Goal: Task Accomplishment & Management: Manage account settings

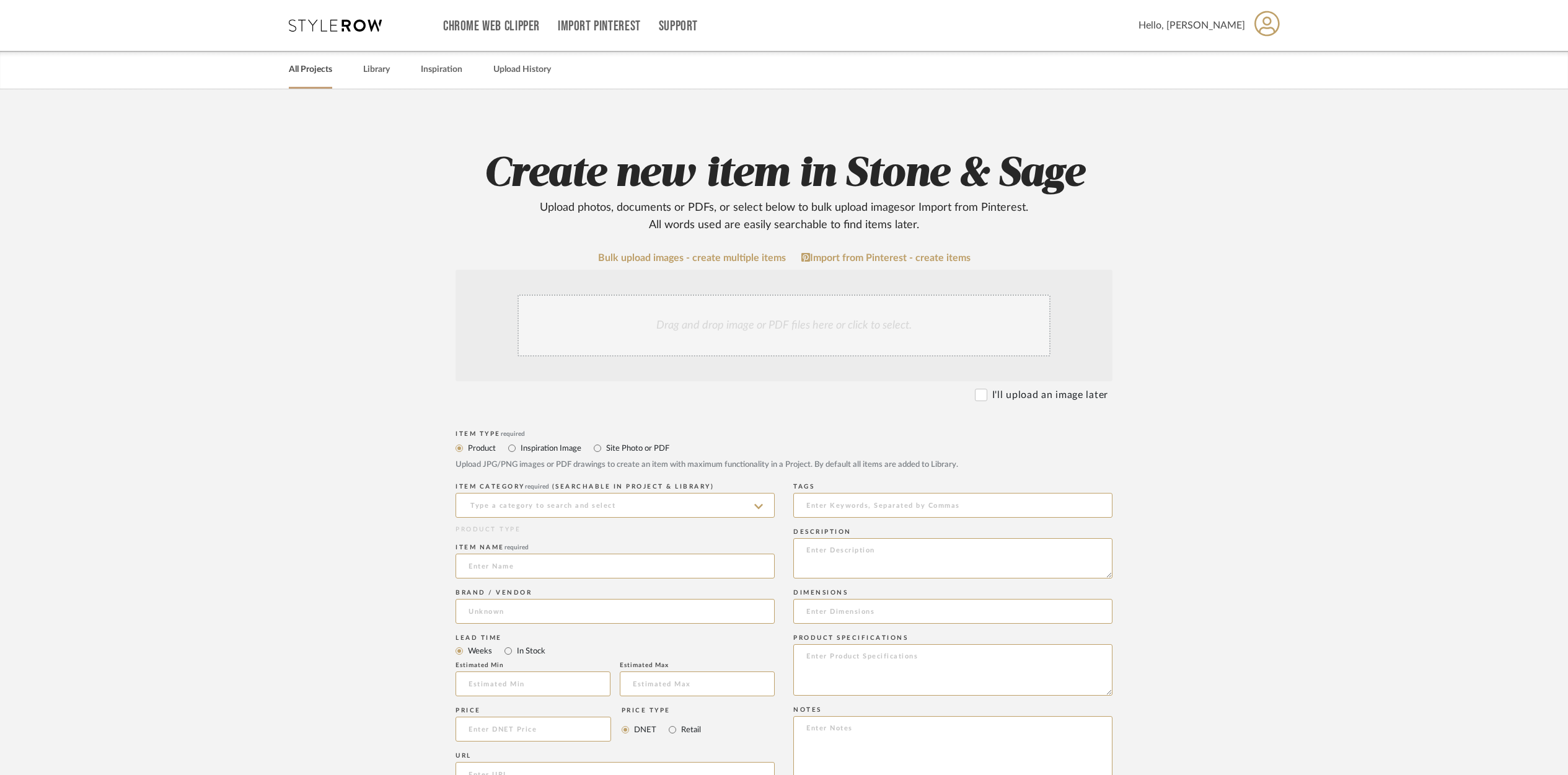
click at [303, 67] on link "All Projects" at bounding box center [310, 70] width 43 height 17
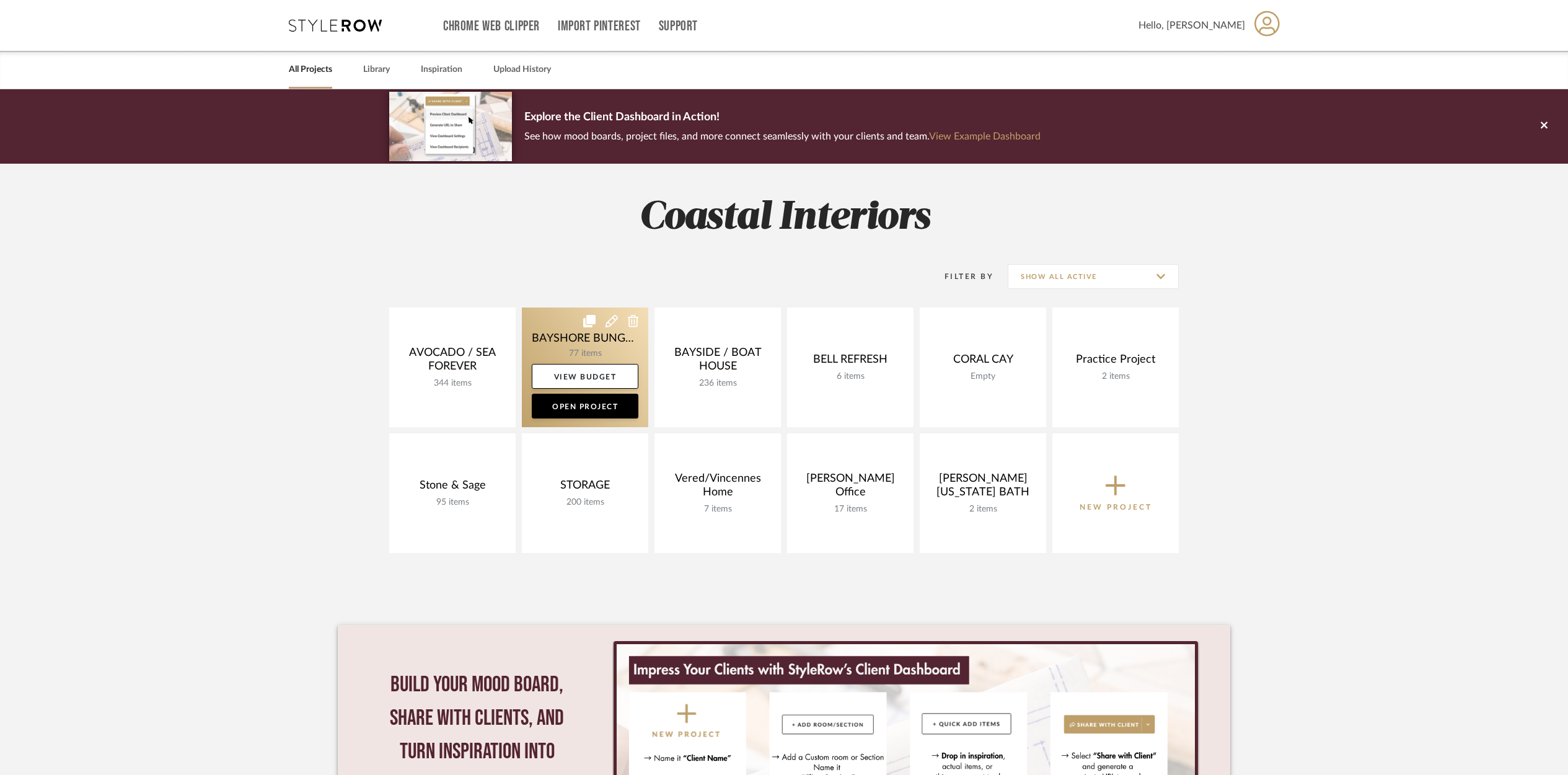
click at [567, 341] on link at bounding box center [584, 367] width 126 height 120
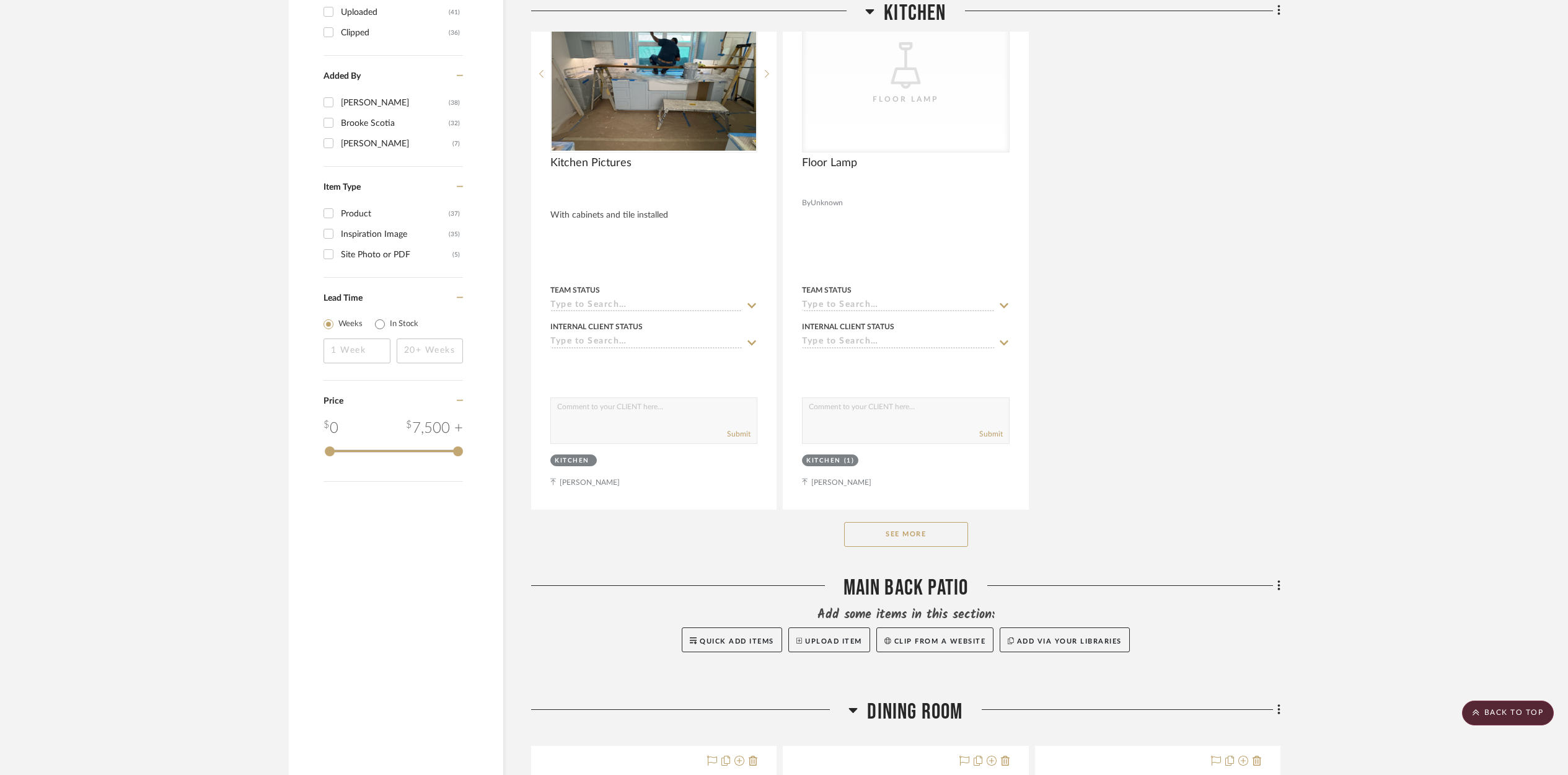
scroll to position [1622, 0]
click at [914, 529] on button "See More" at bounding box center [906, 534] width 124 height 25
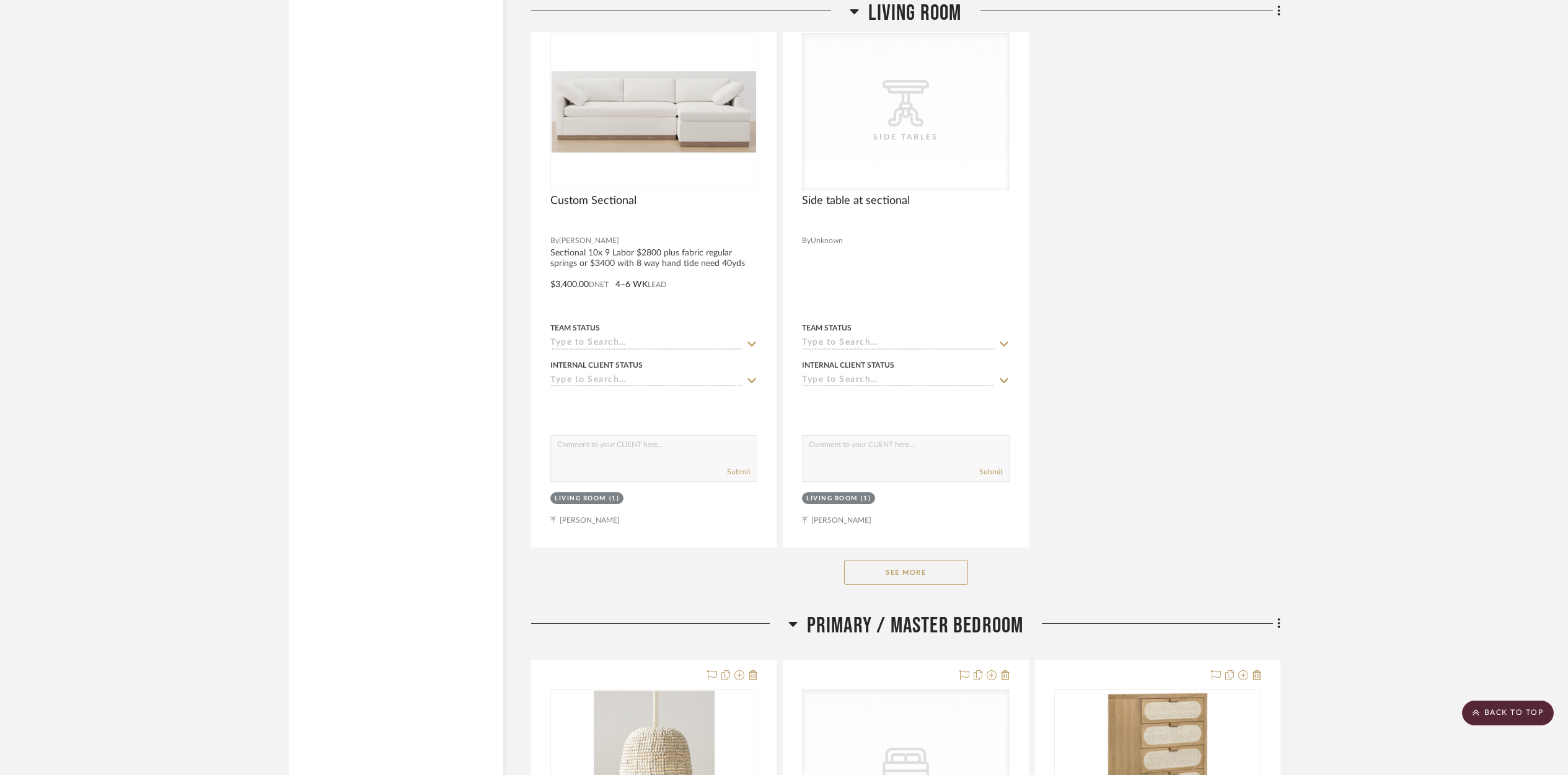
scroll to position [5742, 0]
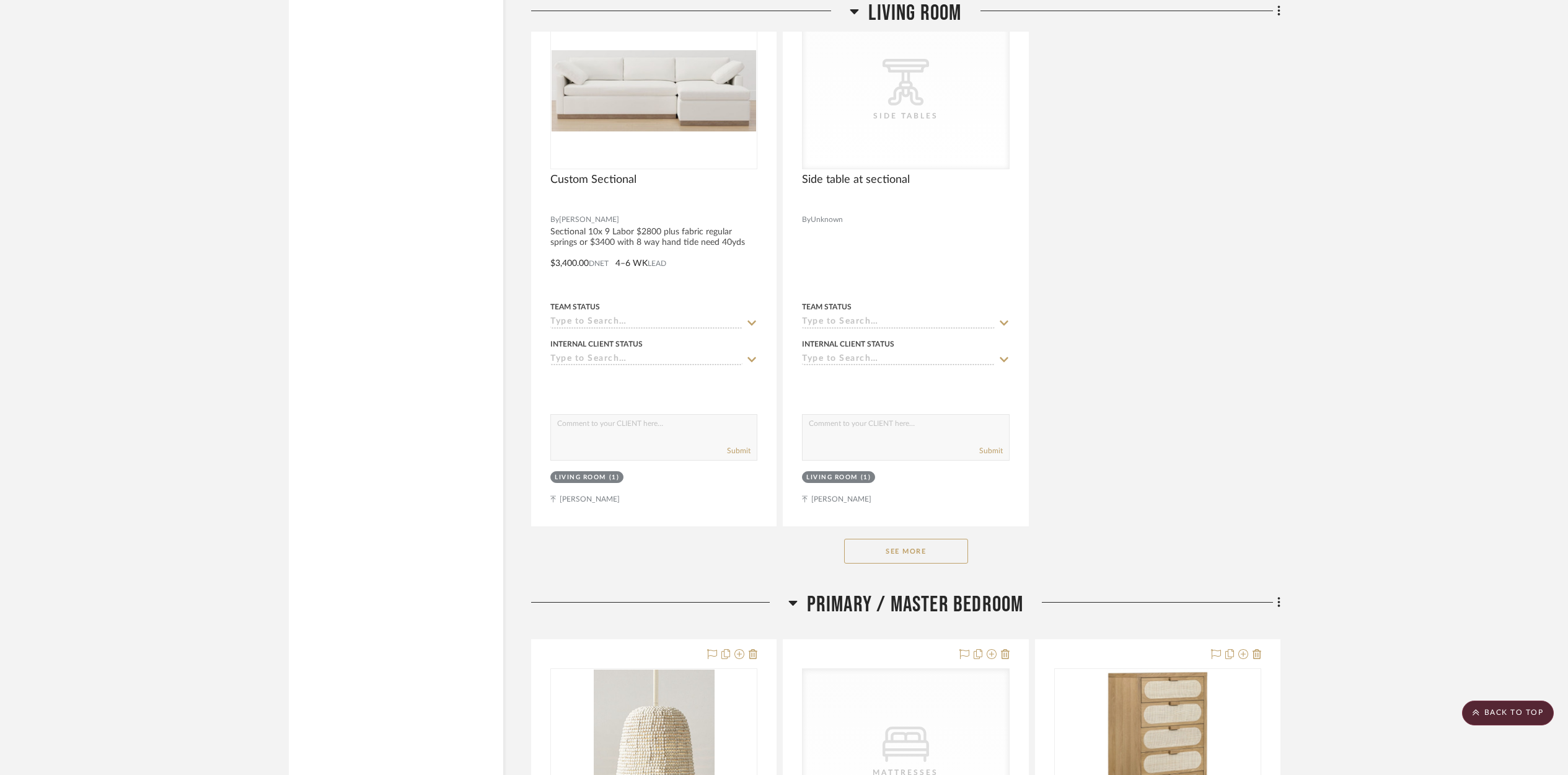
click at [908, 548] on button "See More" at bounding box center [906, 551] width 124 height 25
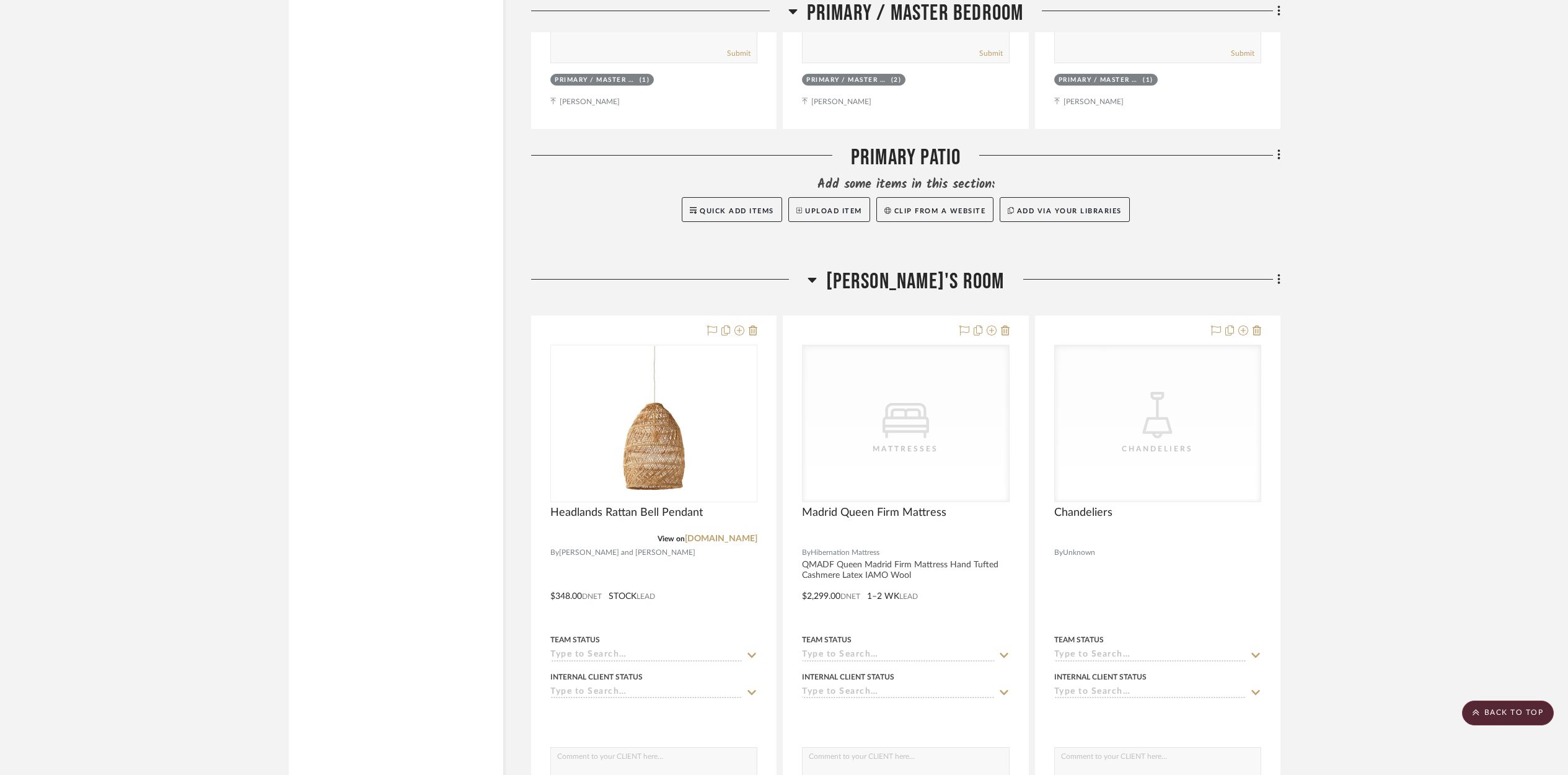
scroll to position [7350, 0]
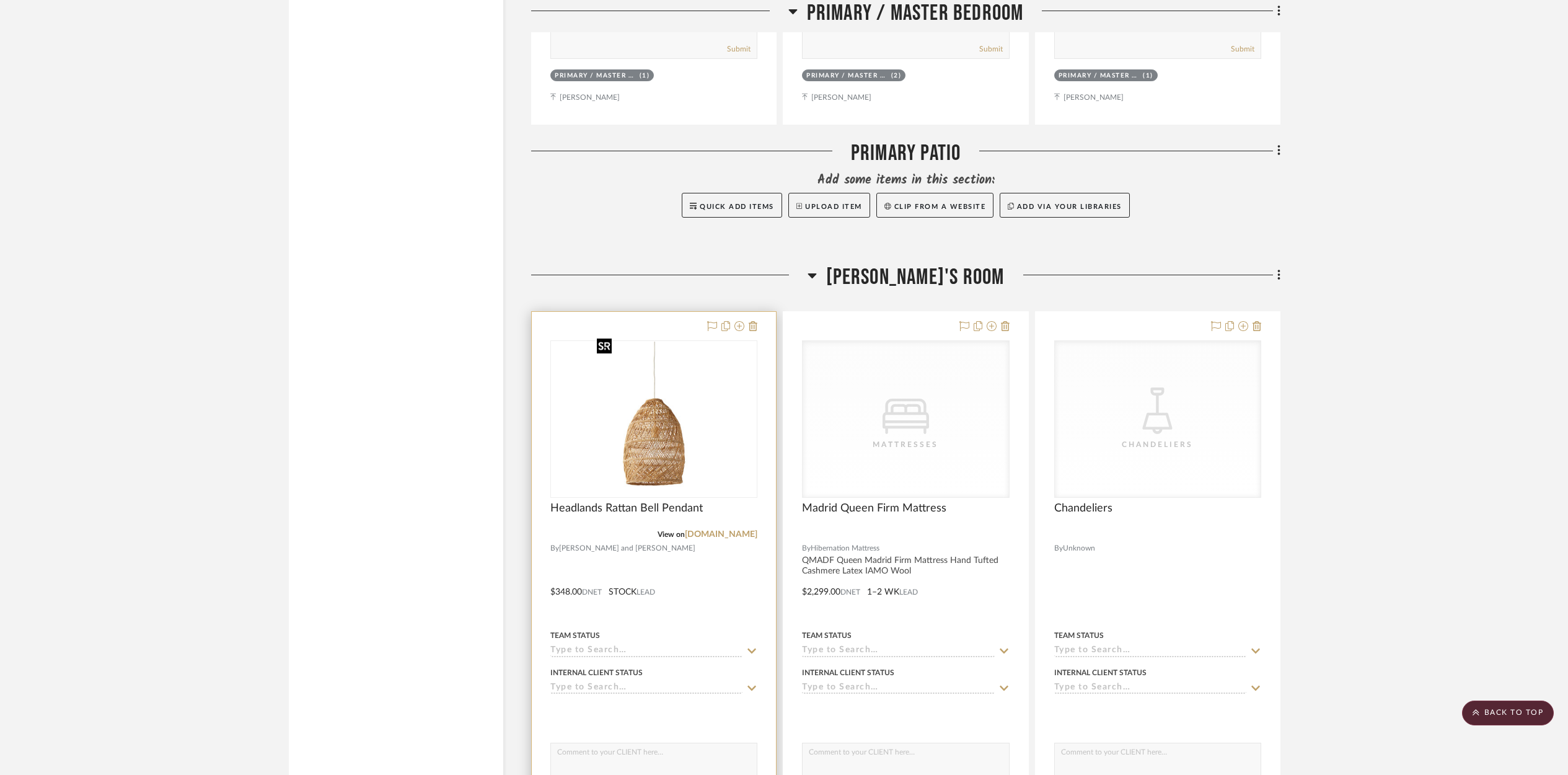
click at [0, 0] on img at bounding box center [0, 0] width 0 height 0
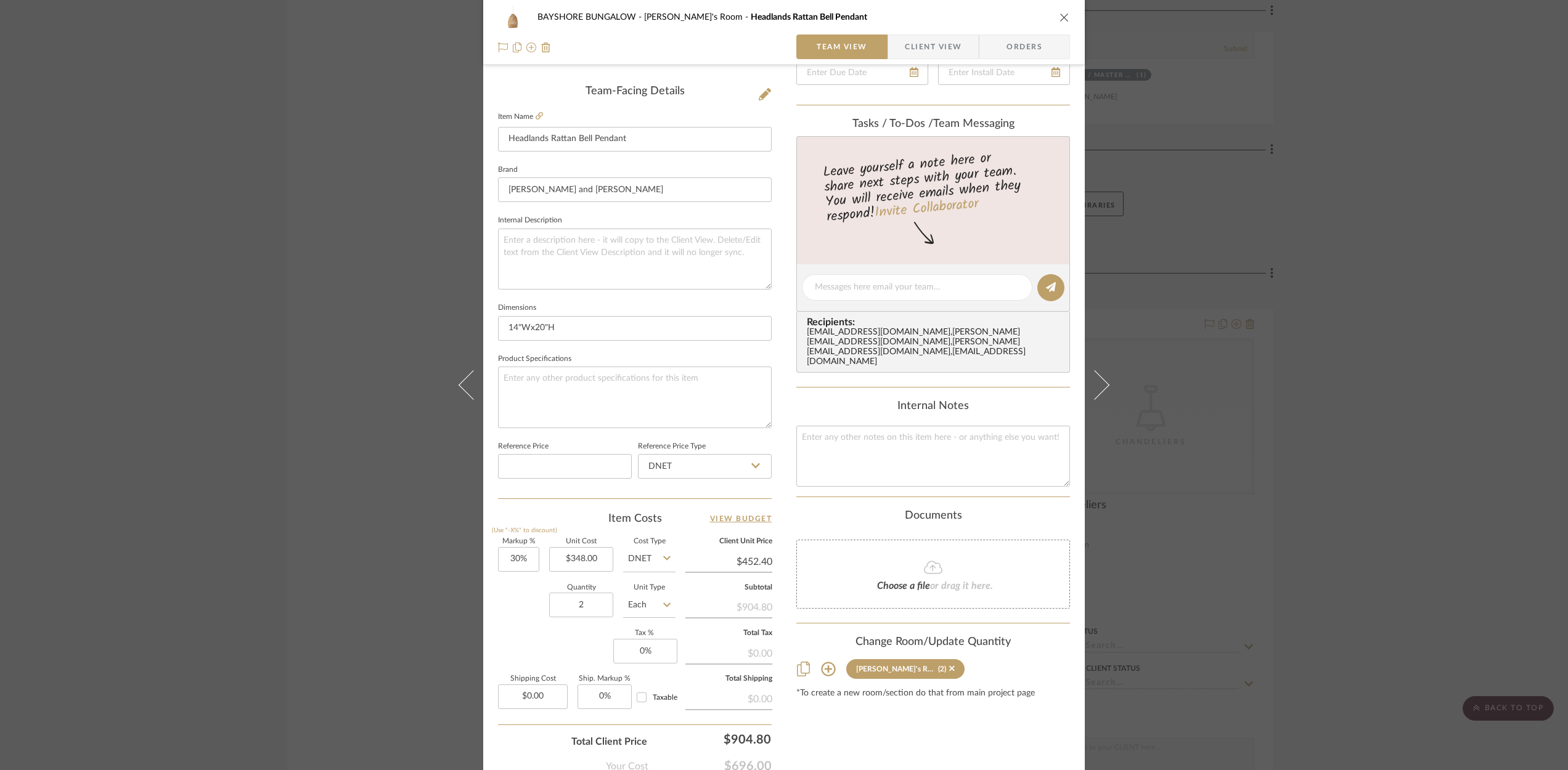
scroll to position [0, 0]
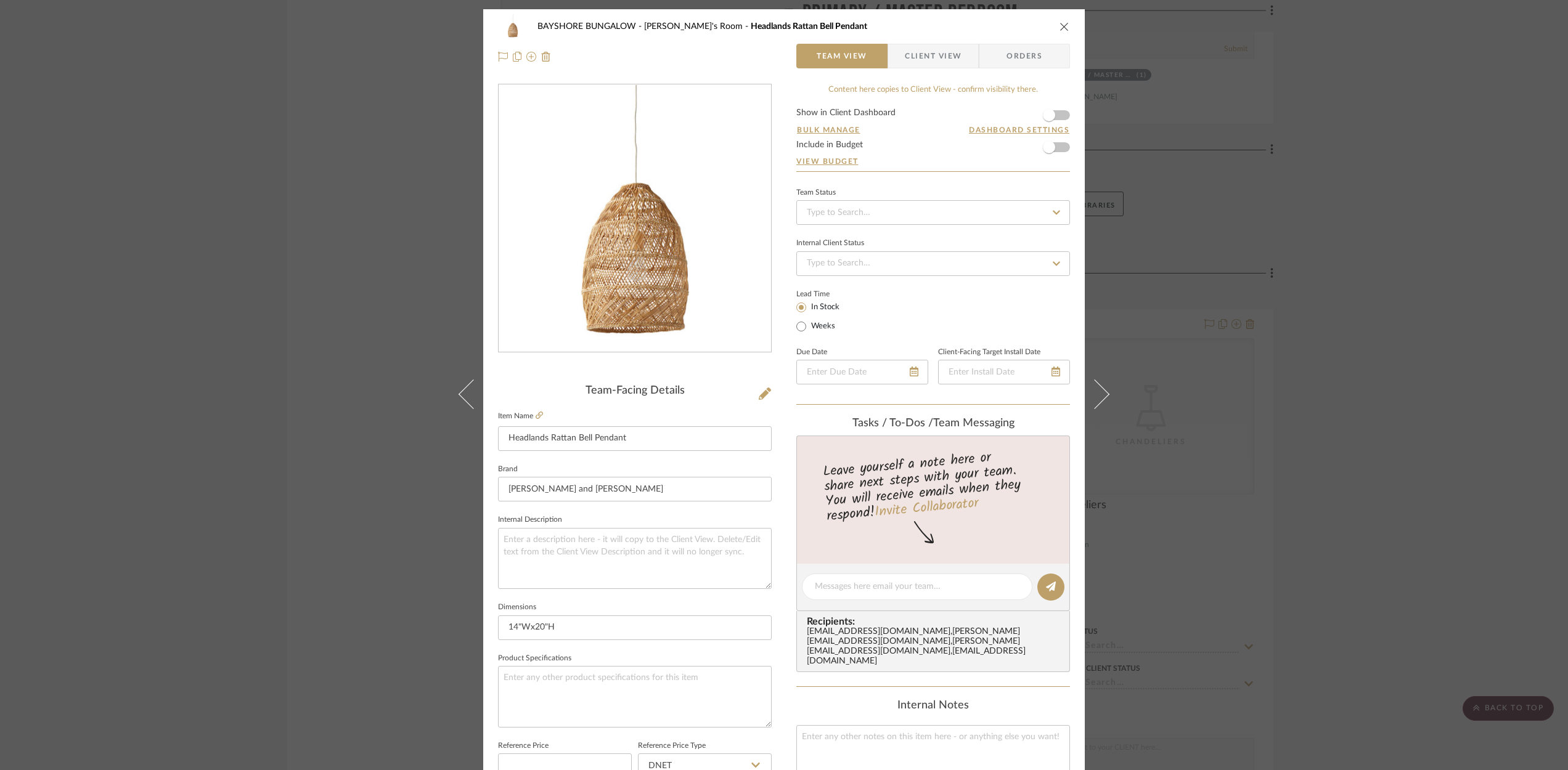
click at [1059, 25] on icon "close" at bounding box center [1064, 26] width 10 height 10
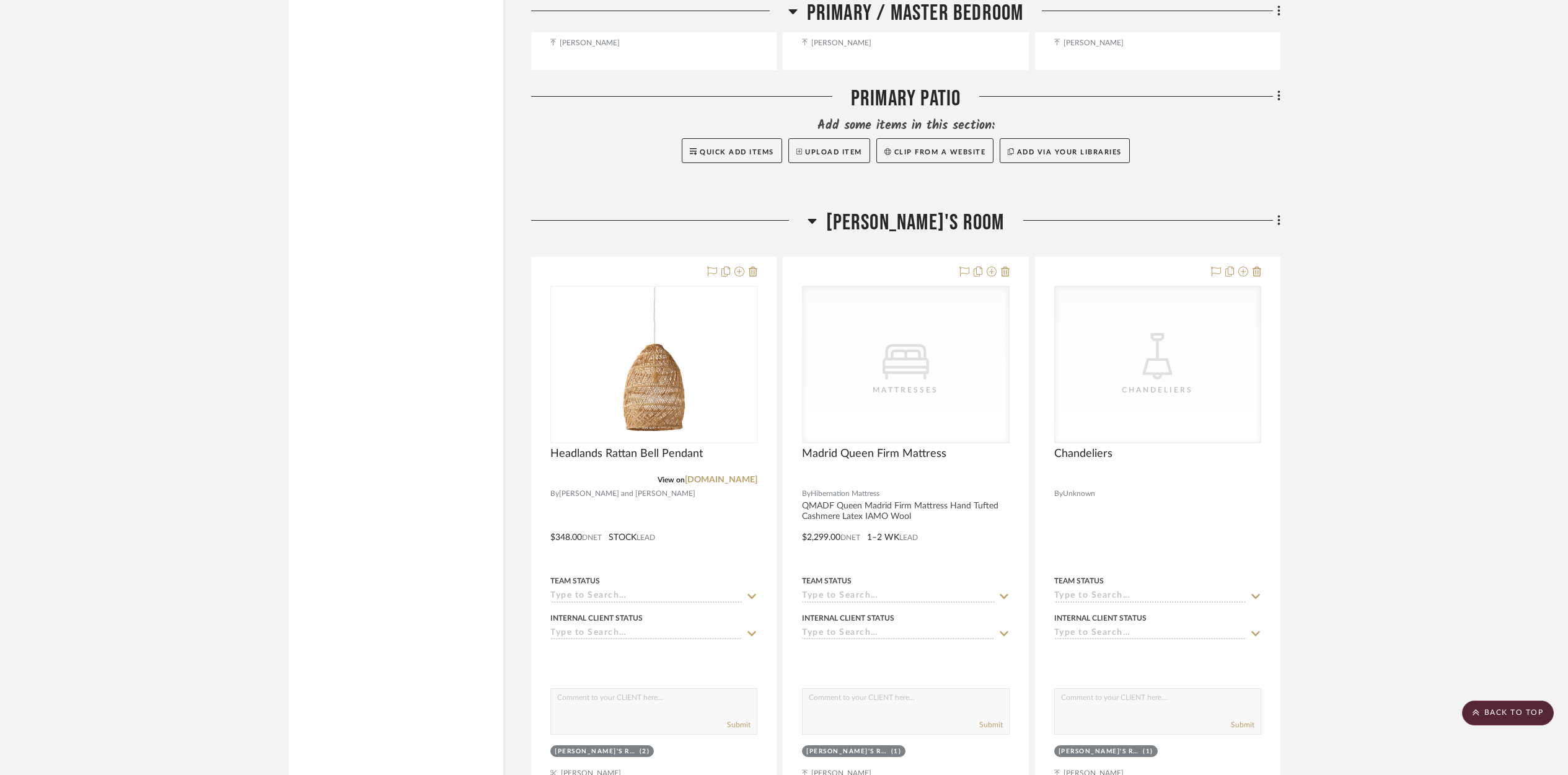
scroll to position [7407, 0]
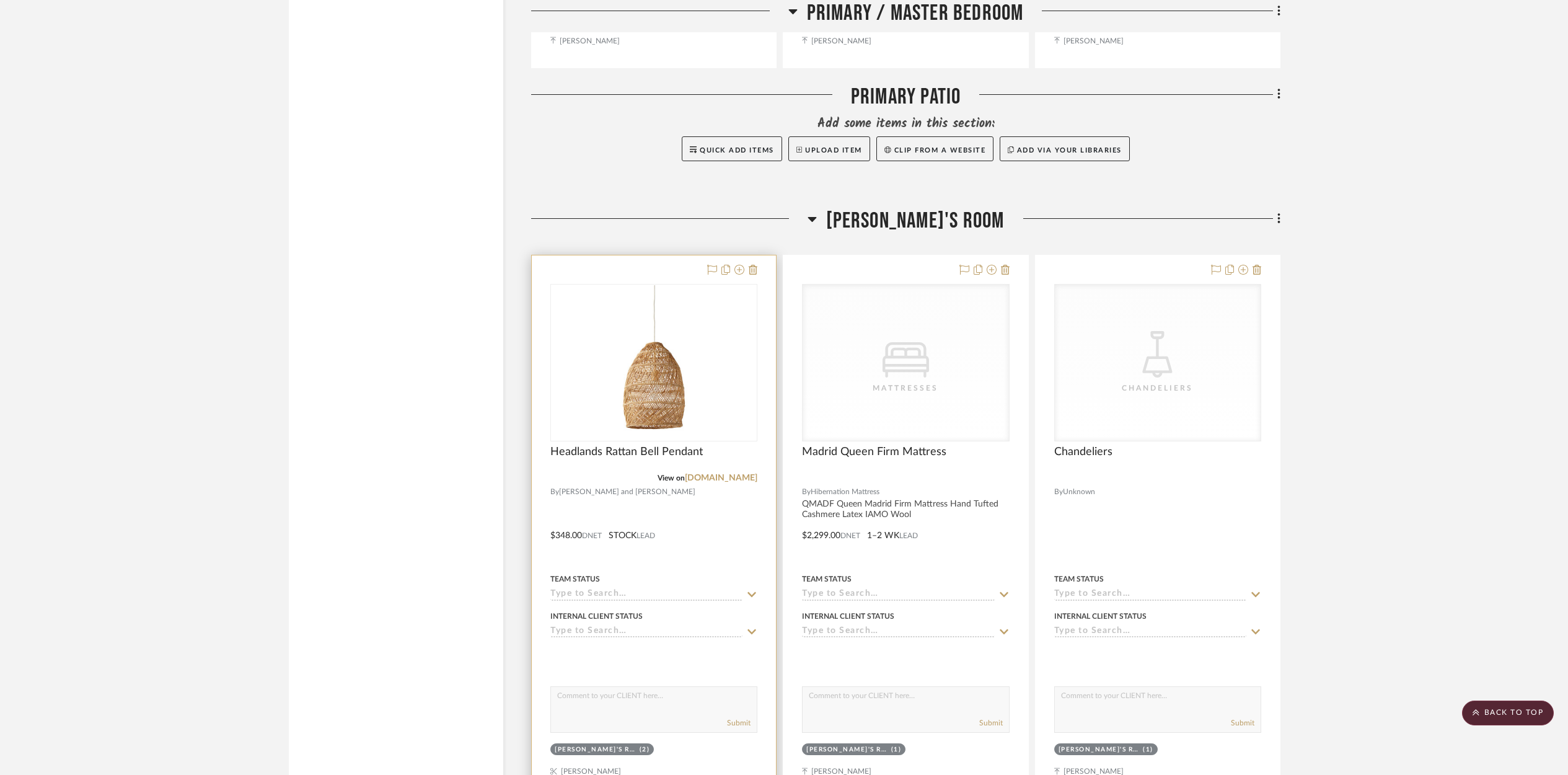
click at [753, 590] on icon at bounding box center [752, 595] width 11 height 10
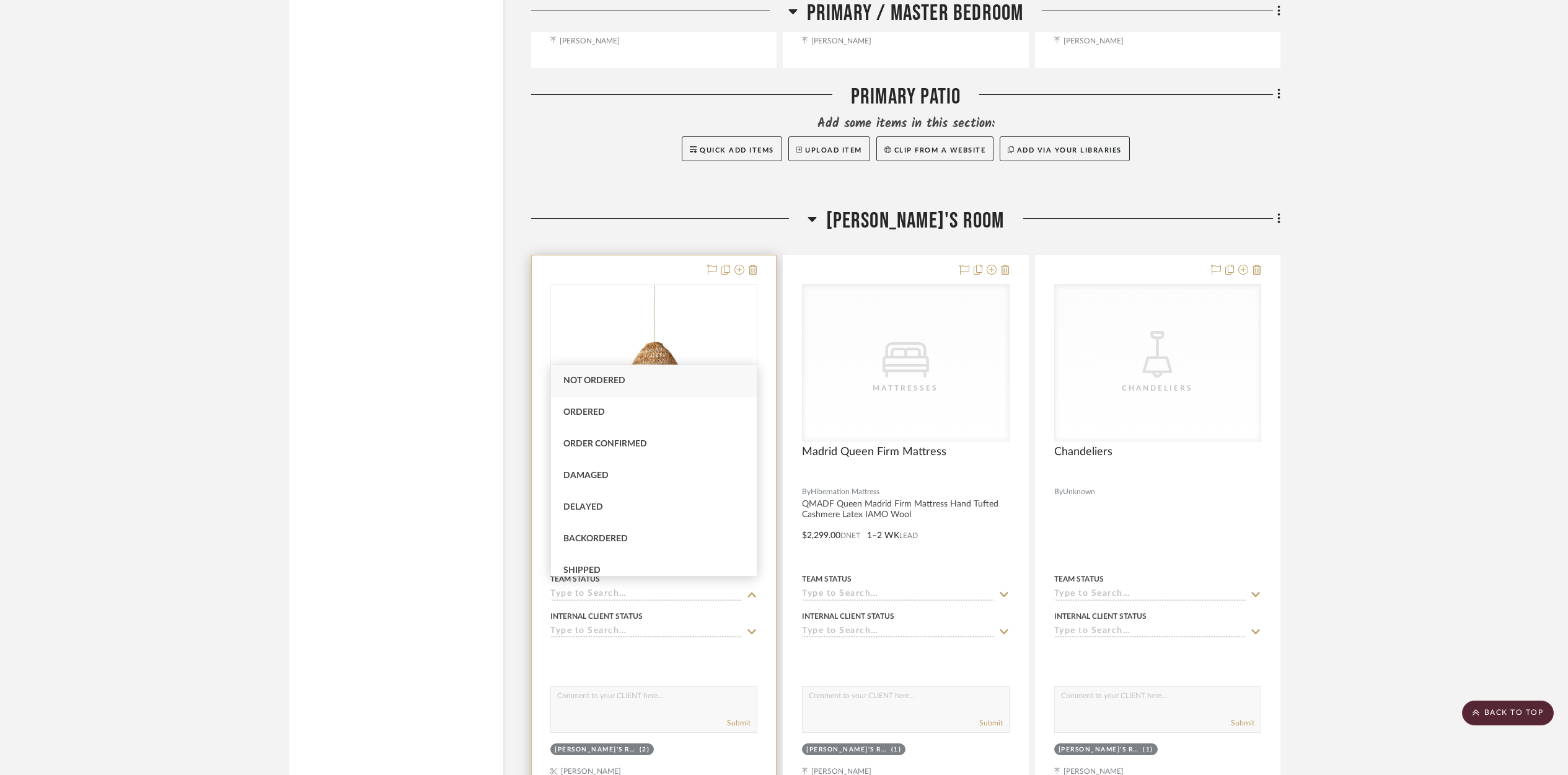
click at [712, 611] on div "Internal Client Status" at bounding box center [654, 616] width 207 height 11
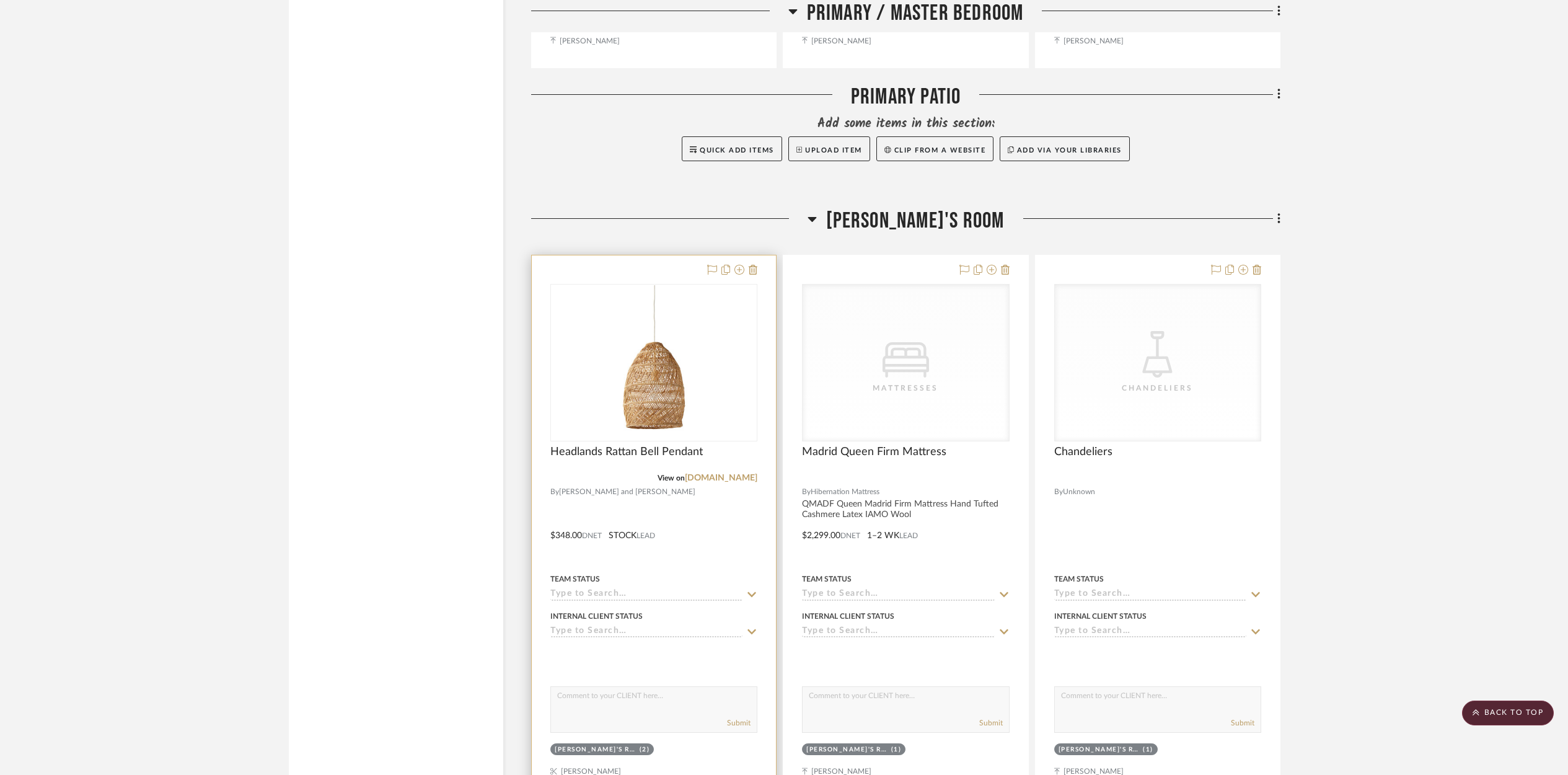
scroll to position [7403, 0]
click at [723, 398] on div "0" at bounding box center [654, 366] width 206 height 156
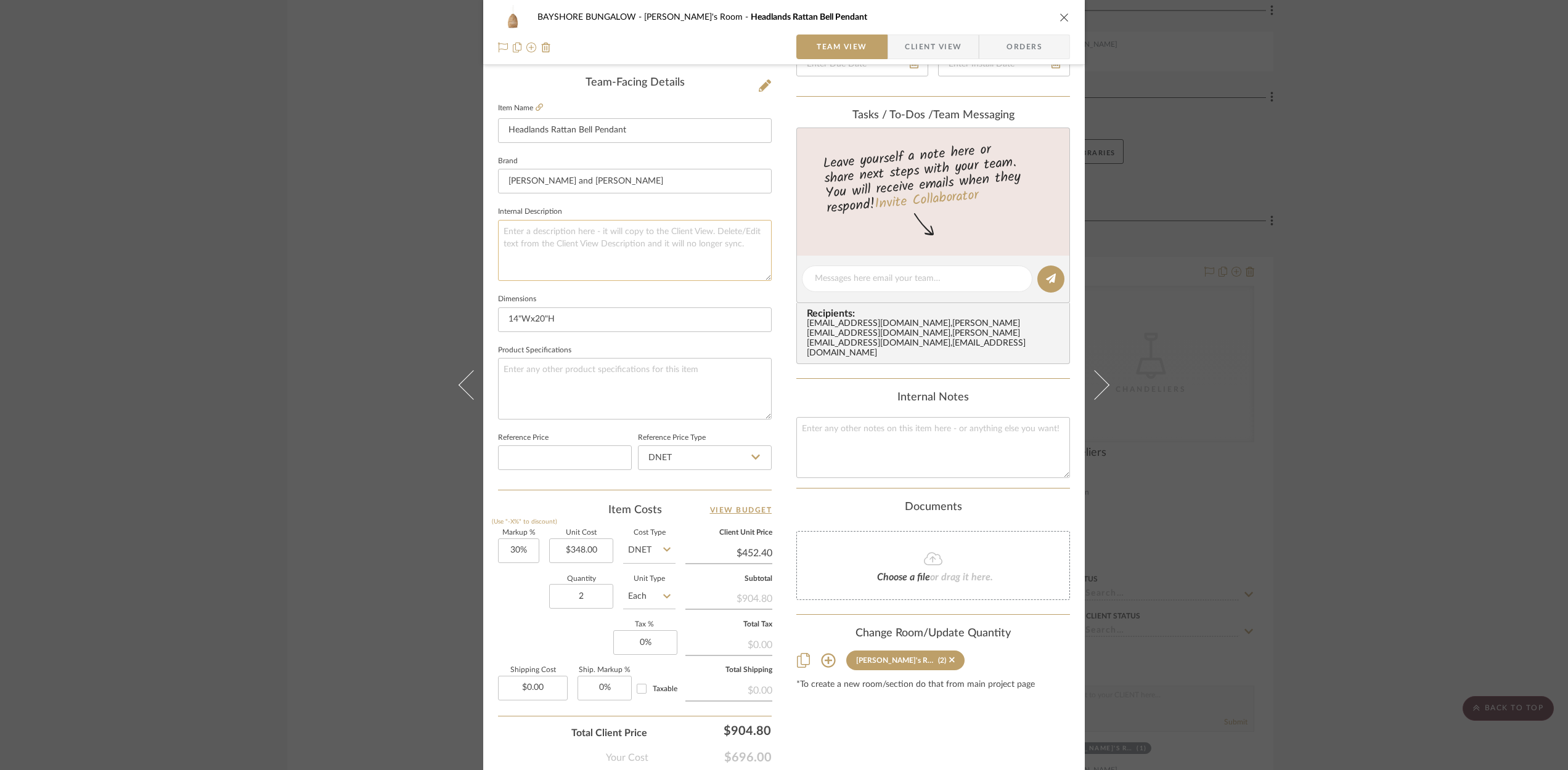
scroll to position [317, 0]
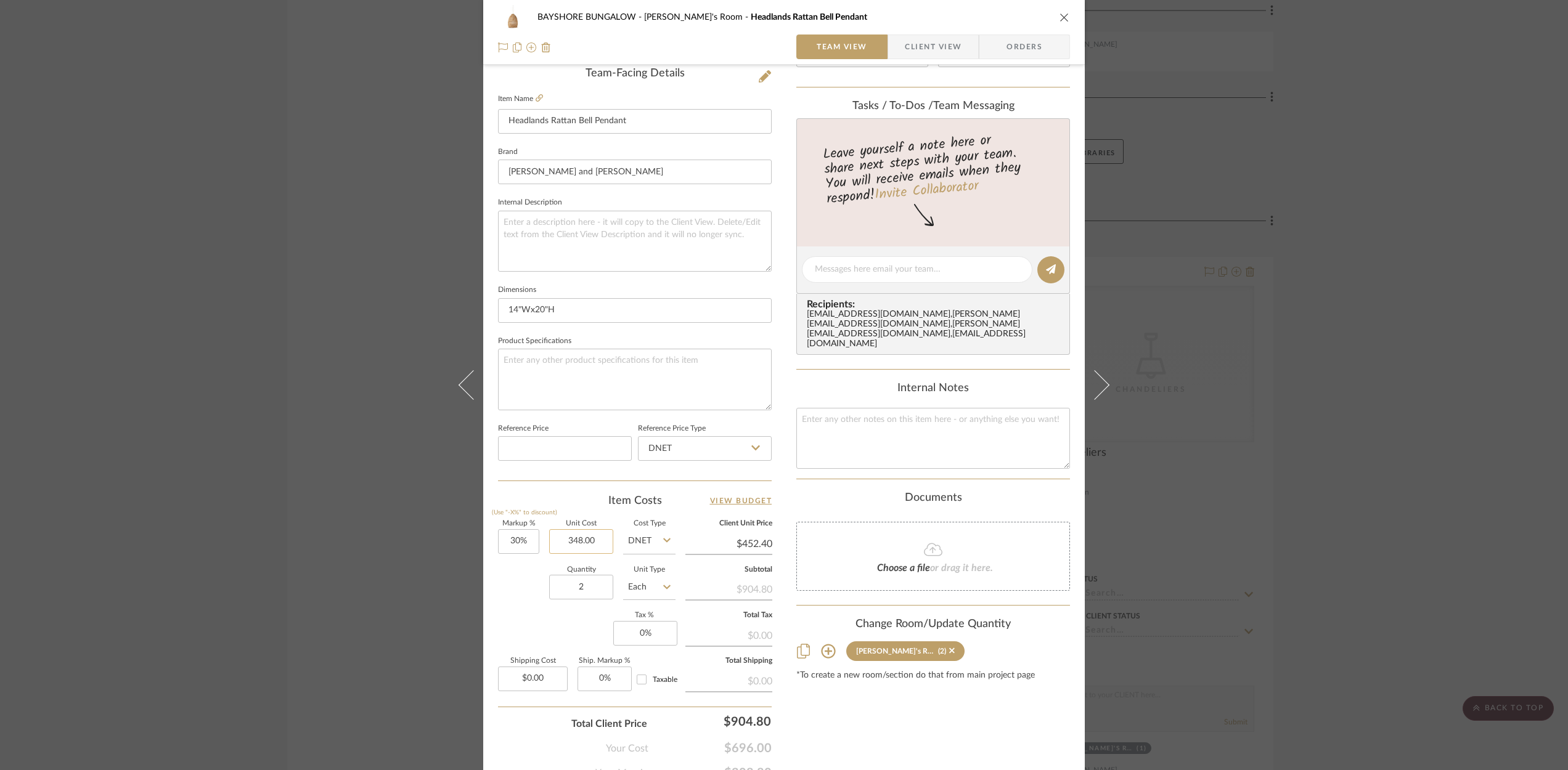
click at [594, 541] on input "348.00" at bounding box center [581, 541] width 64 height 25
type input "$208.00"
type input "0.00"
click at [547, 680] on input "0.00" at bounding box center [533, 679] width 69 height 25
type input "$270.40"
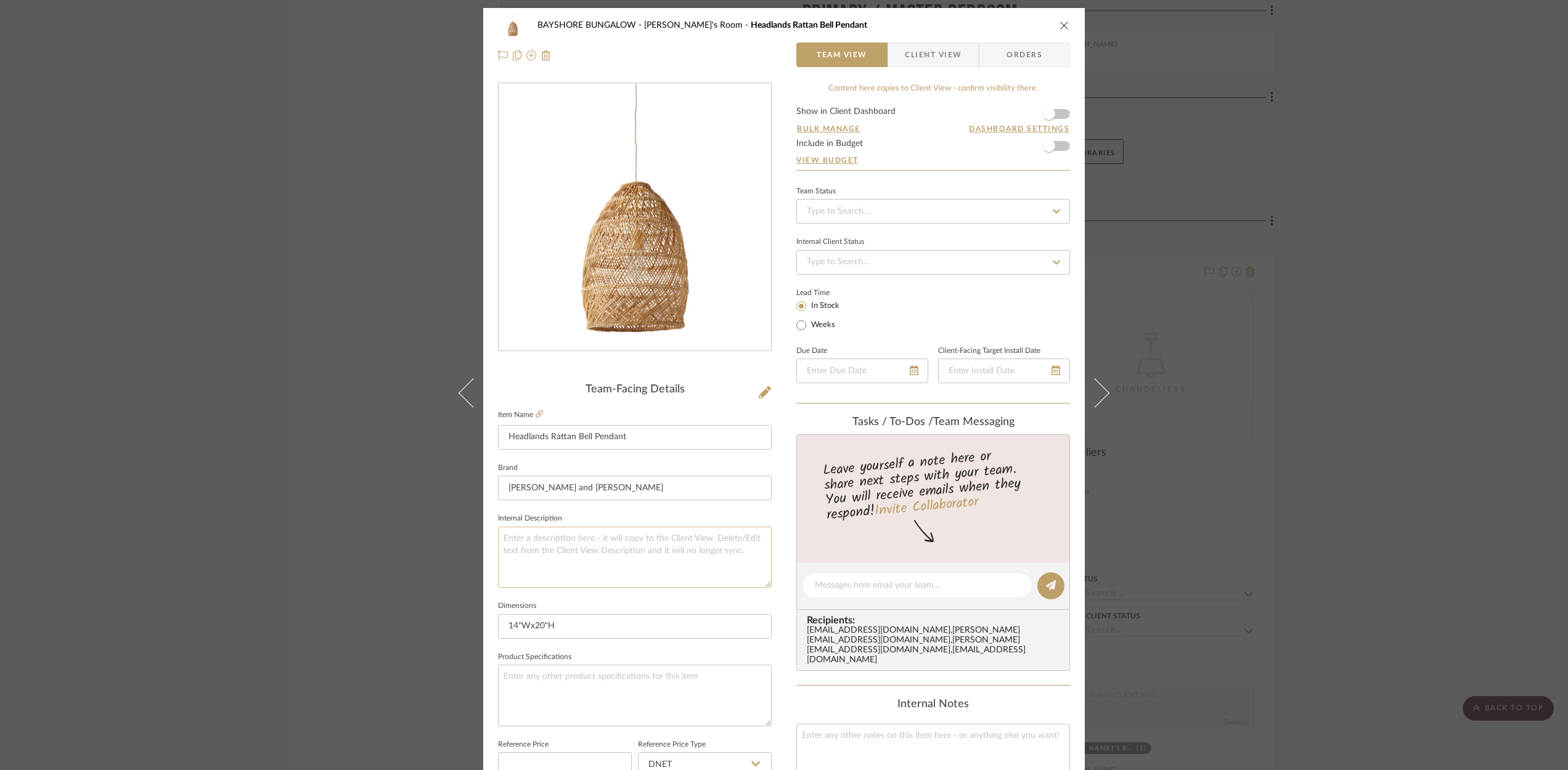
scroll to position [0, 0]
type input "$19.00"
click at [1051, 211] on icon at bounding box center [1056, 213] width 11 height 9
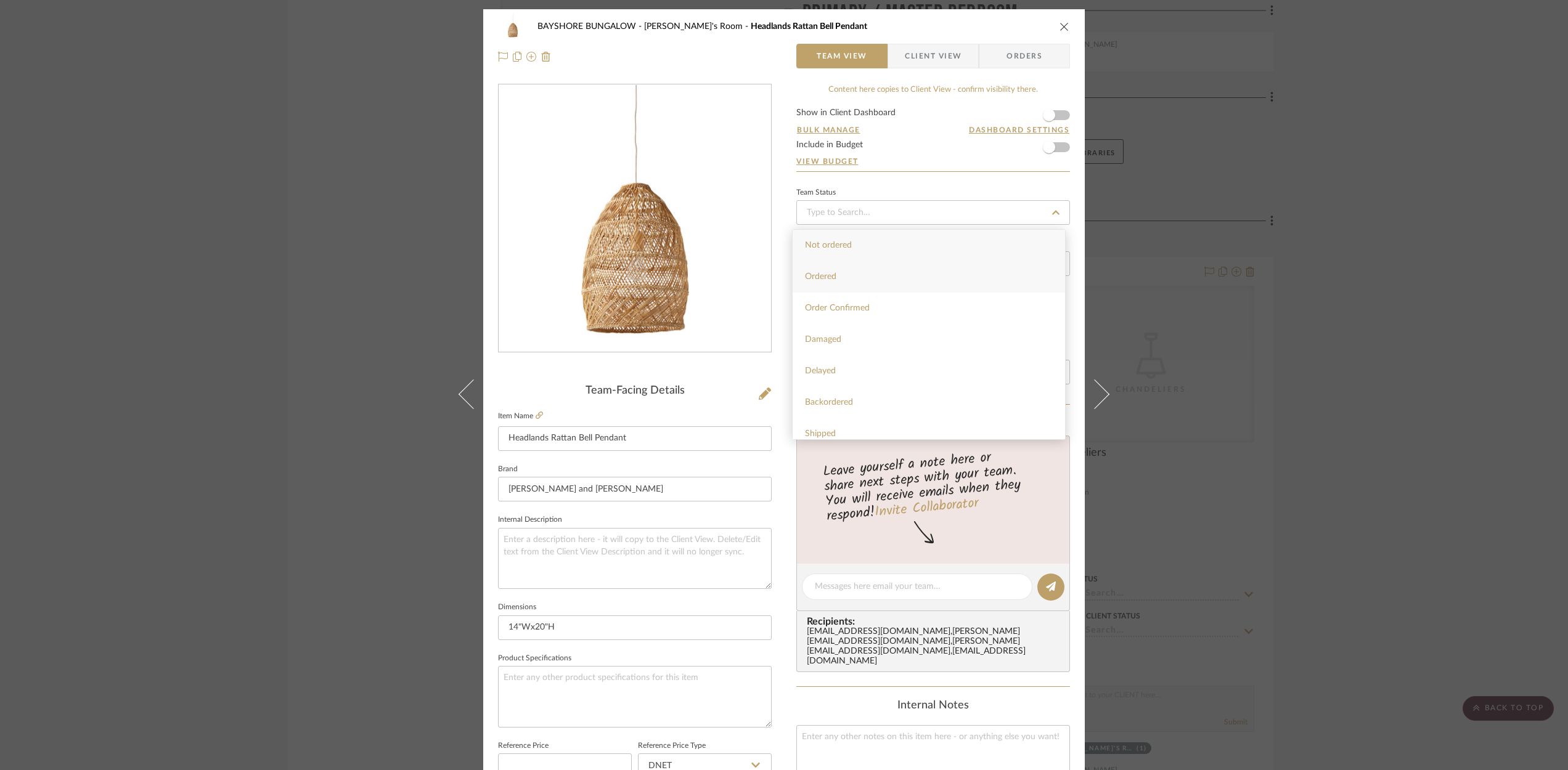
click at [850, 276] on div "Ordered" at bounding box center [929, 277] width 273 height 32
type input "[DATE]"
type input "Ordered"
type input "[DATE]"
type input "Ordered"
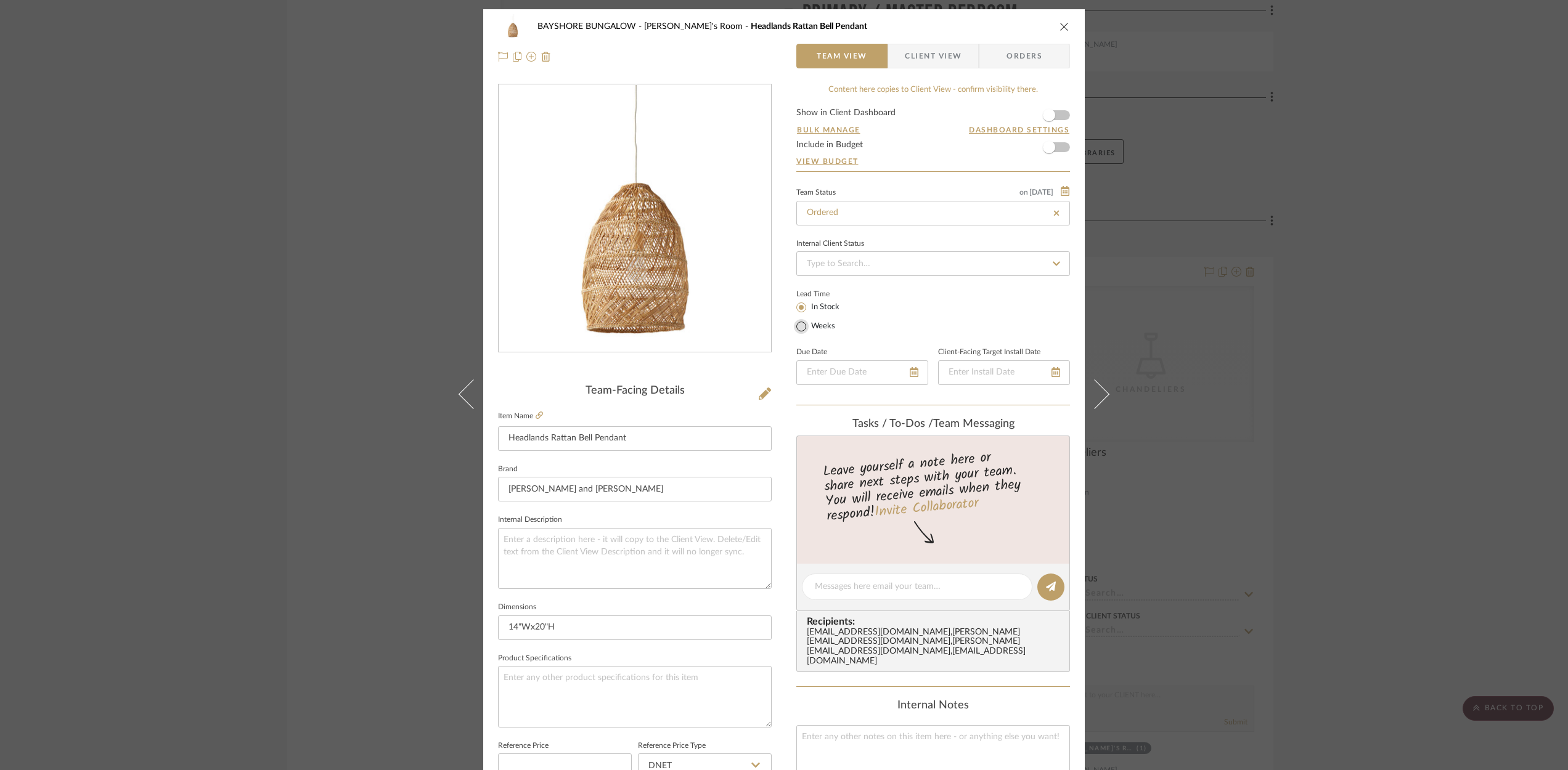
click at [796, 325] on input "Weeks" at bounding box center [801, 326] width 15 height 15
radio input "true"
click at [876, 321] on input "text" at bounding box center [876, 325] width 33 height 17
type input "1"
type input "2"
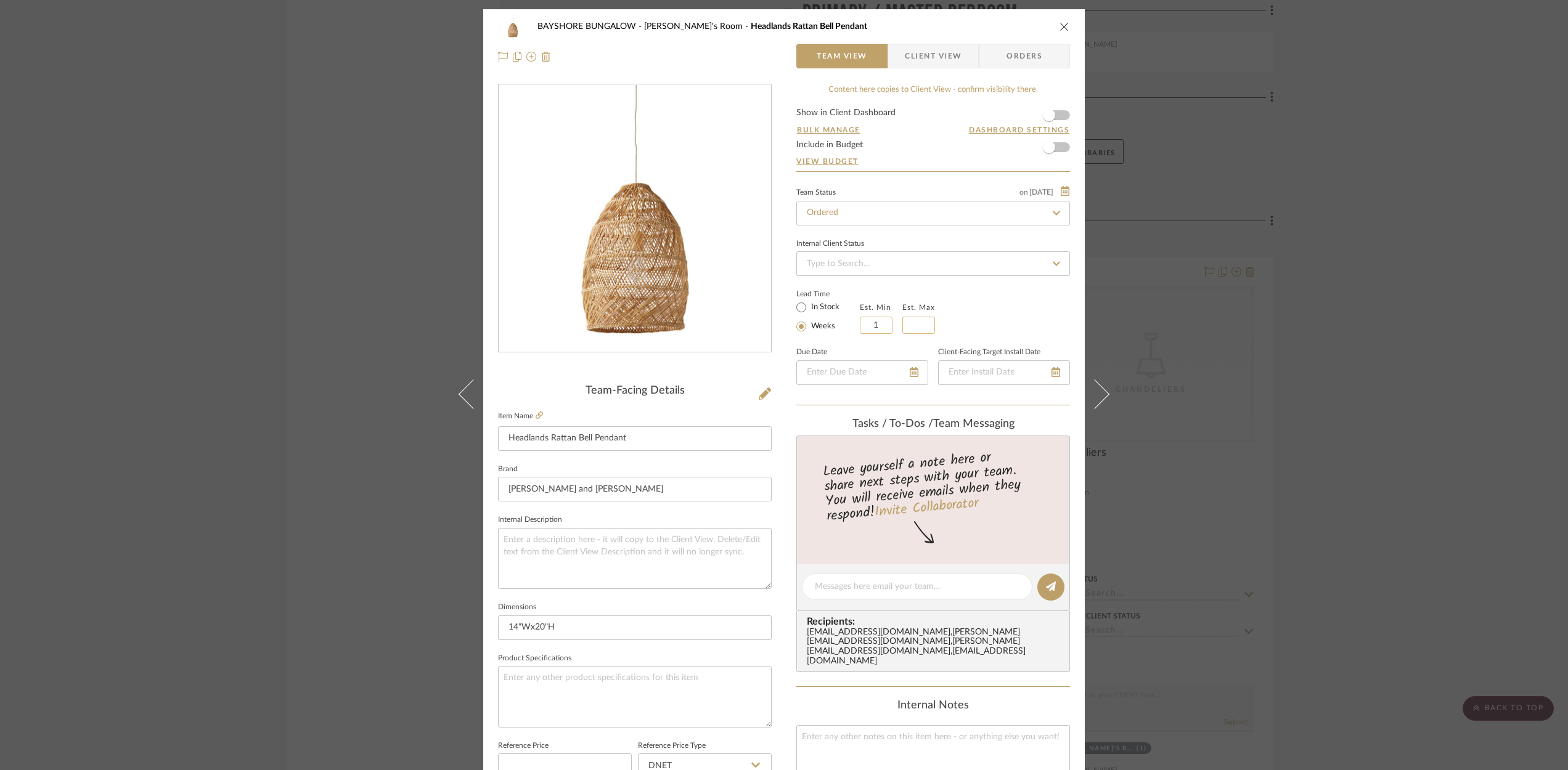
type input "1"
click at [916, 327] on input at bounding box center [919, 325] width 33 height 17
type input "3"
click at [910, 371] on icon at bounding box center [914, 372] width 9 height 10
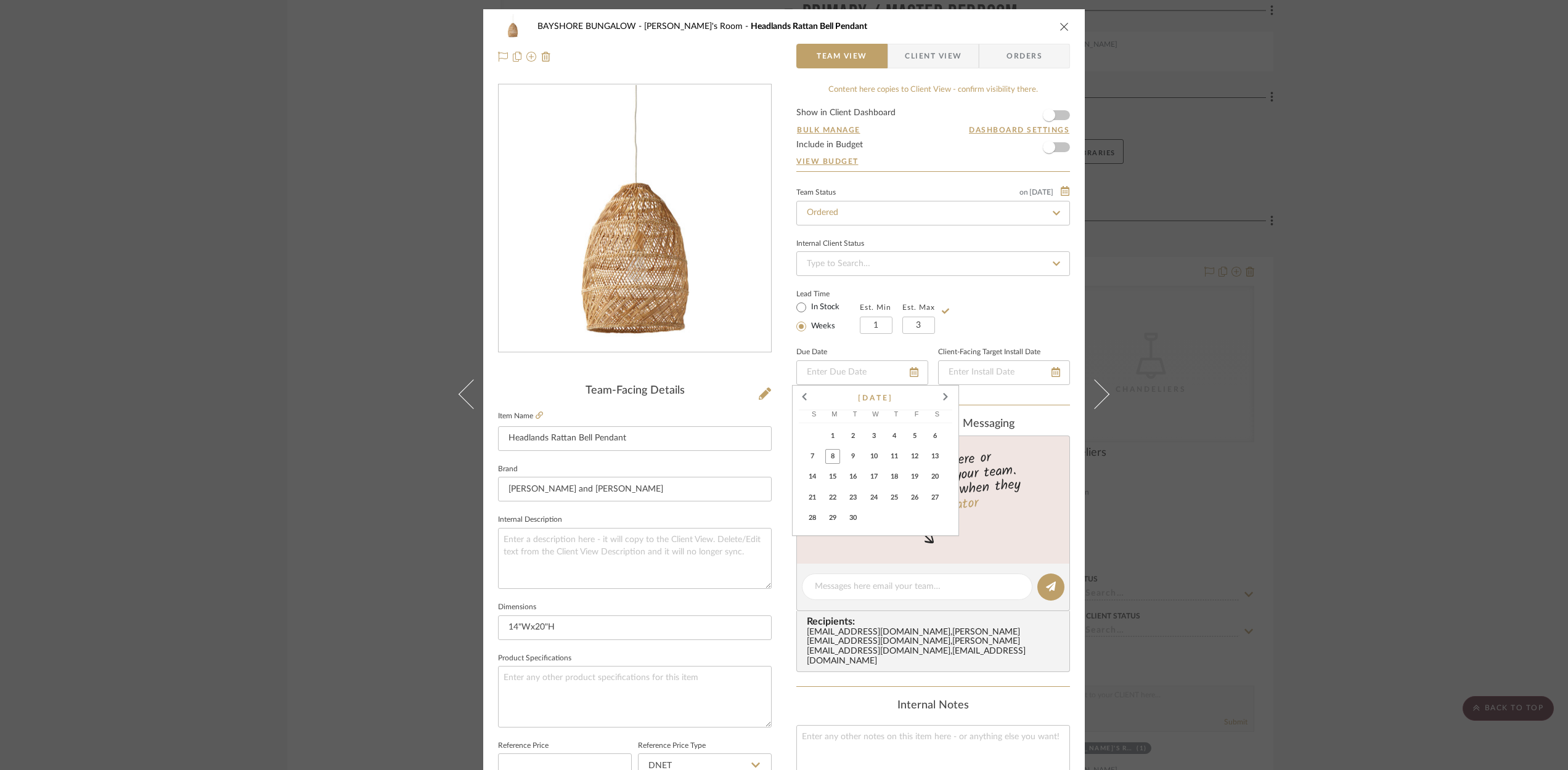
click at [871, 481] on span "17" at bounding box center [873, 476] width 15 height 15
type input "[DATE]"
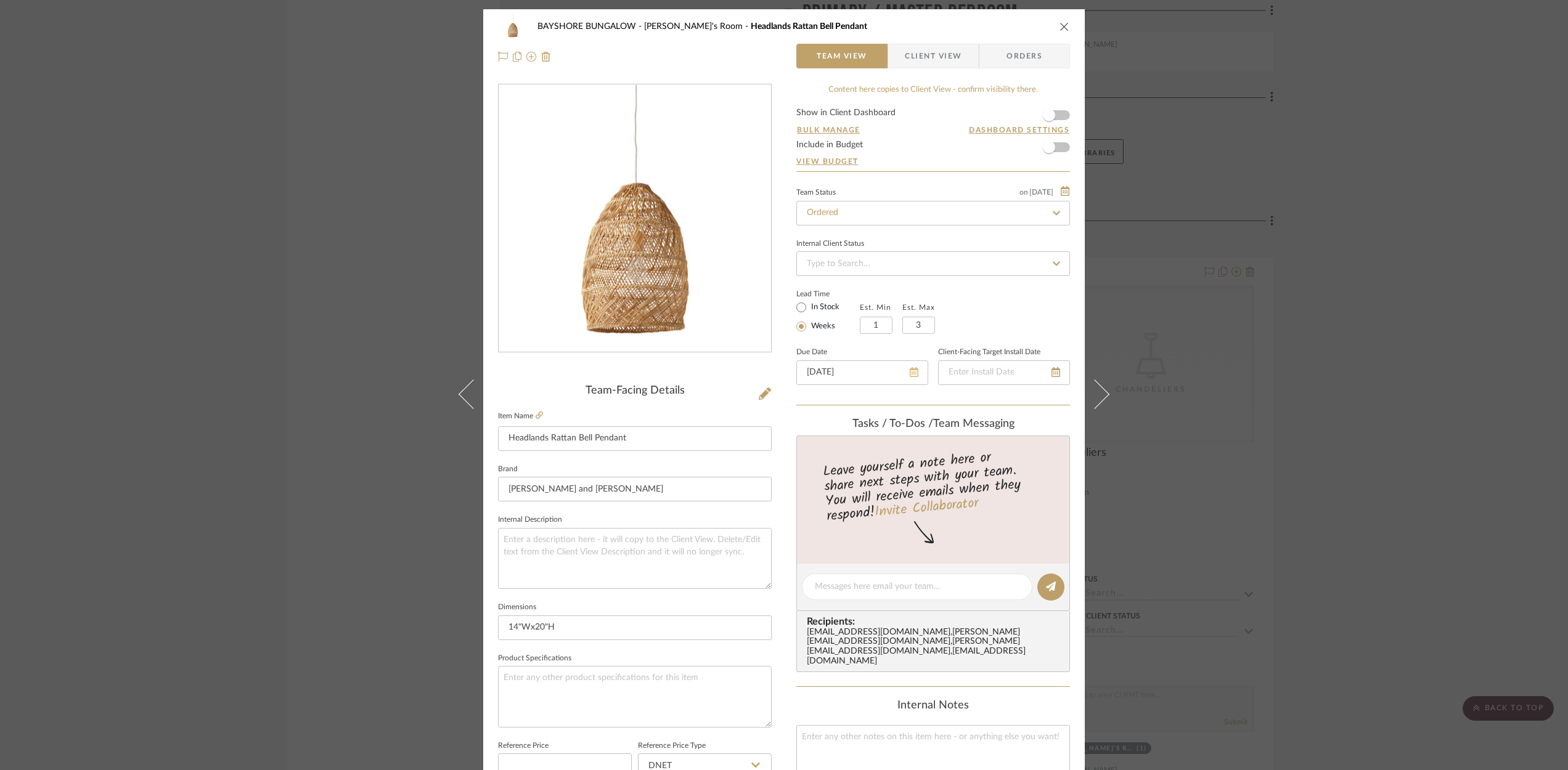
click at [910, 373] on icon at bounding box center [914, 372] width 9 height 10
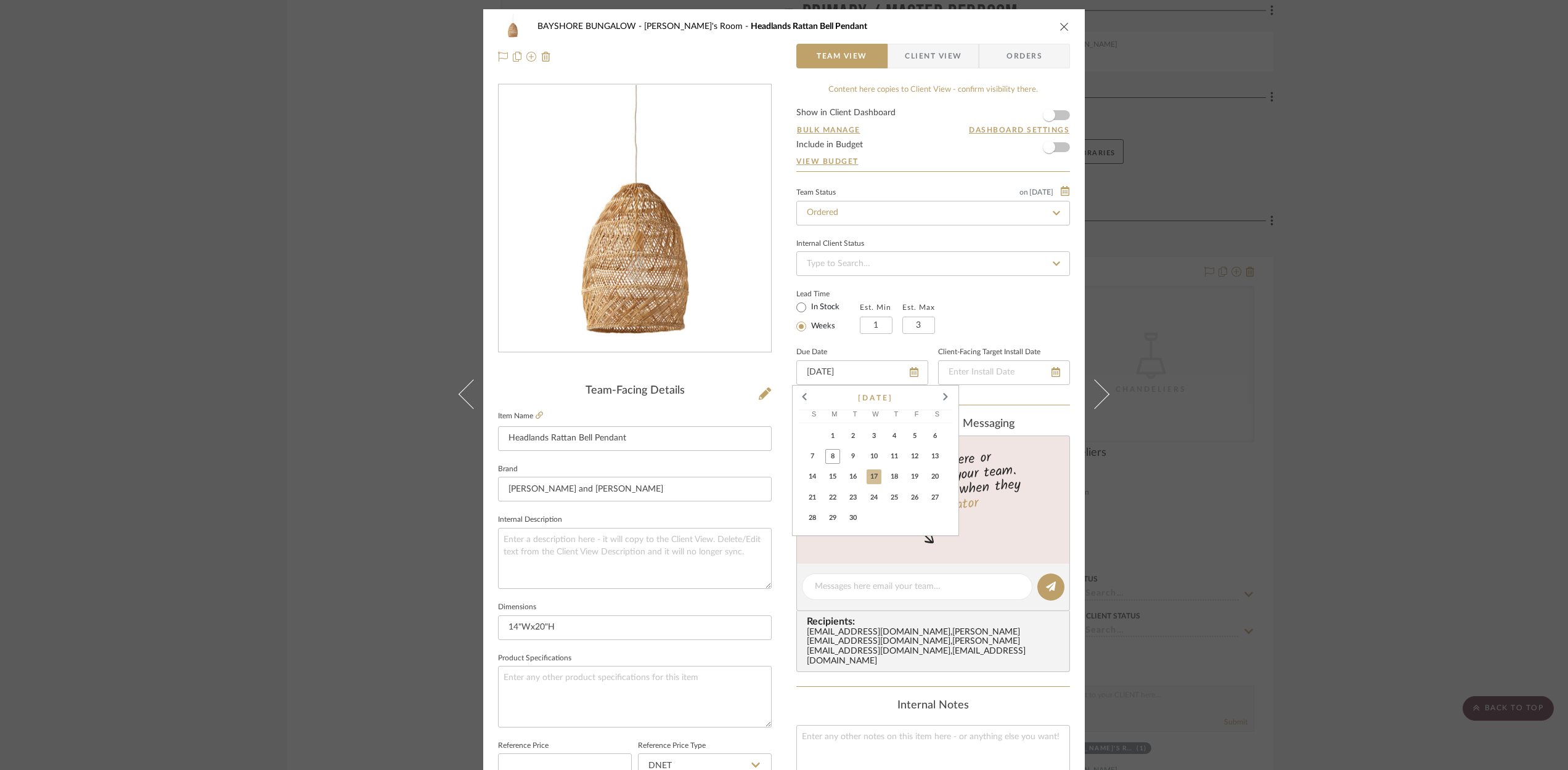
drag, startPoint x: 1058, startPoint y: 21, endPoint x: 1058, endPoint y: 29, distance: 8.0
click at [1059, 21] on icon "close" at bounding box center [1064, 26] width 10 height 10
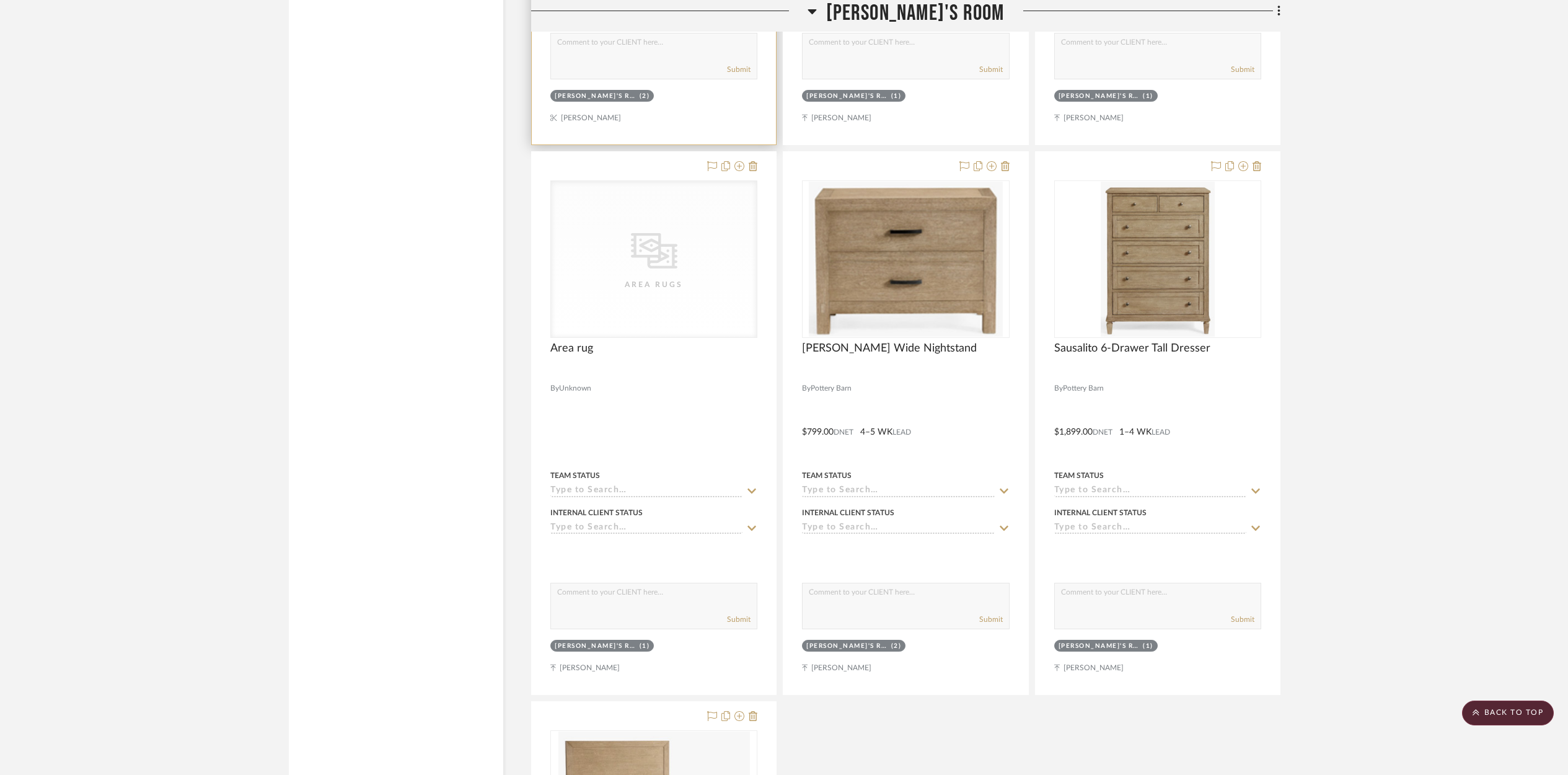
scroll to position [8062, 0]
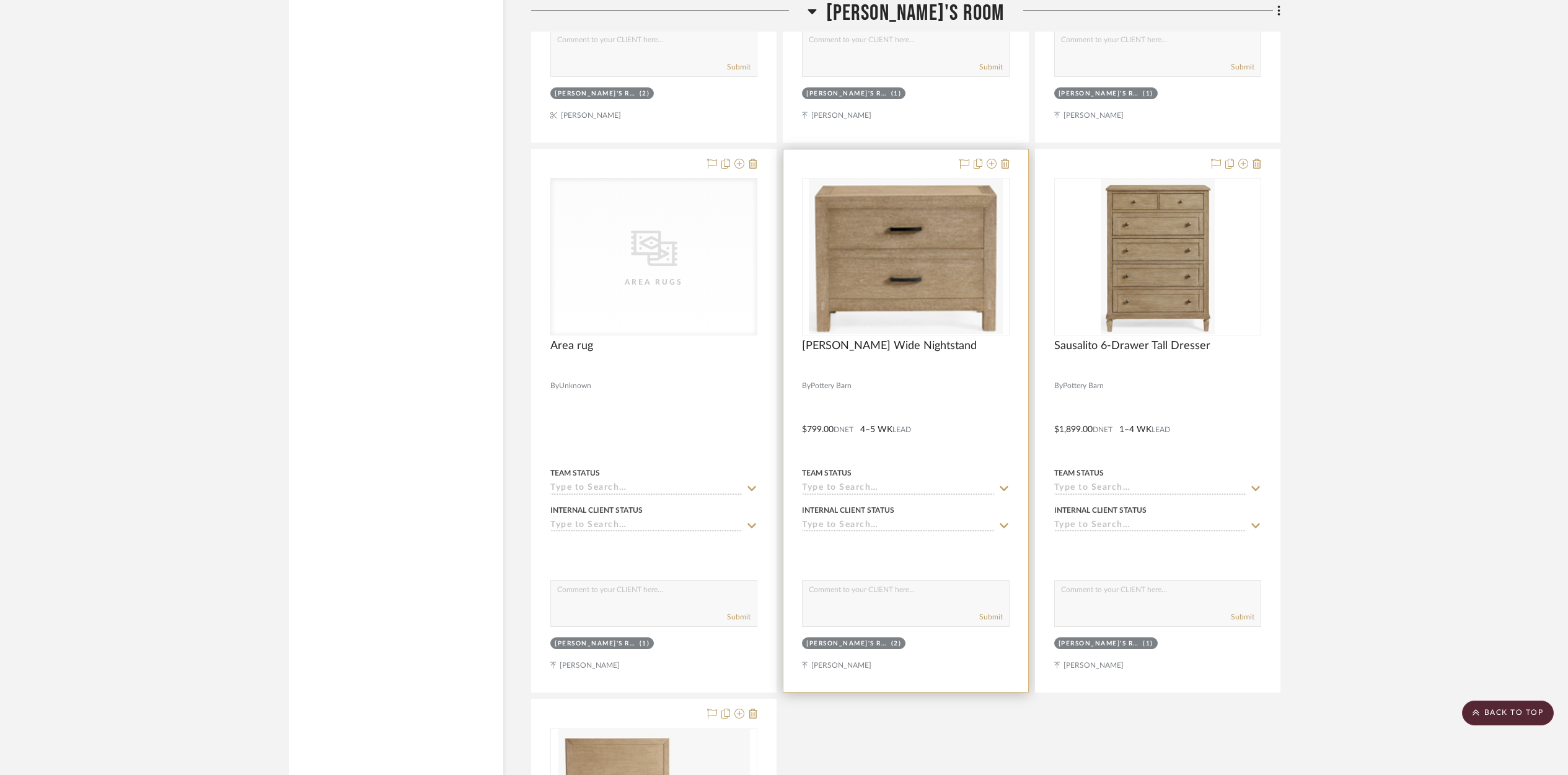
click at [937, 389] on div at bounding box center [906, 420] width 244 height 543
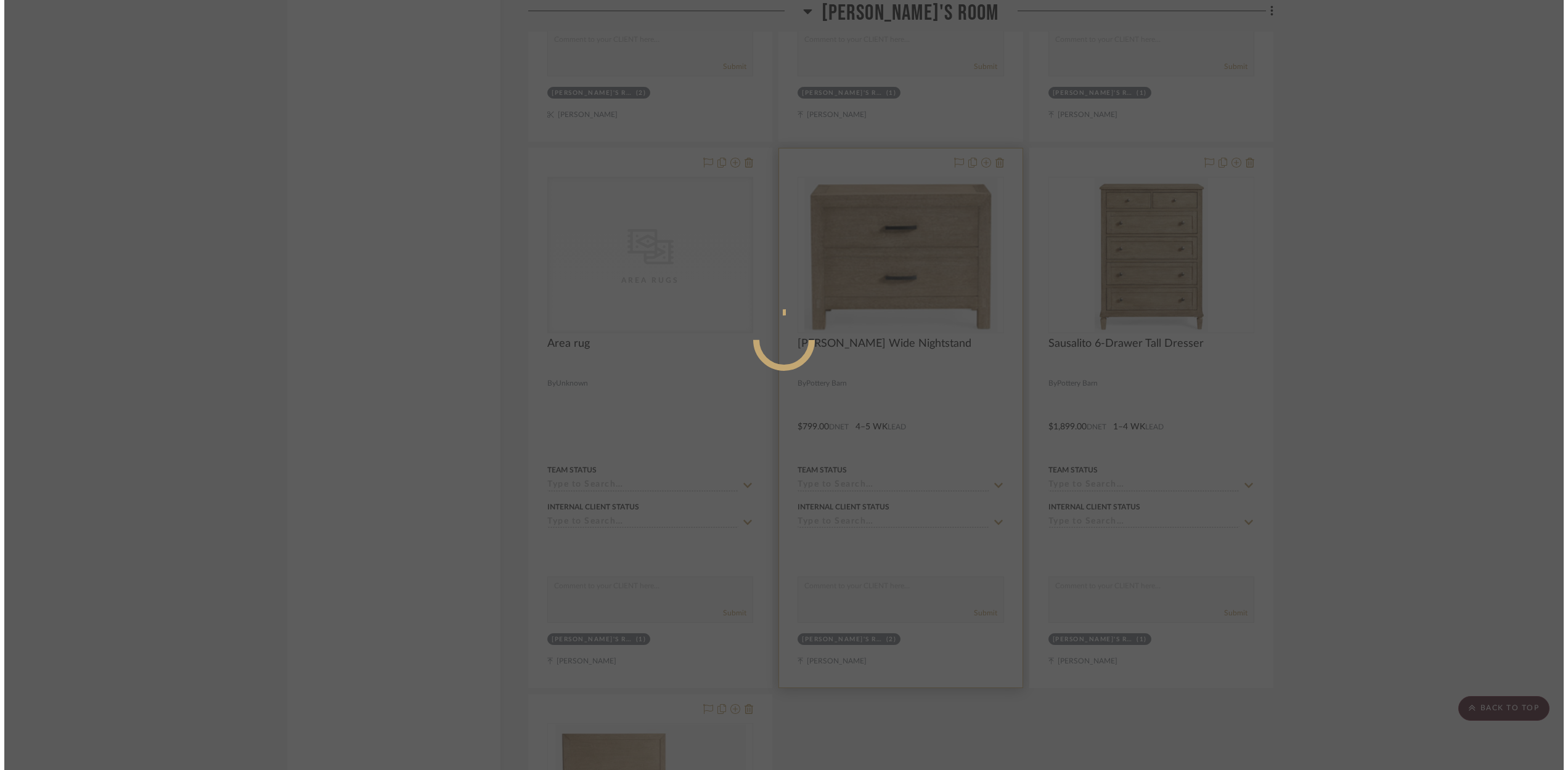
scroll to position [0, 0]
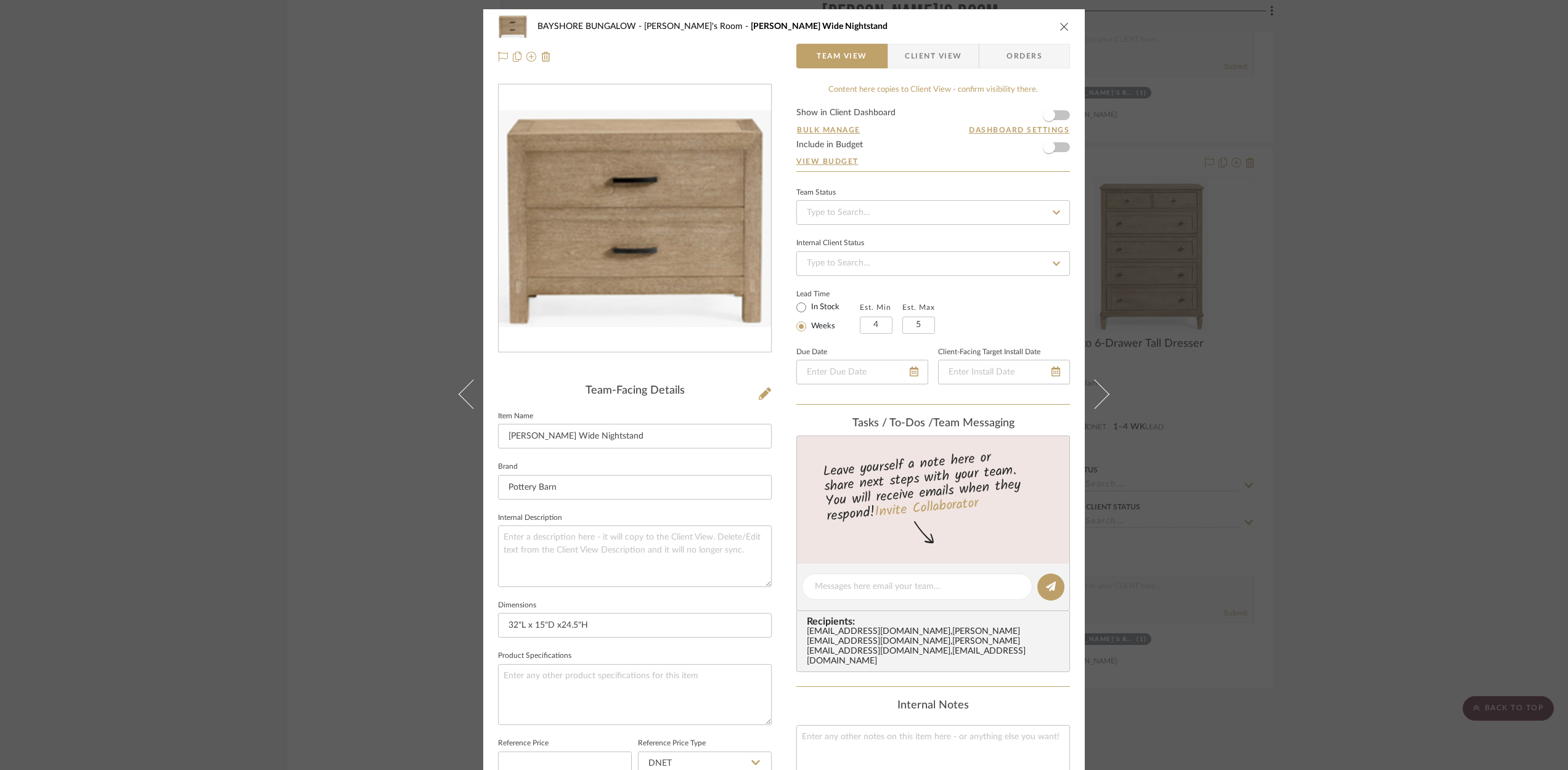
click at [1051, 211] on icon at bounding box center [1056, 213] width 11 height 9
click at [842, 276] on div "Ordered" at bounding box center [929, 277] width 273 height 32
type input "[DATE]"
type input "Ordered"
type input "[DATE]"
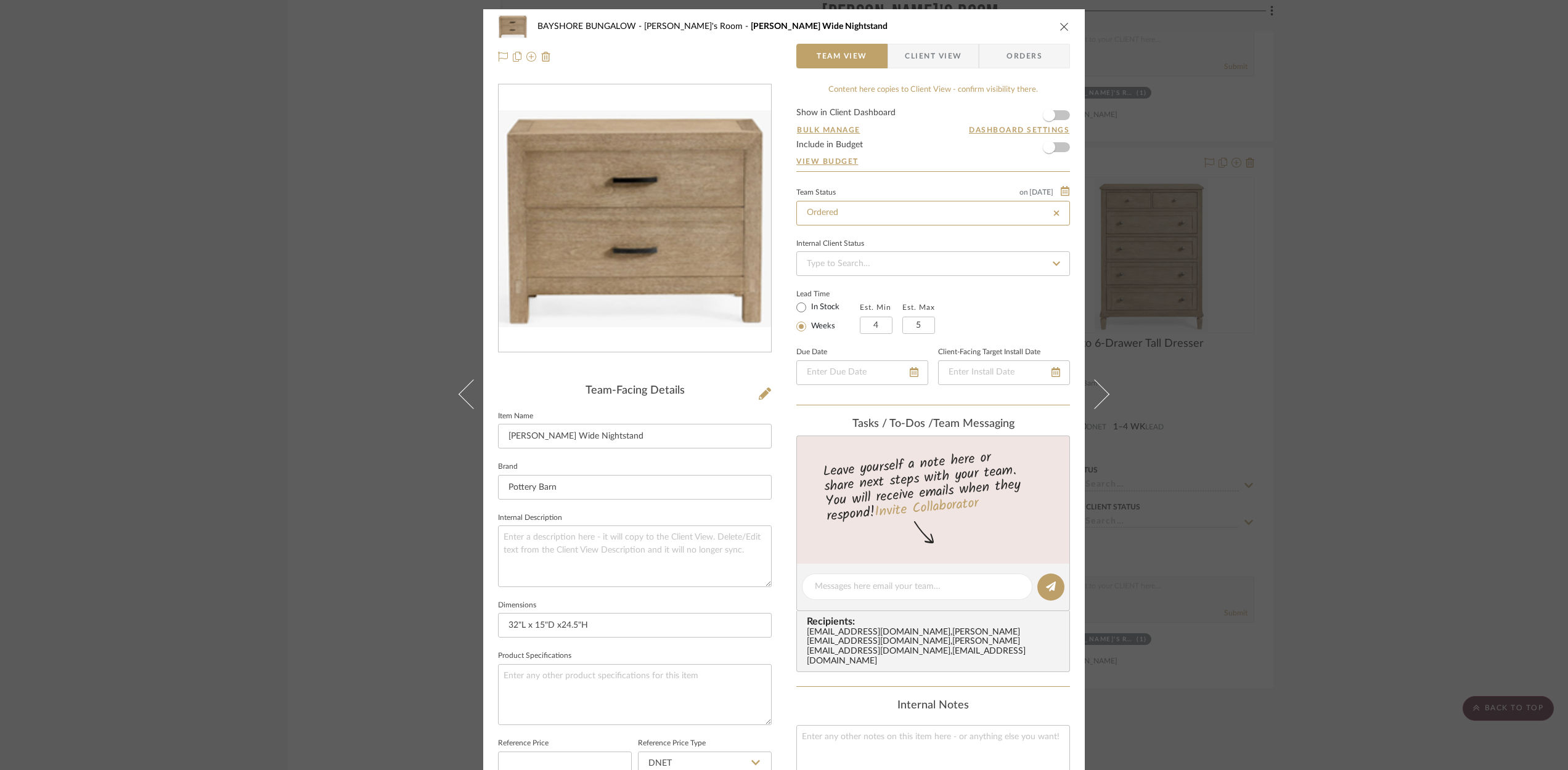
type input "Ordered"
click at [1061, 26] on icon "close" at bounding box center [1064, 26] width 10 height 10
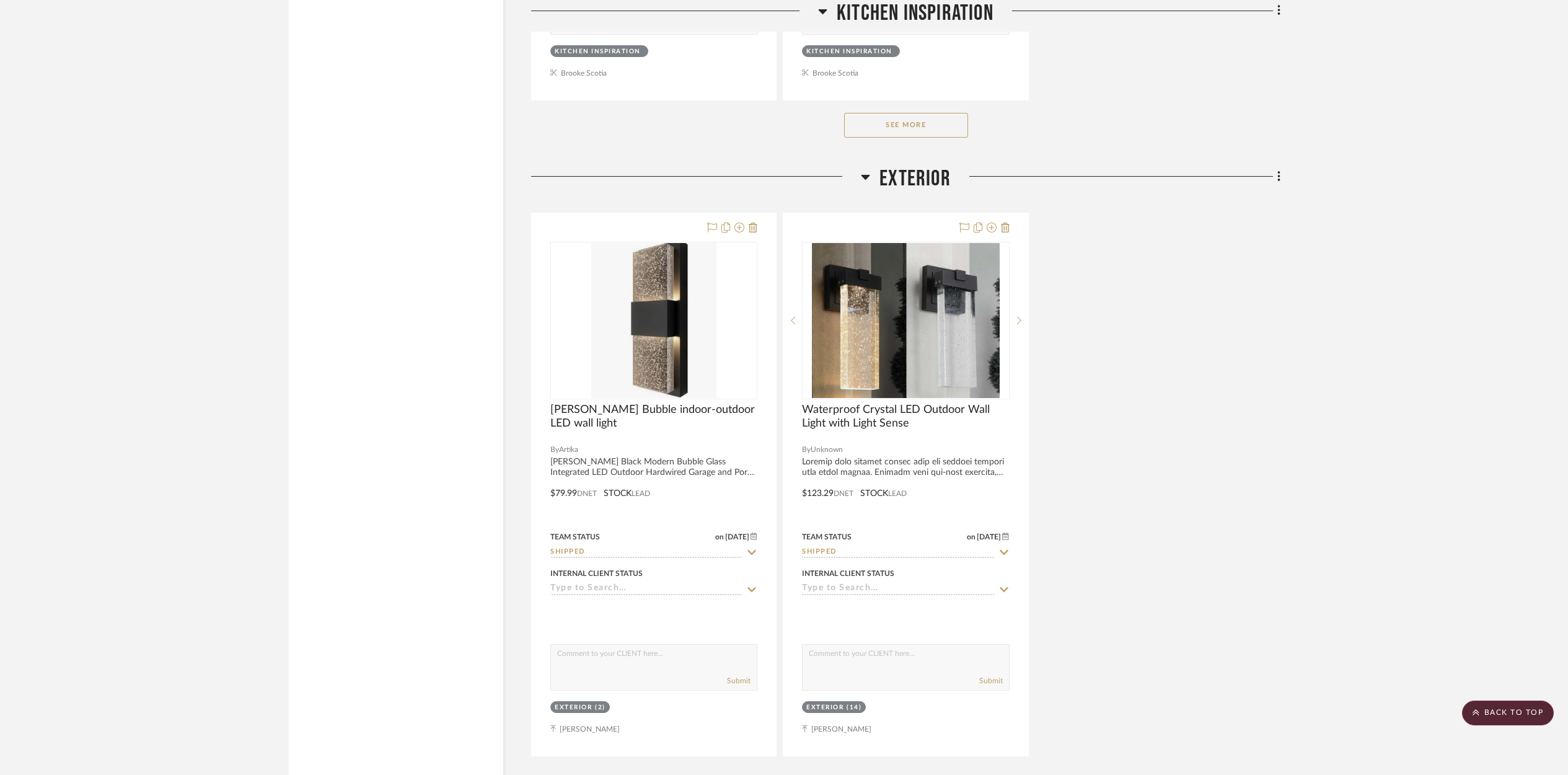
scroll to position [14539, 0]
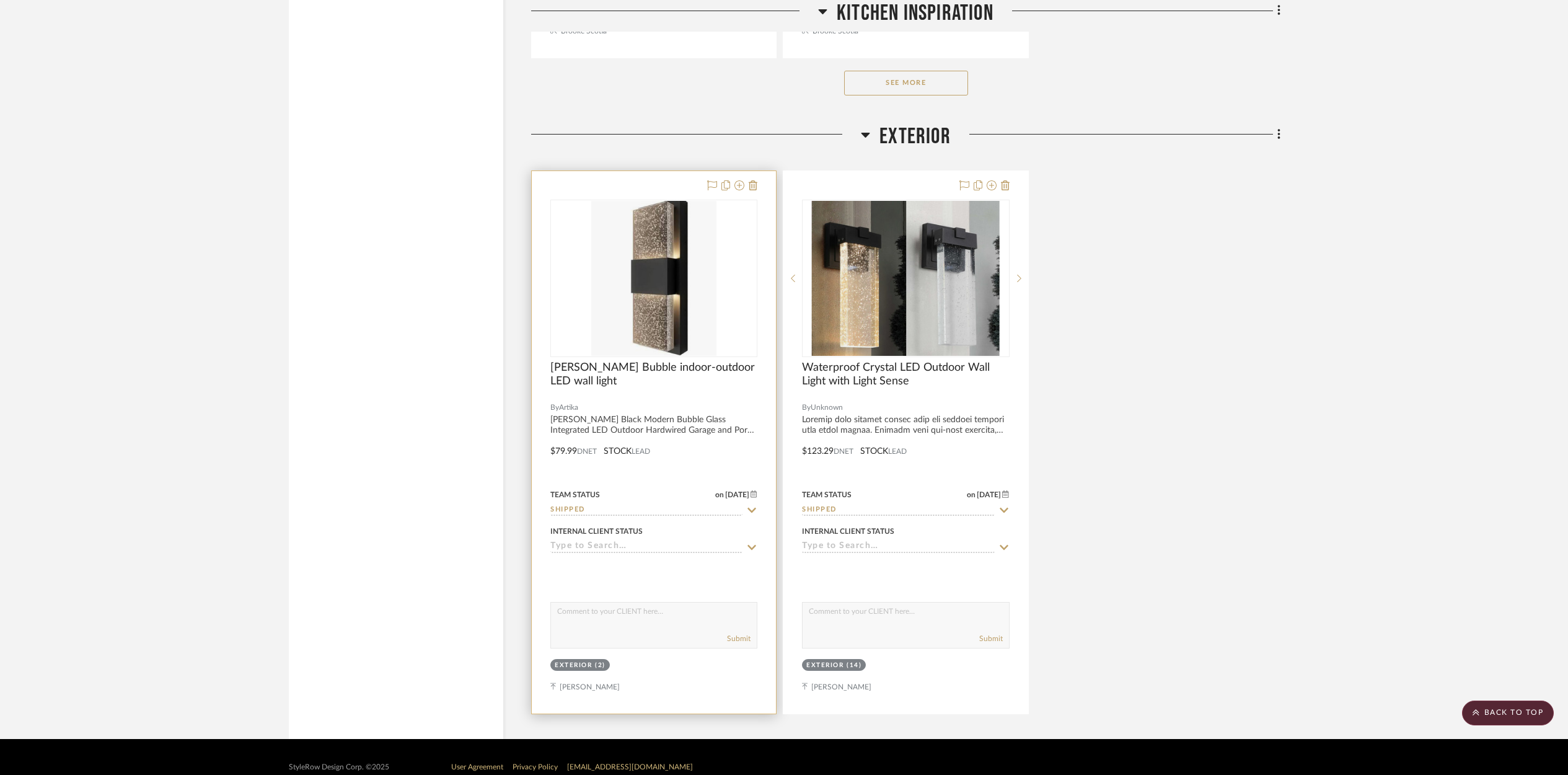
click at [0, 0] on div at bounding box center [0, 0] width 0 height 0
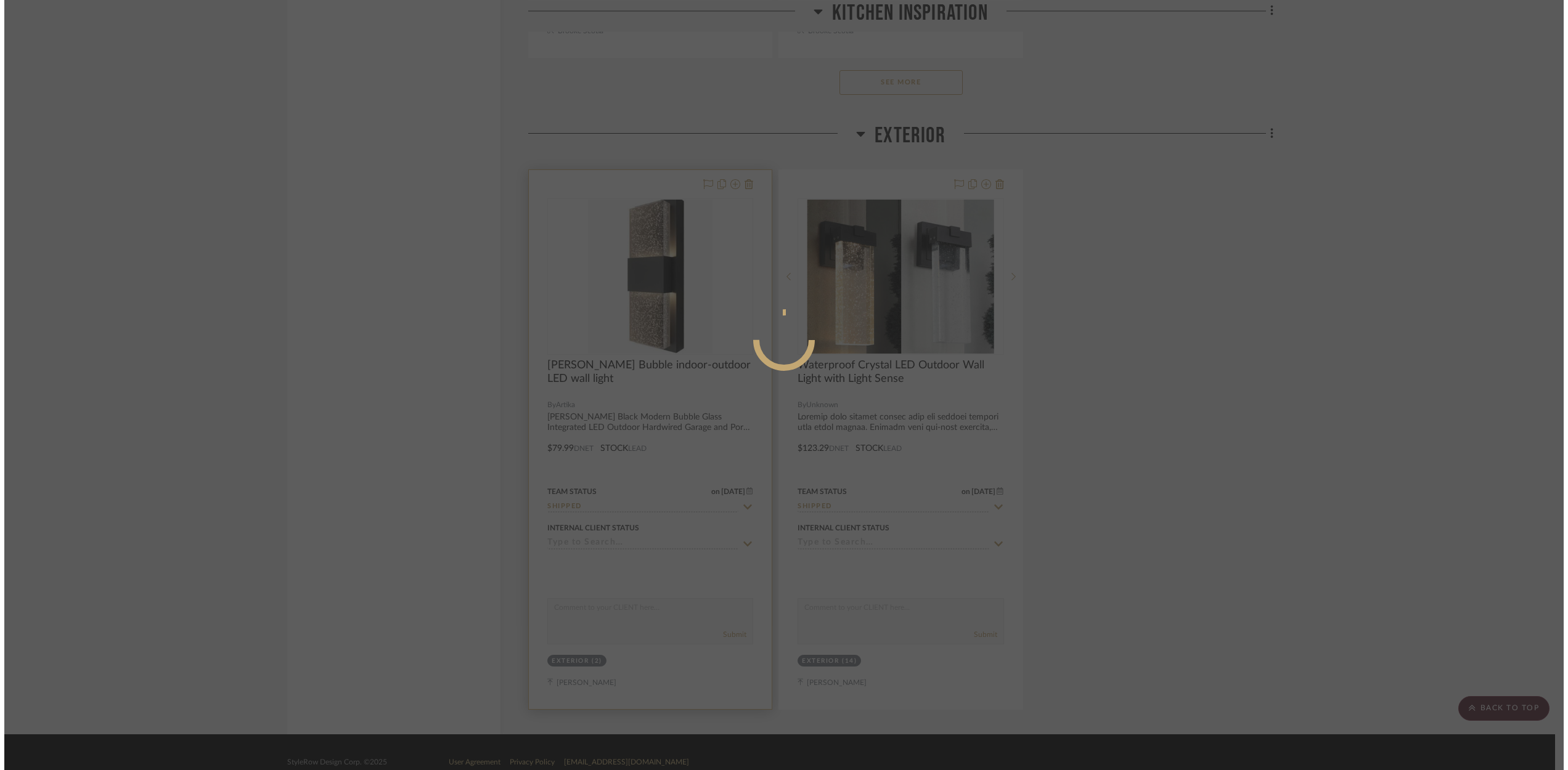
scroll to position [0, 0]
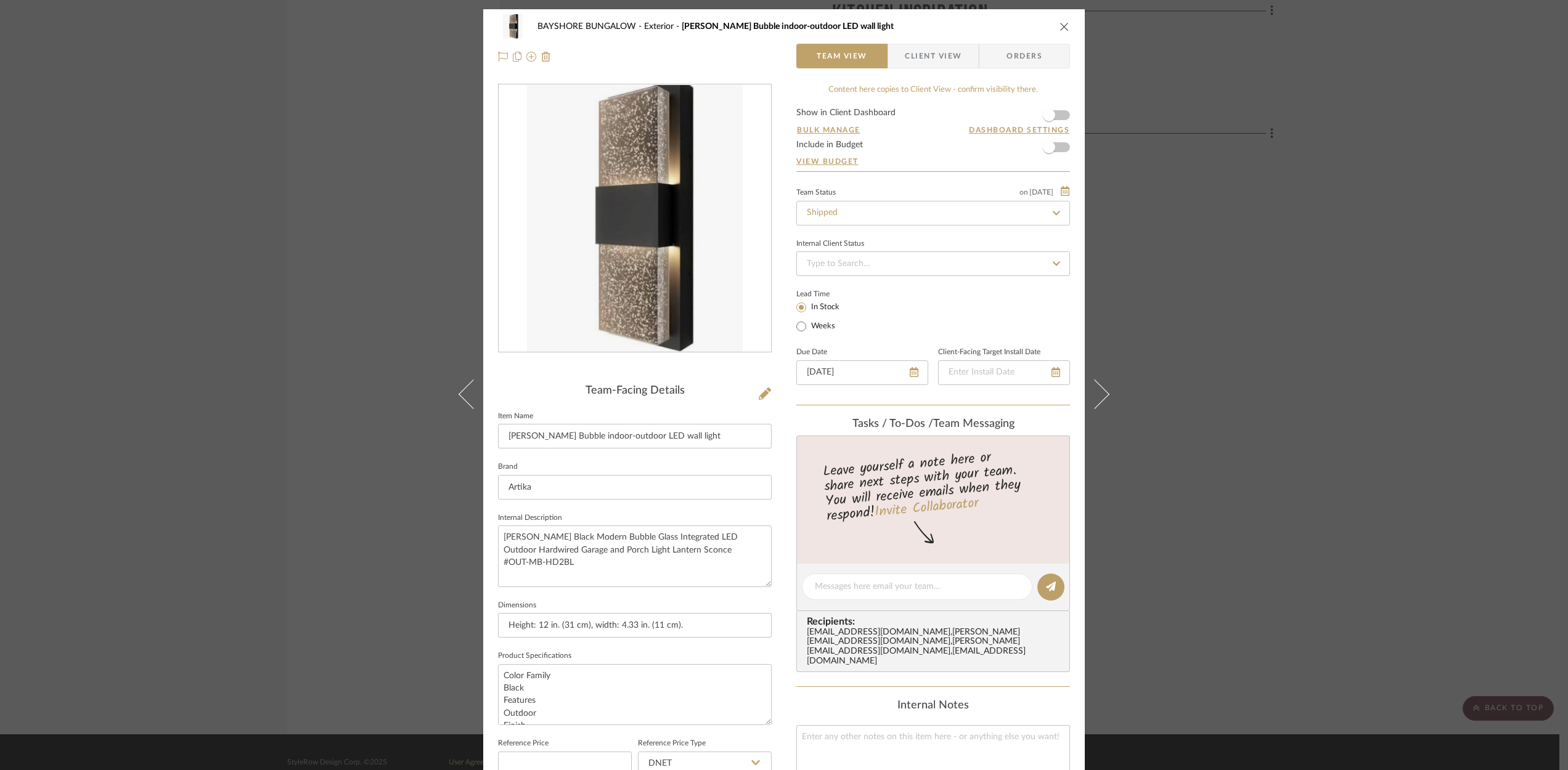
click at [1052, 212] on icon at bounding box center [1056, 213] width 8 height 4
click at [912, 211] on input "Shipped" at bounding box center [933, 213] width 274 height 25
click at [1051, 211] on icon at bounding box center [1056, 213] width 11 height 9
type input "[DATE]"
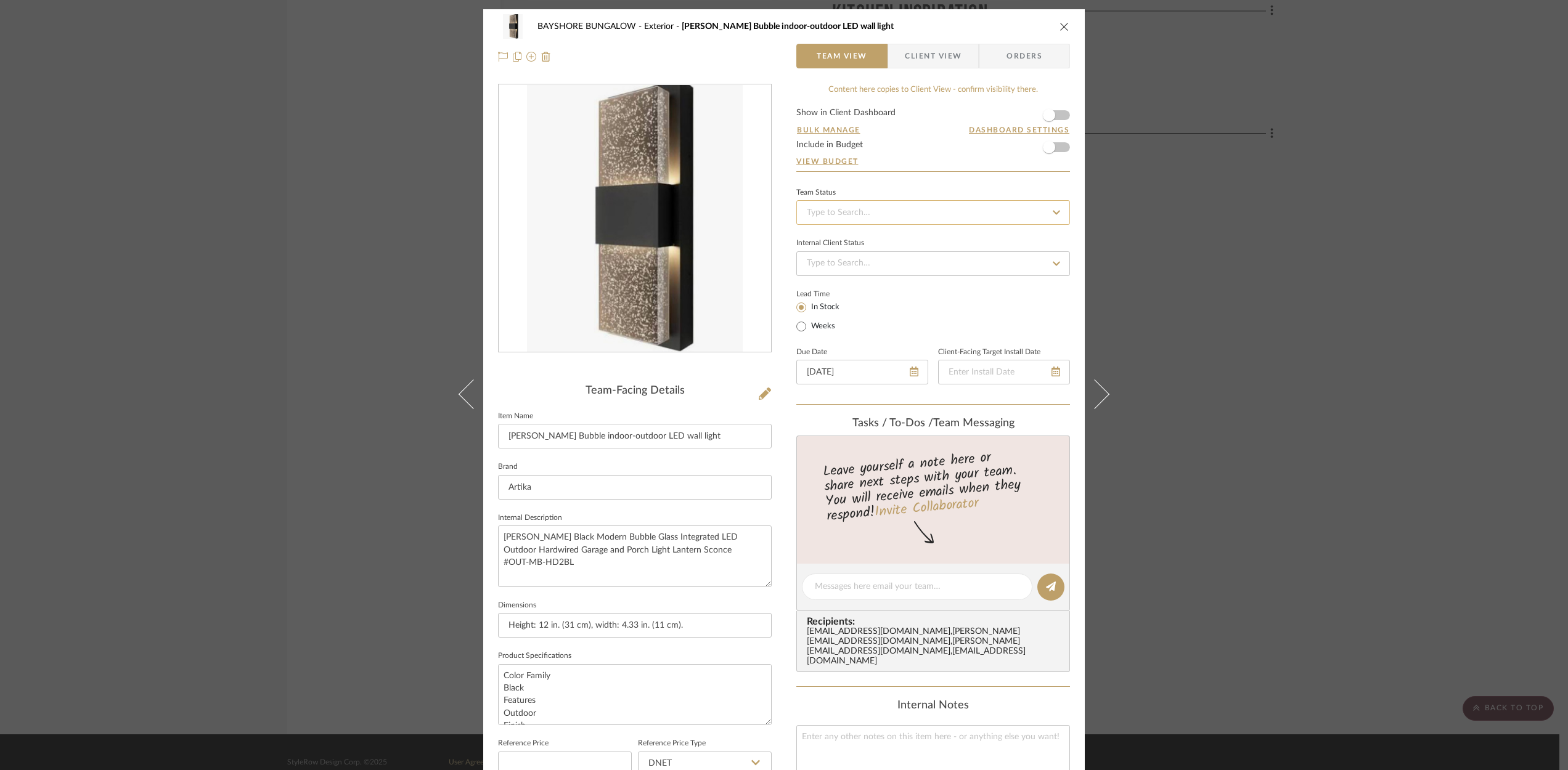
click at [868, 213] on input at bounding box center [933, 212] width 274 height 25
click at [831, 298] on span "Received" at bounding box center [822, 293] width 34 height 9
type input "[DATE]"
type input "Received"
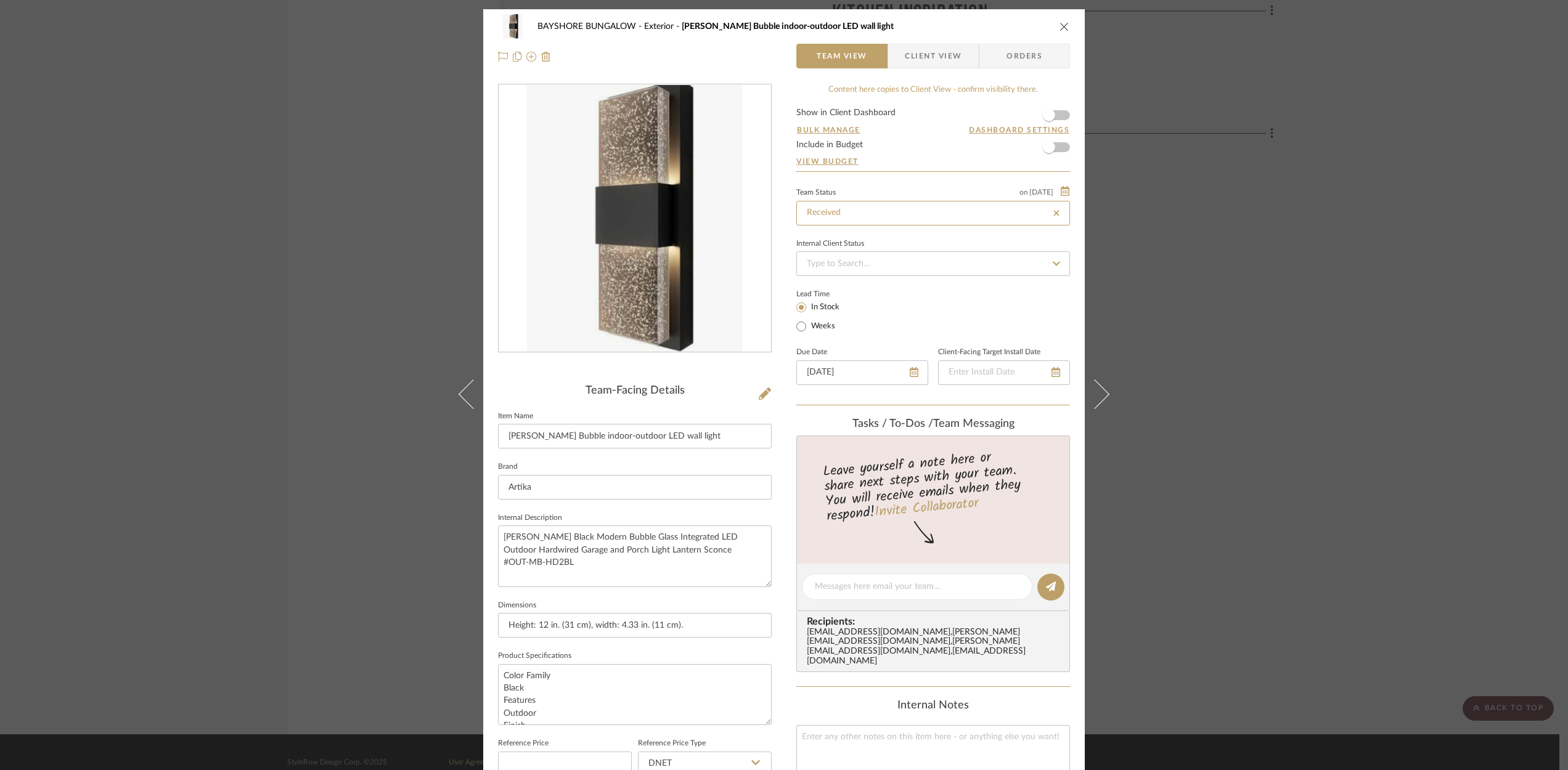
type input "Received"
click at [1059, 26] on icon "close" at bounding box center [1064, 26] width 10 height 10
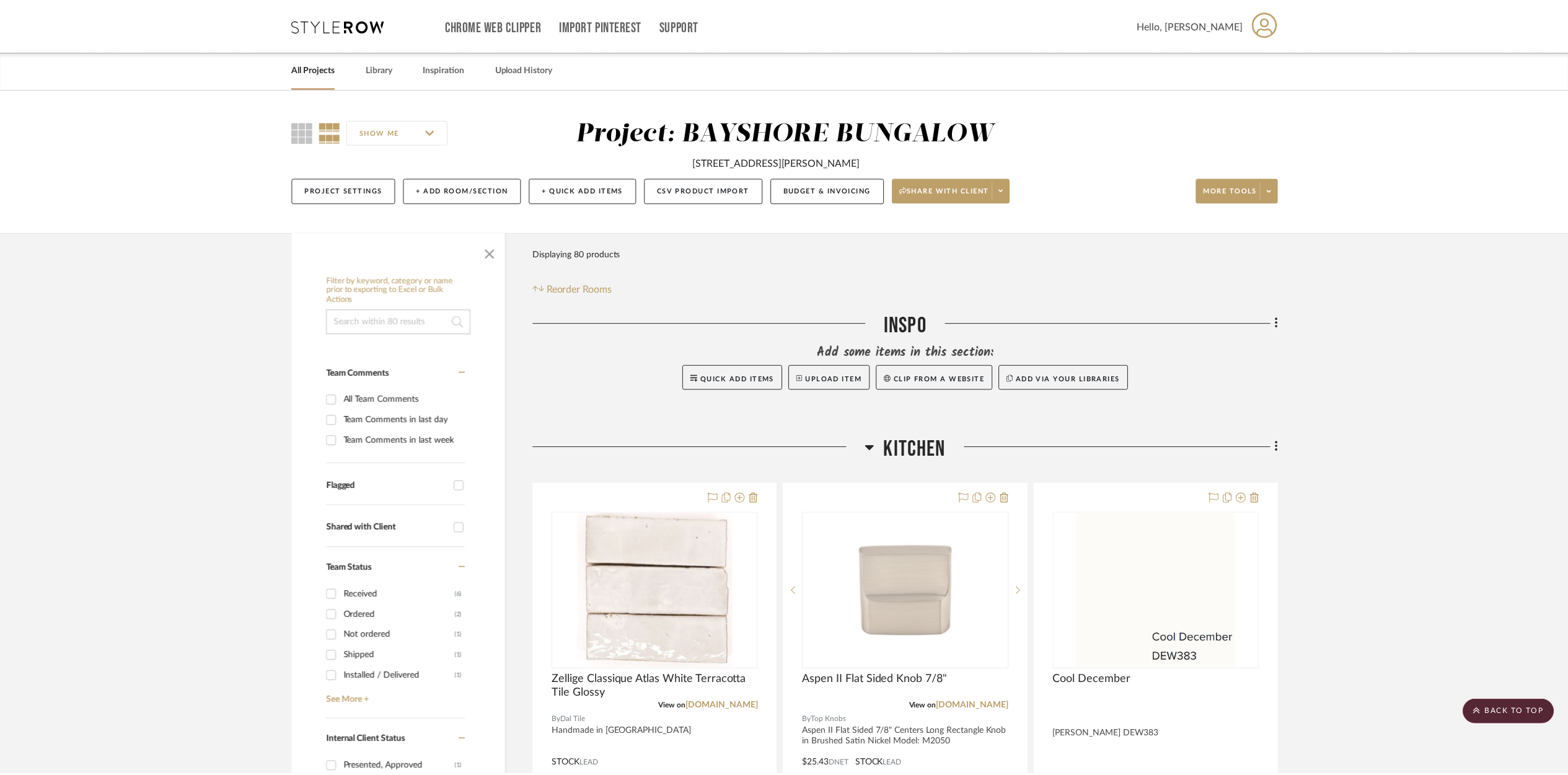
scroll to position [14539, 0]
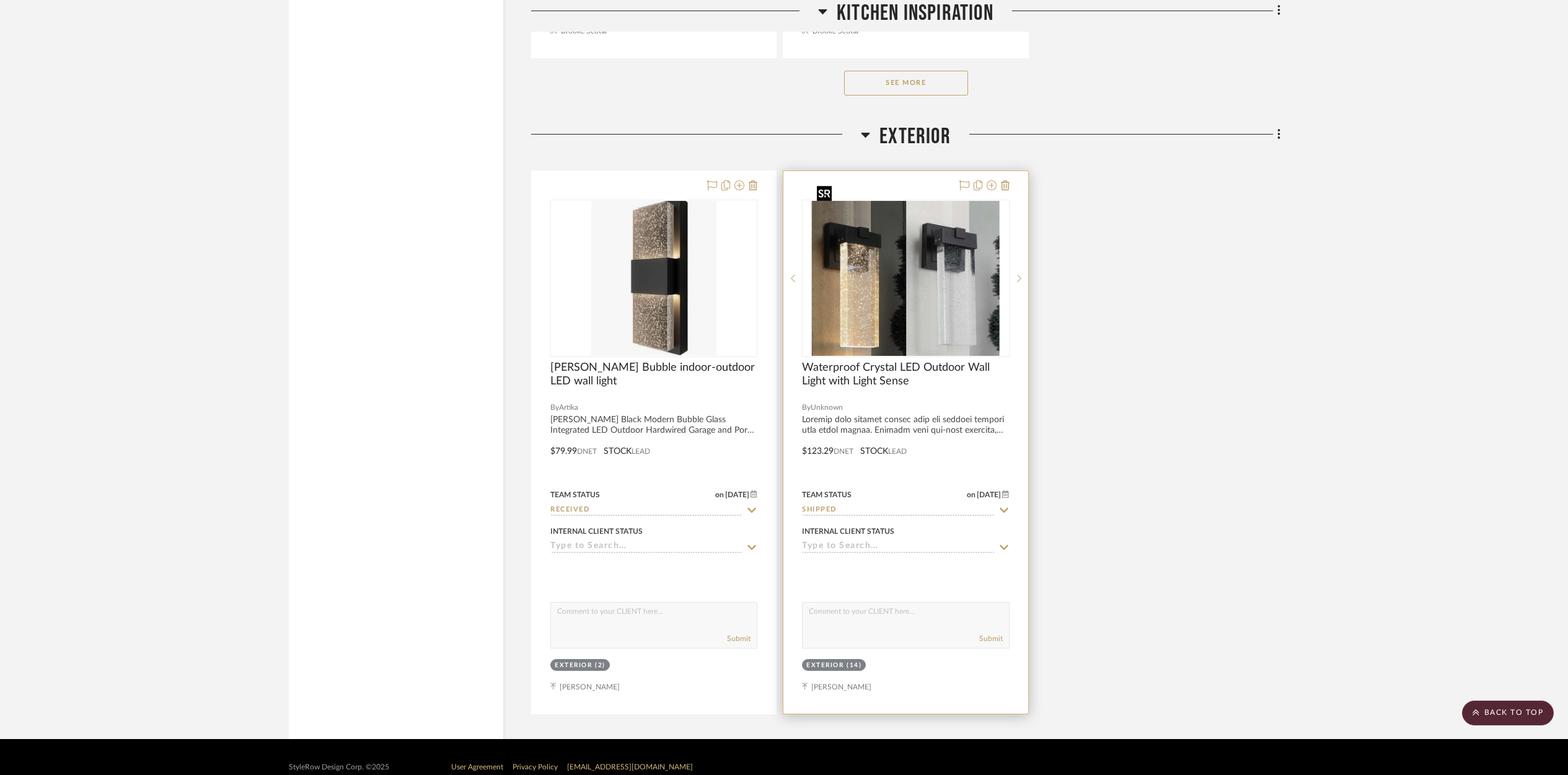
click at [942, 255] on img "0" at bounding box center [906, 278] width 188 height 155
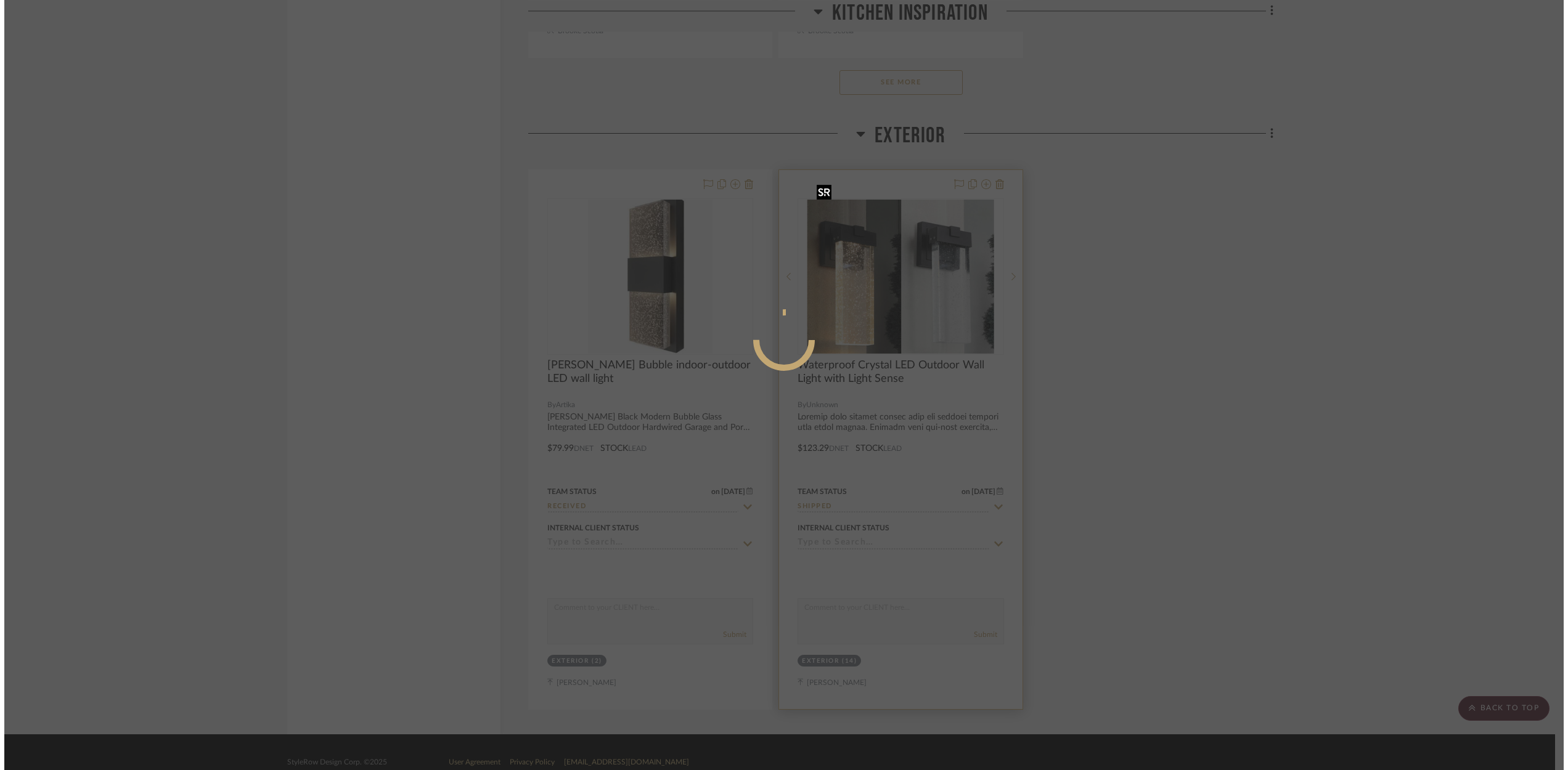
scroll to position [0, 0]
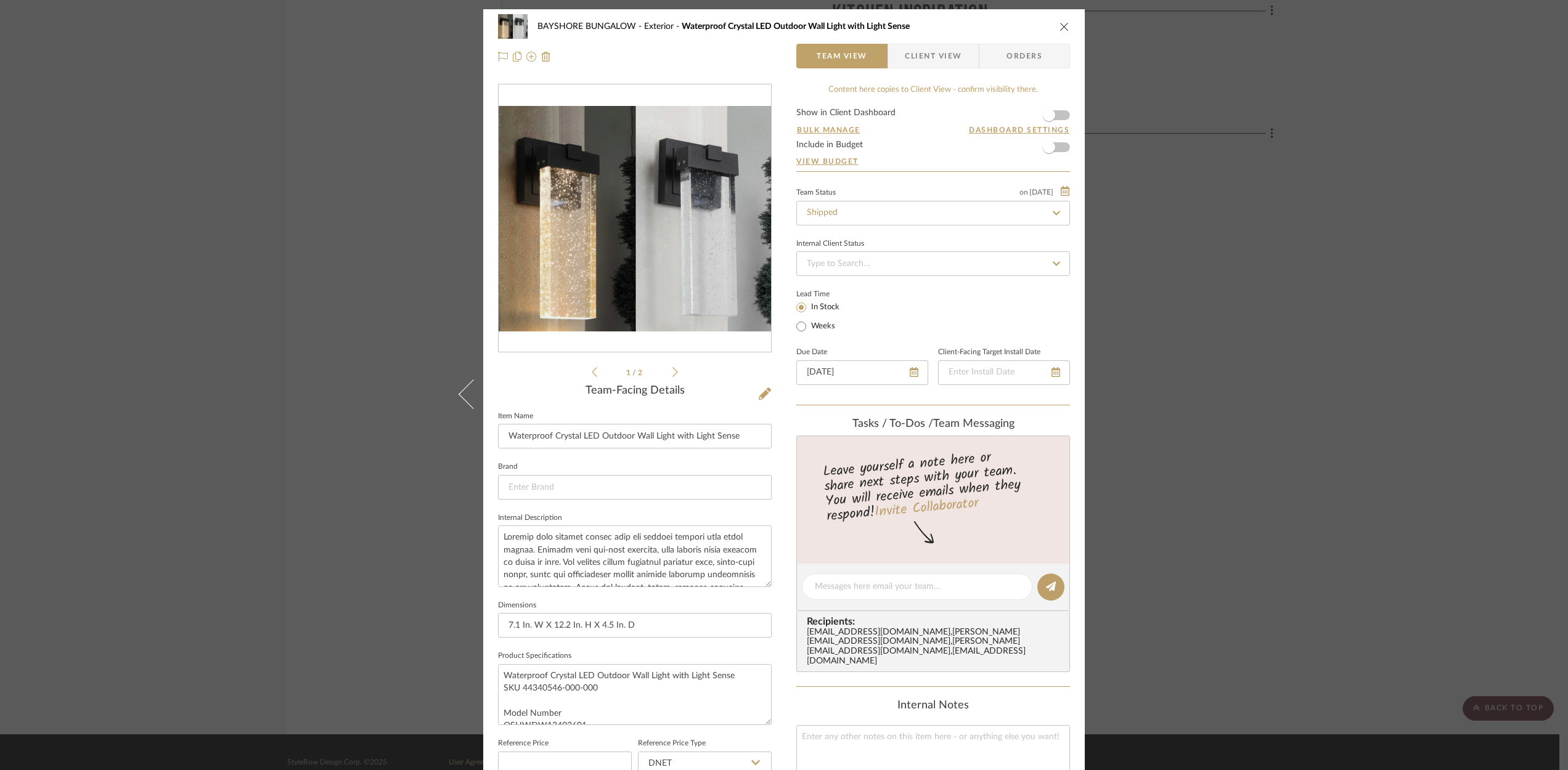
click at [1052, 214] on icon at bounding box center [1056, 213] width 8 height 4
click at [1053, 214] on icon at bounding box center [1056, 213] width 6 height 6
type input "[DATE]"
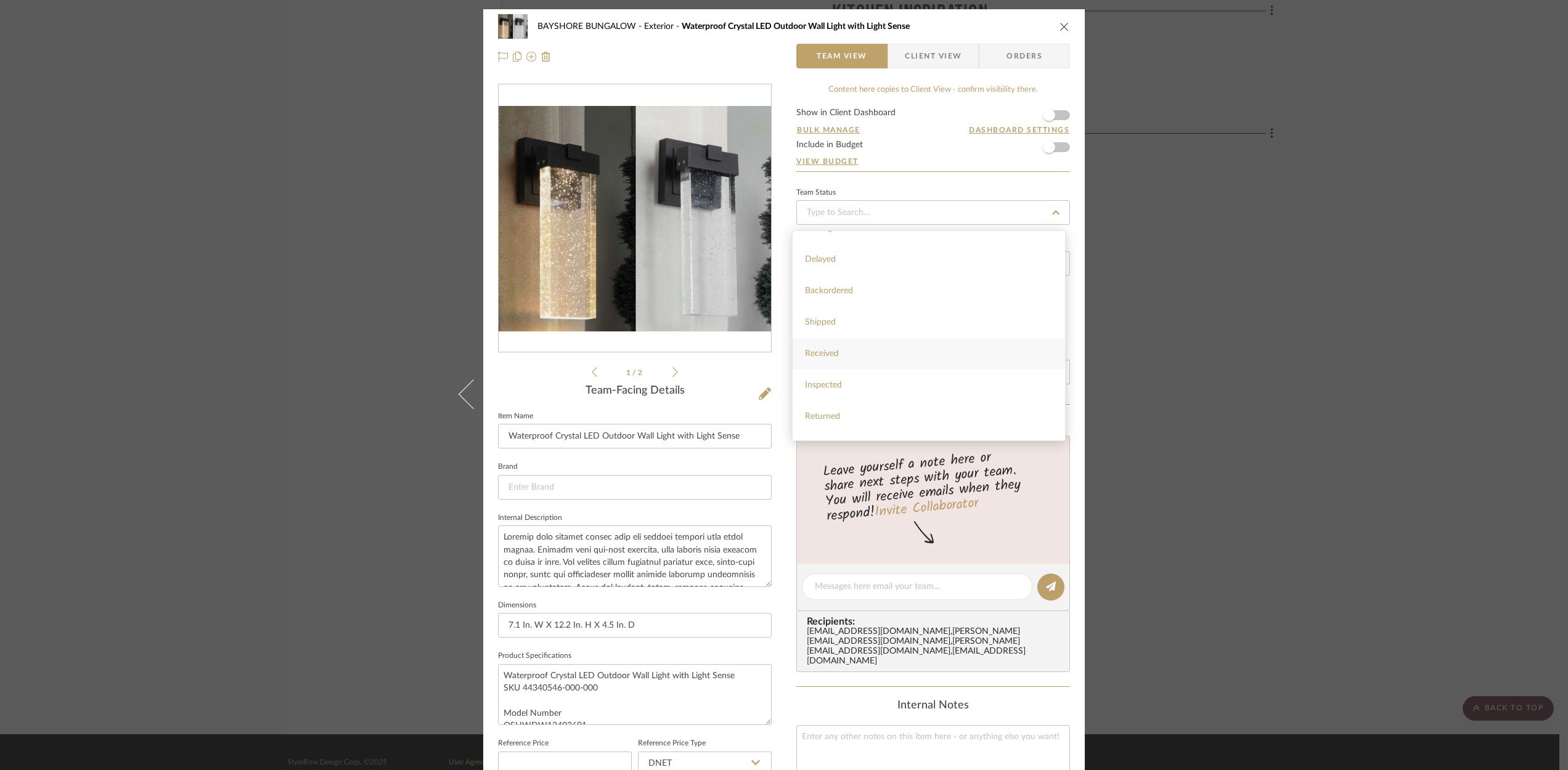
click at [835, 353] on span "Received" at bounding box center [822, 354] width 34 height 9
type input "[DATE]"
type input "Received"
click at [1061, 22] on icon "close" at bounding box center [1064, 26] width 10 height 10
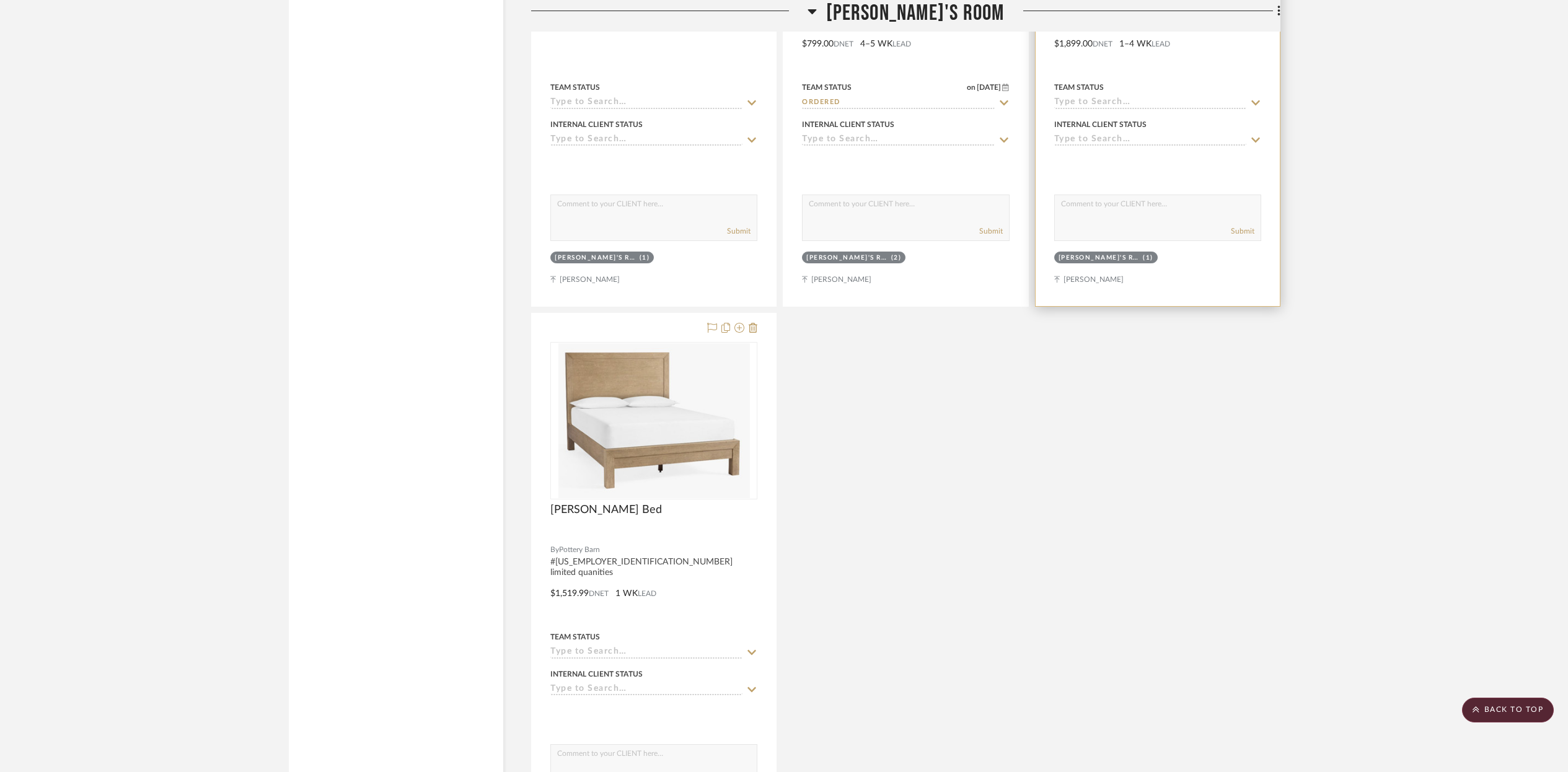
scroll to position [8460, 0]
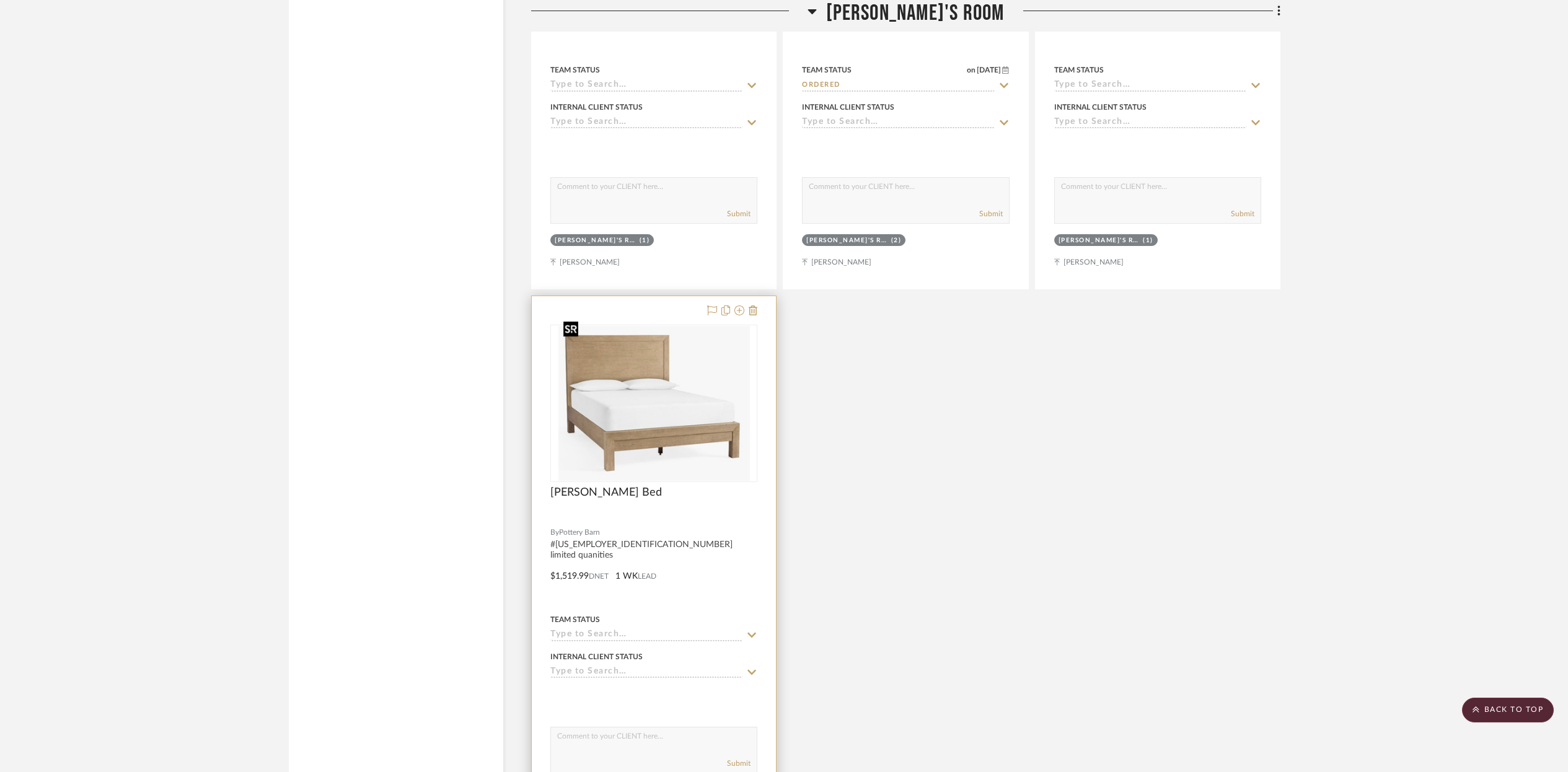
click at [724, 409] on img "0" at bounding box center [654, 403] width 192 height 155
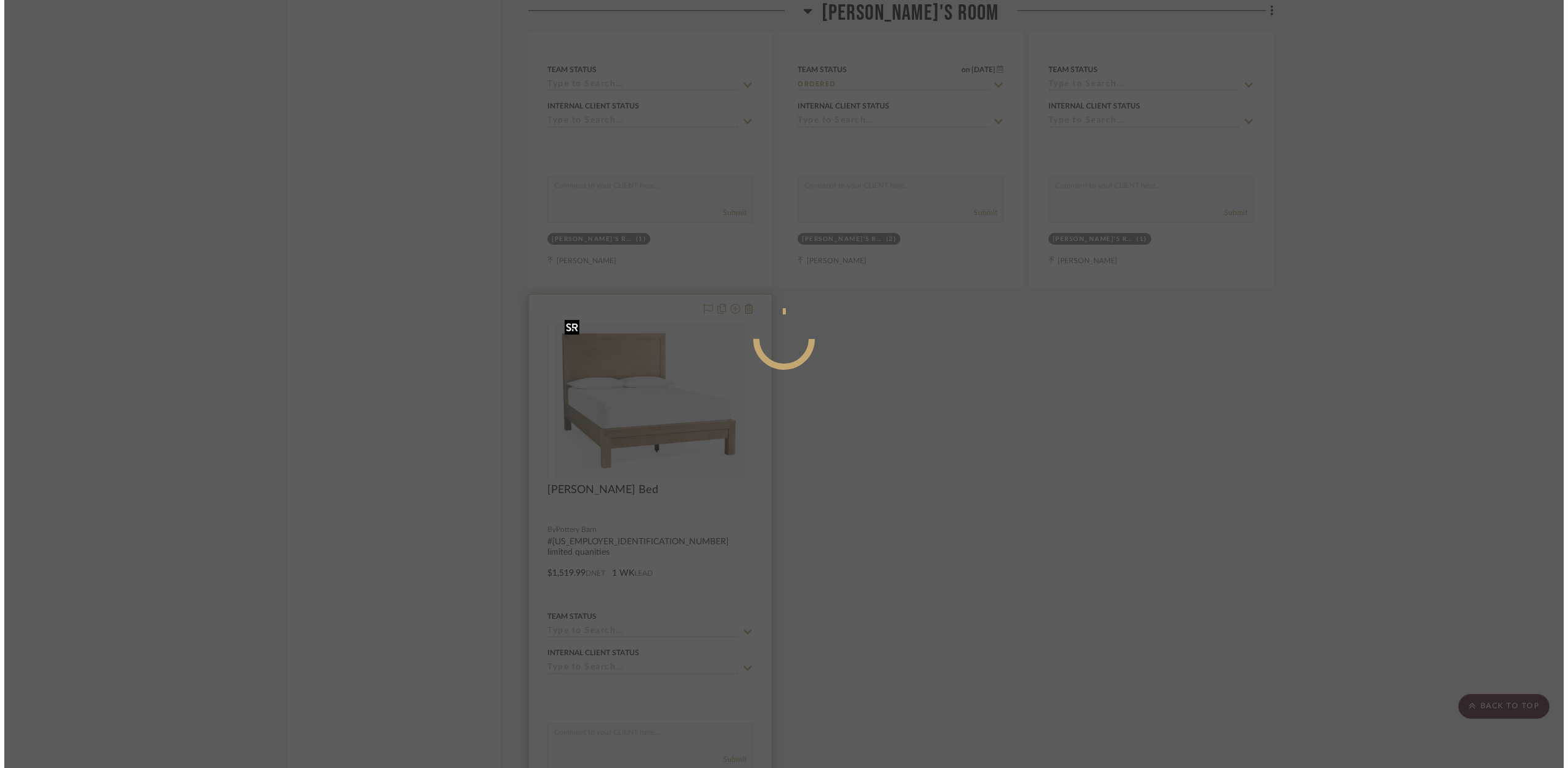
scroll to position [0, 0]
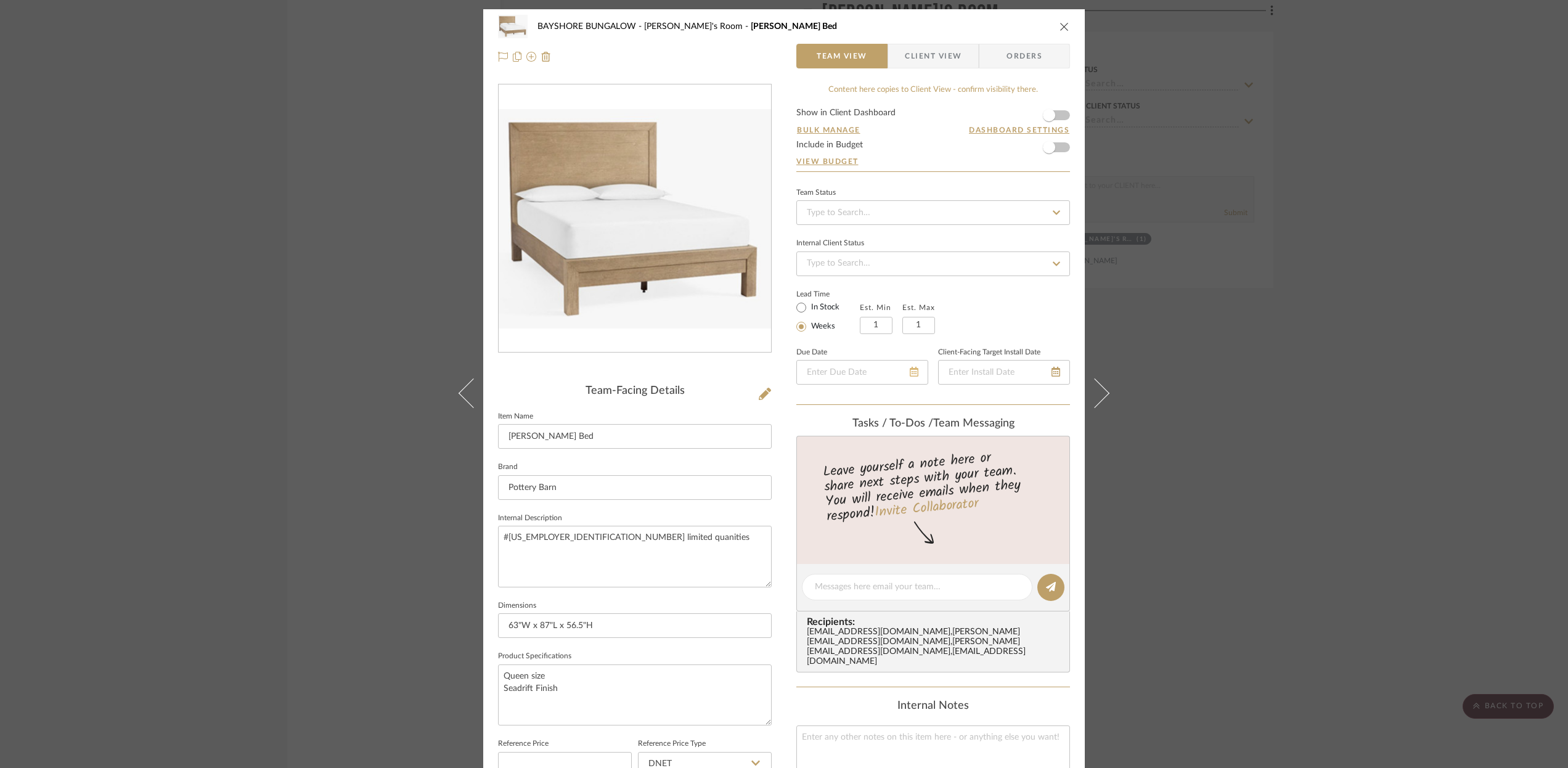
click at [910, 372] on icon at bounding box center [914, 372] width 9 height 10
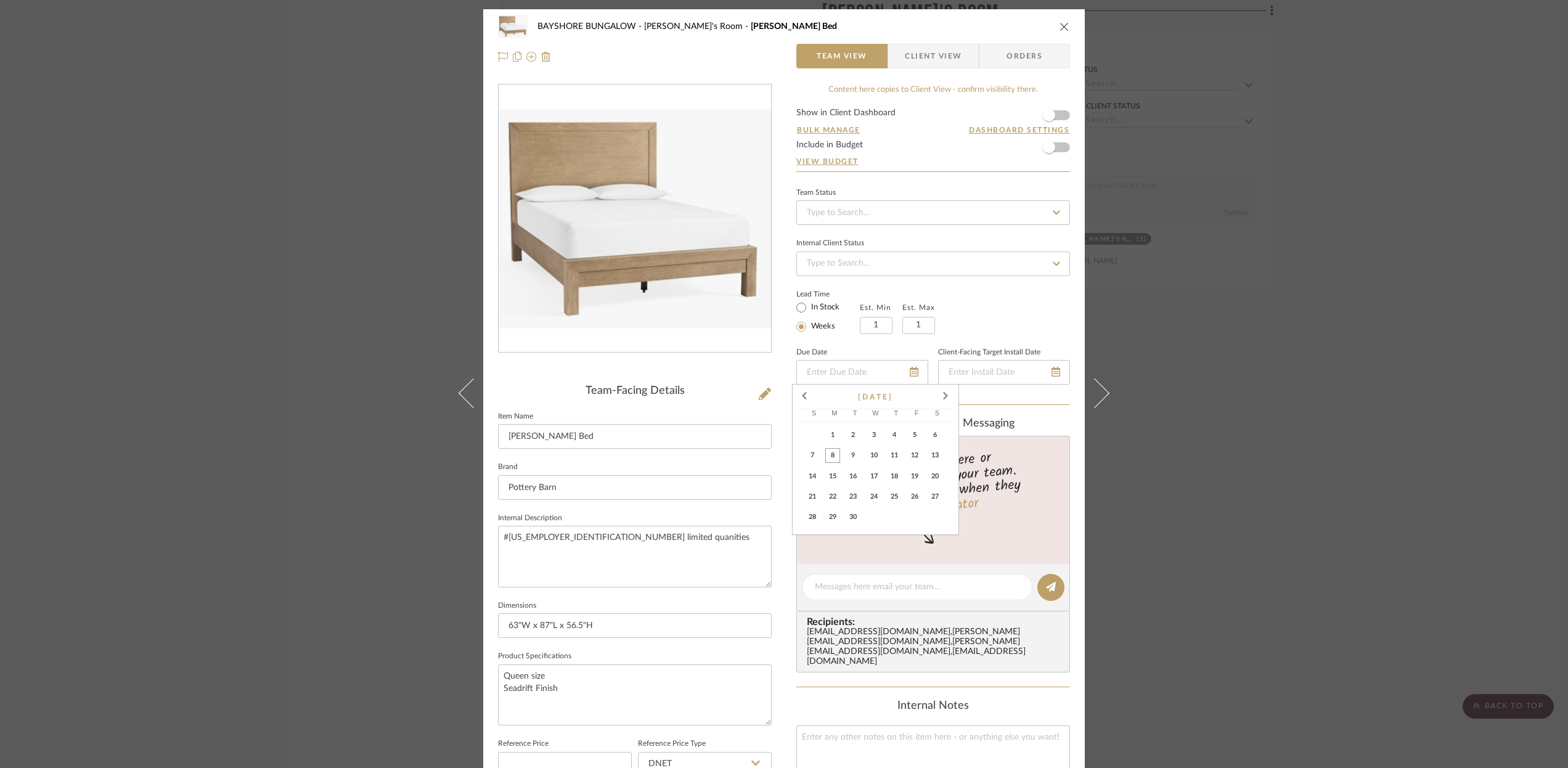
click at [835, 457] on span "8" at bounding box center [832, 455] width 15 height 15
type input "[DATE]"
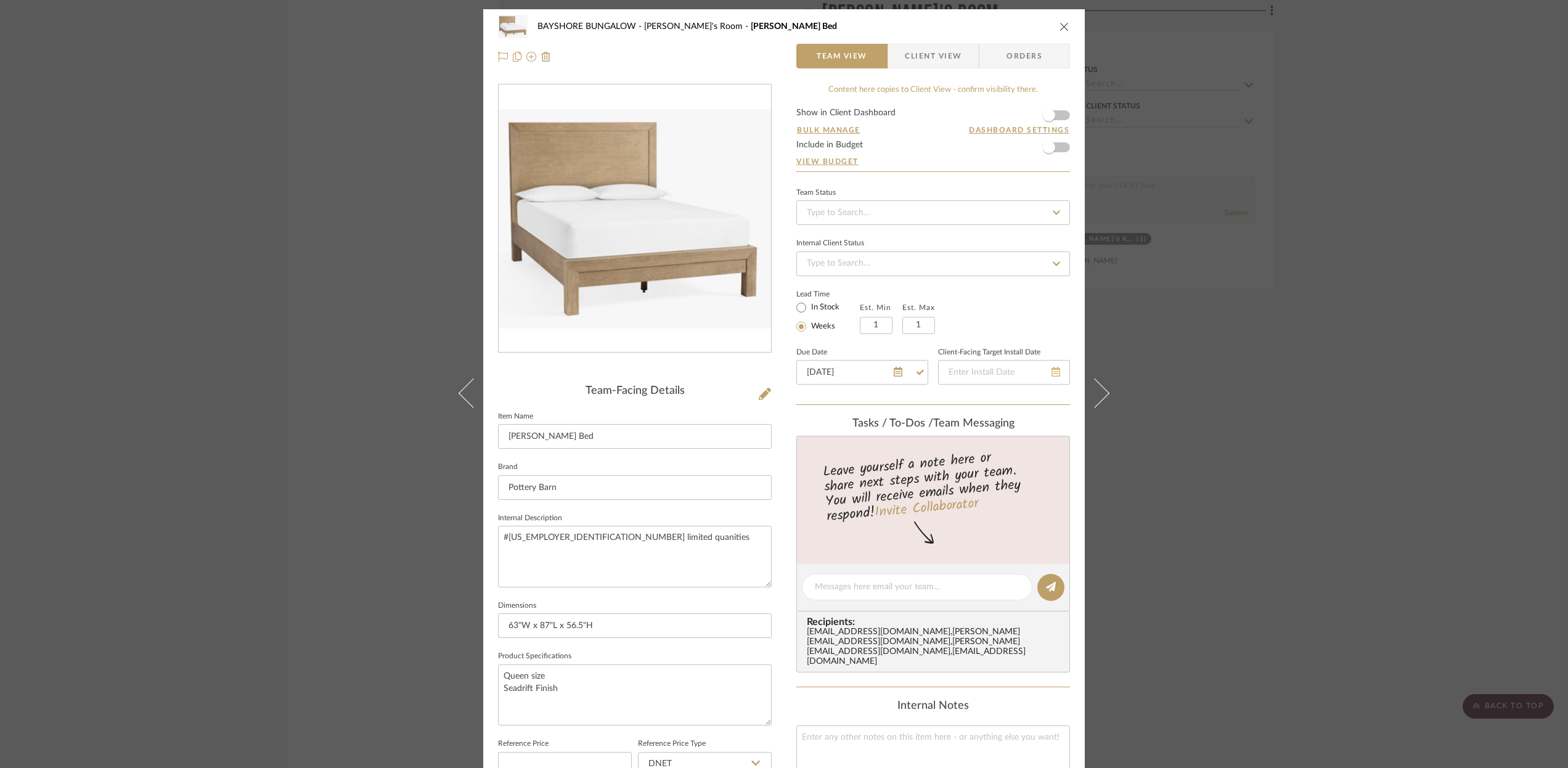
click at [1051, 370] on icon at bounding box center [1056, 372] width 9 height 10
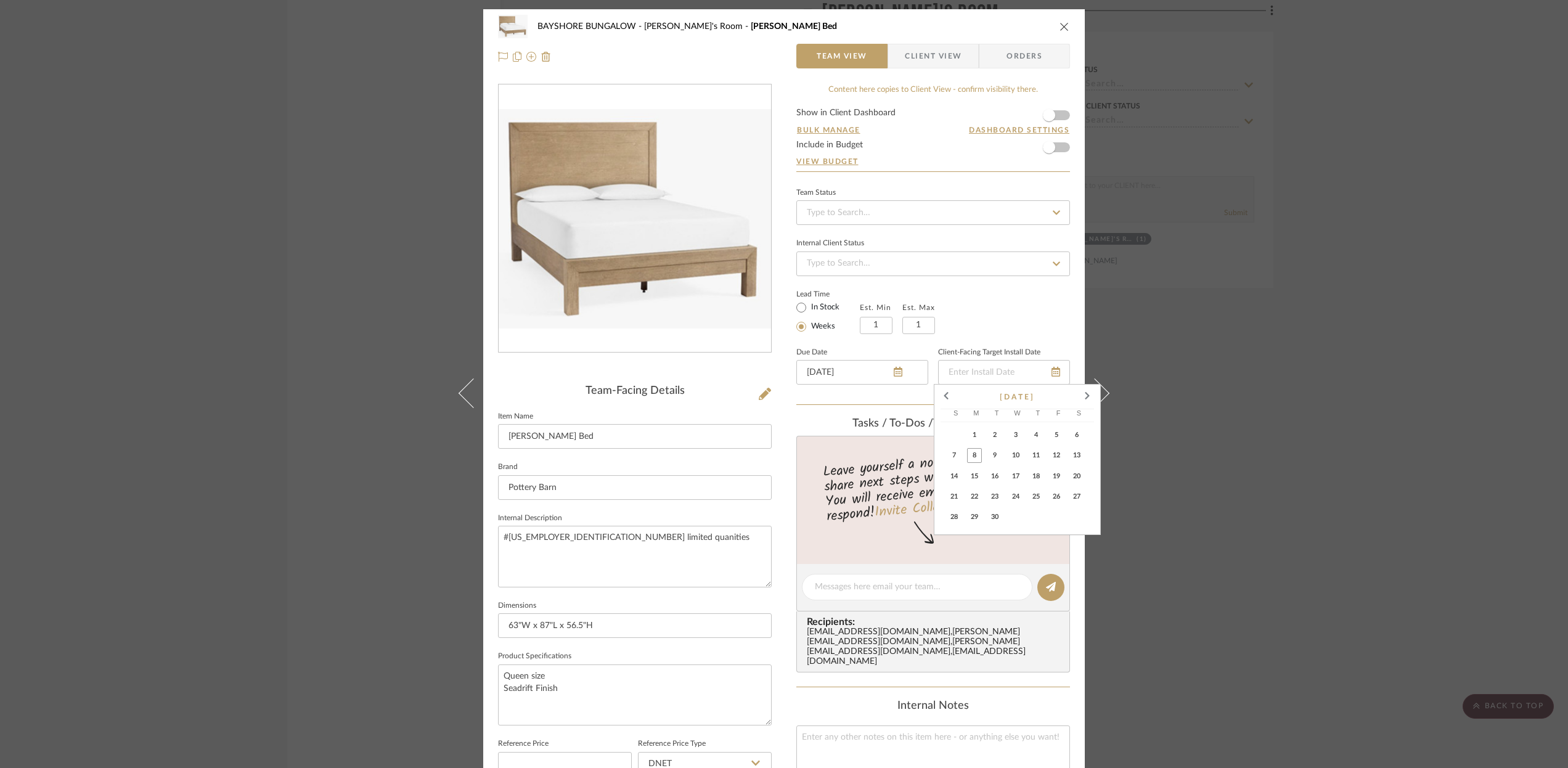
click at [1018, 457] on span "10" at bounding box center [1015, 455] width 15 height 15
type input "[DATE]"
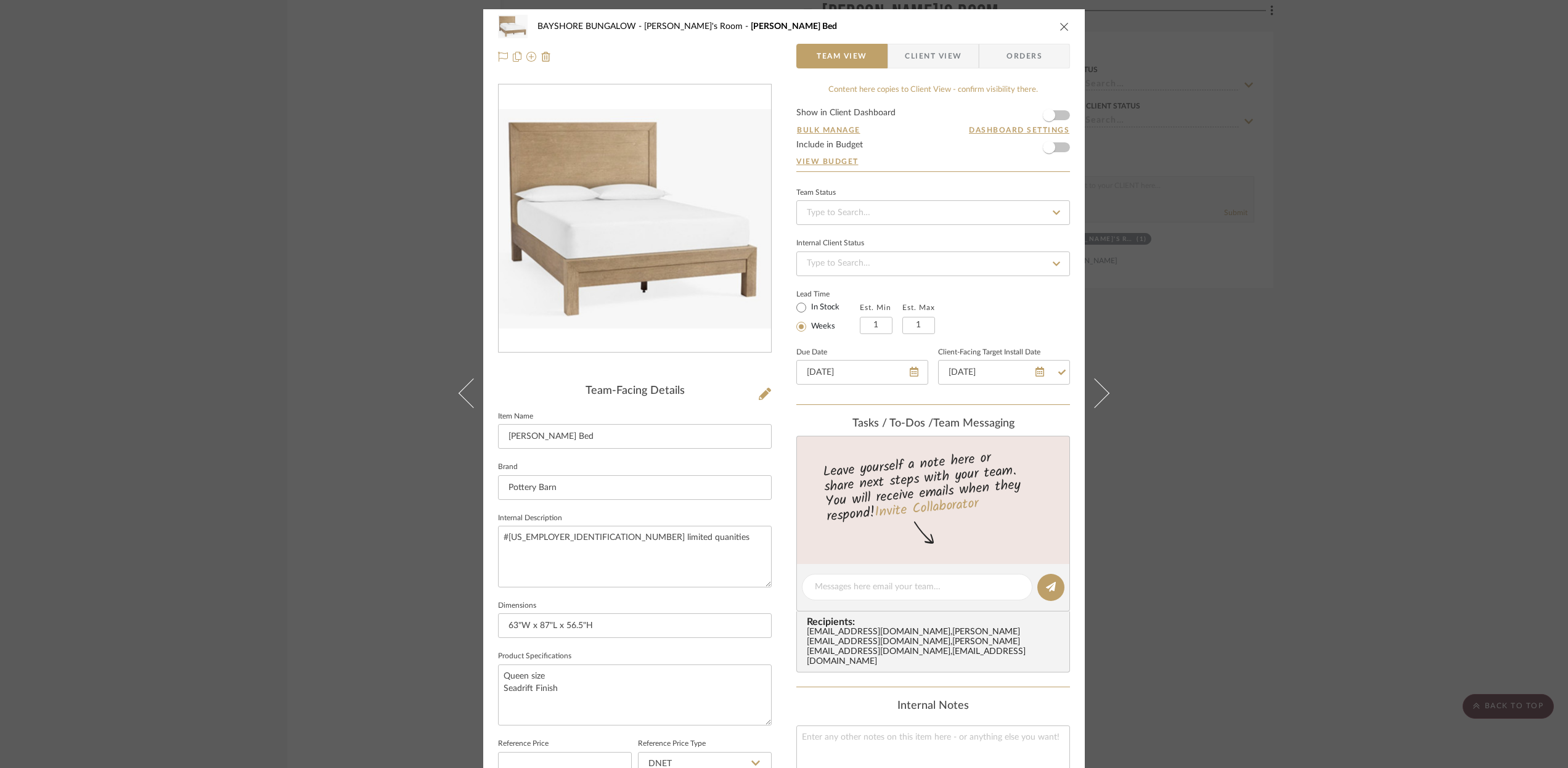
click at [1053, 210] on icon at bounding box center [1056, 213] width 11 height 9
click at [822, 273] on span "Ordered" at bounding box center [821, 277] width 32 height 9
type input "[DATE]"
type input "Ordered"
type input "[DATE]"
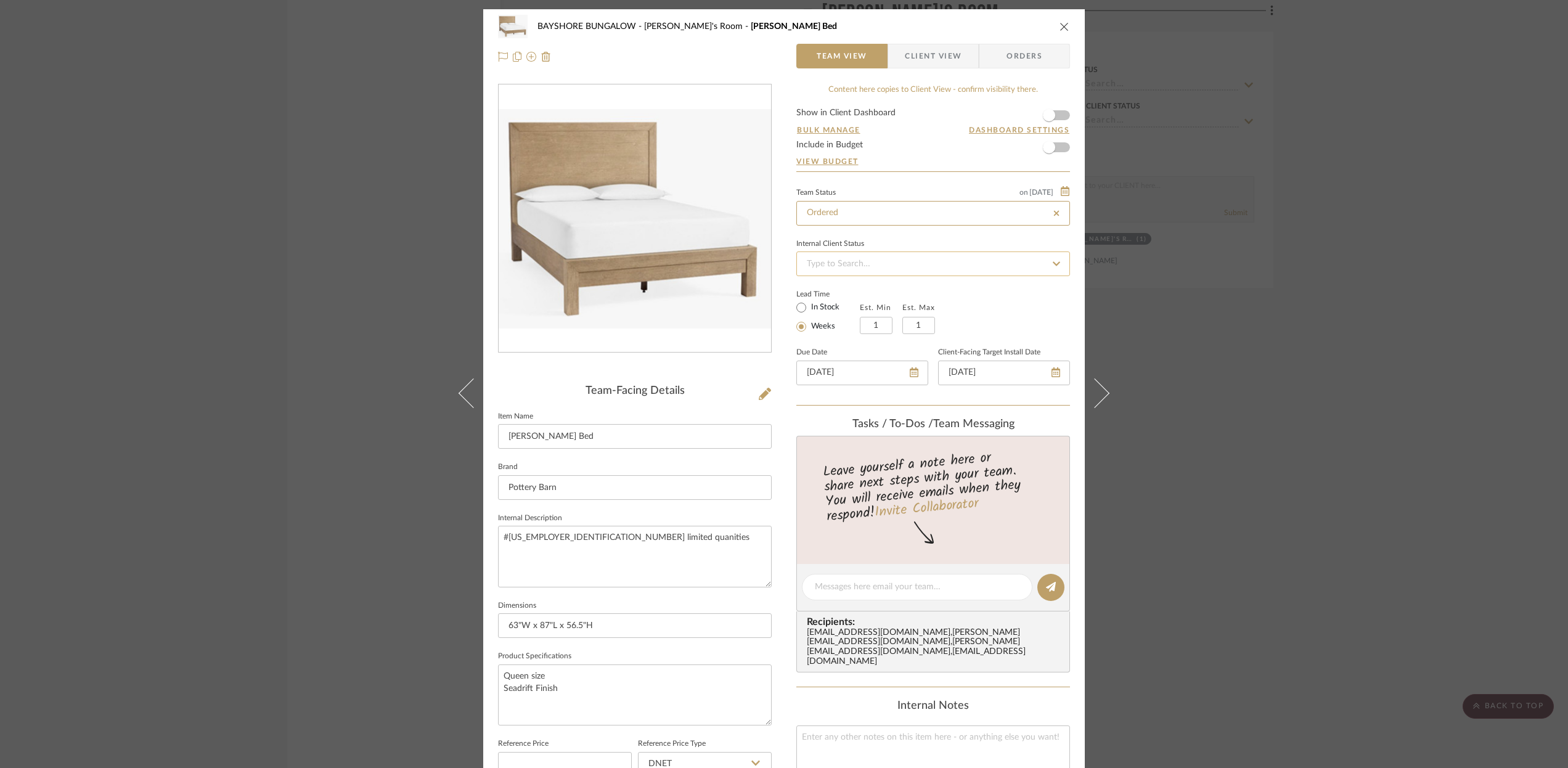
type input "Ordered"
click at [1059, 23] on icon "close" at bounding box center [1064, 27] width 10 height 10
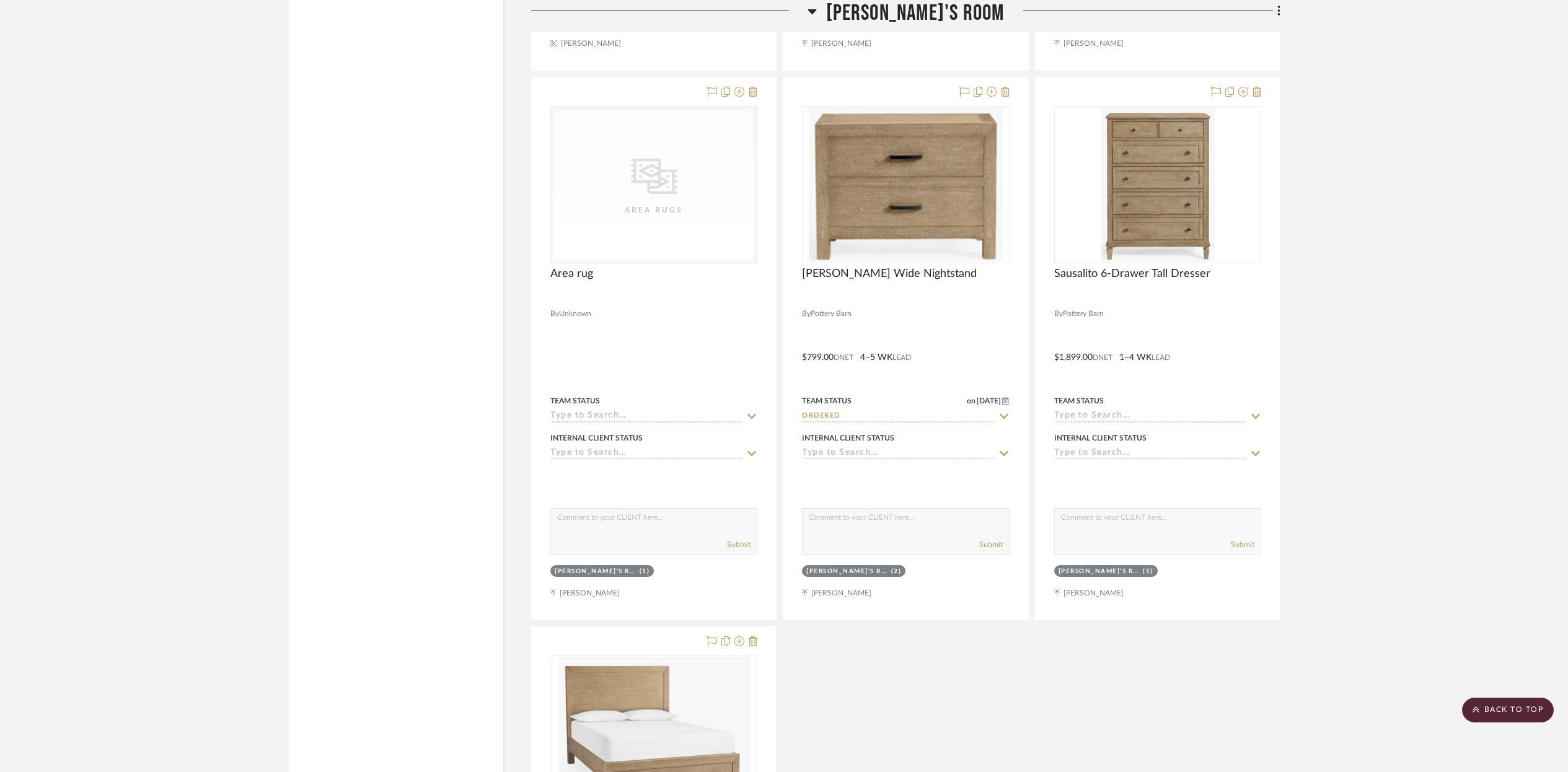
scroll to position [8120, 0]
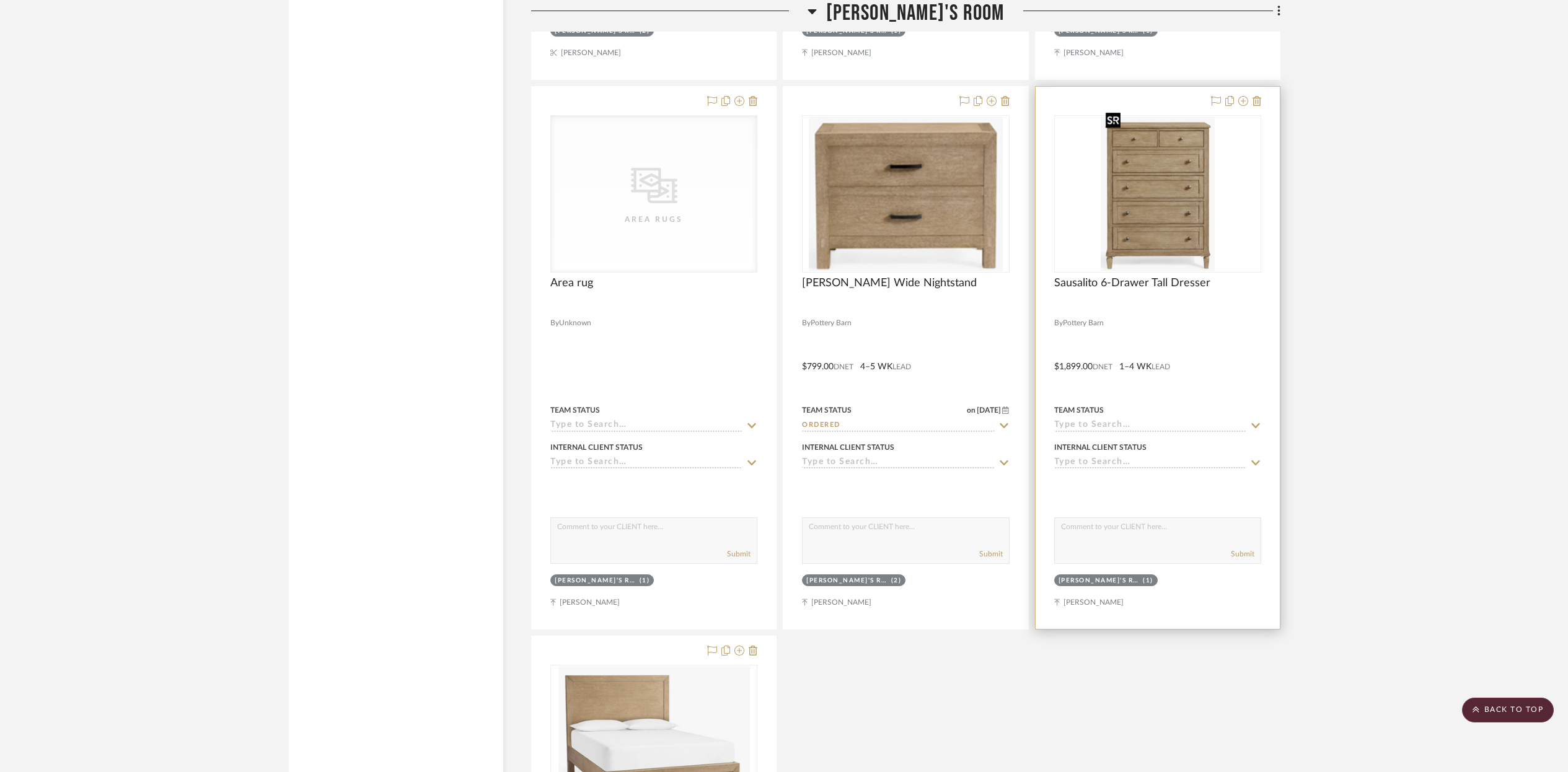
click at [1116, 218] on img "0" at bounding box center [1158, 194] width 114 height 155
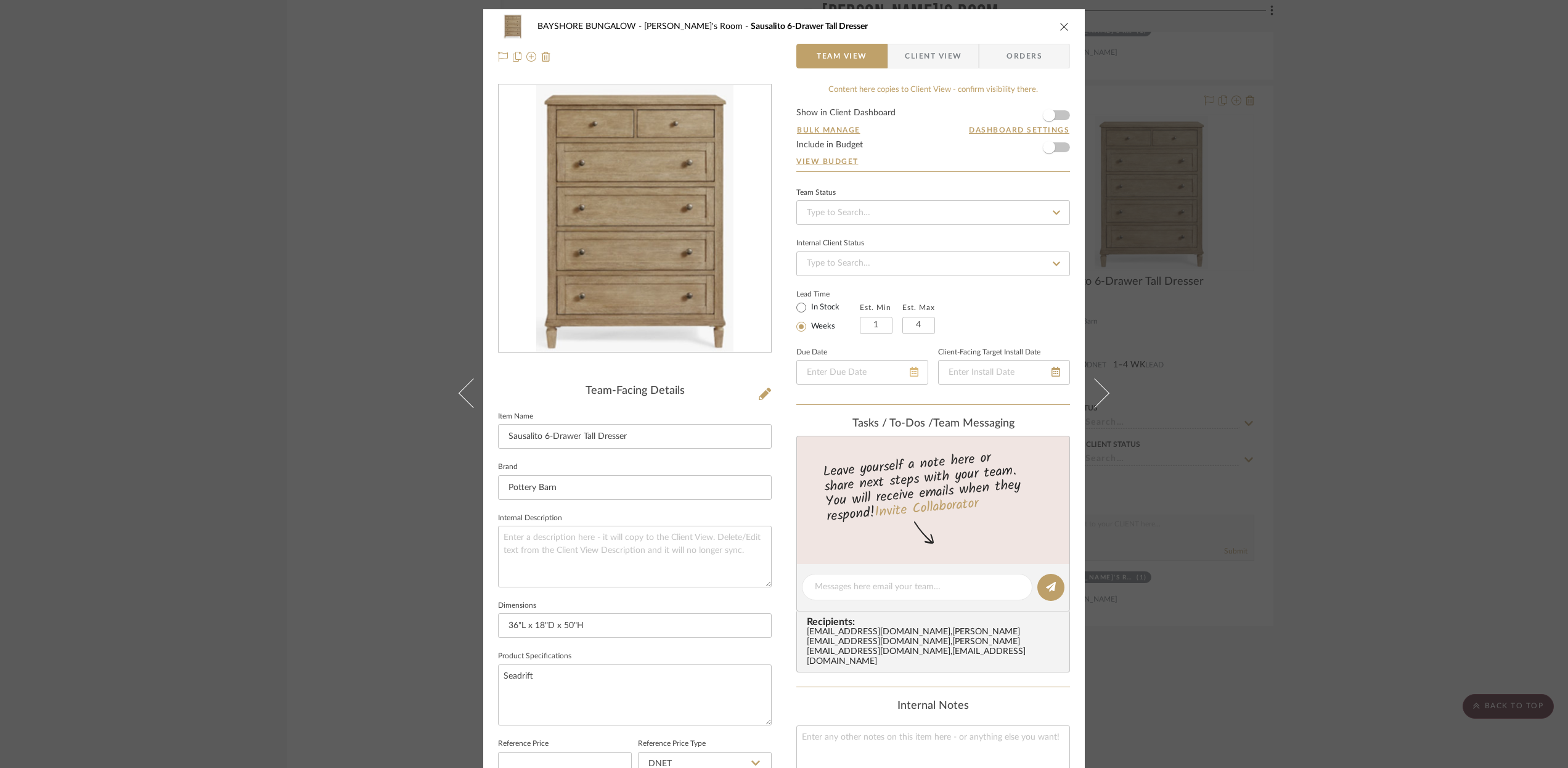
click at [910, 372] on icon at bounding box center [914, 372] width 9 height 10
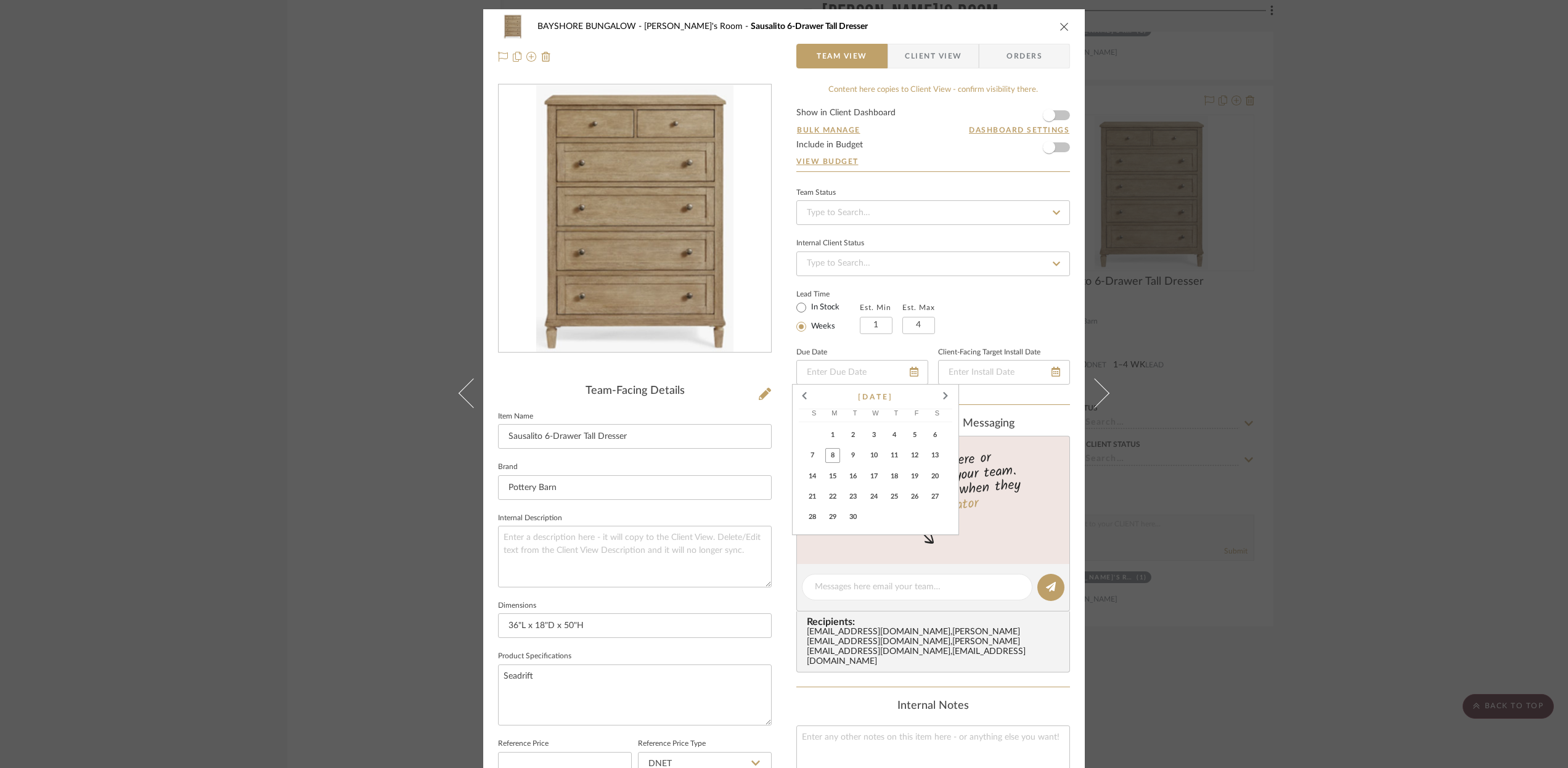
click at [914, 454] on span "12" at bounding box center [914, 455] width 15 height 15
type input "[DATE]"
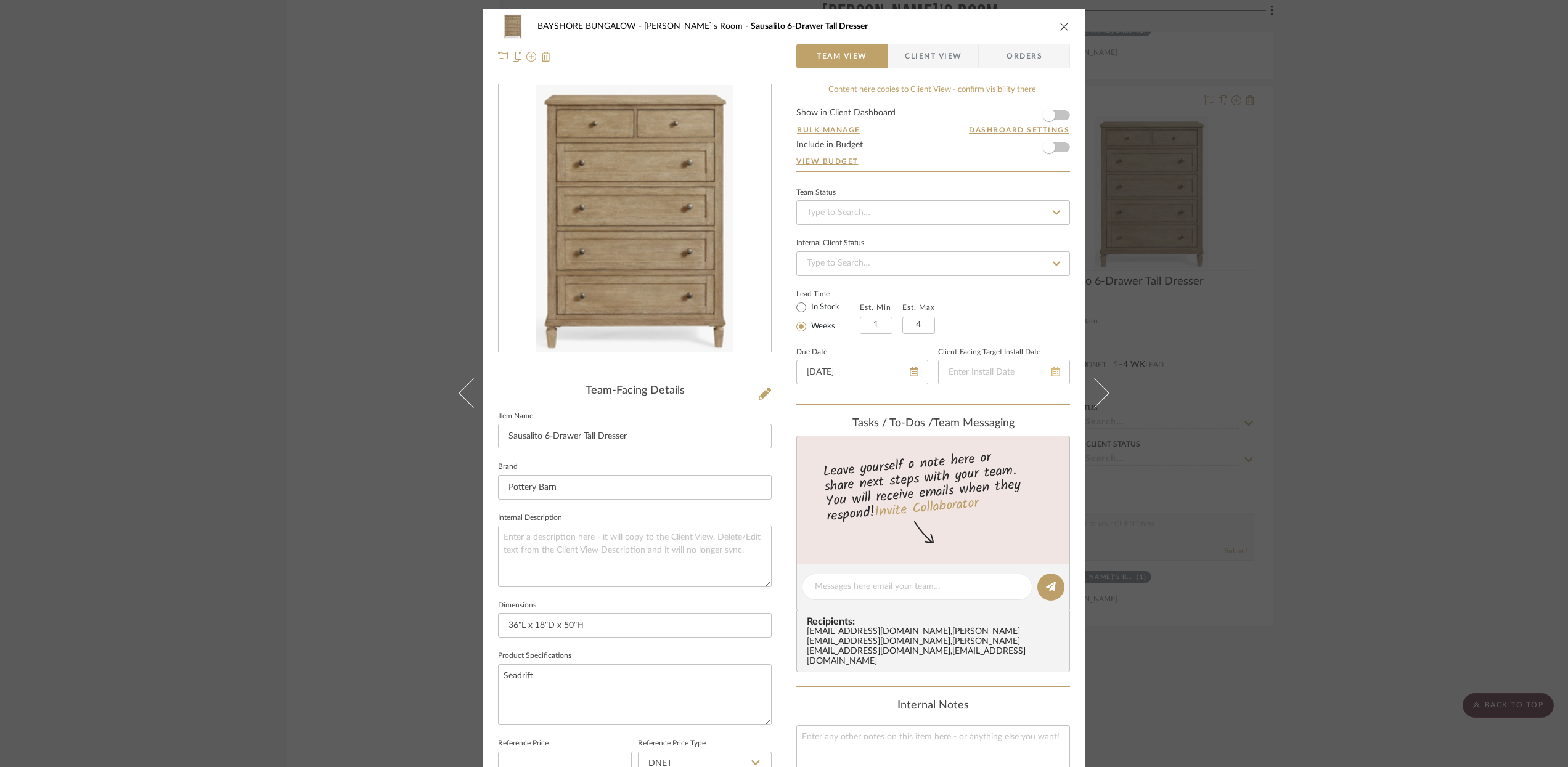
click at [1051, 370] on icon at bounding box center [1056, 372] width 9 height 10
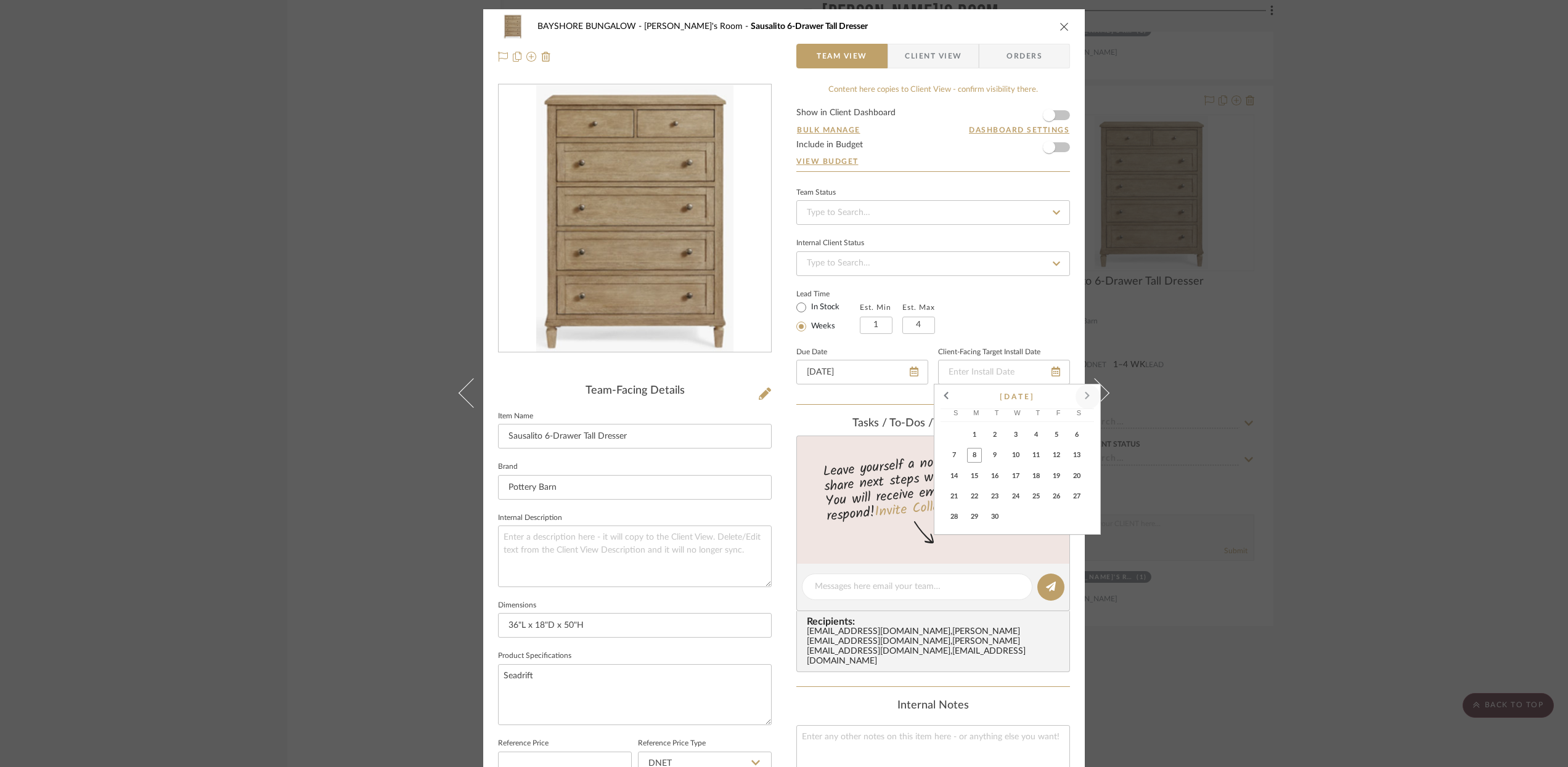
click at [1087, 399] on span at bounding box center [1088, 397] width 30 height 30
click at [955, 478] on span "12" at bounding box center [953, 475] width 15 height 15
type input "[DATE]"
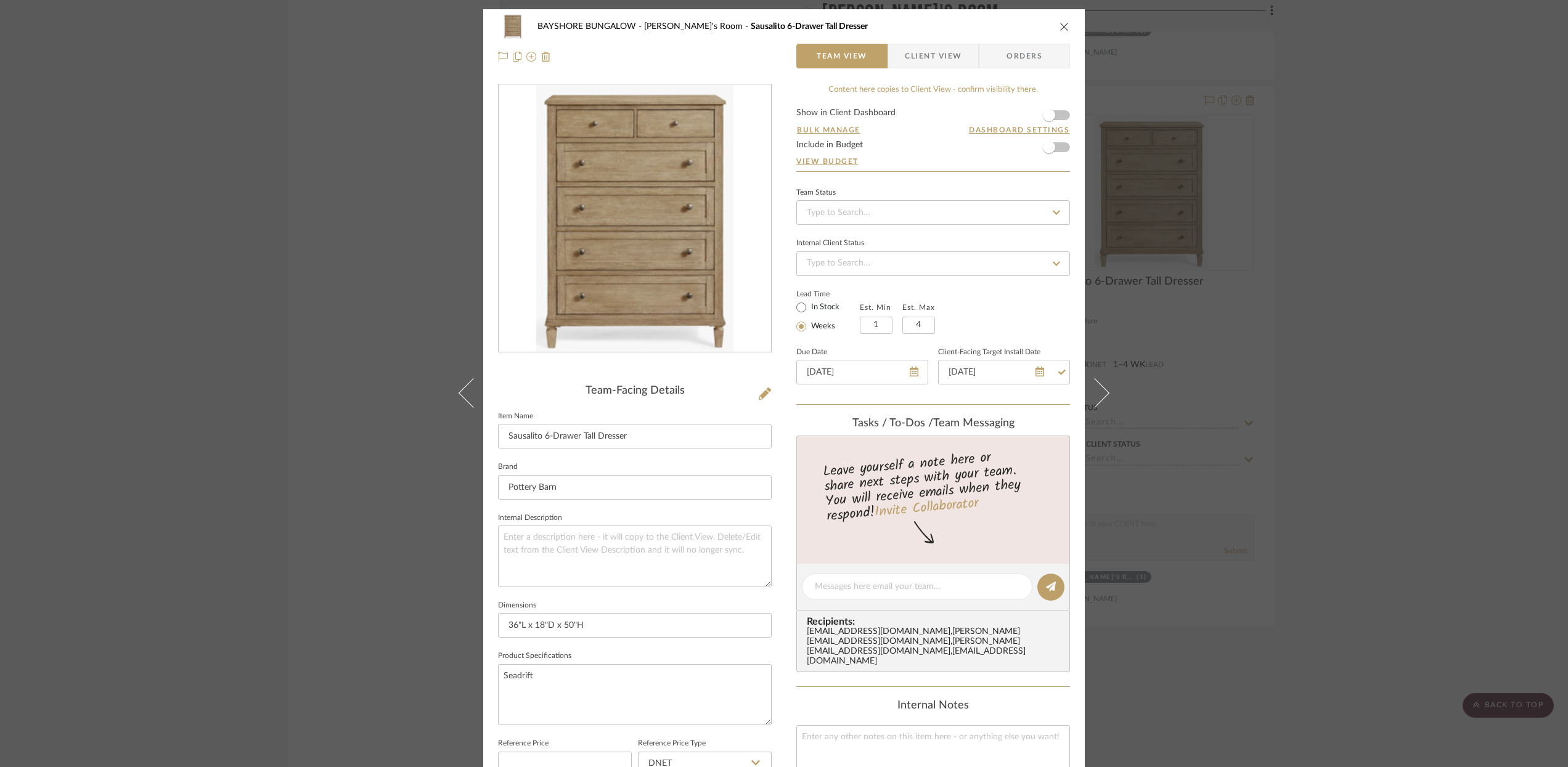
click at [1064, 25] on icon "close" at bounding box center [1064, 26] width 10 height 10
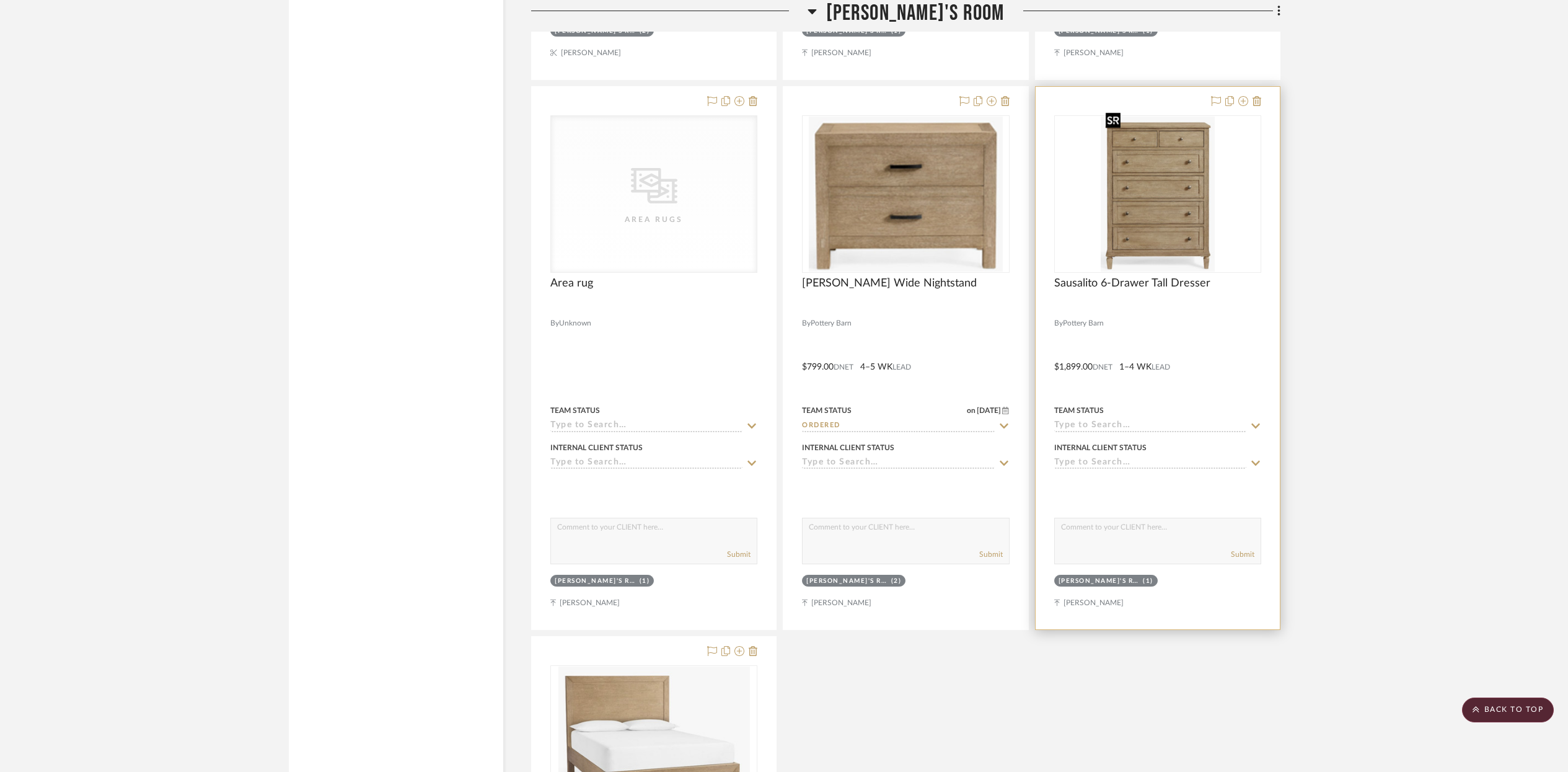
scroll to position [8123, 0]
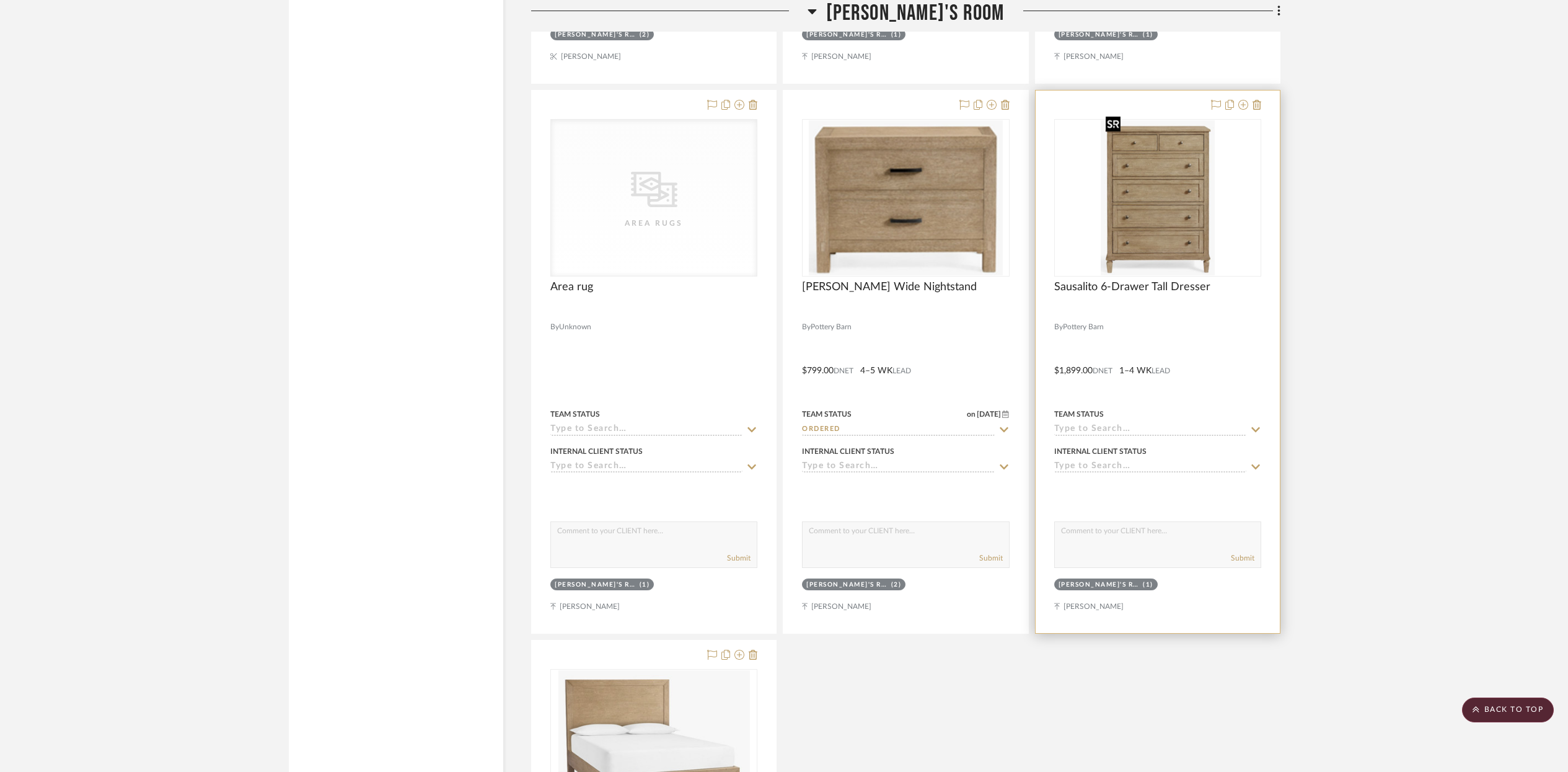
click at [1110, 186] on img "0" at bounding box center [1158, 198] width 114 height 155
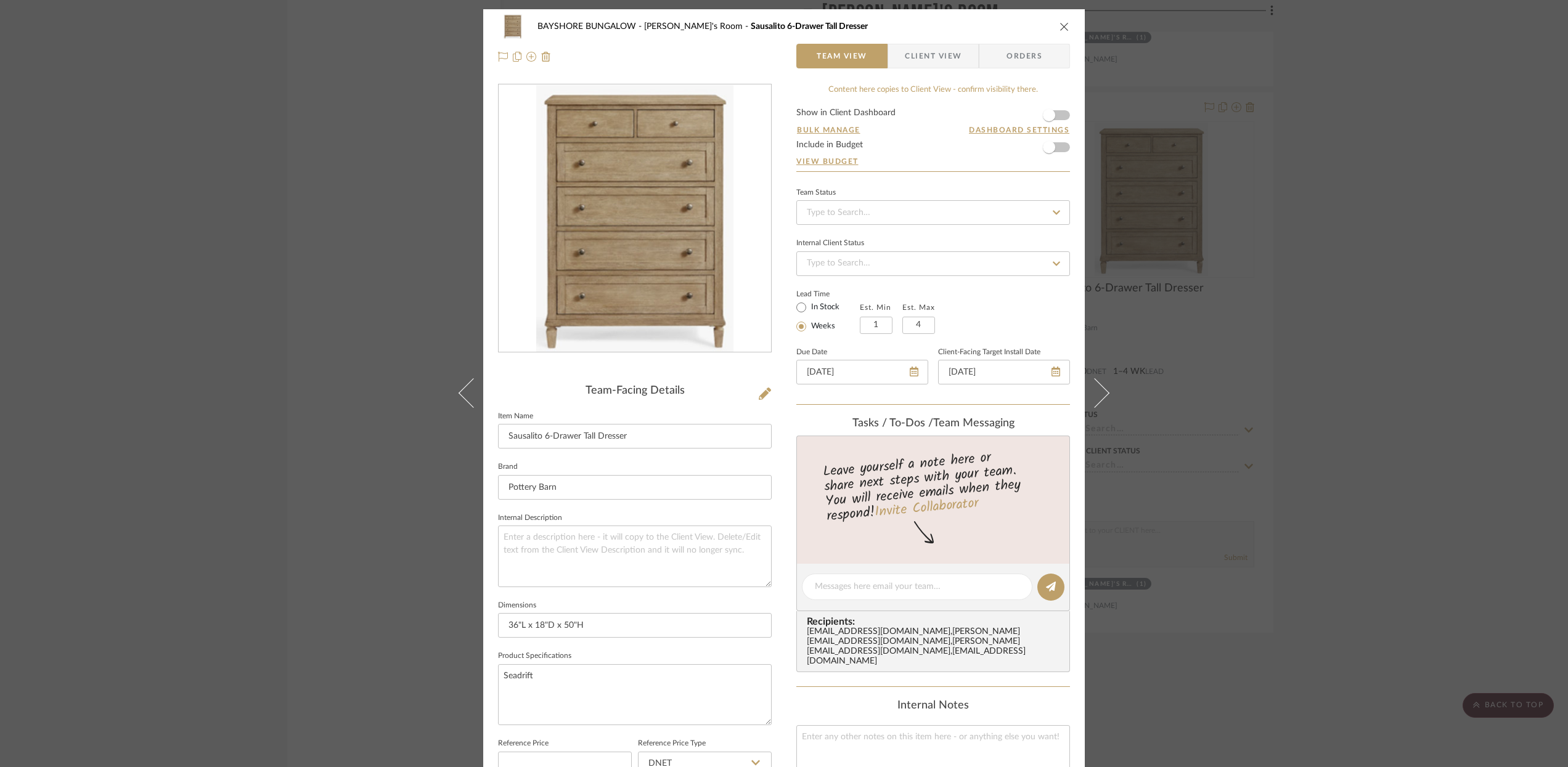
click at [1052, 212] on icon at bounding box center [1056, 212] width 8 height 4
click at [852, 274] on div "Ordered" at bounding box center [929, 277] width 273 height 32
type input "[DATE]"
type input "Ordered"
type input "[DATE]"
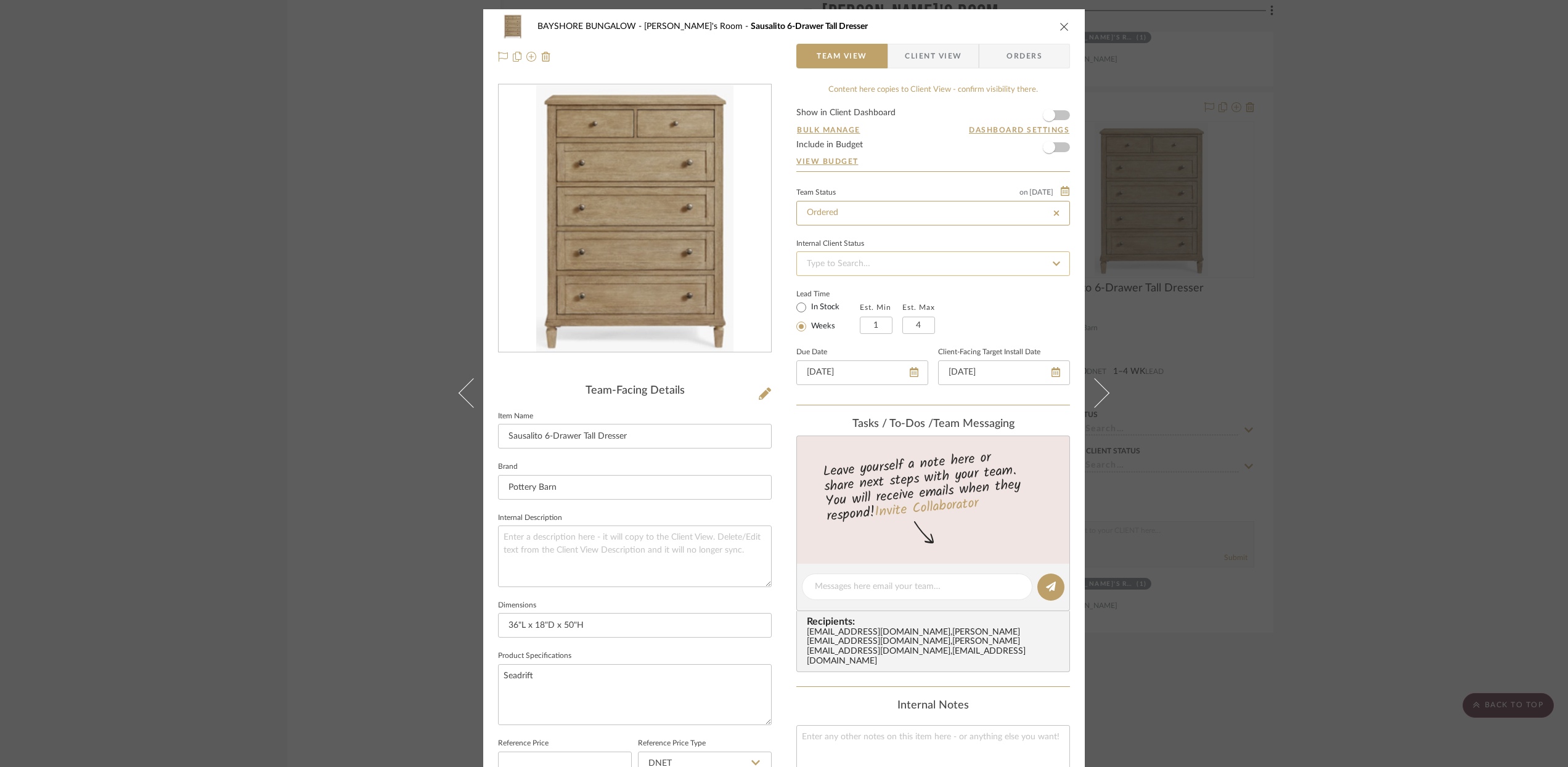
type input "Ordered"
click at [1059, 30] on icon "close" at bounding box center [1064, 26] width 10 height 10
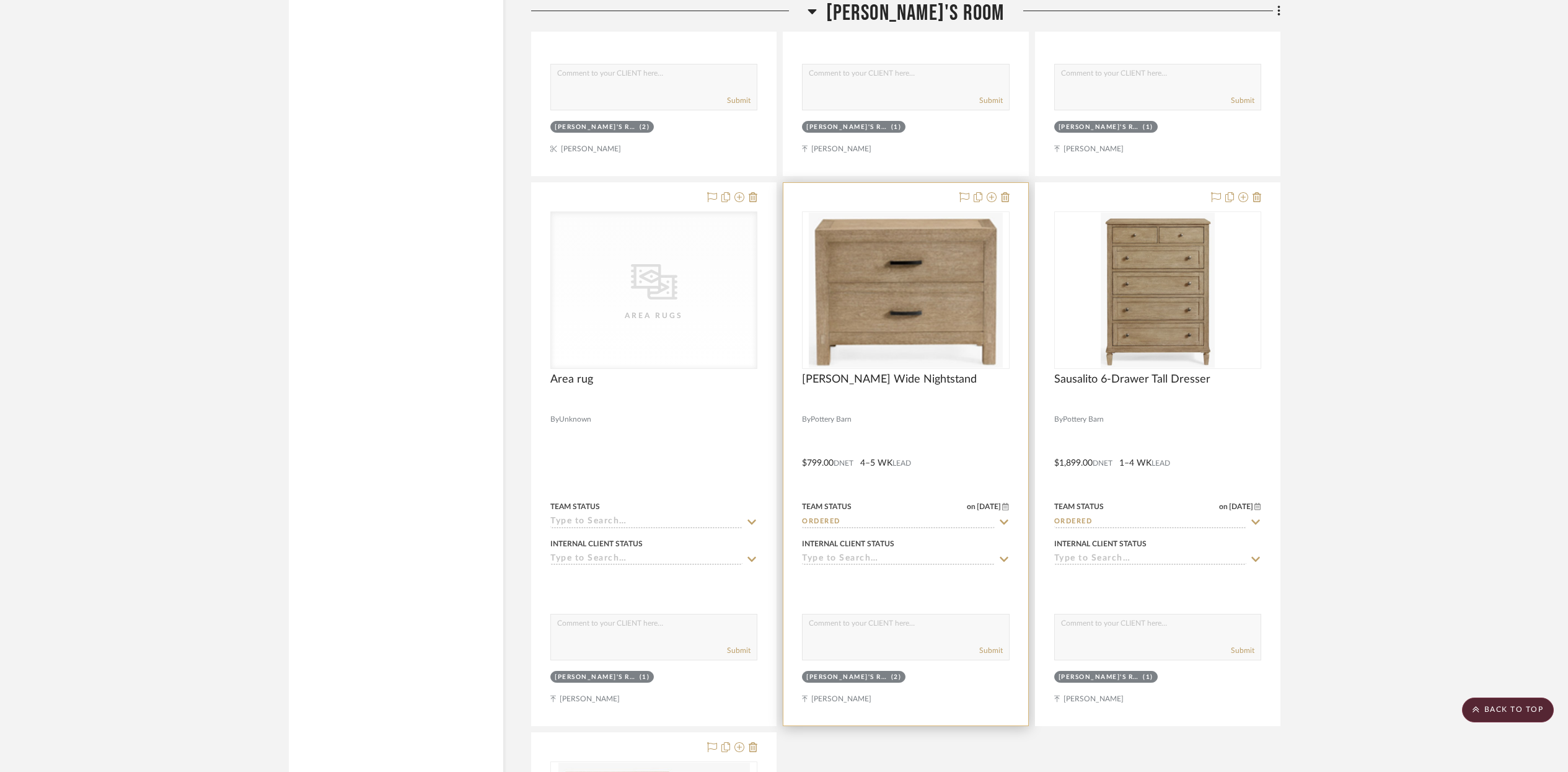
scroll to position [8038, 0]
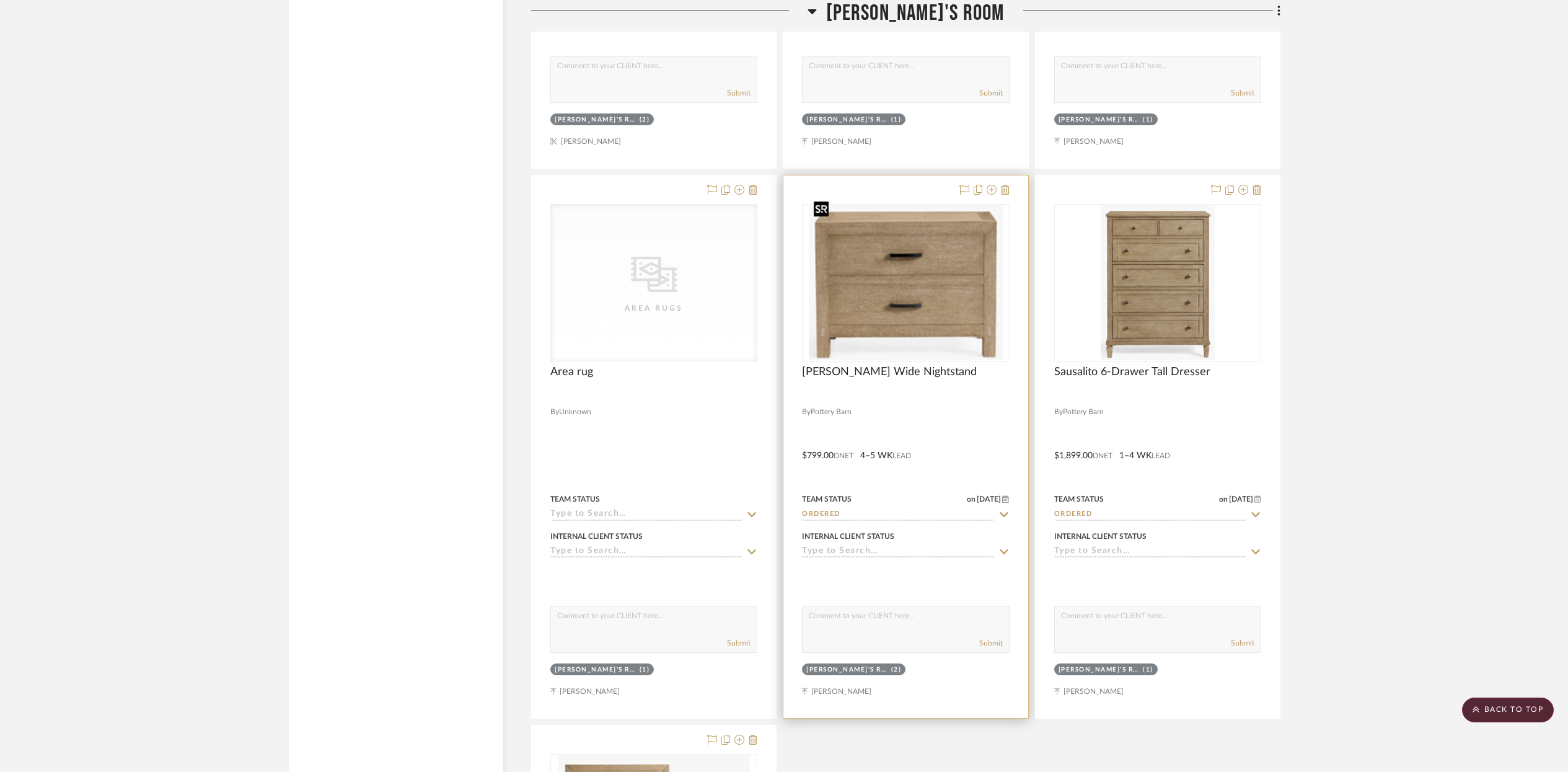
click at [950, 345] on img "0" at bounding box center [906, 283] width 195 height 155
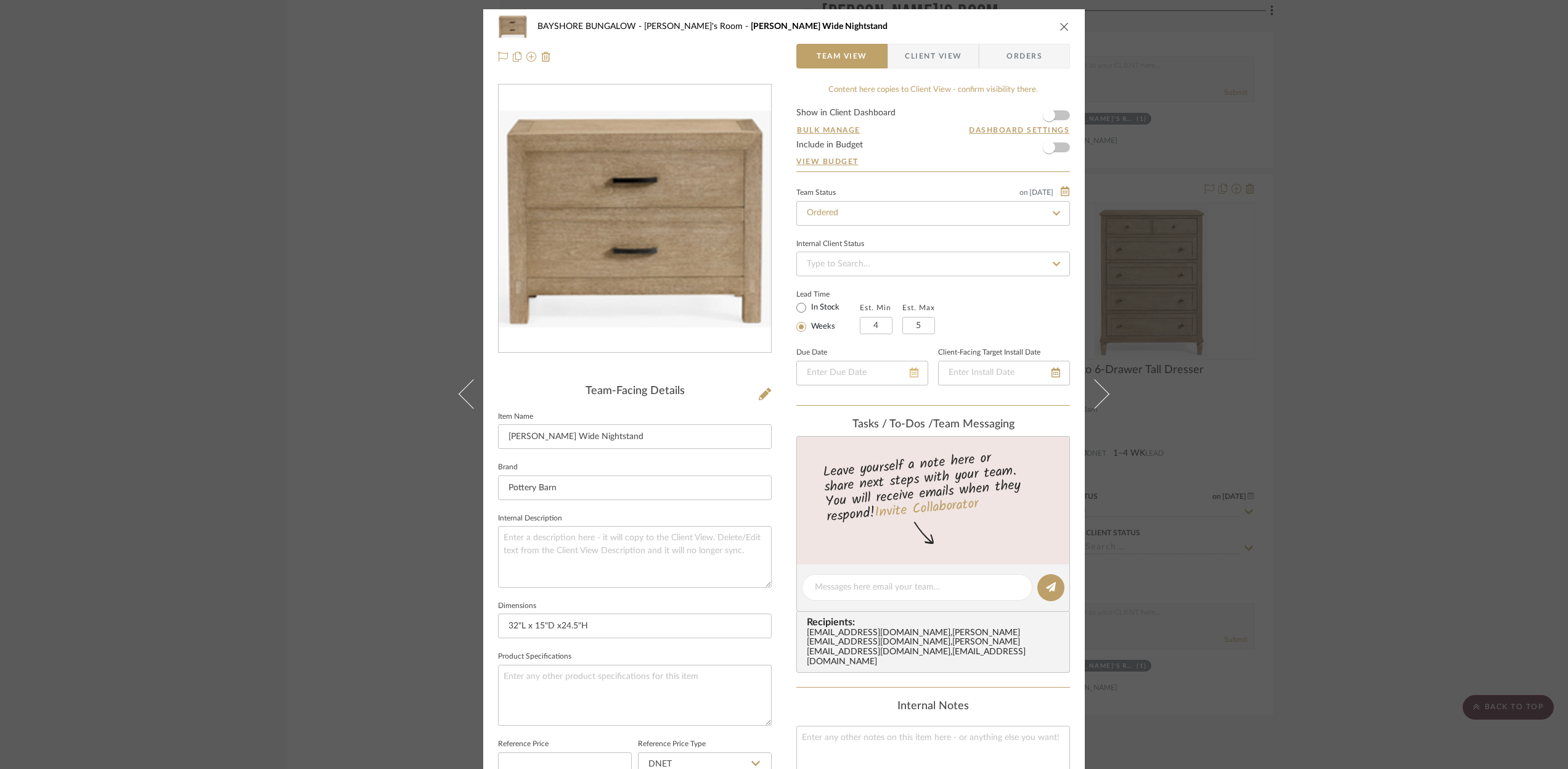
click at [910, 373] on icon at bounding box center [914, 373] width 9 height 10
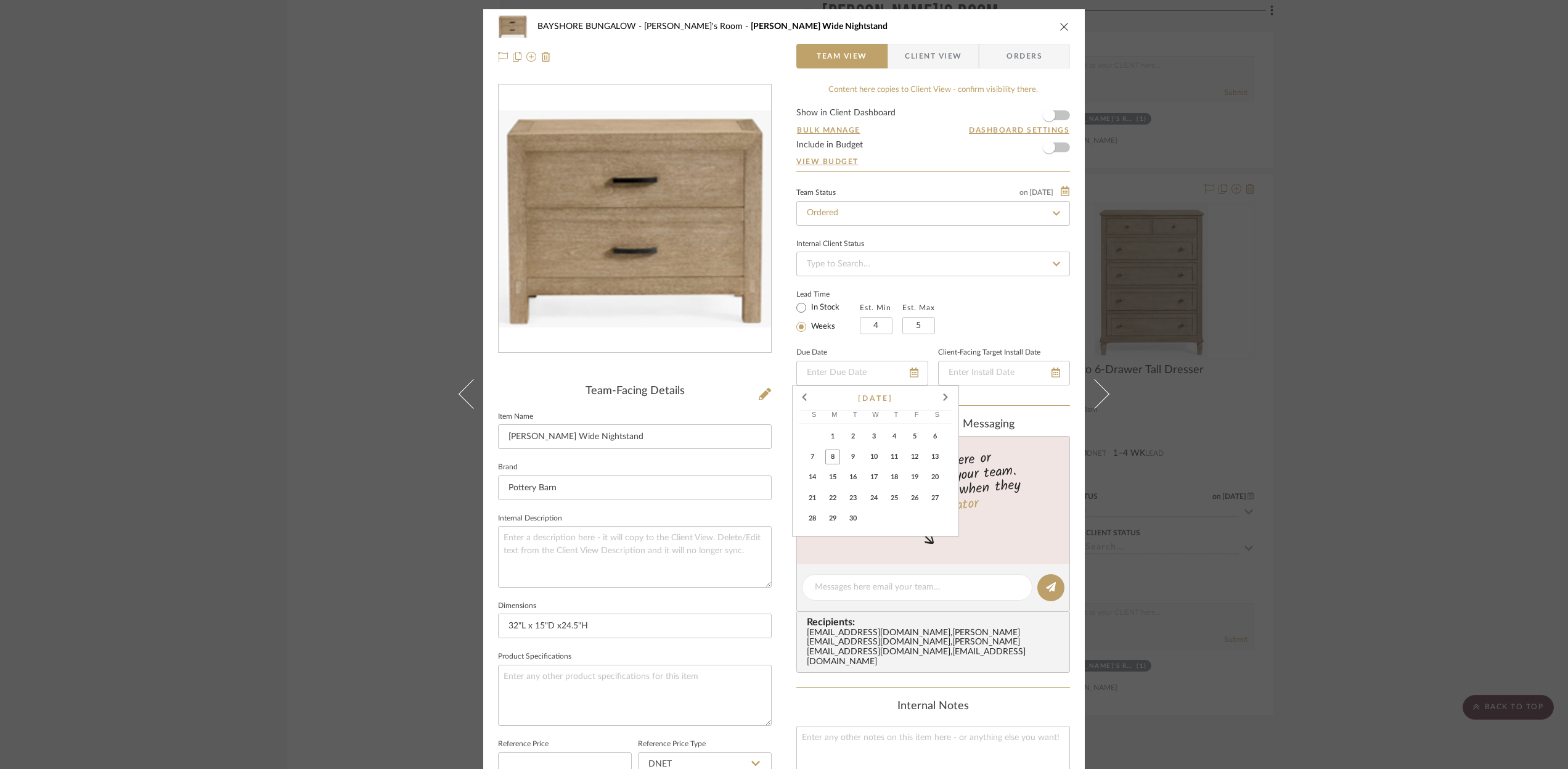
click at [917, 462] on span "12" at bounding box center [914, 456] width 15 height 15
type input "[DATE]"
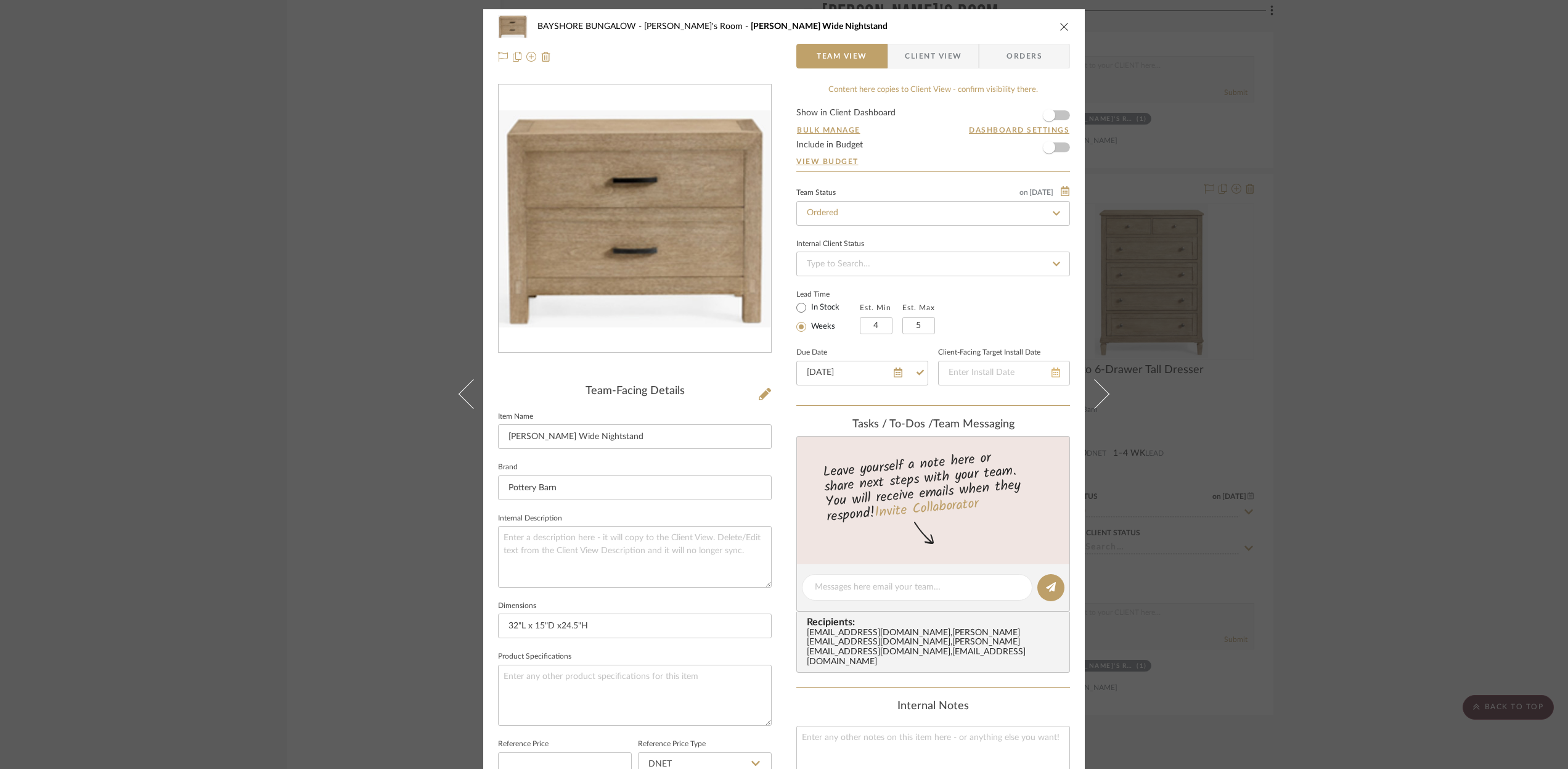
click at [1051, 374] on icon at bounding box center [1056, 373] width 9 height 10
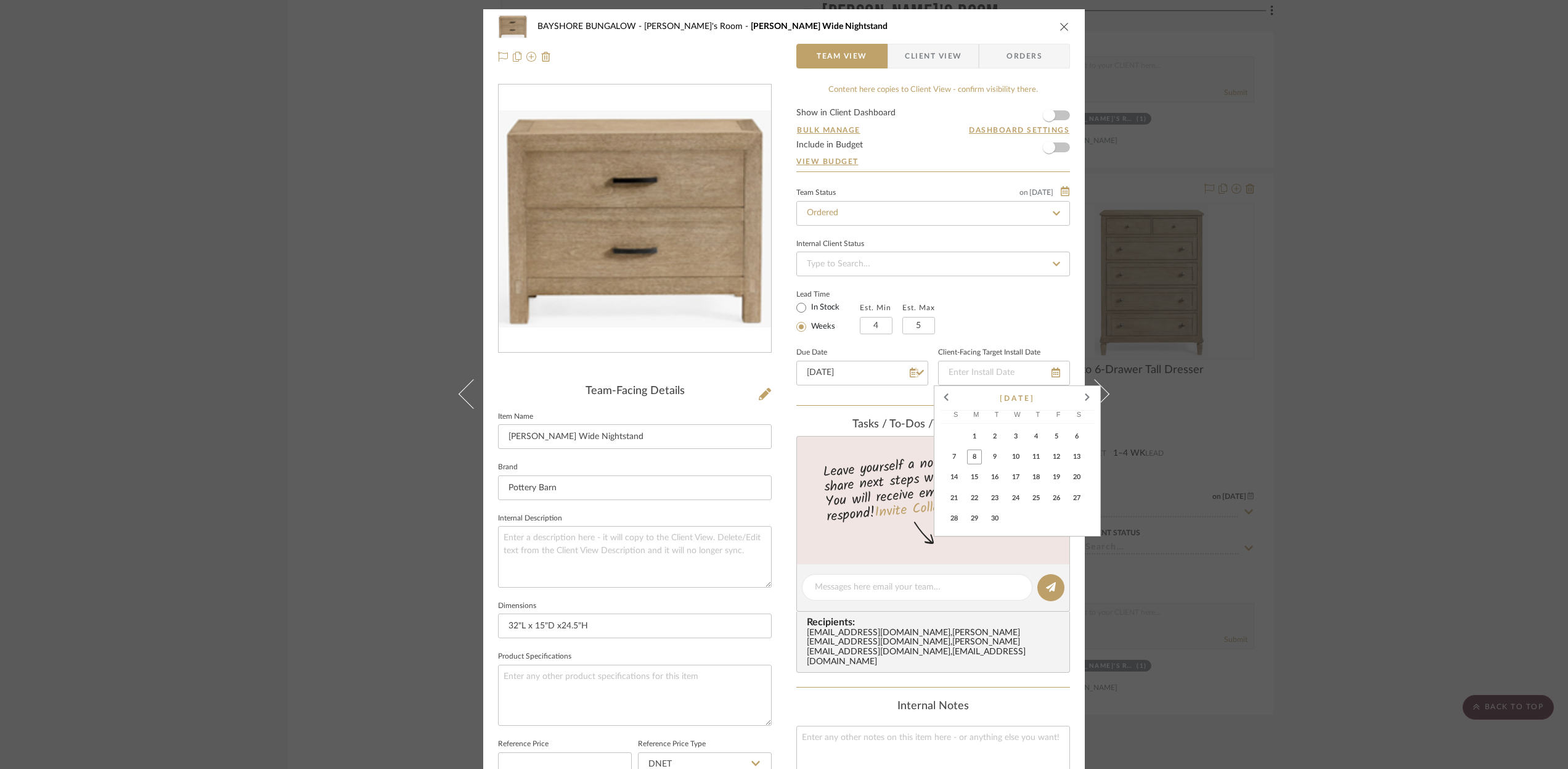
click at [1052, 501] on span "26" at bounding box center [1056, 498] width 15 height 15
type input "[DATE]"
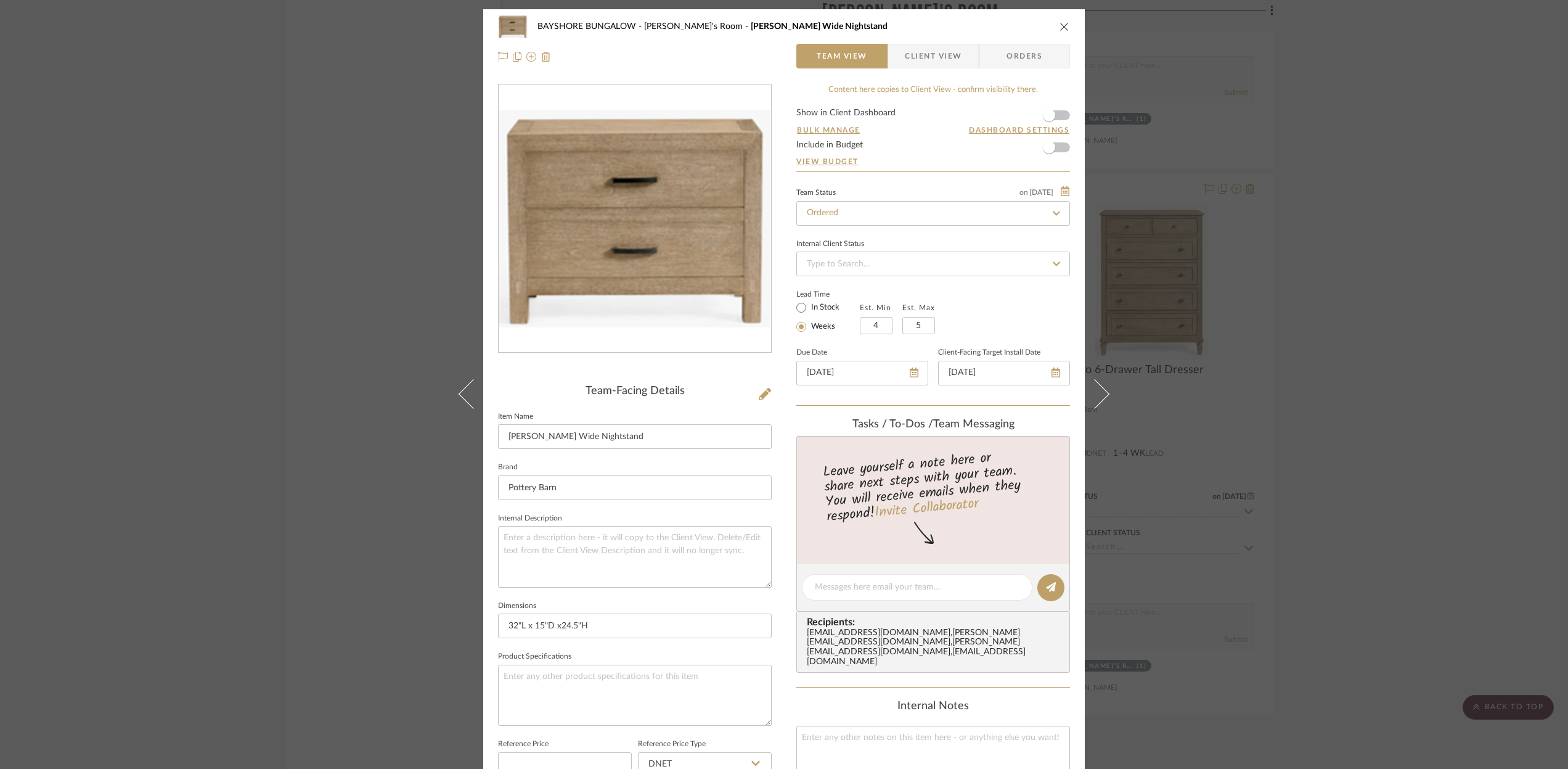
click at [1060, 25] on icon "close" at bounding box center [1064, 27] width 10 height 10
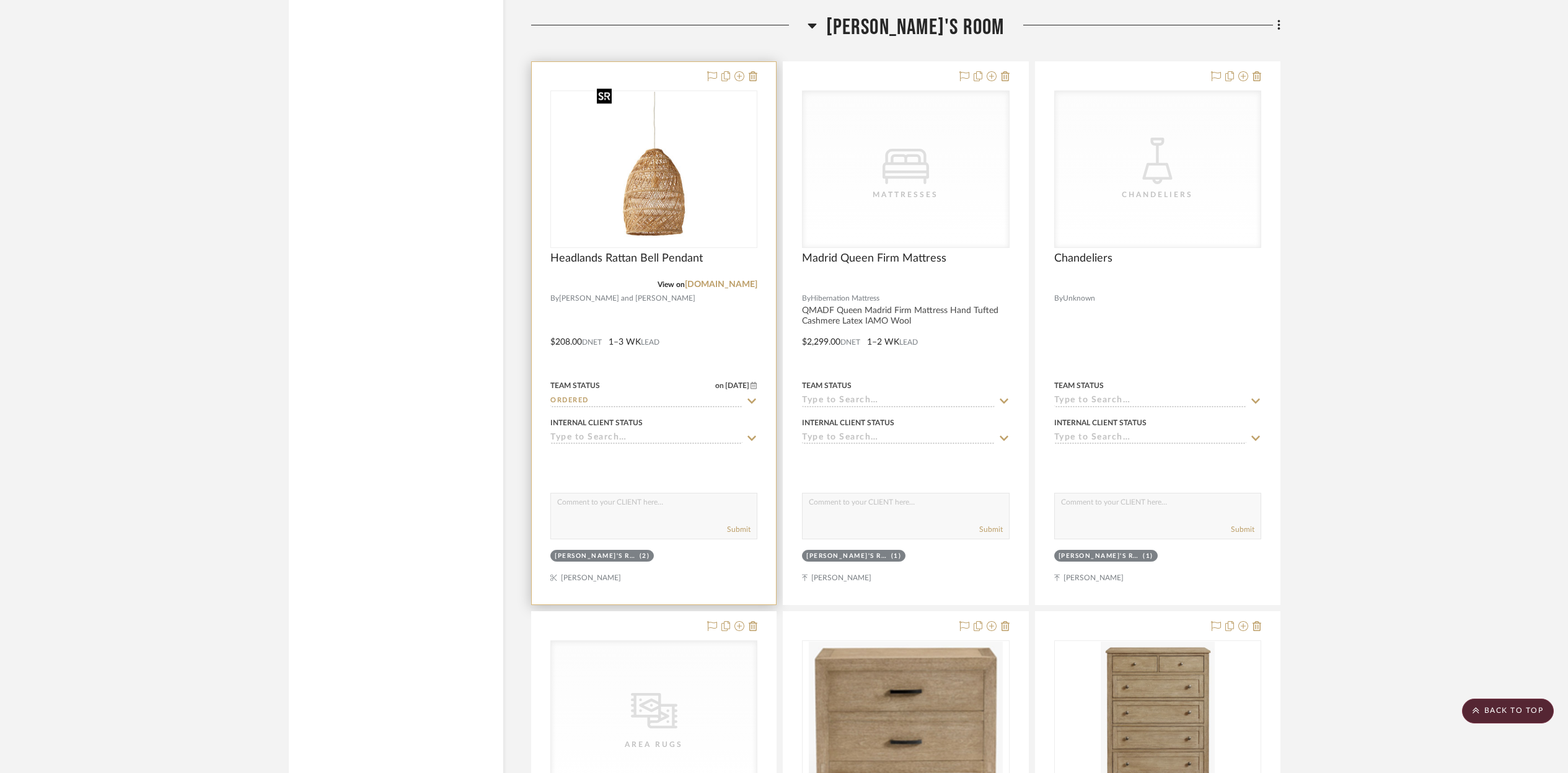
scroll to position [7602, 0]
click at [706, 113] on img "0" at bounding box center [654, 167] width 124 height 155
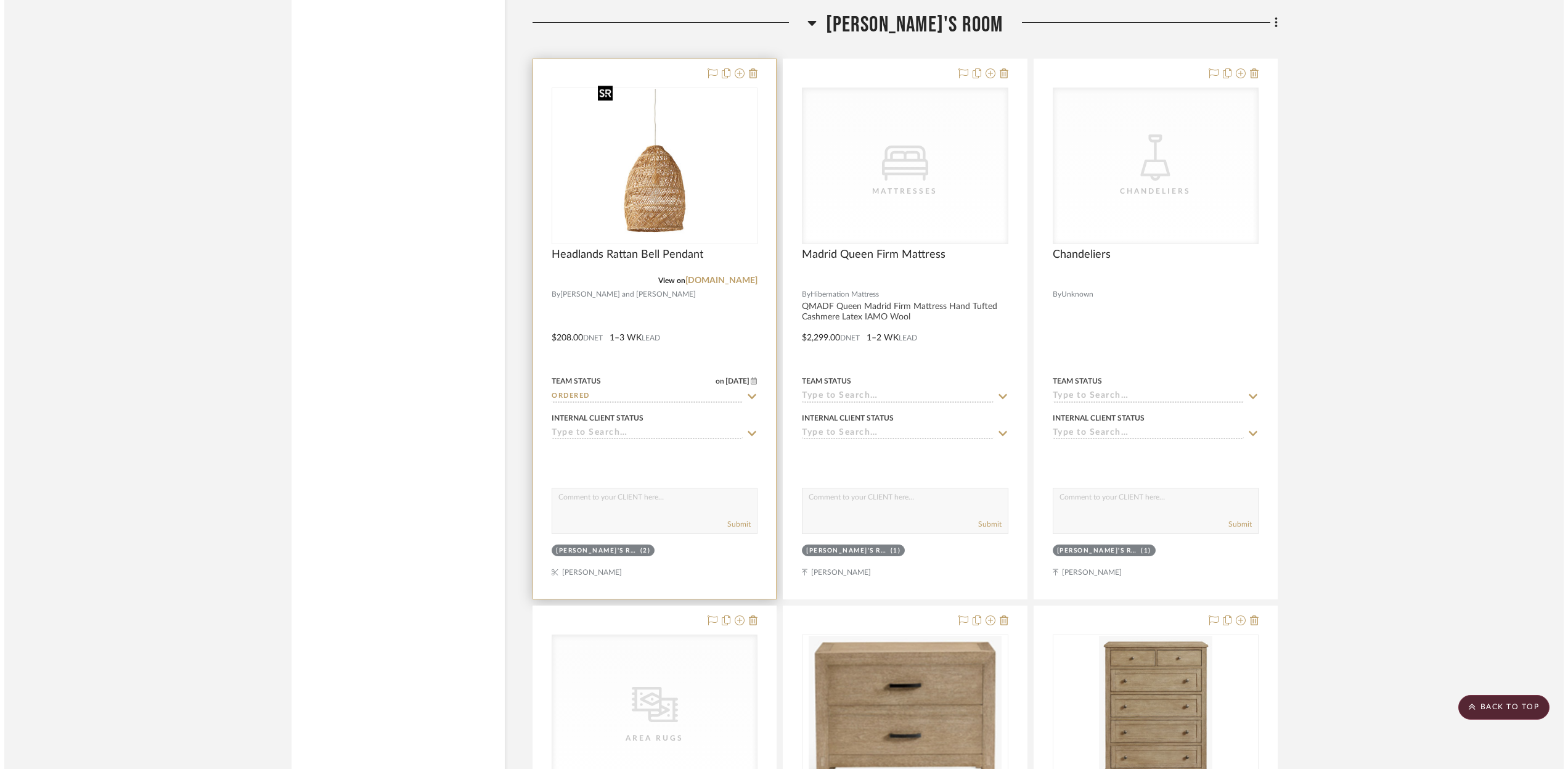
scroll to position [0, 0]
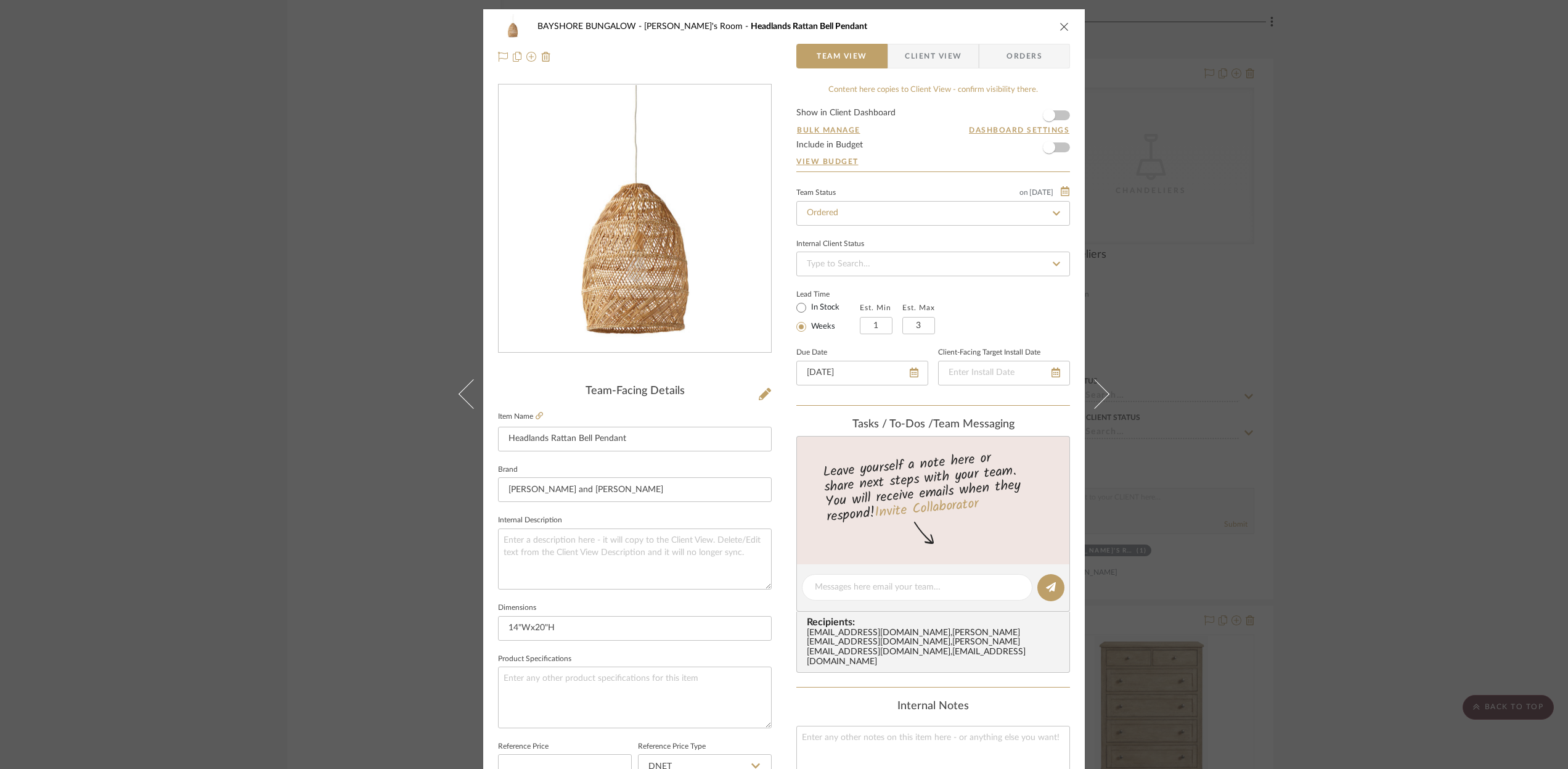
click at [1059, 25] on icon "close" at bounding box center [1064, 27] width 10 height 10
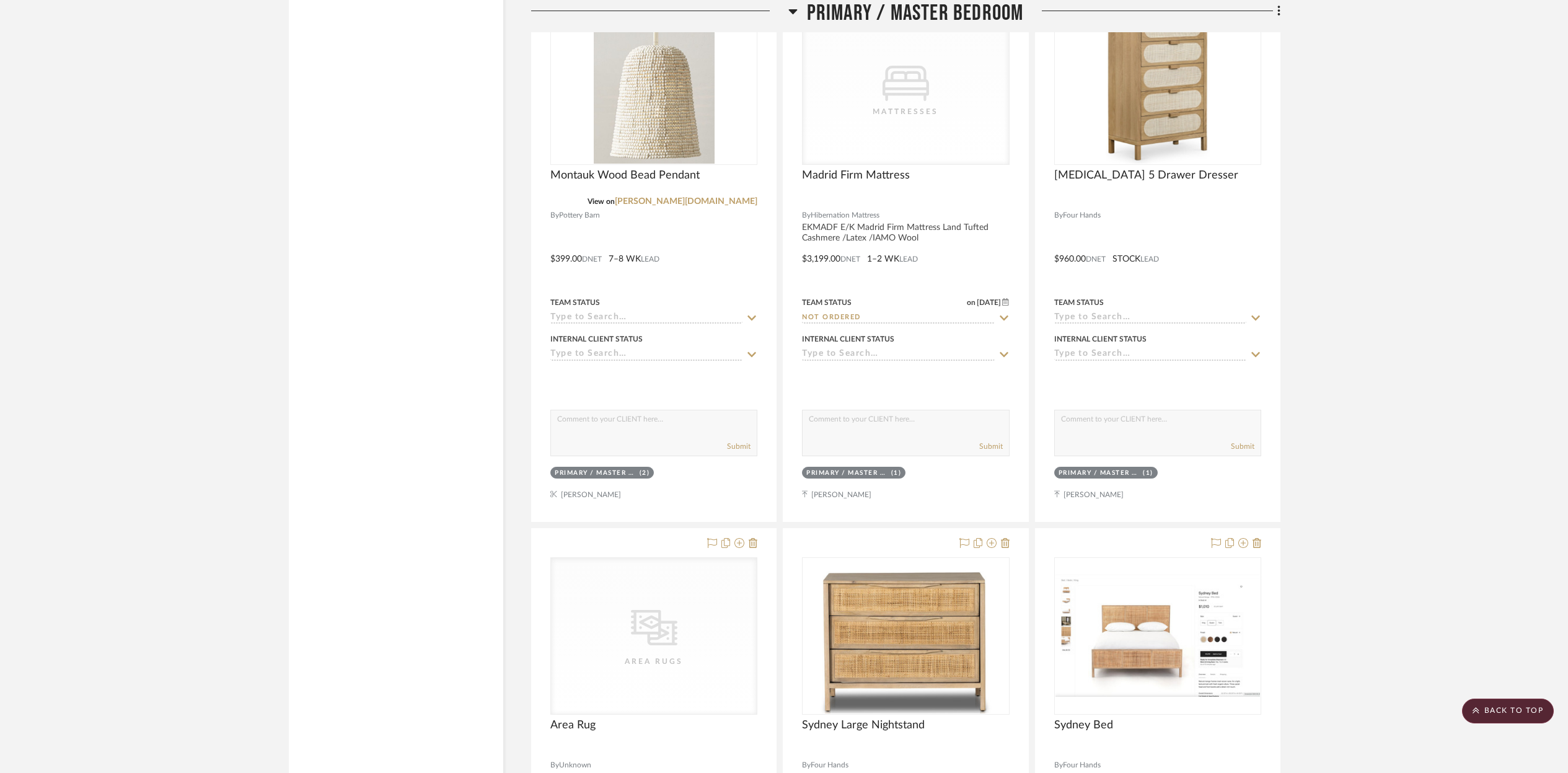
scroll to position [6251, 0]
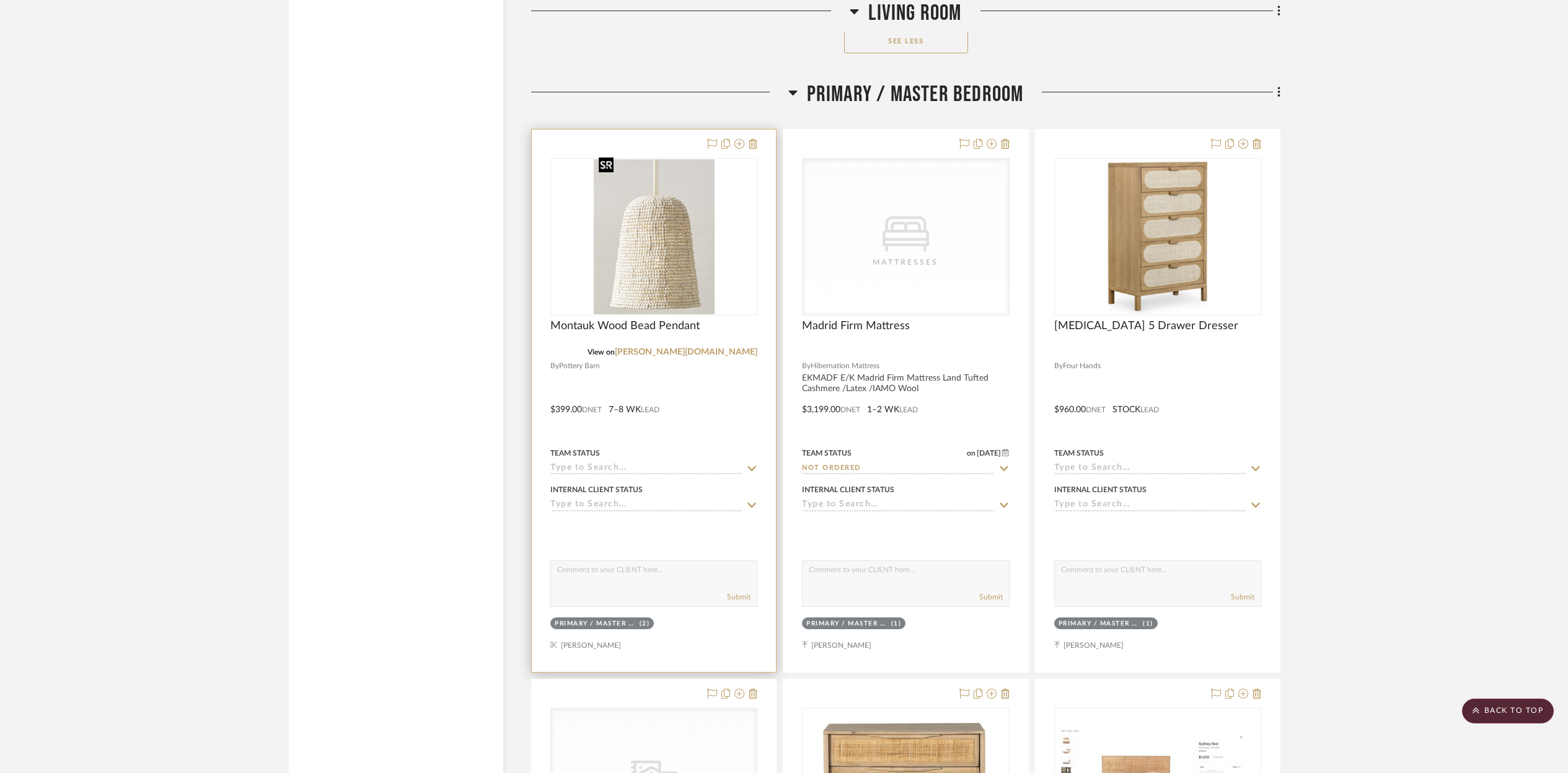
click at [714, 263] on img "0" at bounding box center [654, 237] width 121 height 155
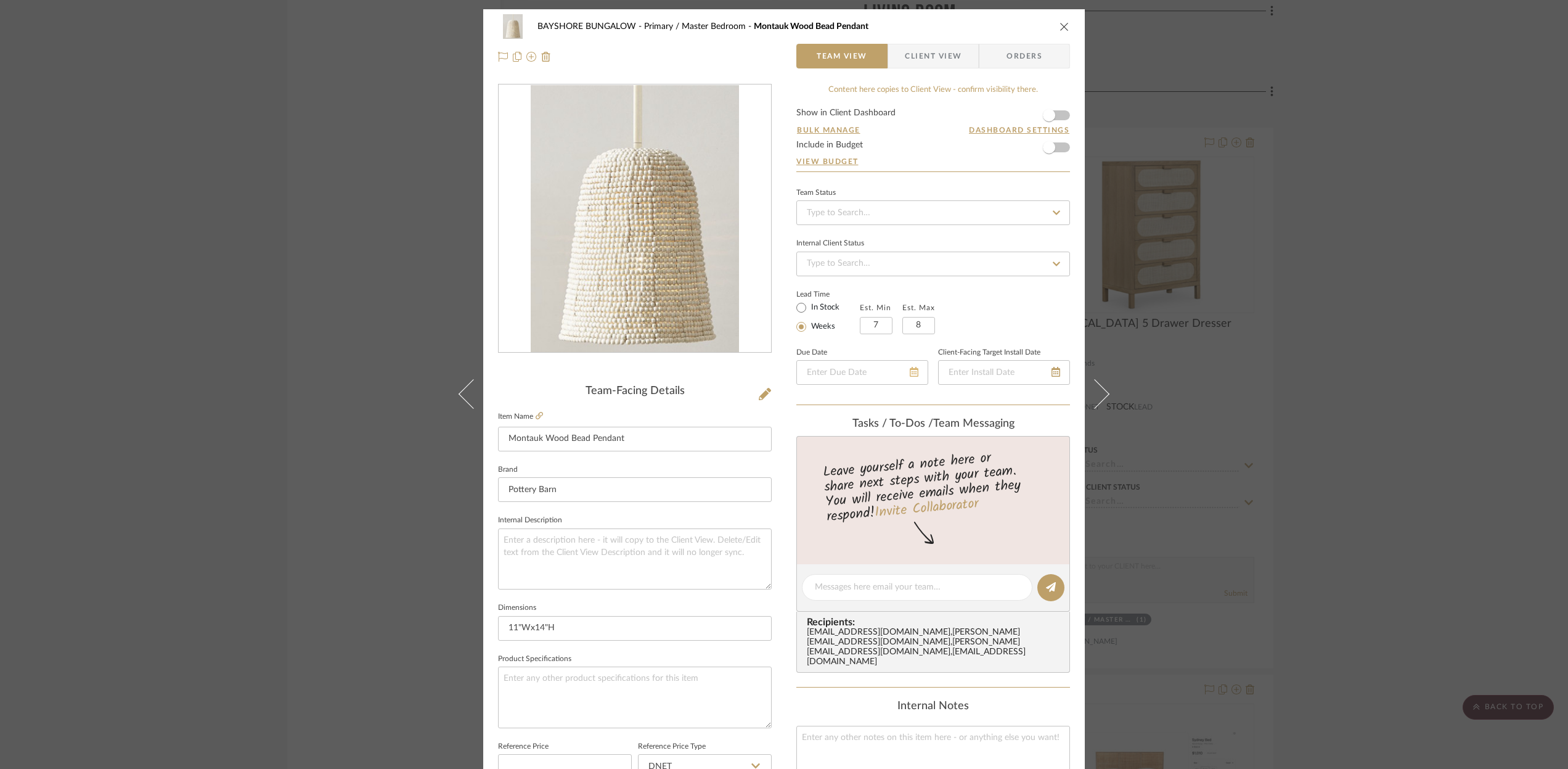
click at [913, 374] on icon at bounding box center [914, 372] width 9 height 10
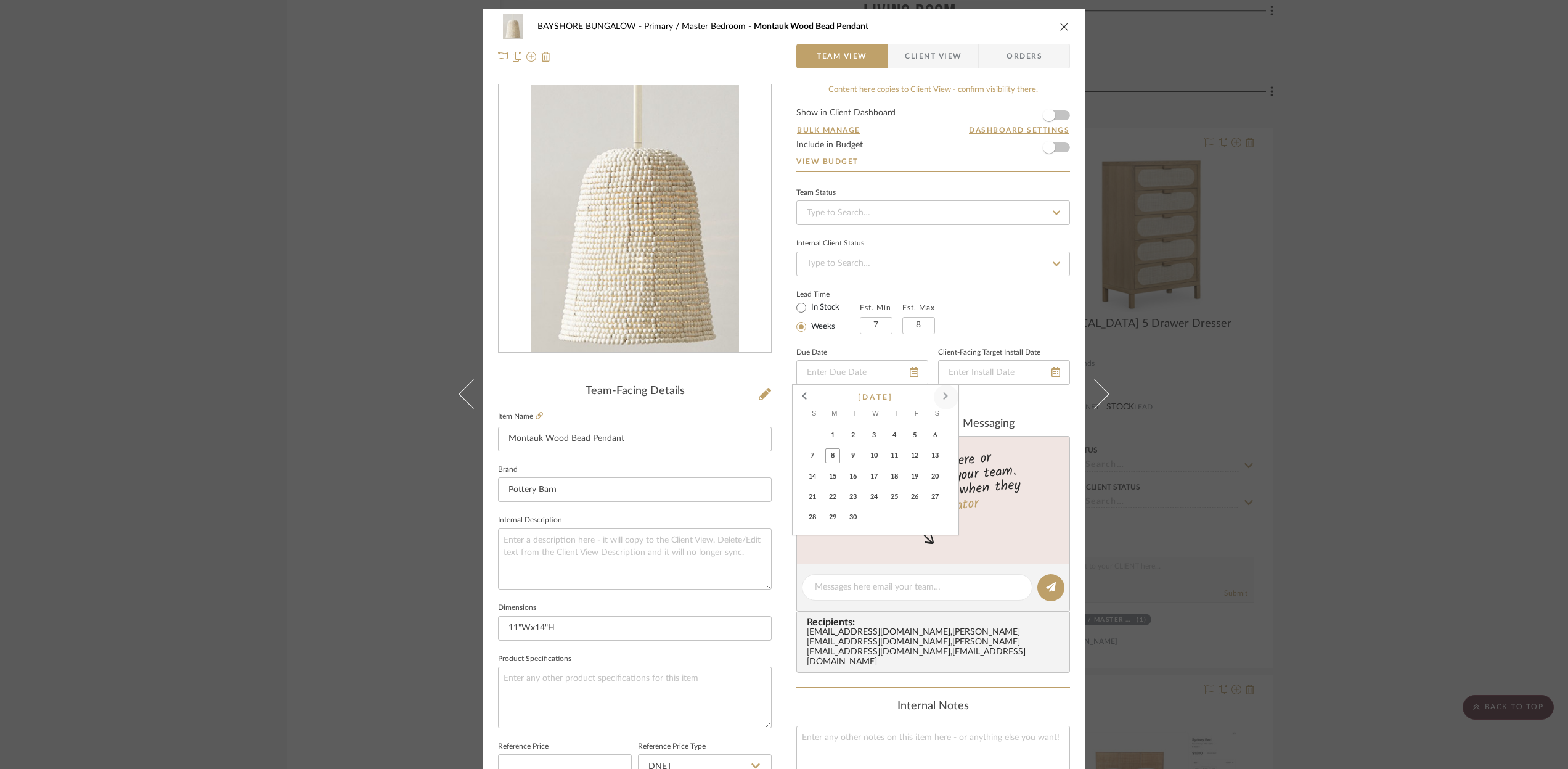
click at [944, 394] on span at bounding box center [946, 397] width 30 height 30
click at [897, 499] on span "20" at bounding box center [894, 497] width 15 height 15
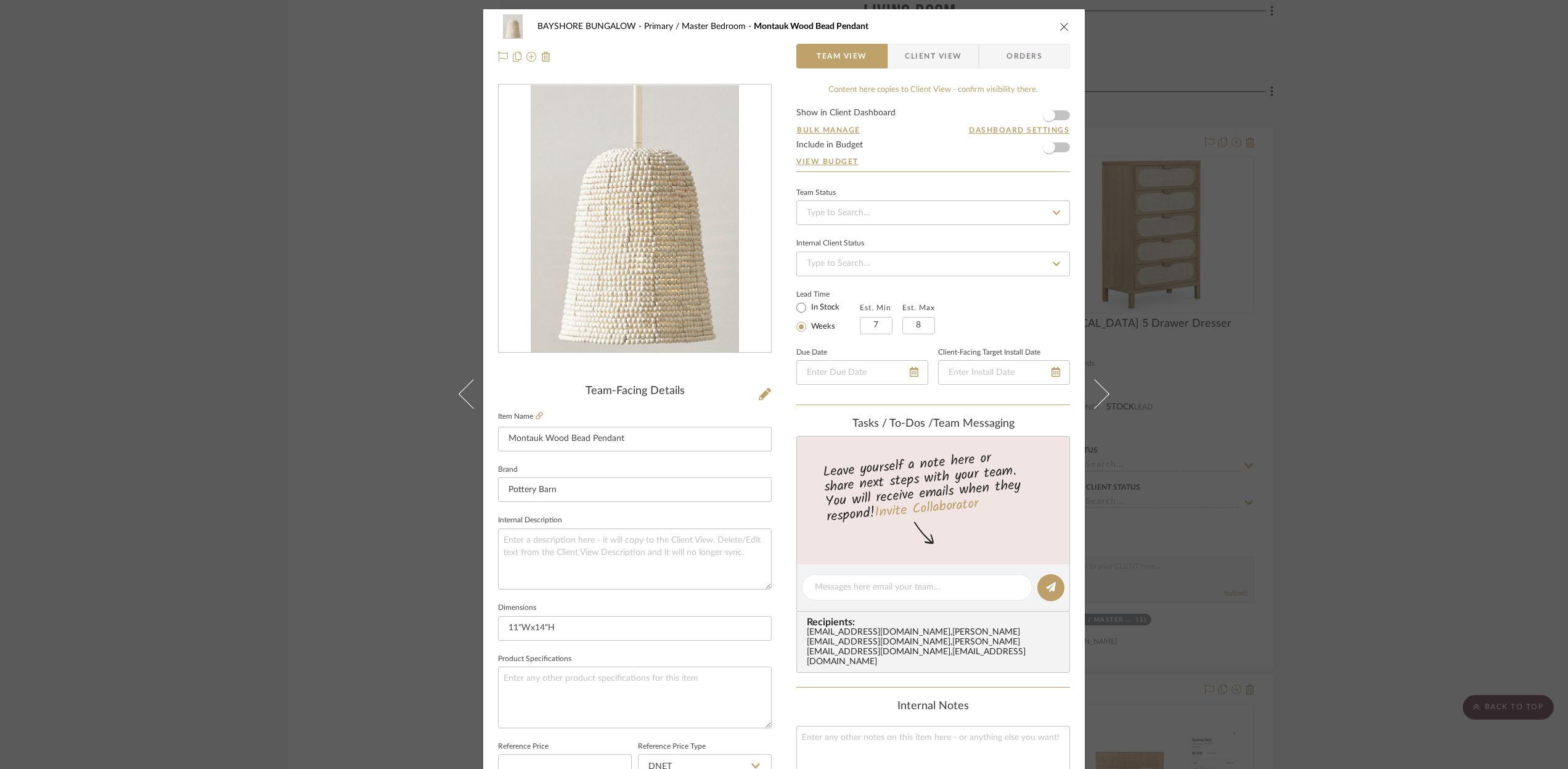
type input "[DATE]"
click at [1052, 376] on icon at bounding box center [1056, 372] width 9 height 10
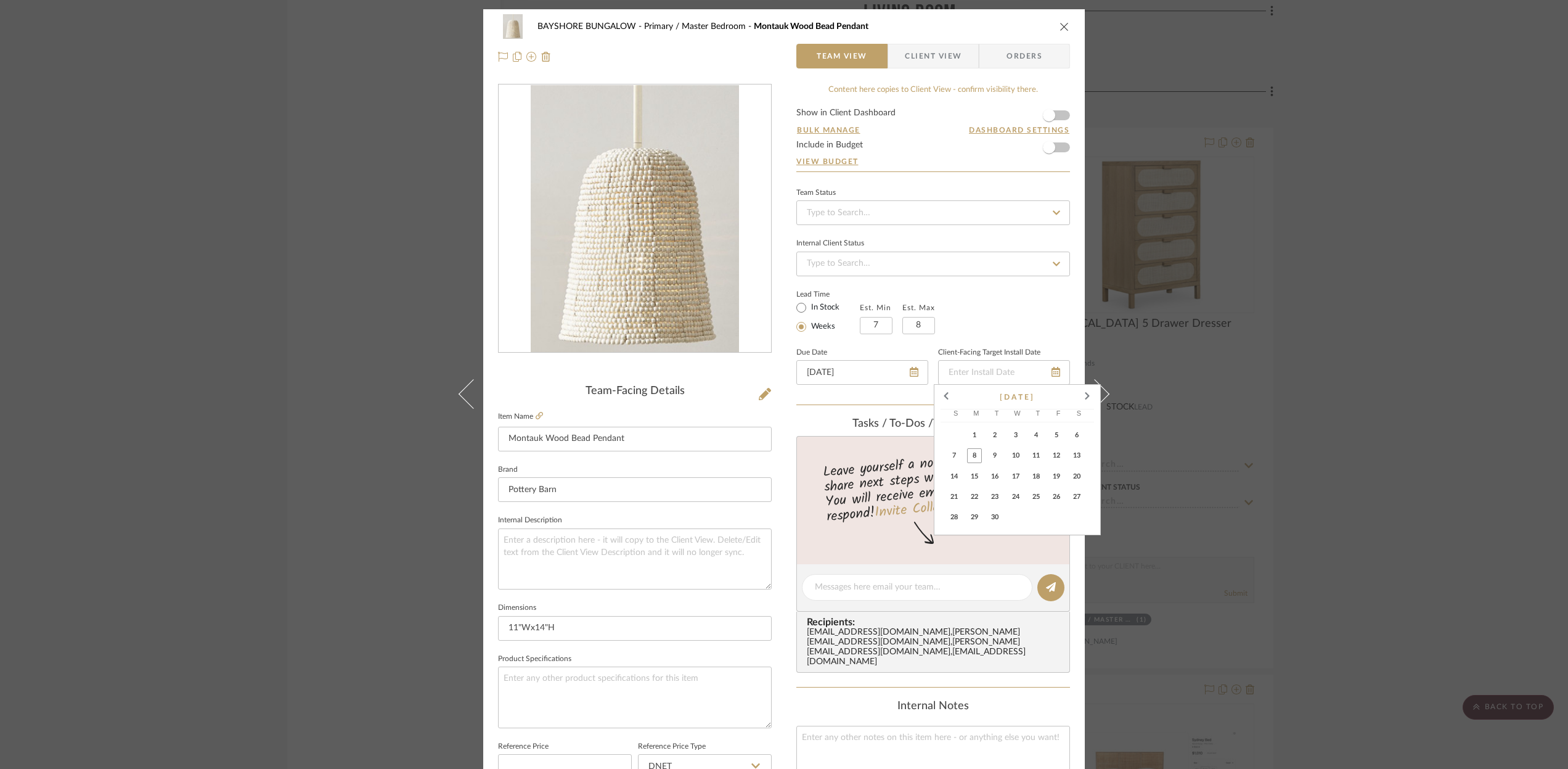
click at [1018, 497] on span "24" at bounding box center [1015, 497] width 15 height 15
type input "[DATE]"
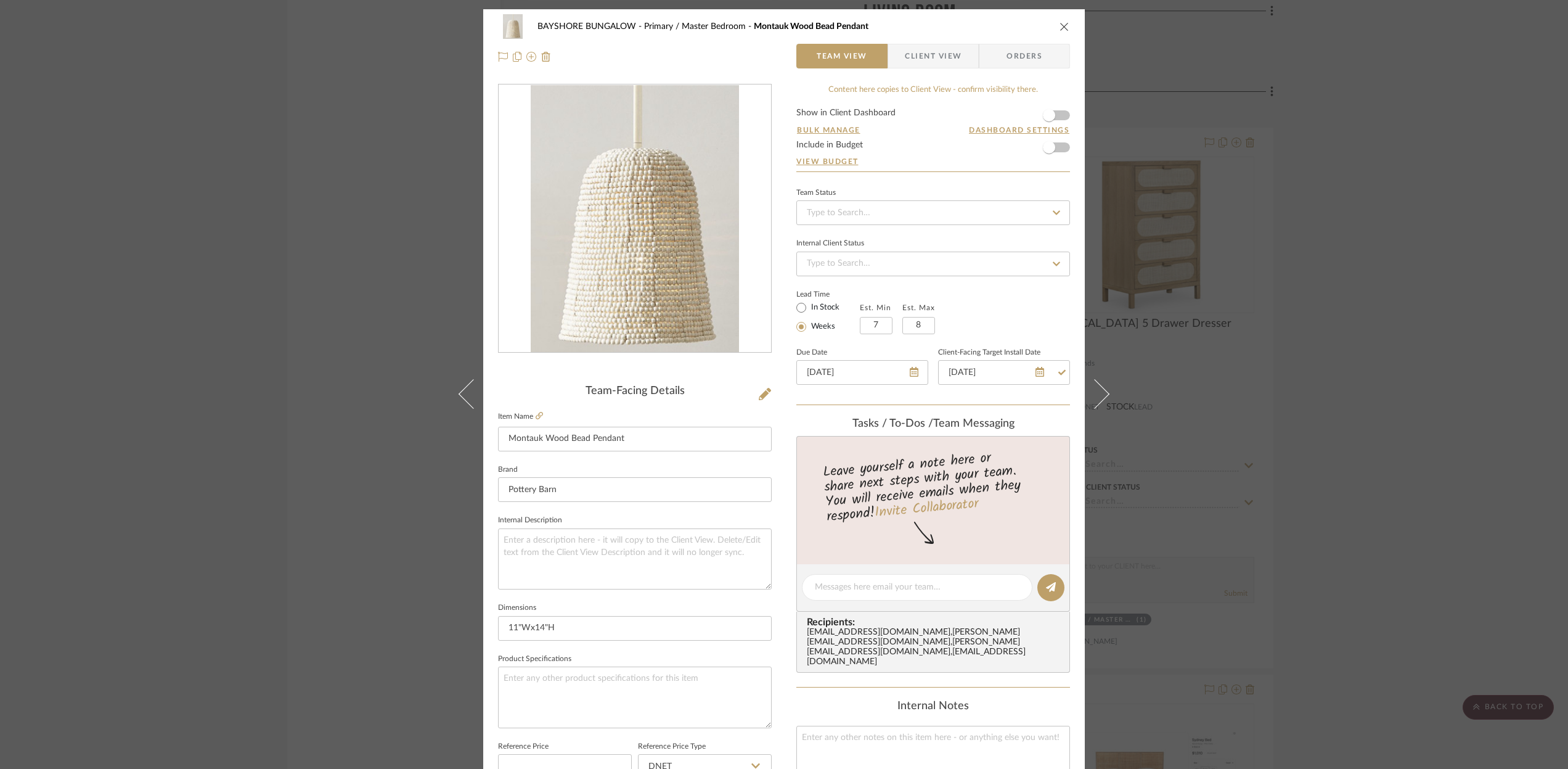
click at [1061, 23] on icon "close" at bounding box center [1064, 27] width 10 height 10
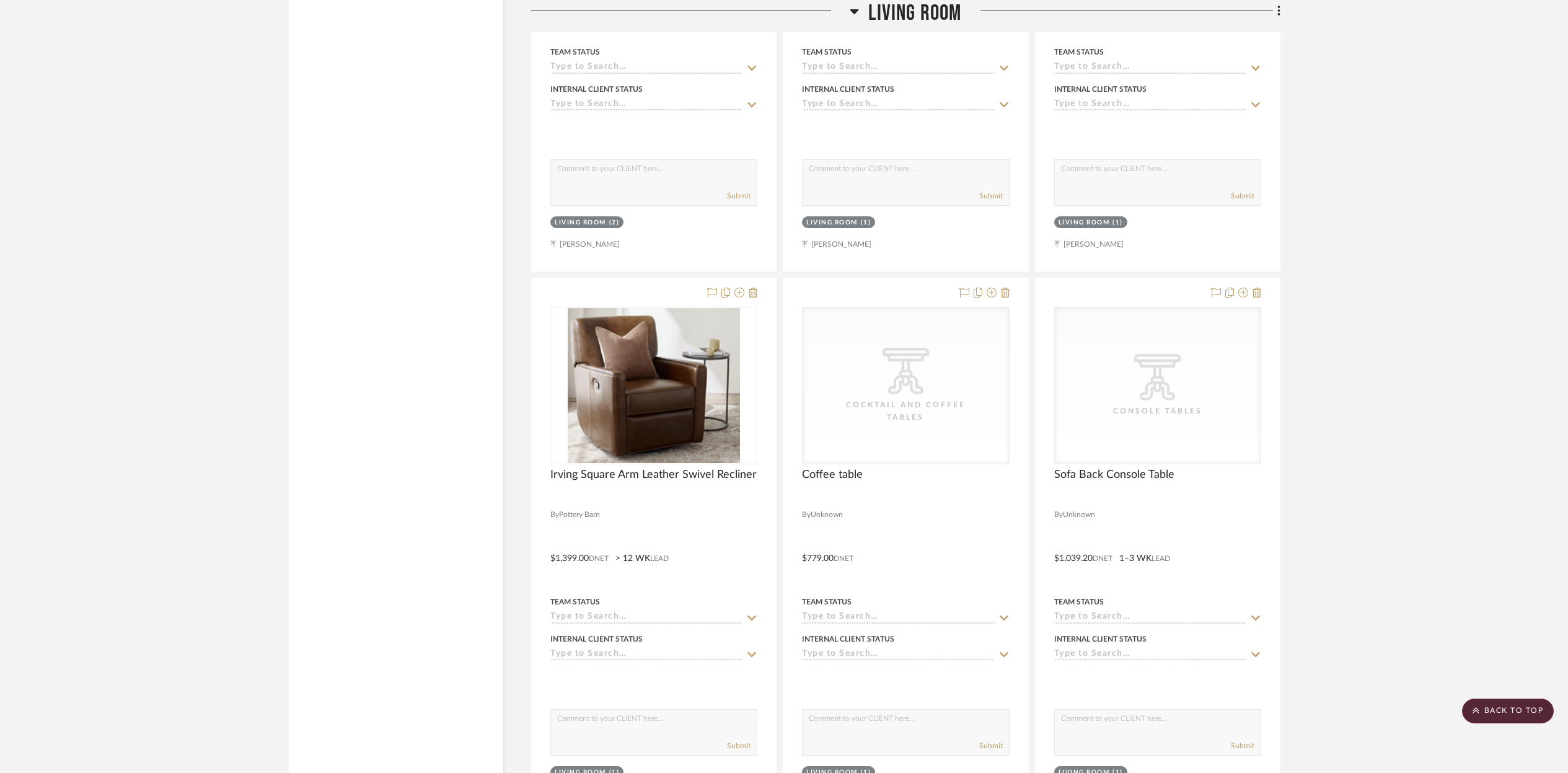
scroll to position [4899, 0]
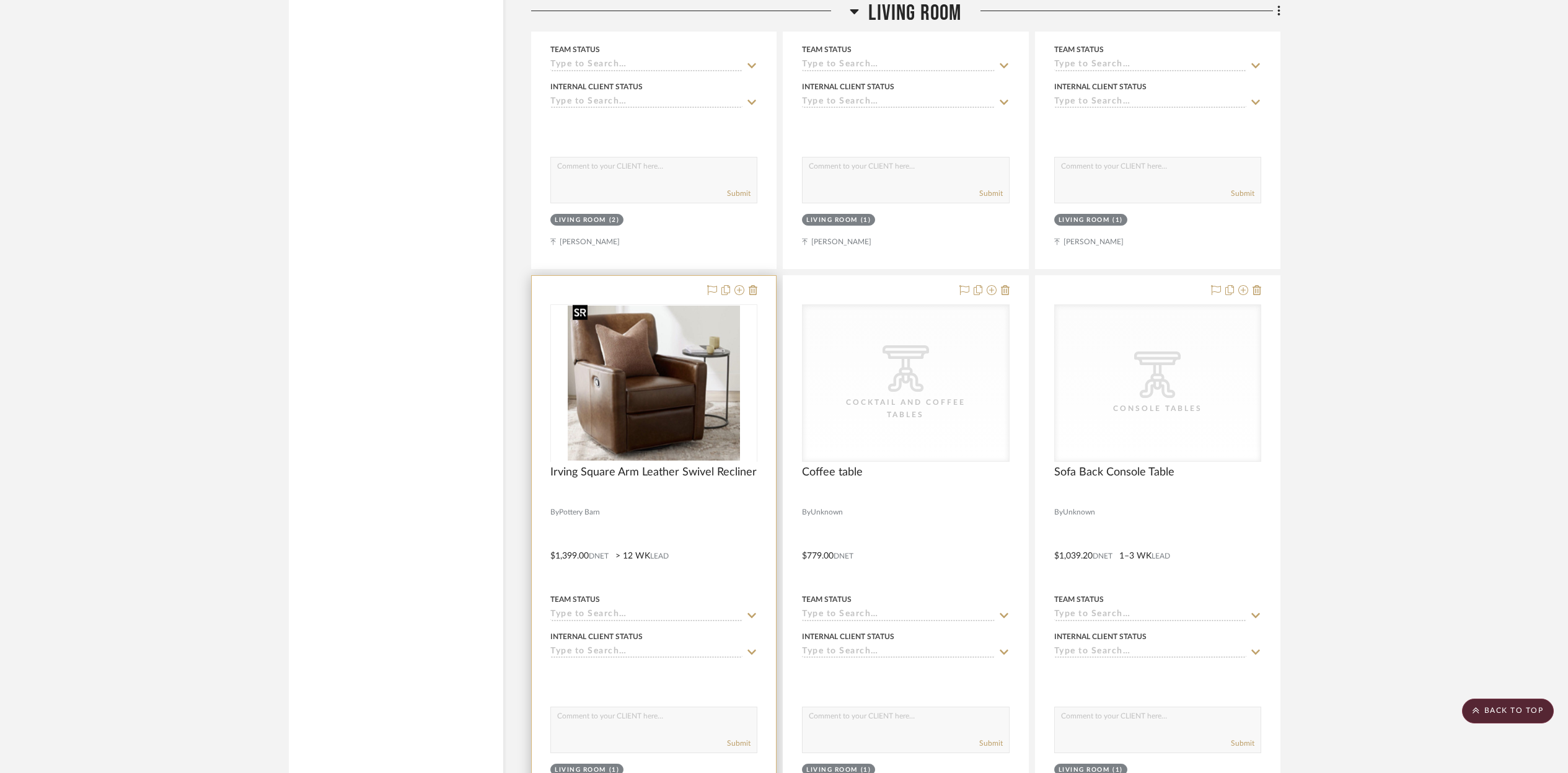
click at [706, 424] on div at bounding box center [654, 461] width 207 height 314
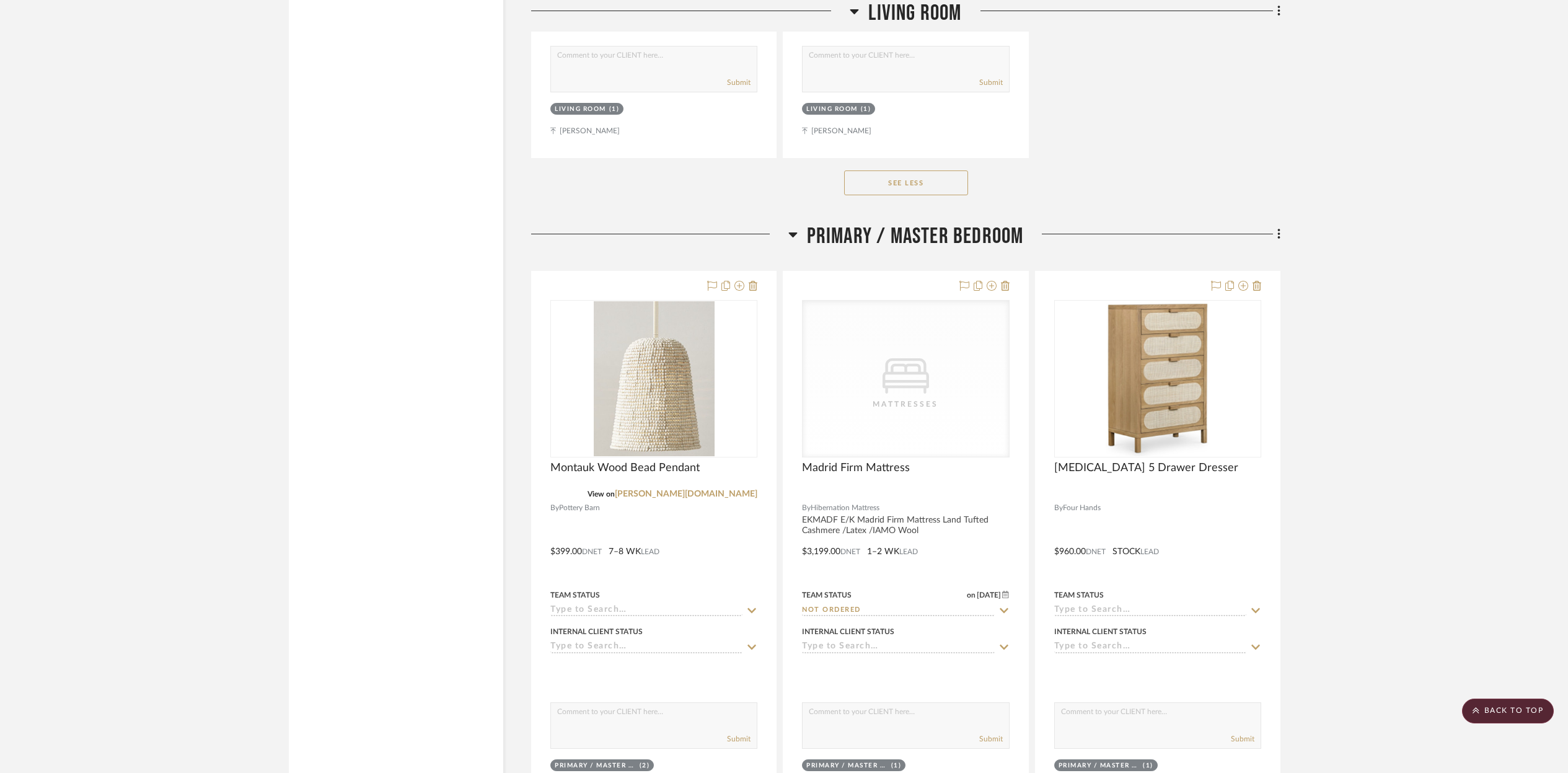
scroll to position [6108, 0]
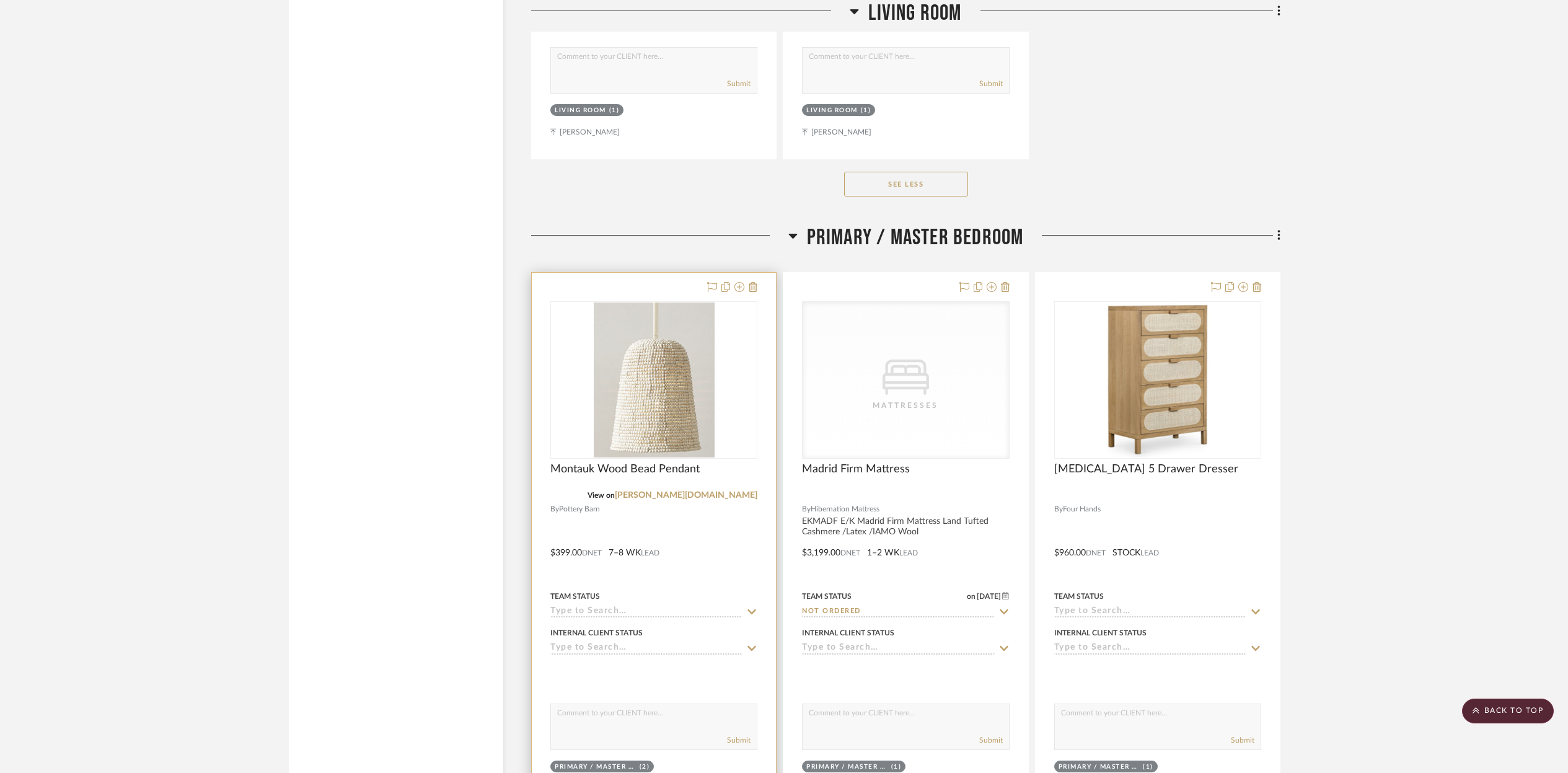
click at [715, 512] on div at bounding box center [654, 544] width 244 height 543
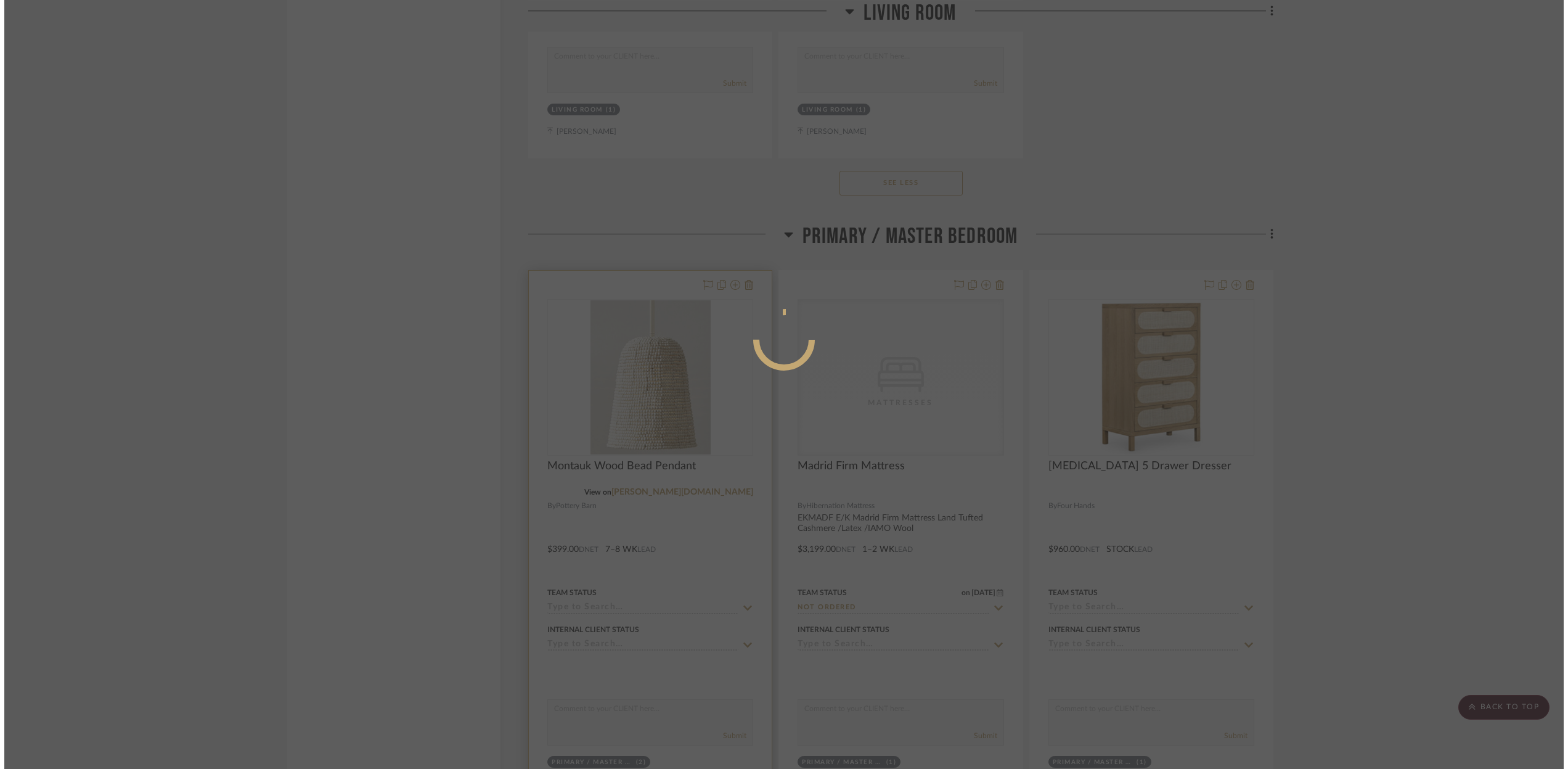
scroll to position [0, 0]
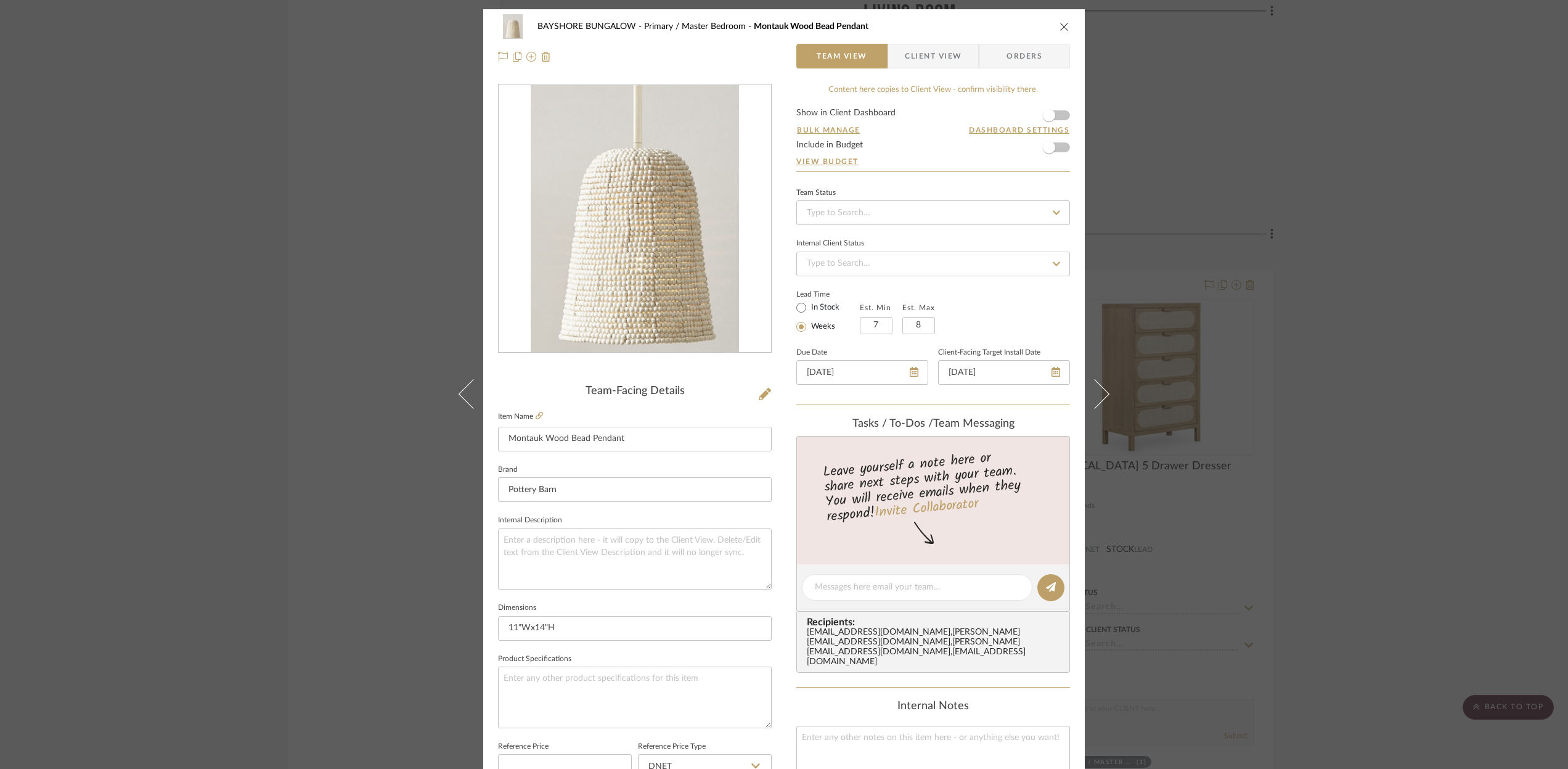
click at [1051, 208] on icon at bounding box center [1056, 213] width 11 height 9
click at [822, 280] on span "Ordered" at bounding box center [821, 277] width 32 height 9
type input "[DATE]"
type input "Ordered"
type input "[DATE]"
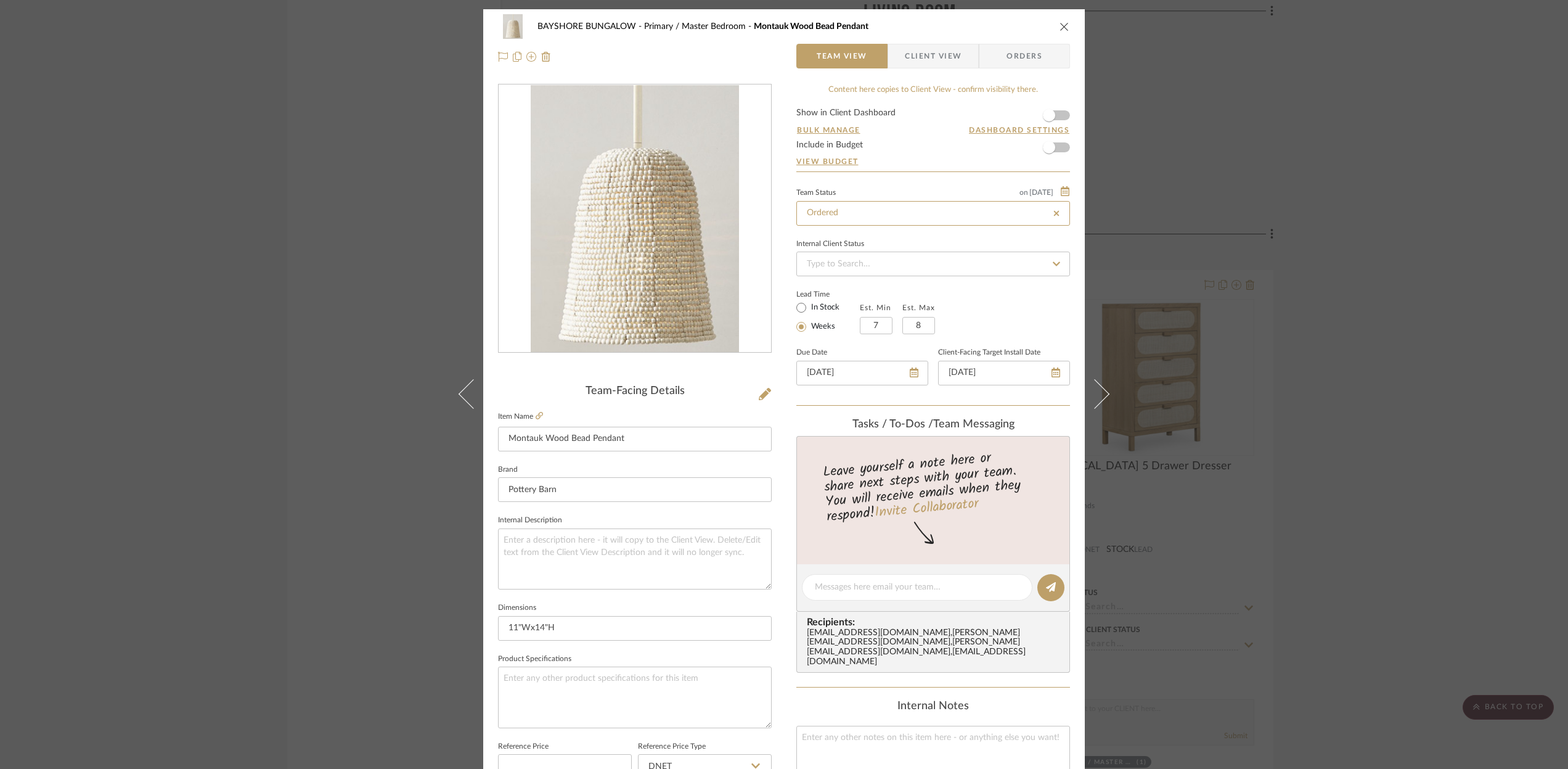
type input "Ordered"
click at [1064, 26] on icon "close" at bounding box center [1064, 27] width 10 height 10
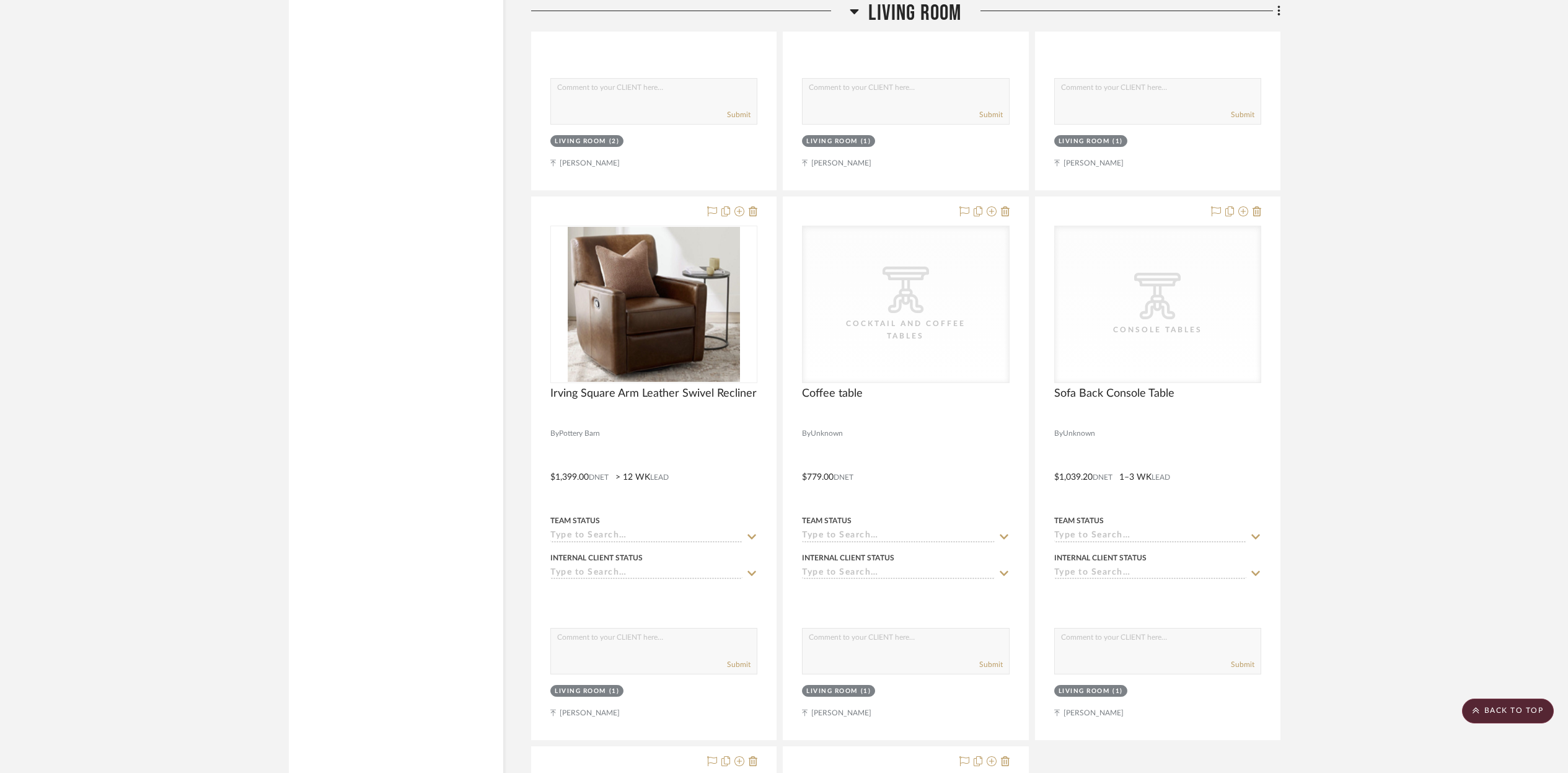
scroll to position [4975, 0]
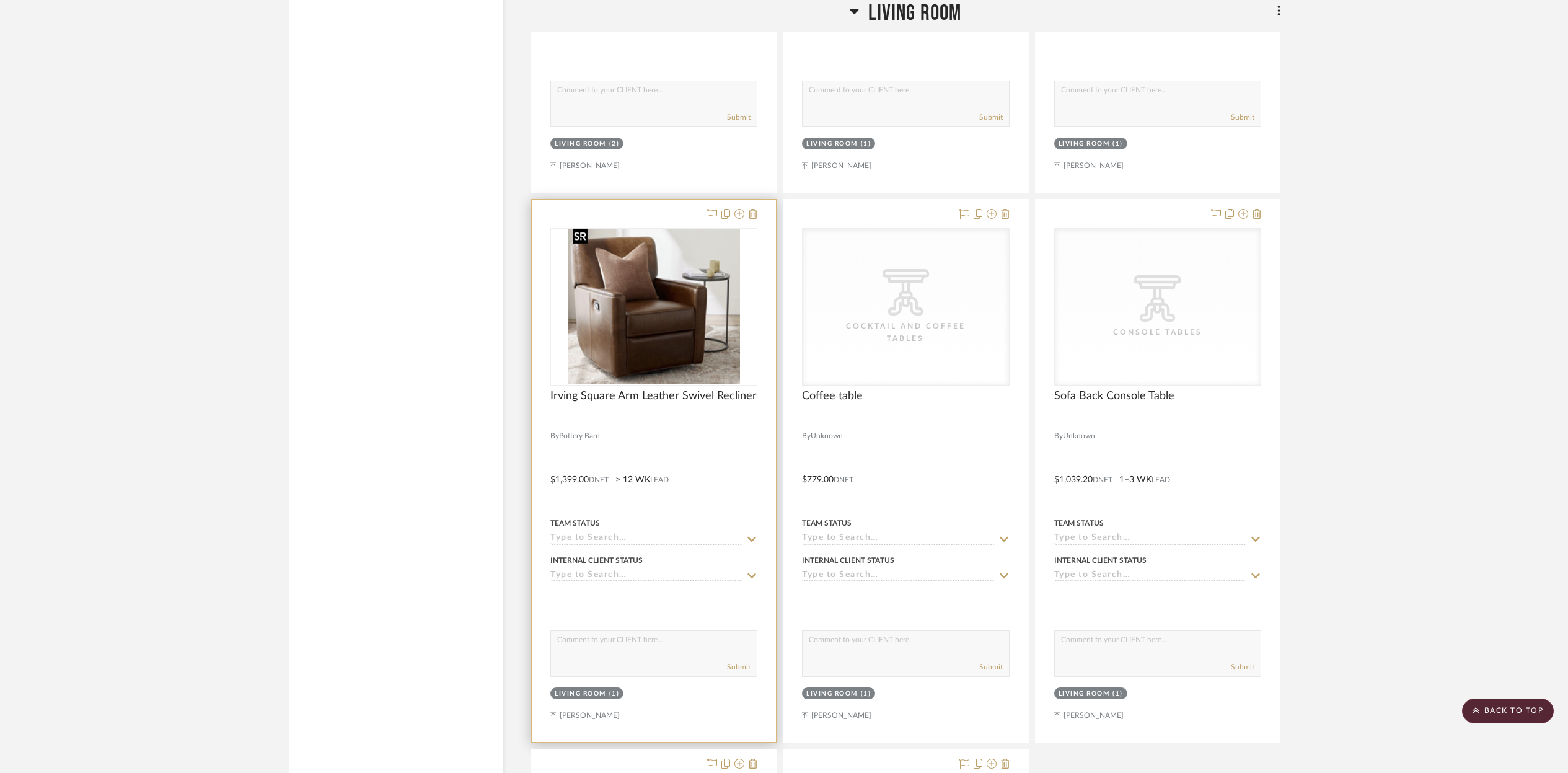
click at [694, 261] on img "0" at bounding box center [654, 307] width 173 height 155
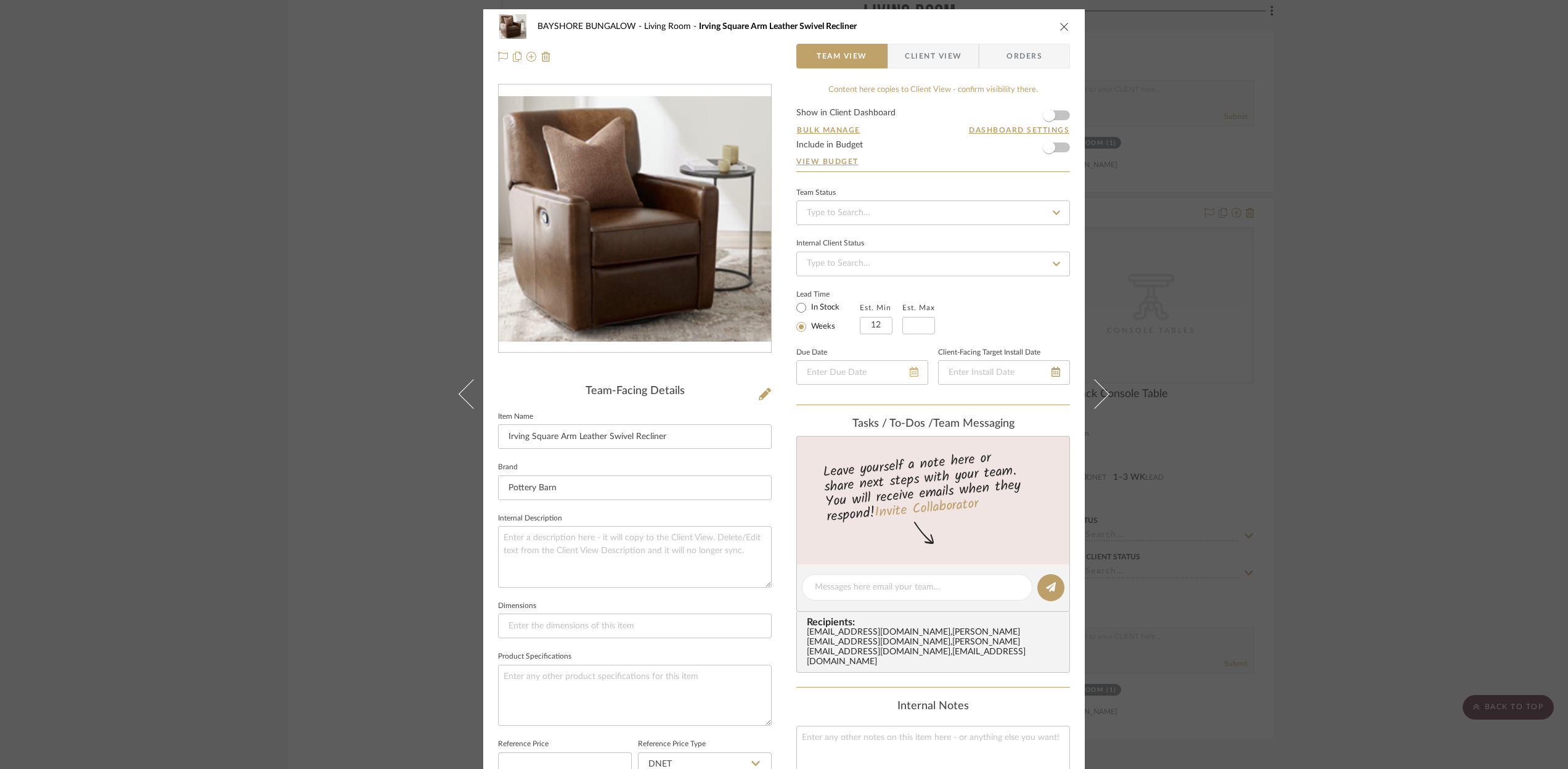
click at [912, 371] on icon at bounding box center [914, 372] width 9 height 10
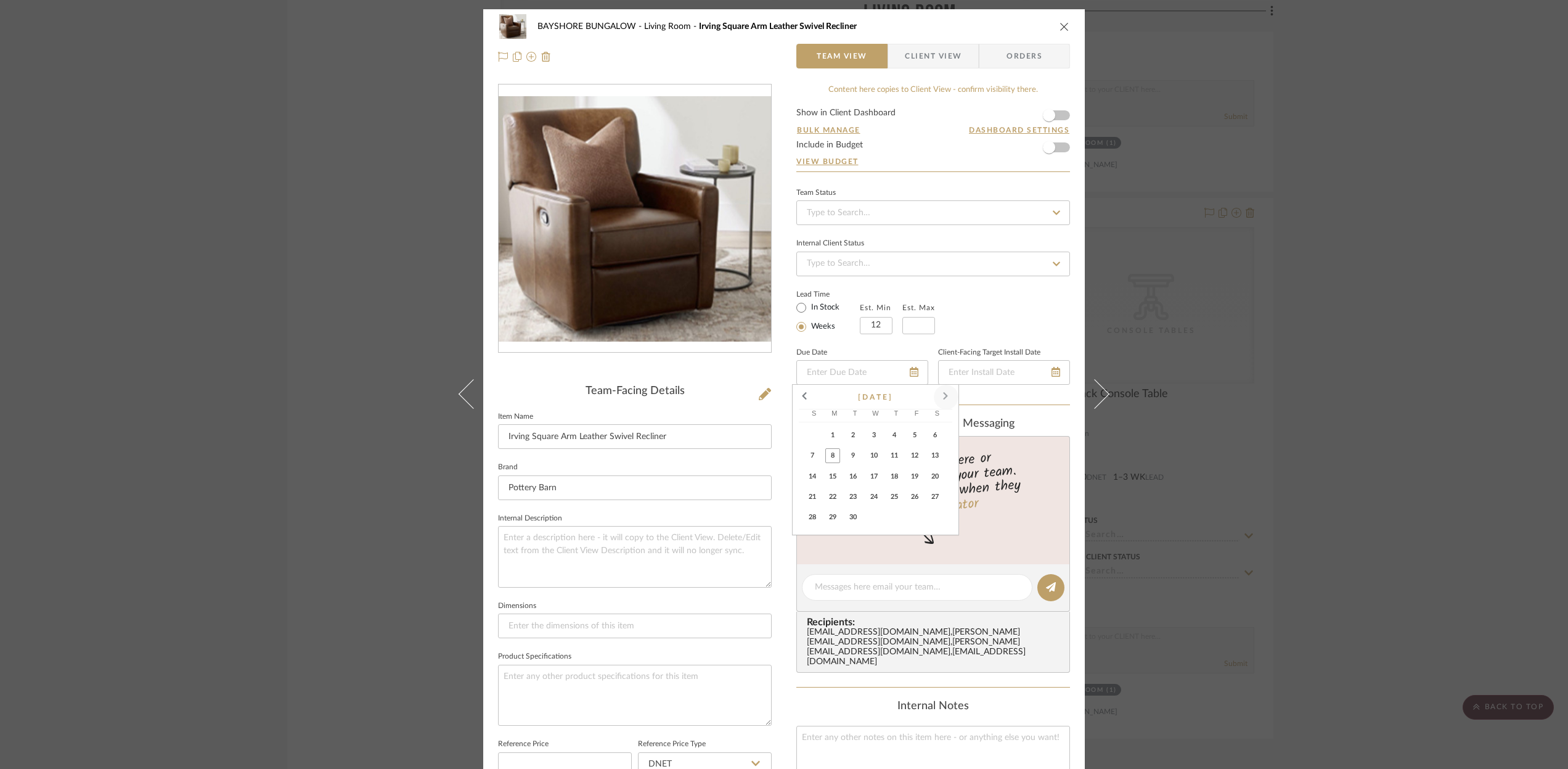
click at [944, 398] on span at bounding box center [946, 397] width 30 height 30
click at [805, 396] on span at bounding box center [805, 397] width 30 height 30
click at [938, 518] on span "29" at bounding box center [934, 517] width 15 height 15
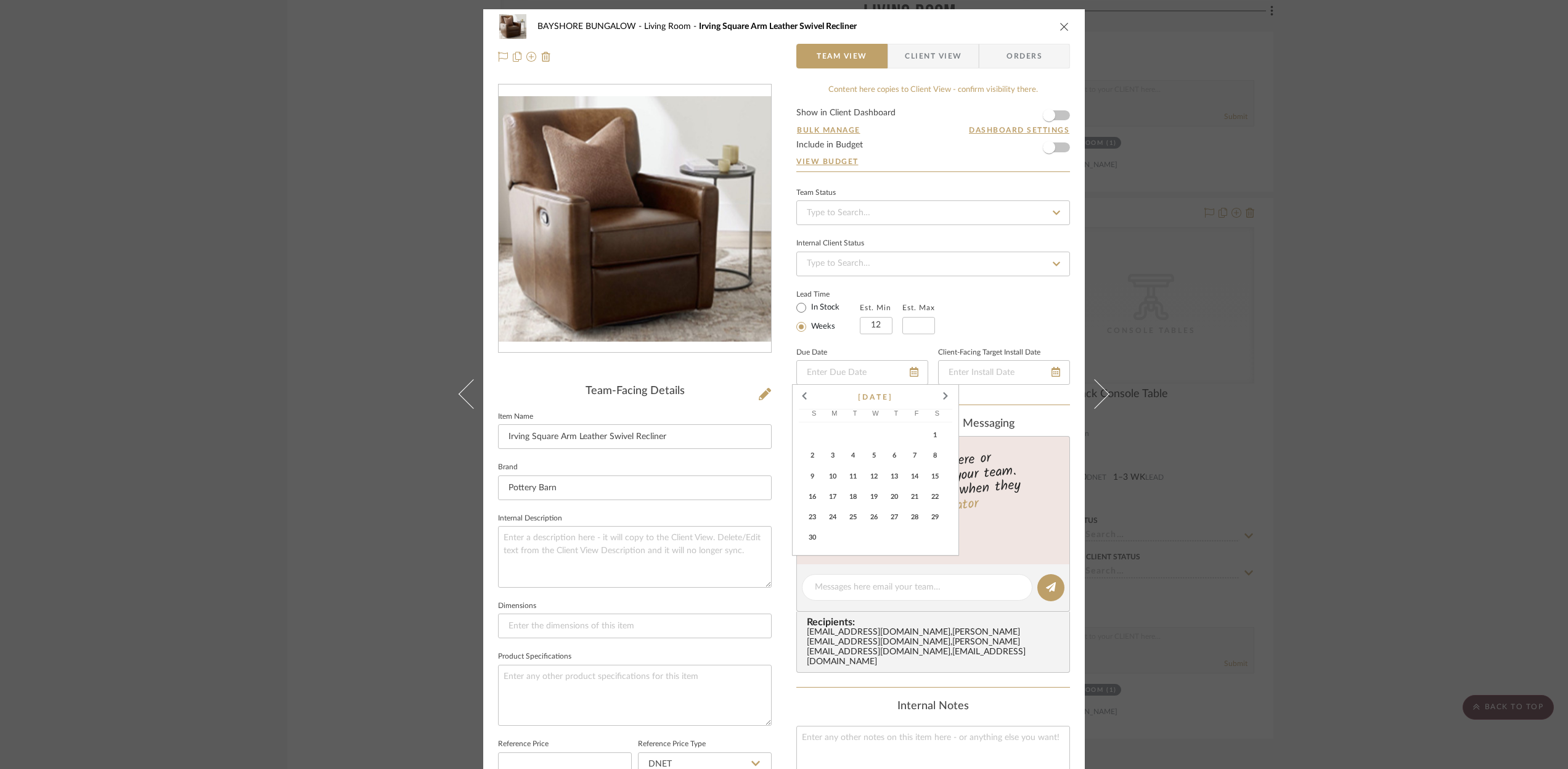
type input "[DATE]"
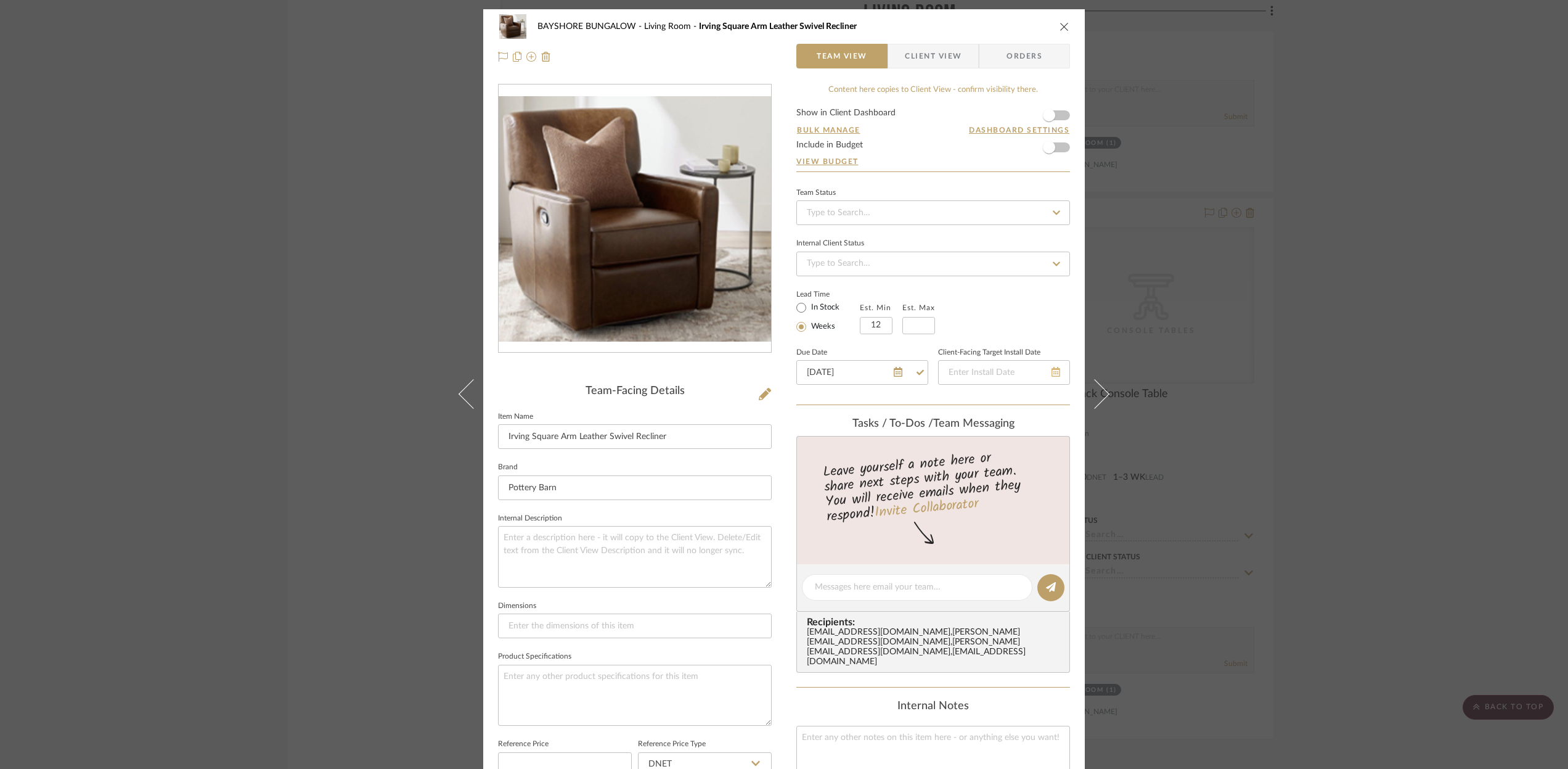
click at [1052, 374] on icon at bounding box center [1056, 372] width 9 height 10
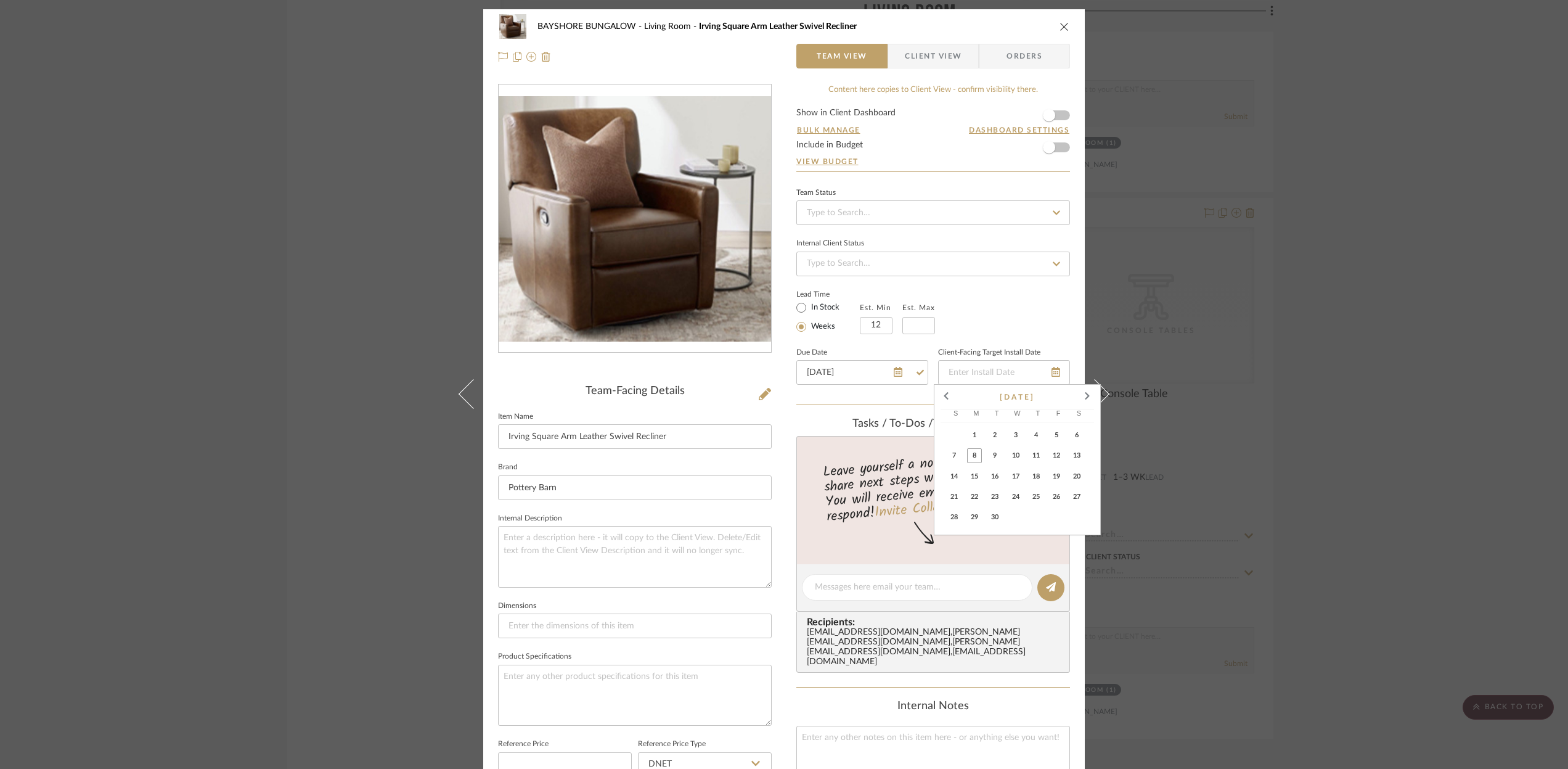
click at [1018, 480] on span "17" at bounding box center [1015, 475] width 15 height 15
type input "[DATE]"
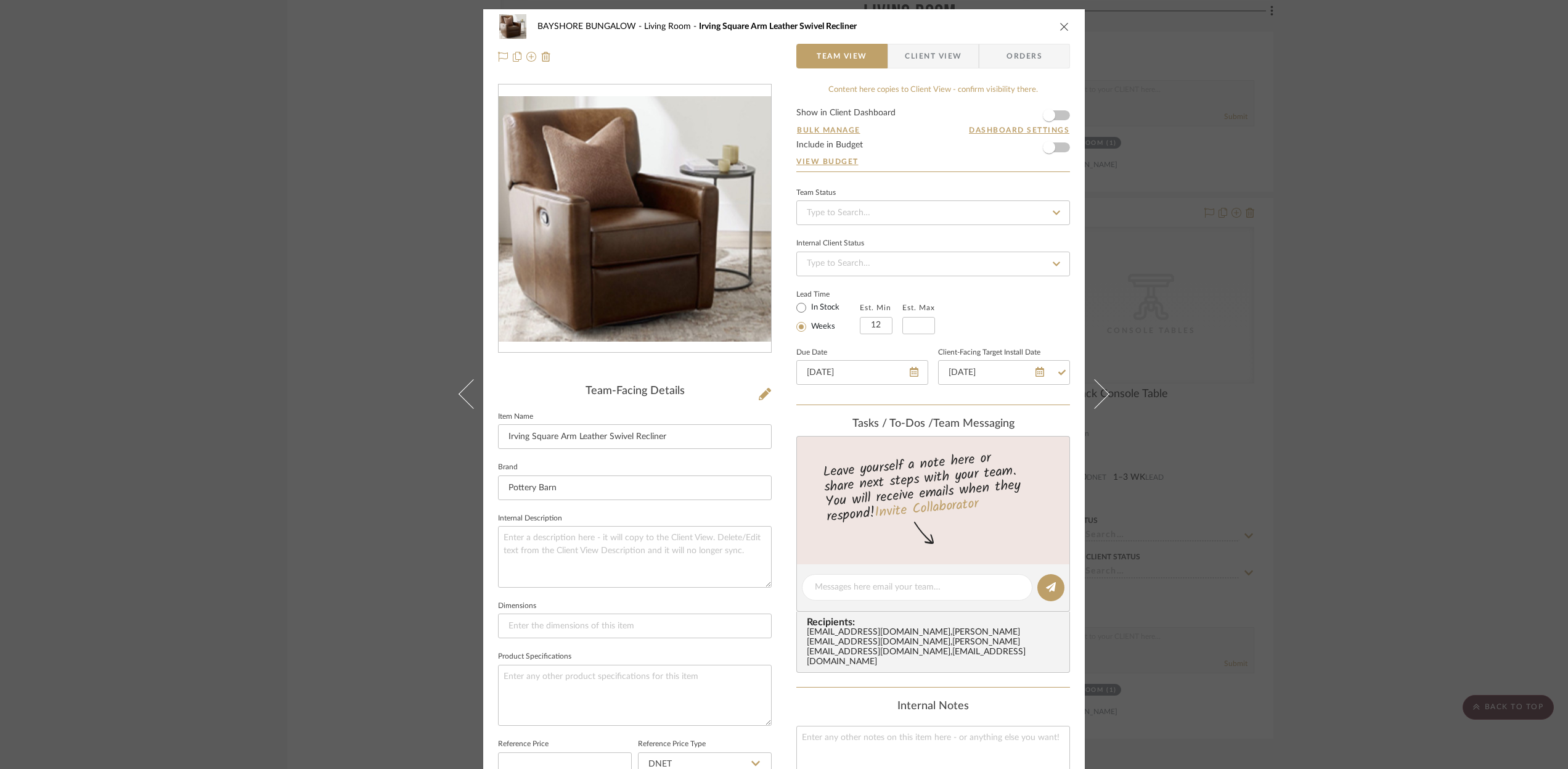
click at [1051, 212] on icon at bounding box center [1056, 213] width 11 height 9
click at [834, 275] on span "Ordered" at bounding box center [821, 277] width 32 height 9
type input "[DATE]"
type input "Ordered"
type input "[DATE]"
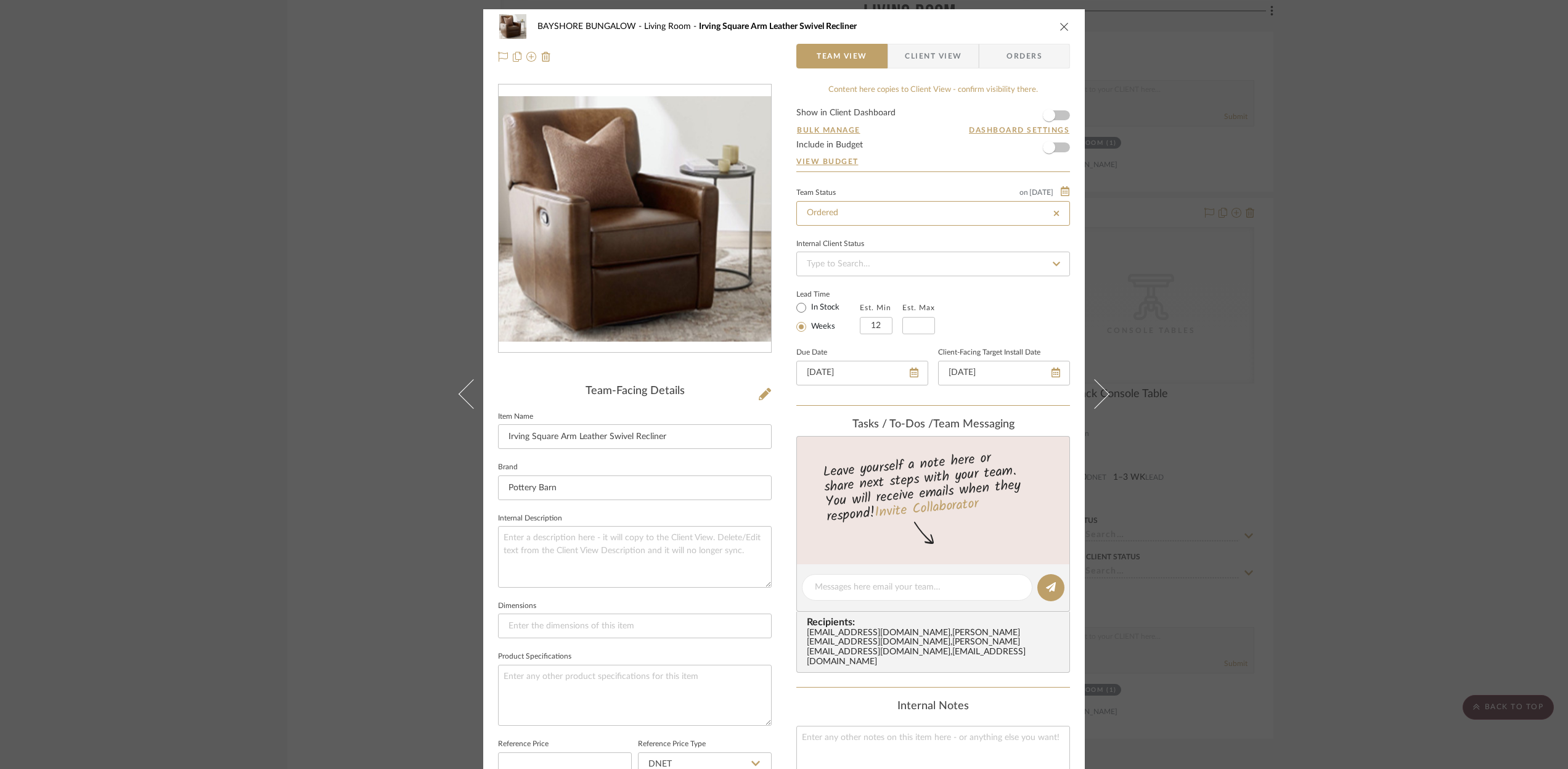
type input "Ordered"
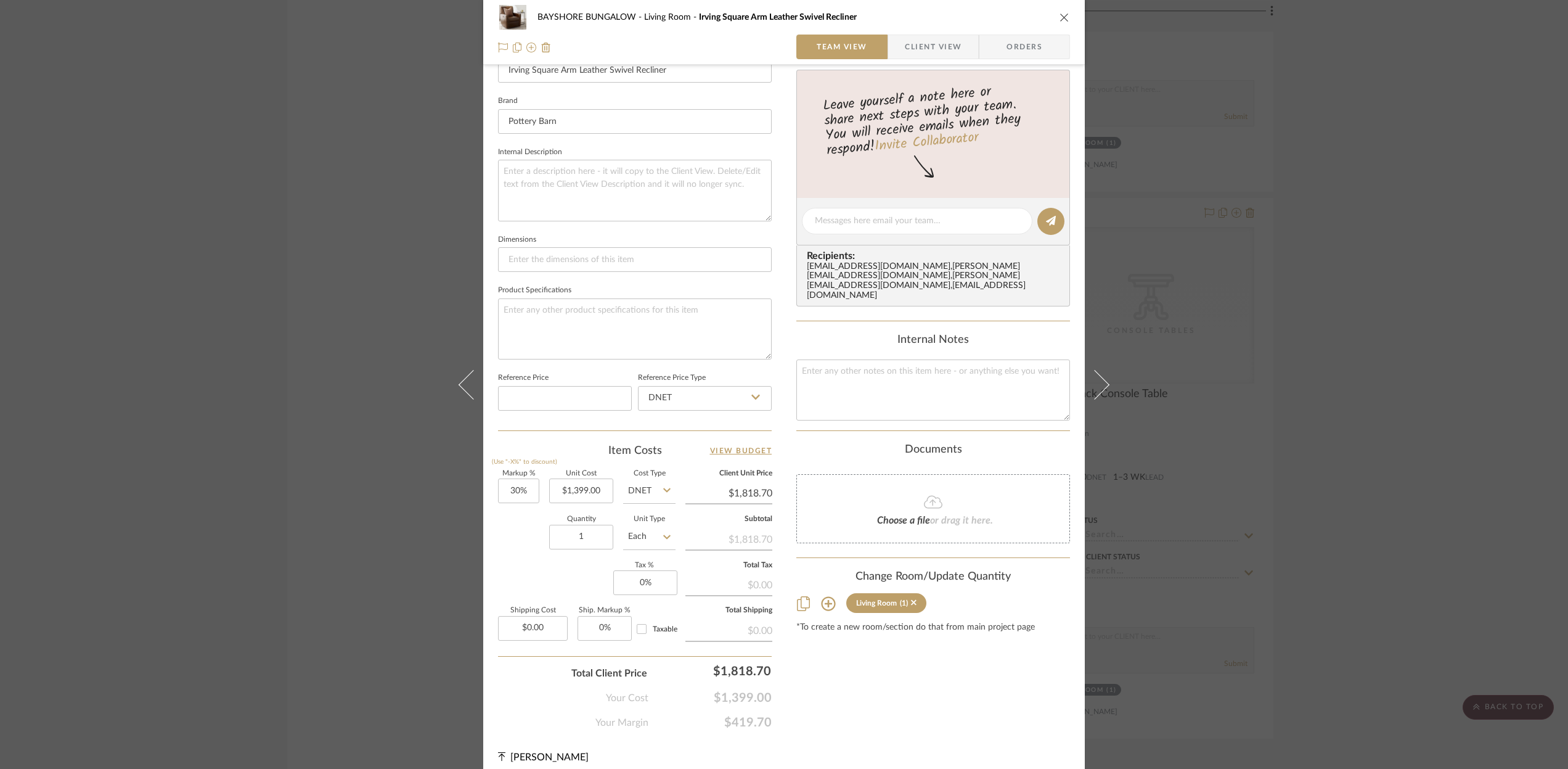
scroll to position [375, 0]
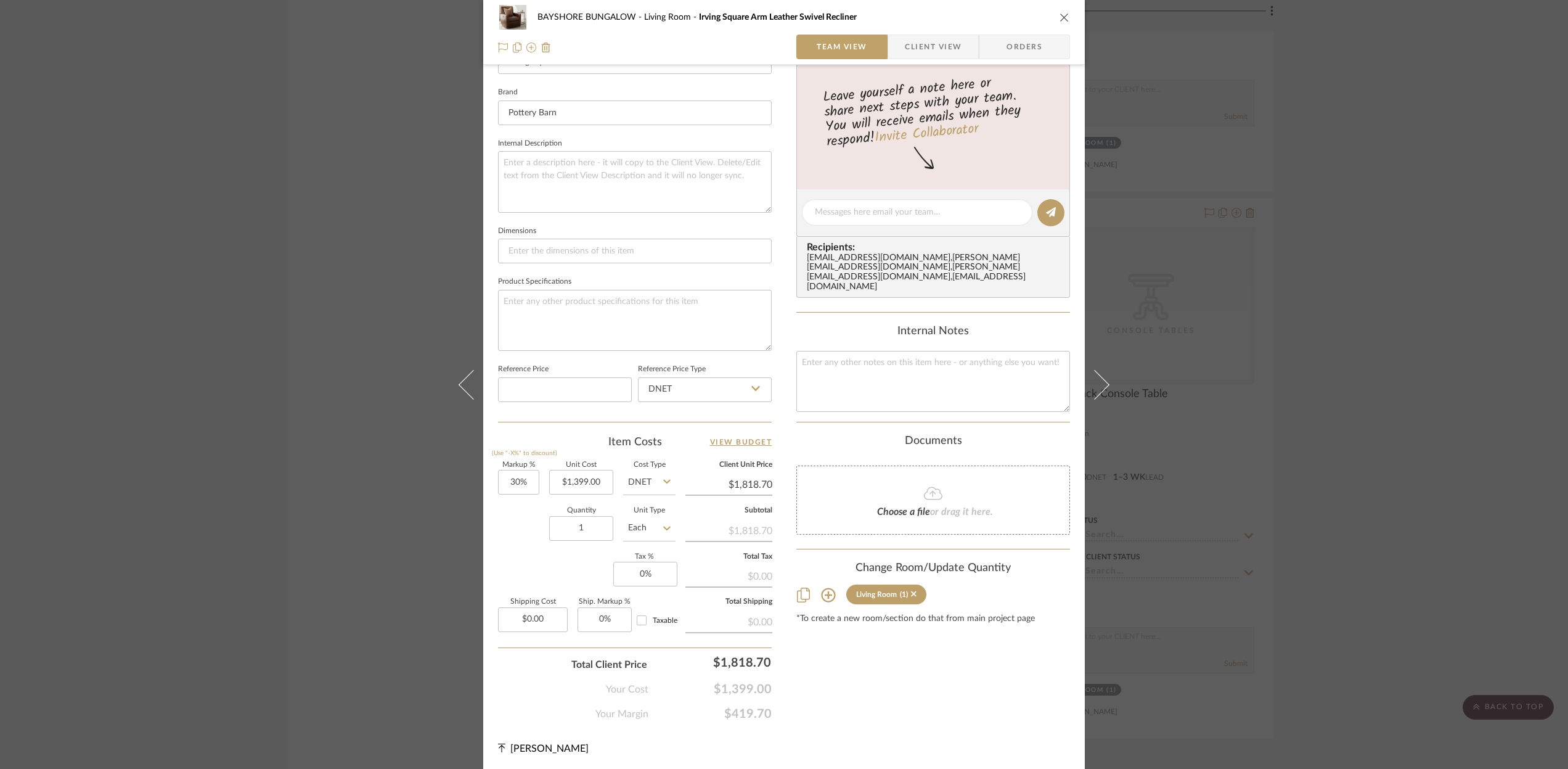
click at [1059, 17] on icon "close" at bounding box center [1064, 18] width 10 height 10
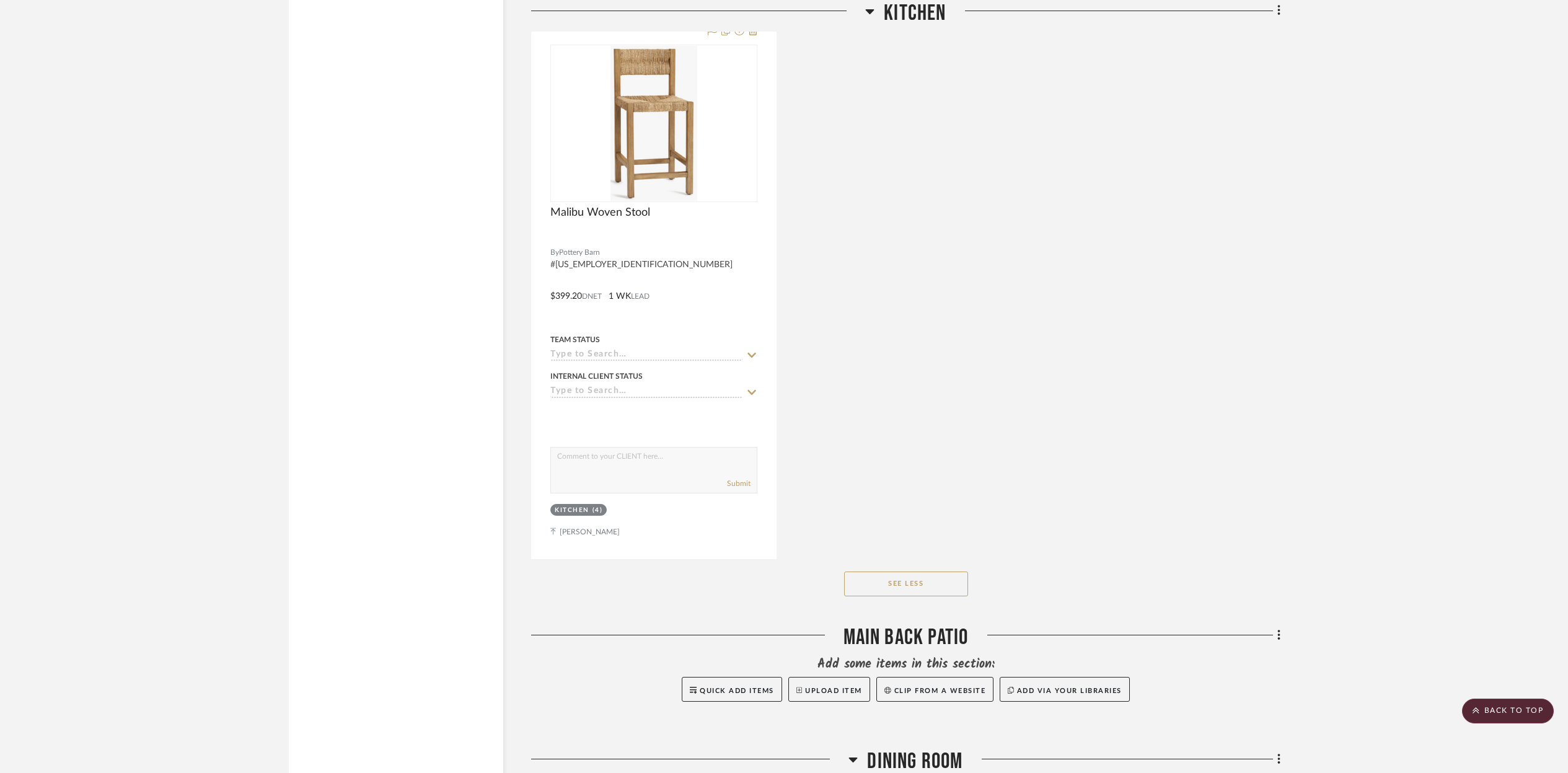
scroll to position [2666, 0]
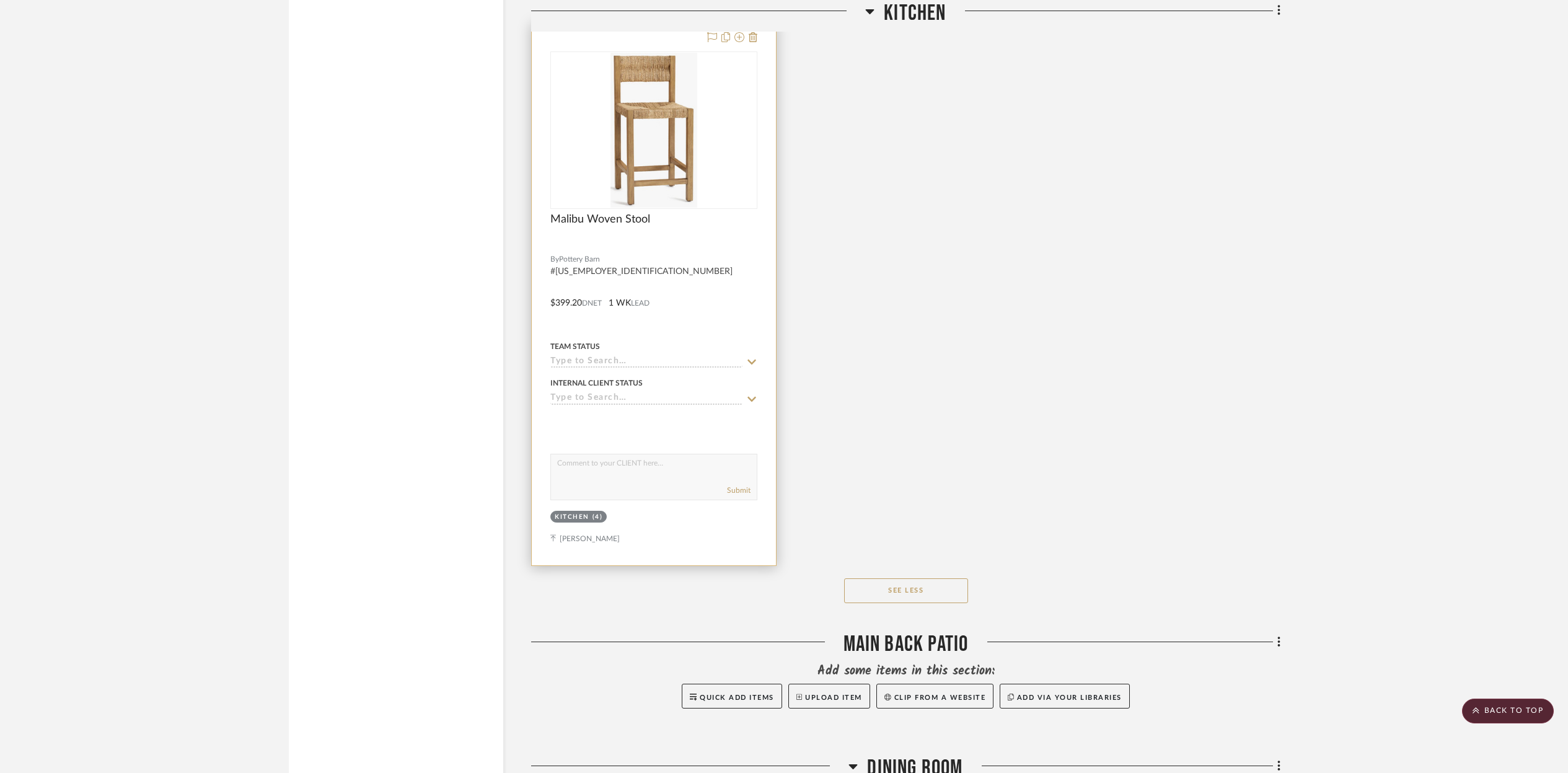
click at [652, 172] on img "0" at bounding box center [654, 130] width 87 height 155
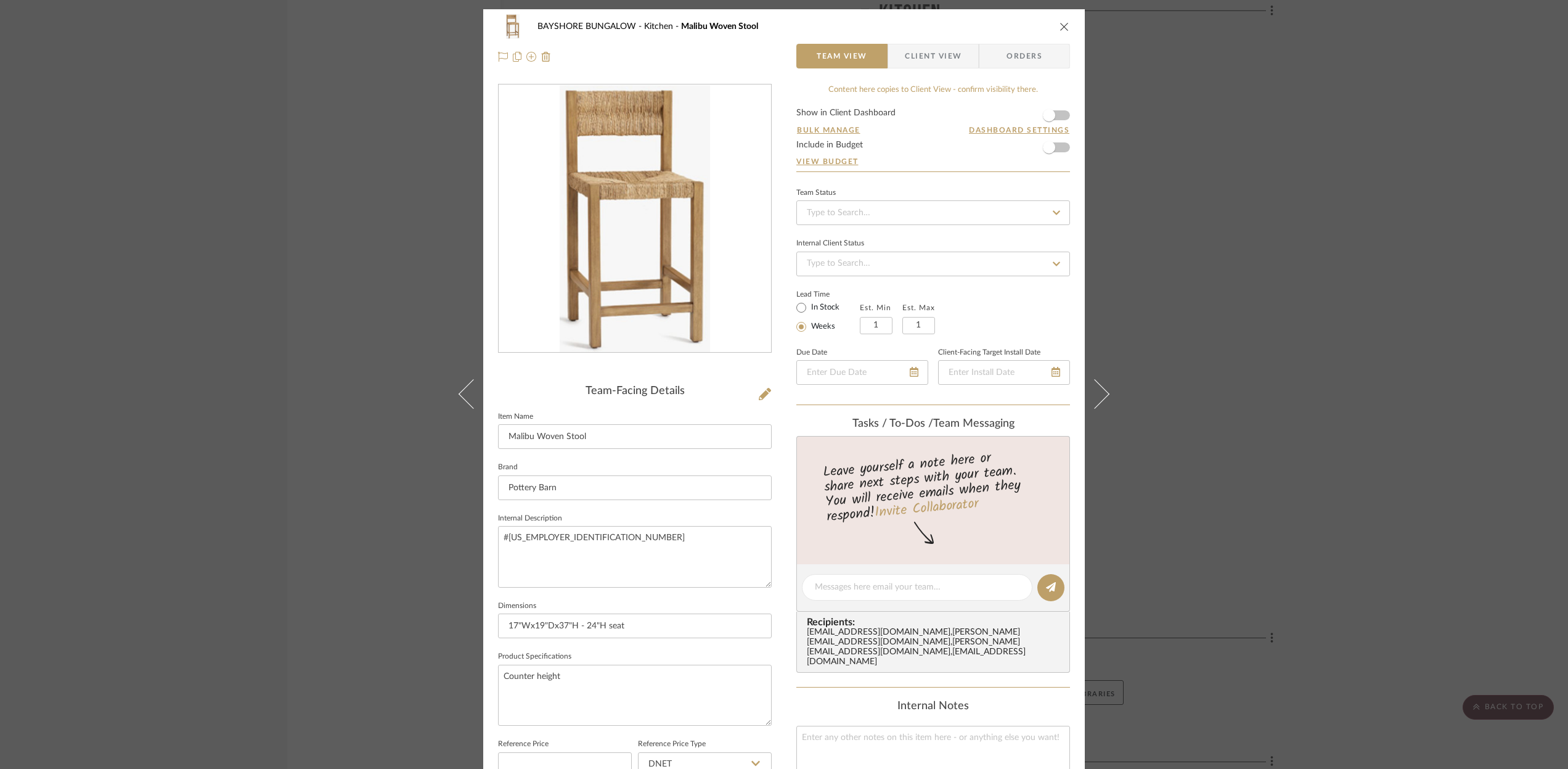
click at [721, 361] on div at bounding box center [635, 228] width 274 height 289
click at [1053, 212] on icon at bounding box center [1056, 212] width 8 height 4
click at [820, 273] on span "Ordered" at bounding box center [821, 277] width 32 height 9
type input "[DATE]"
type input "Ordered"
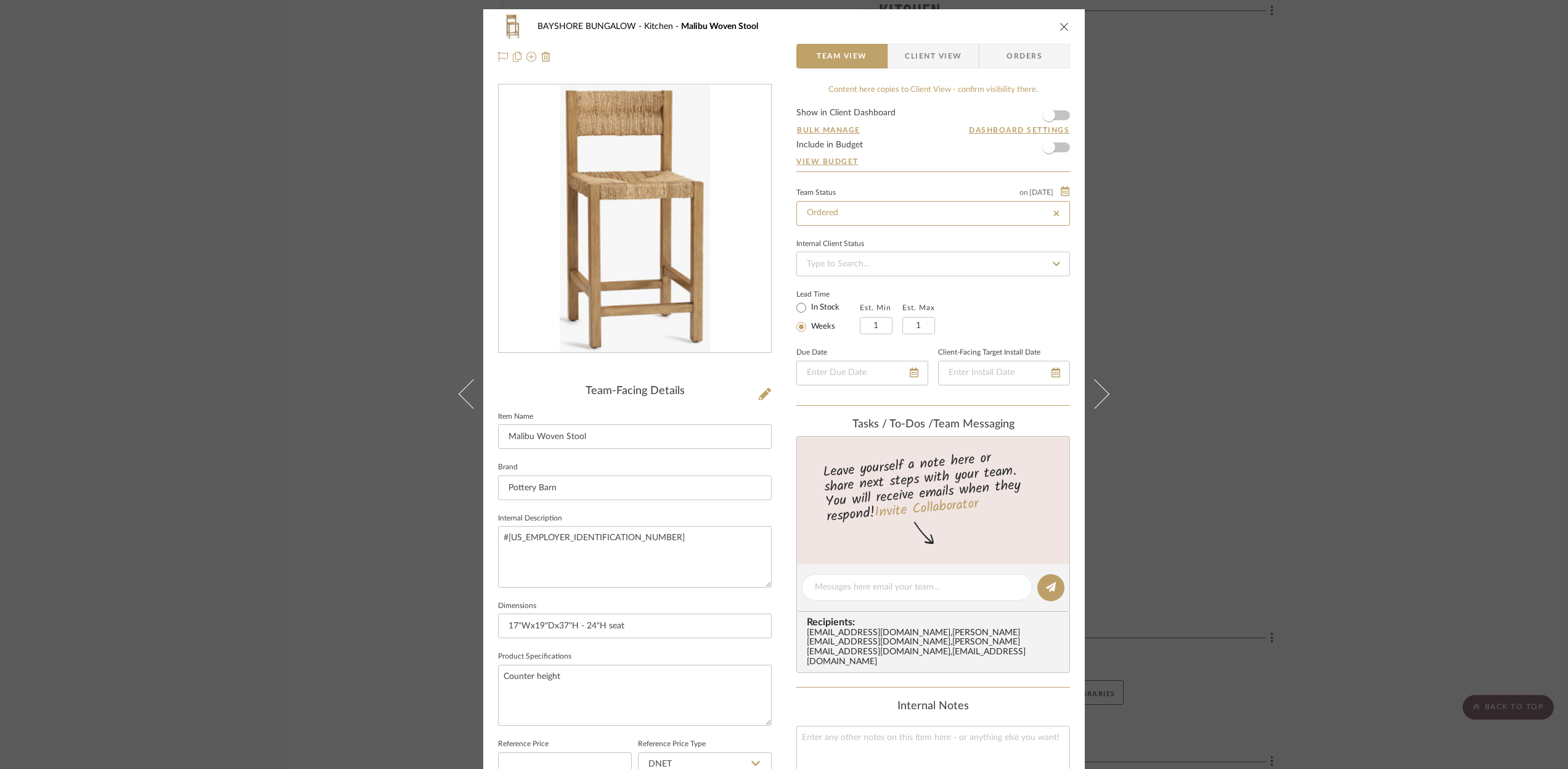
type input "[DATE]"
type input "Ordered"
click at [911, 375] on icon at bounding box center [914, 373] width 9 height 10
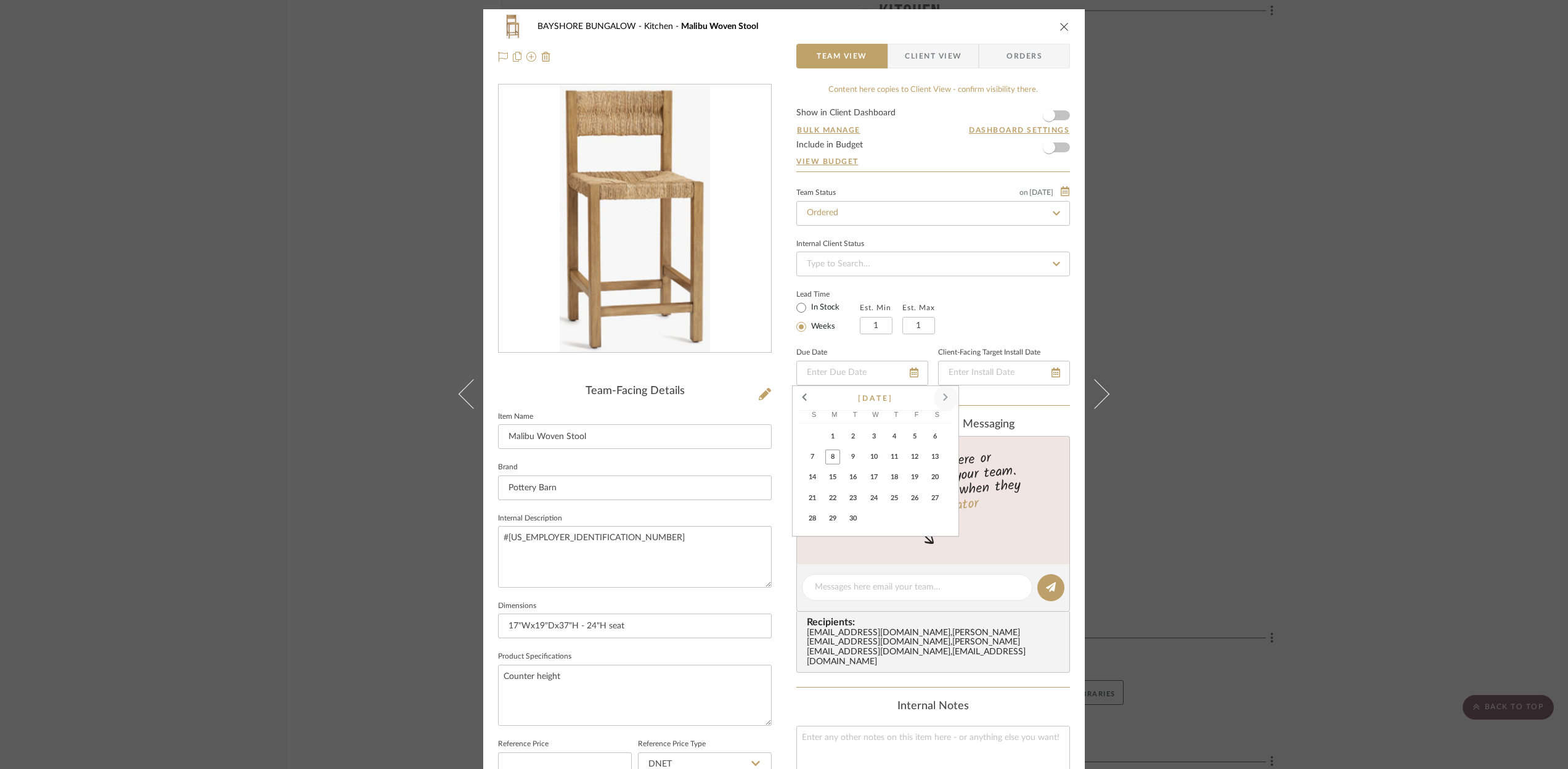
click at [944, 399] on span at bounding box center [946, 398] width 30 height 30
click at [914, 483] on span "17" at bounding box center [914, 477] width 15 height 15
type input "[DATE]"
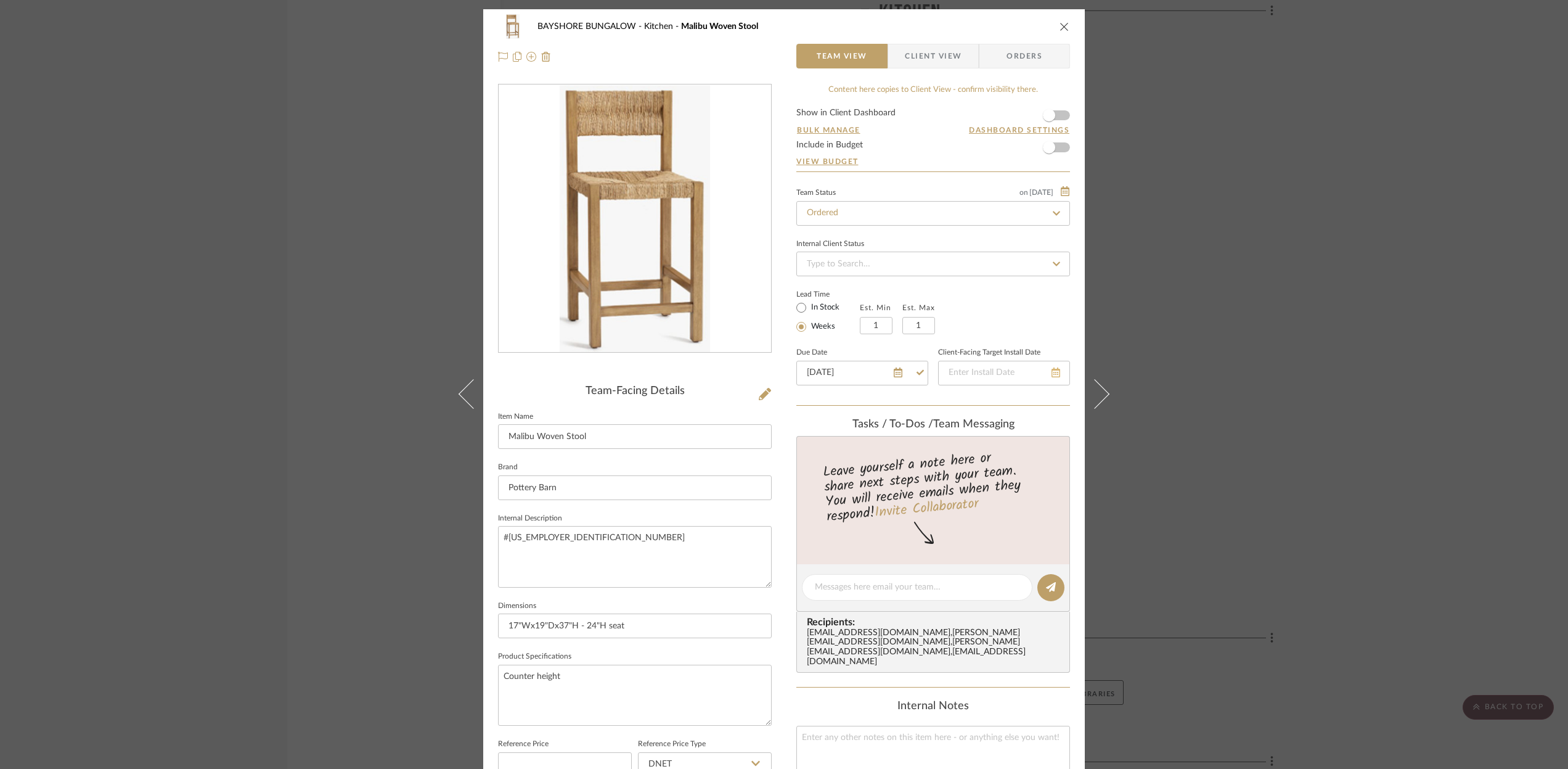
click at [1051, 377] on icon at bounding box center [1056, 373] width 9 height 10
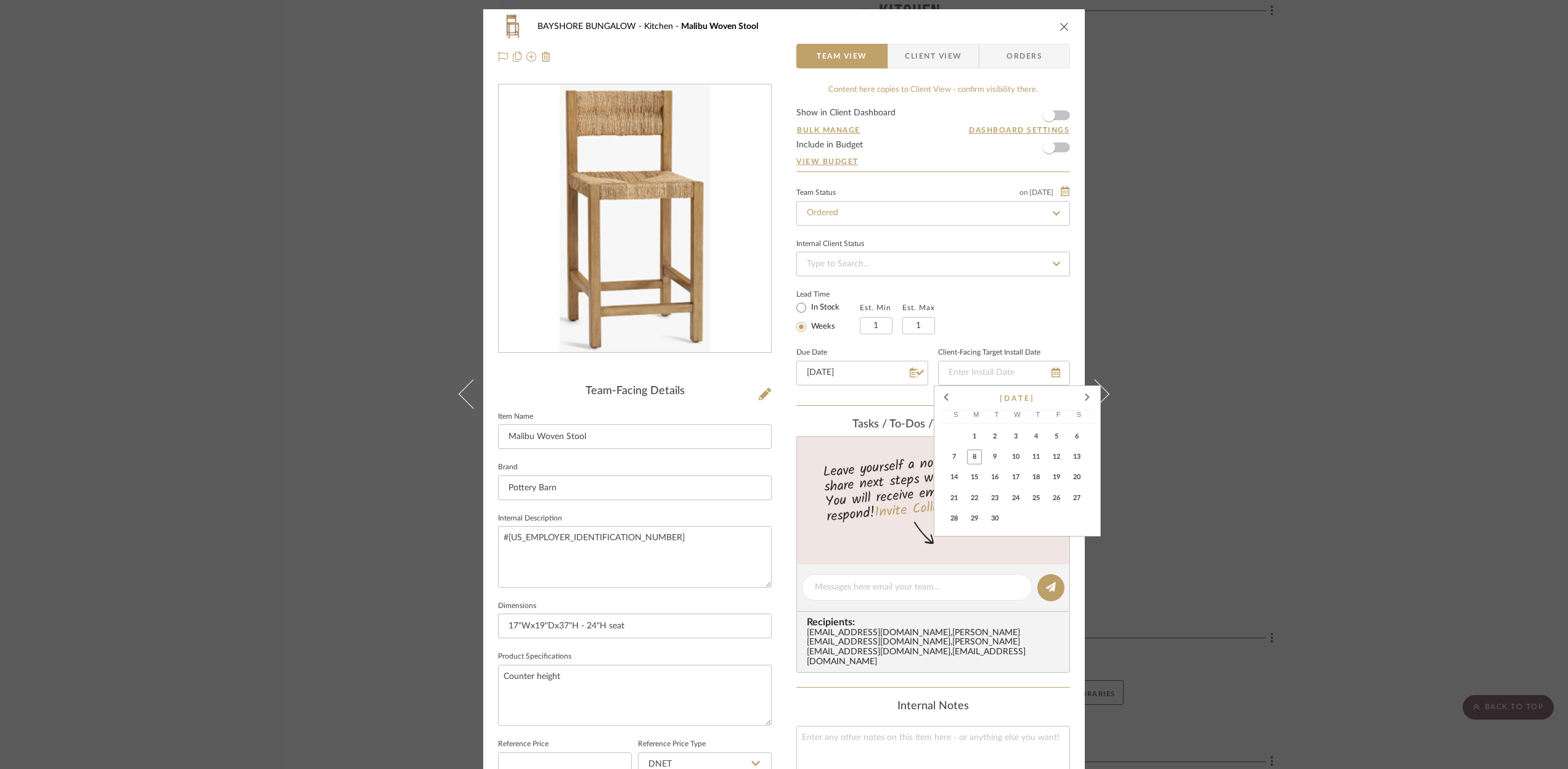
click at [1076, 435] on span "6" at bounding box center [1076, 436] width 15 height 15
type input "[DATE]"
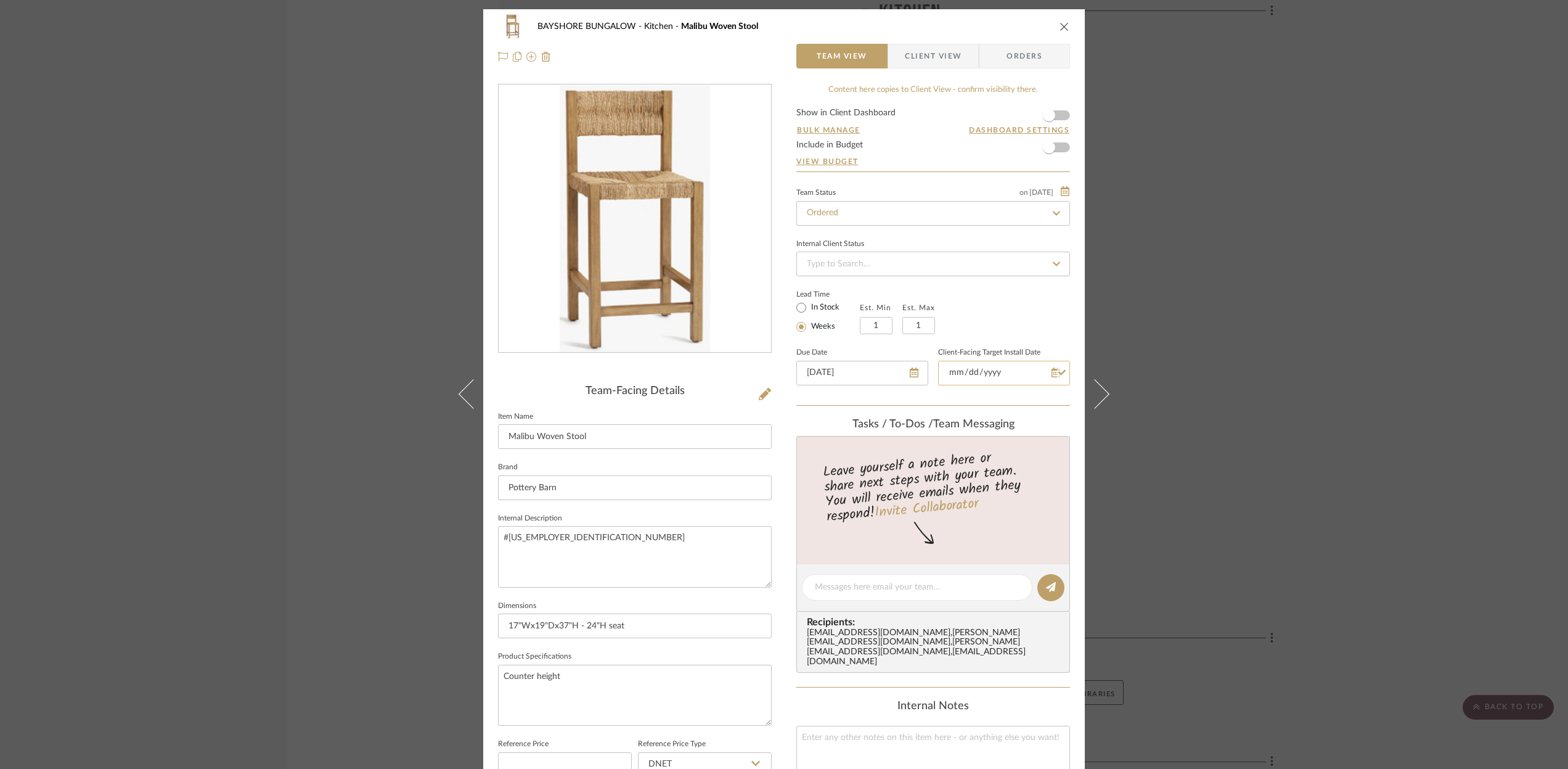
click at [1058, 374] on input "[DATE]" at bounding box center [1004, 373] width 132 height 25
click at [1051, 373] on icon at bounding box center [1056, 373] width 9 height 10
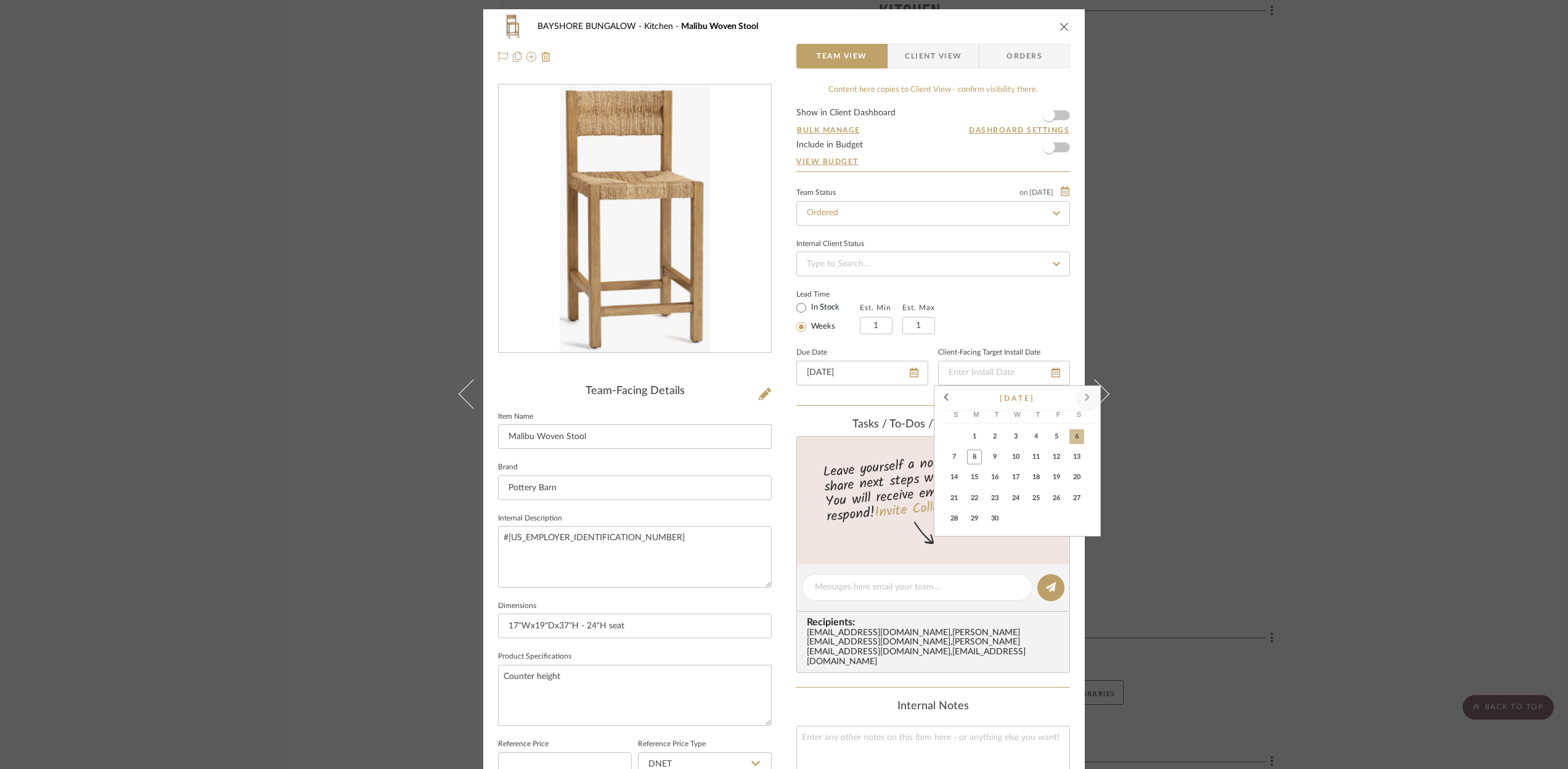
click at [1083, 395] on span at bounding box center [1088, 398] width 30 height 30
click at [1035, 456] on span "6" at bounding box center [1035, 456] width 15 height 15
type input "[DATE]"
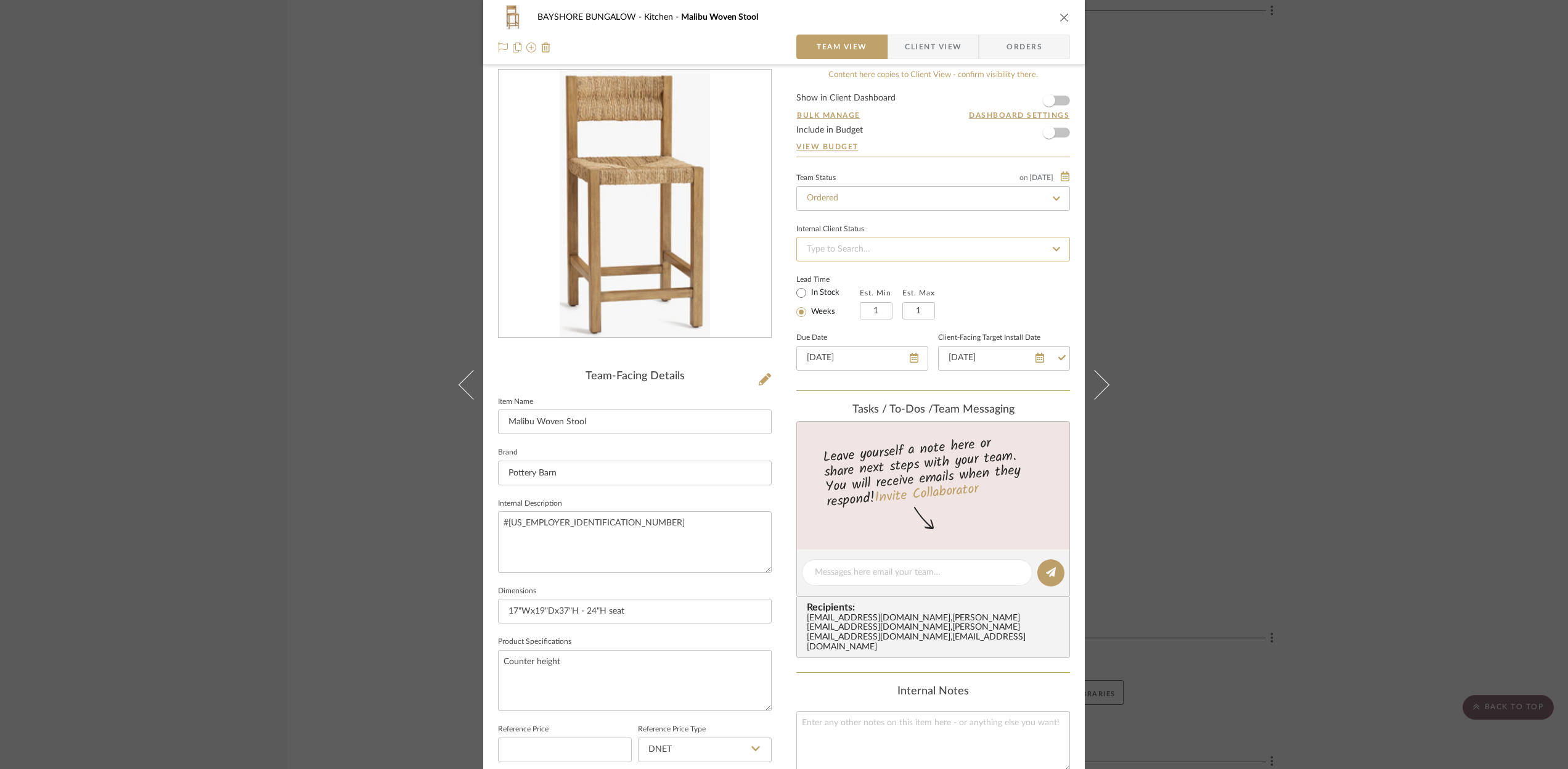
scroll to position [13, 0]
click at [1059, 18] on icon "close" at bounding box center [1064, 18] width 10 height 10
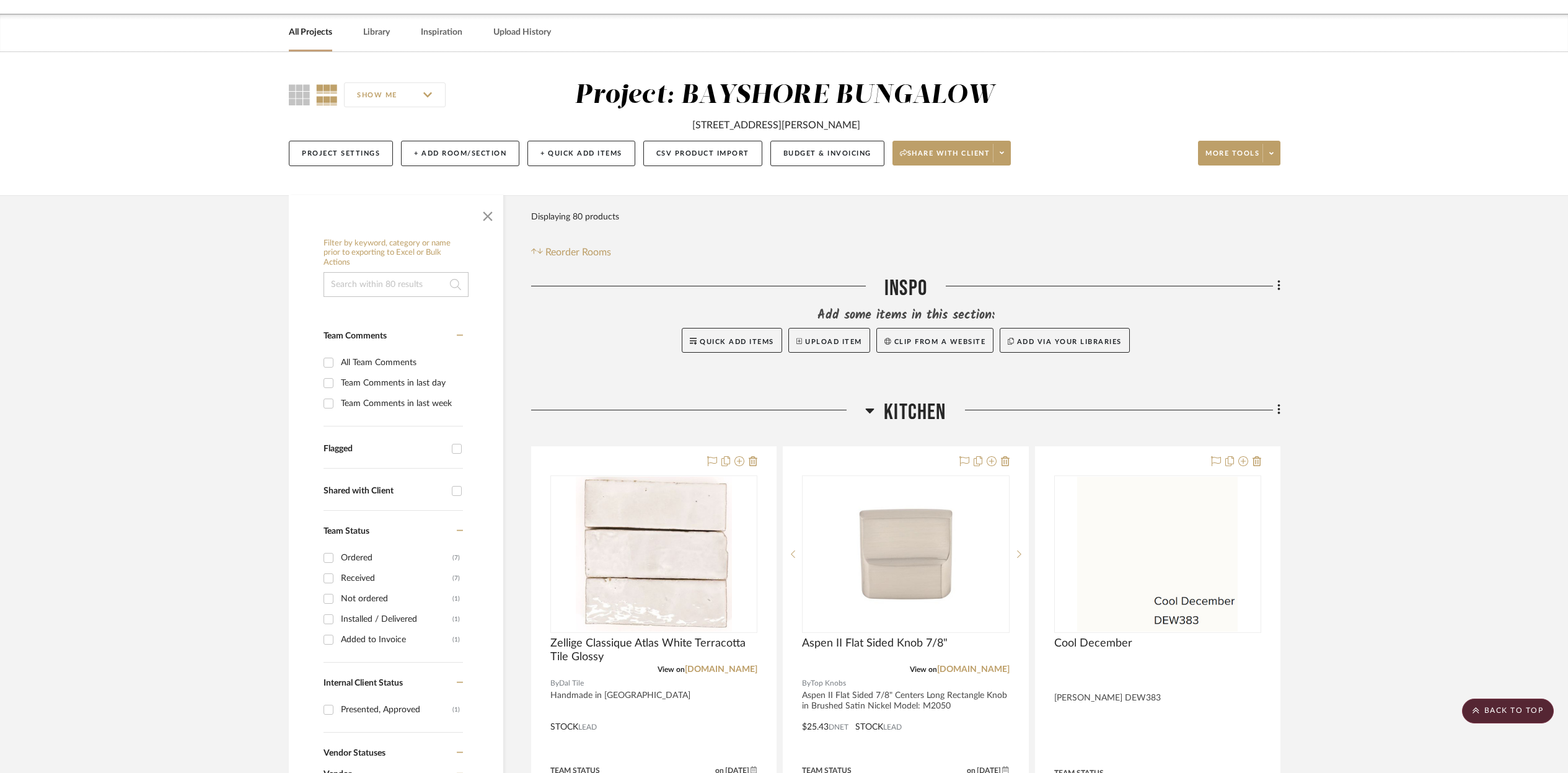
scroll to position [0, 0]
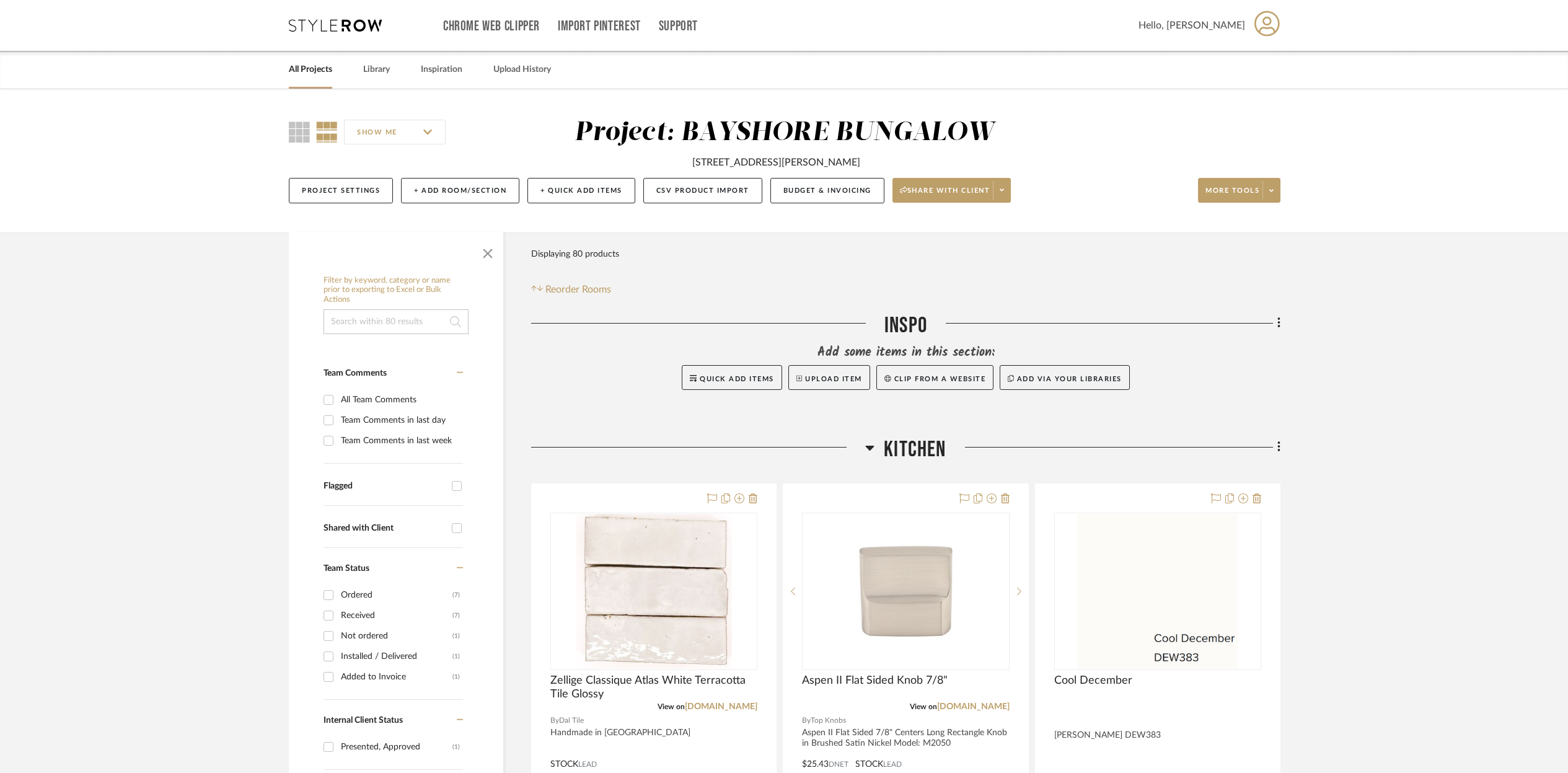
click at [322, 71] on link "All Projects" at bounding box center [310, 70] width 43 height 17
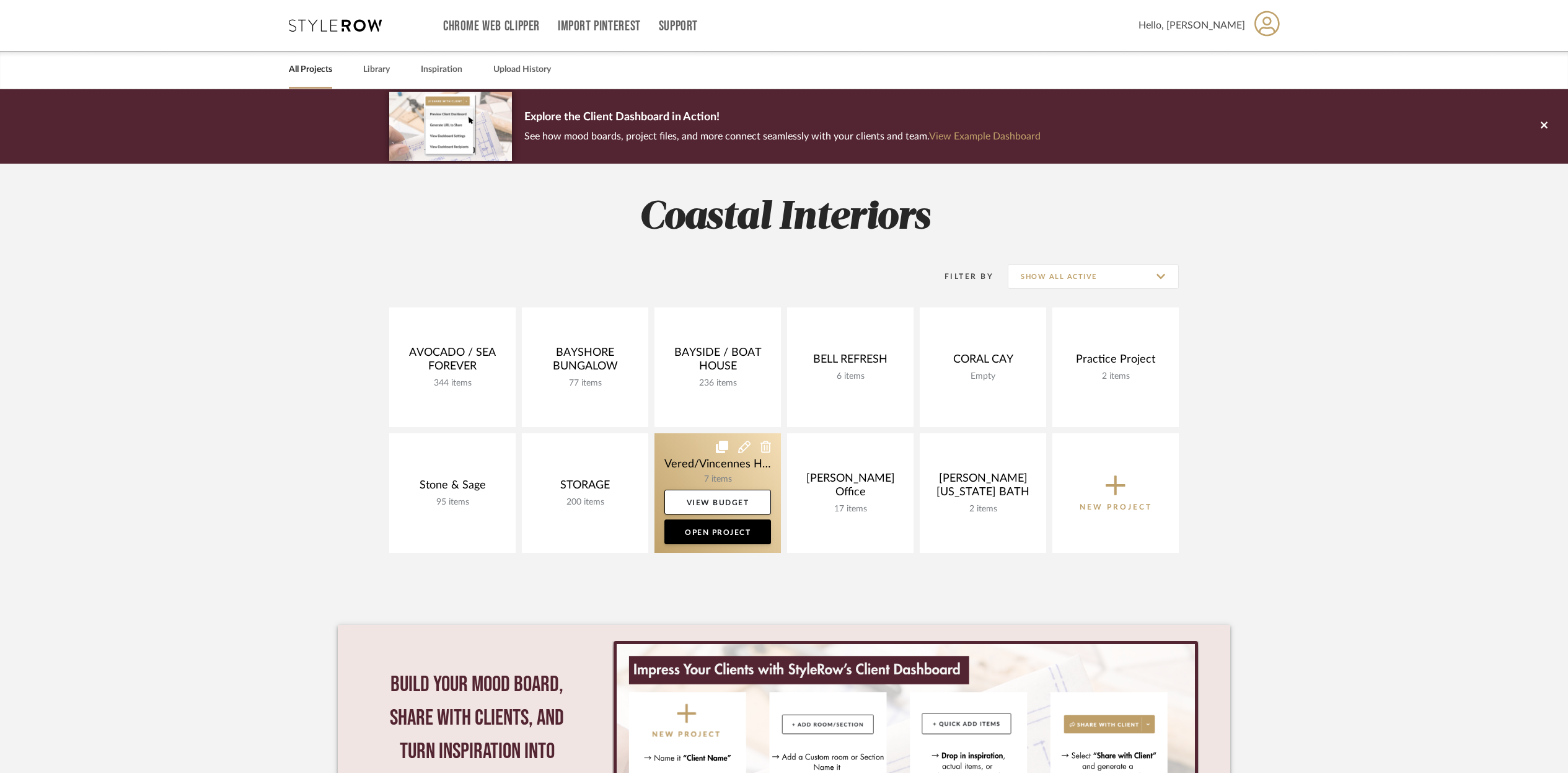
click at [726, 465] on link at bounding box center [718, 493] width 126 height 120
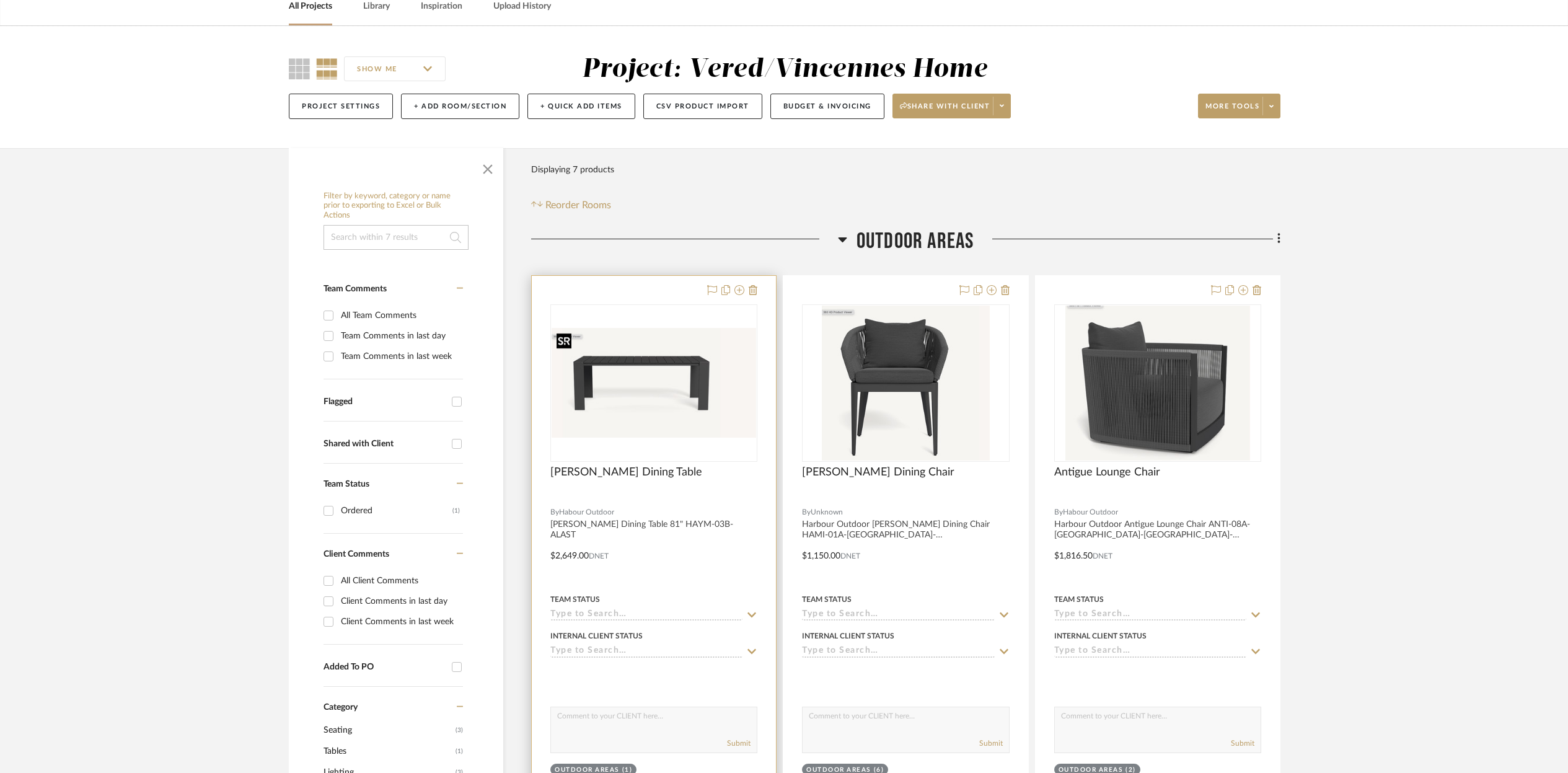
scroll to position [71, 0]
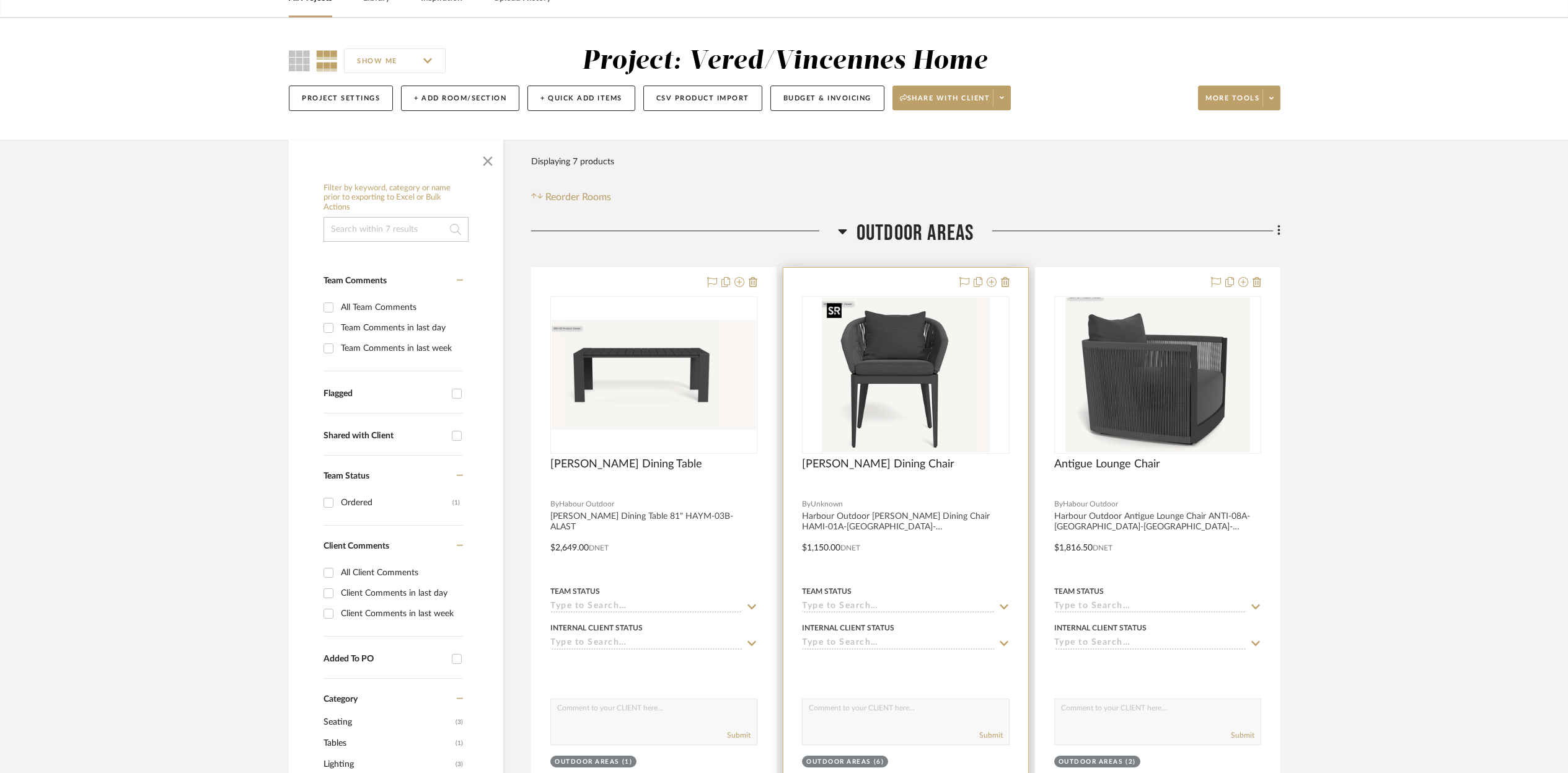
click at [908, 421] on div at bounding box center [906, 375] width 207 height 157
click at [973, 444] on img "0" at bounding box center [906, 375] width 169 height 155
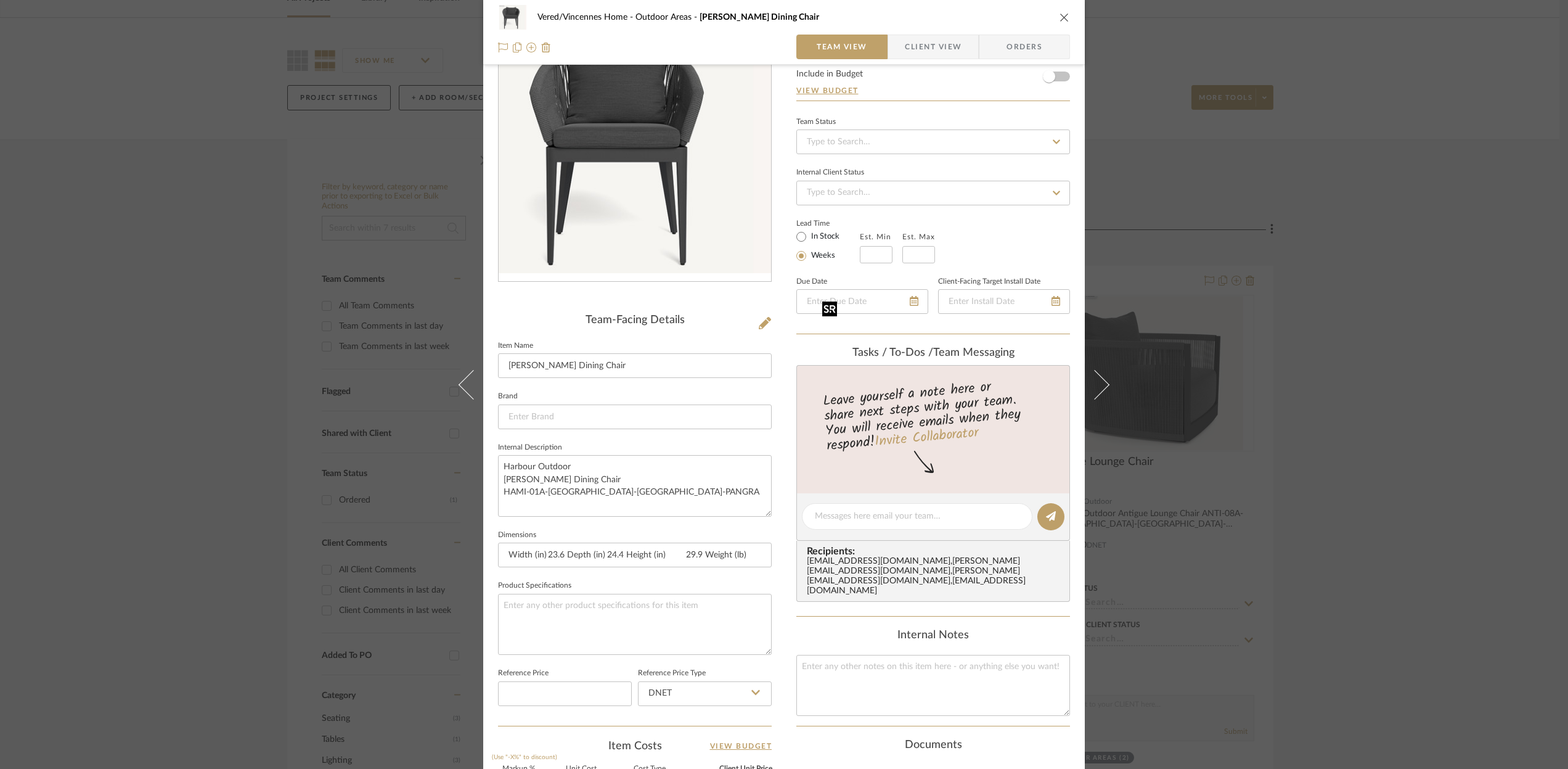
scroll to position [0, 0]
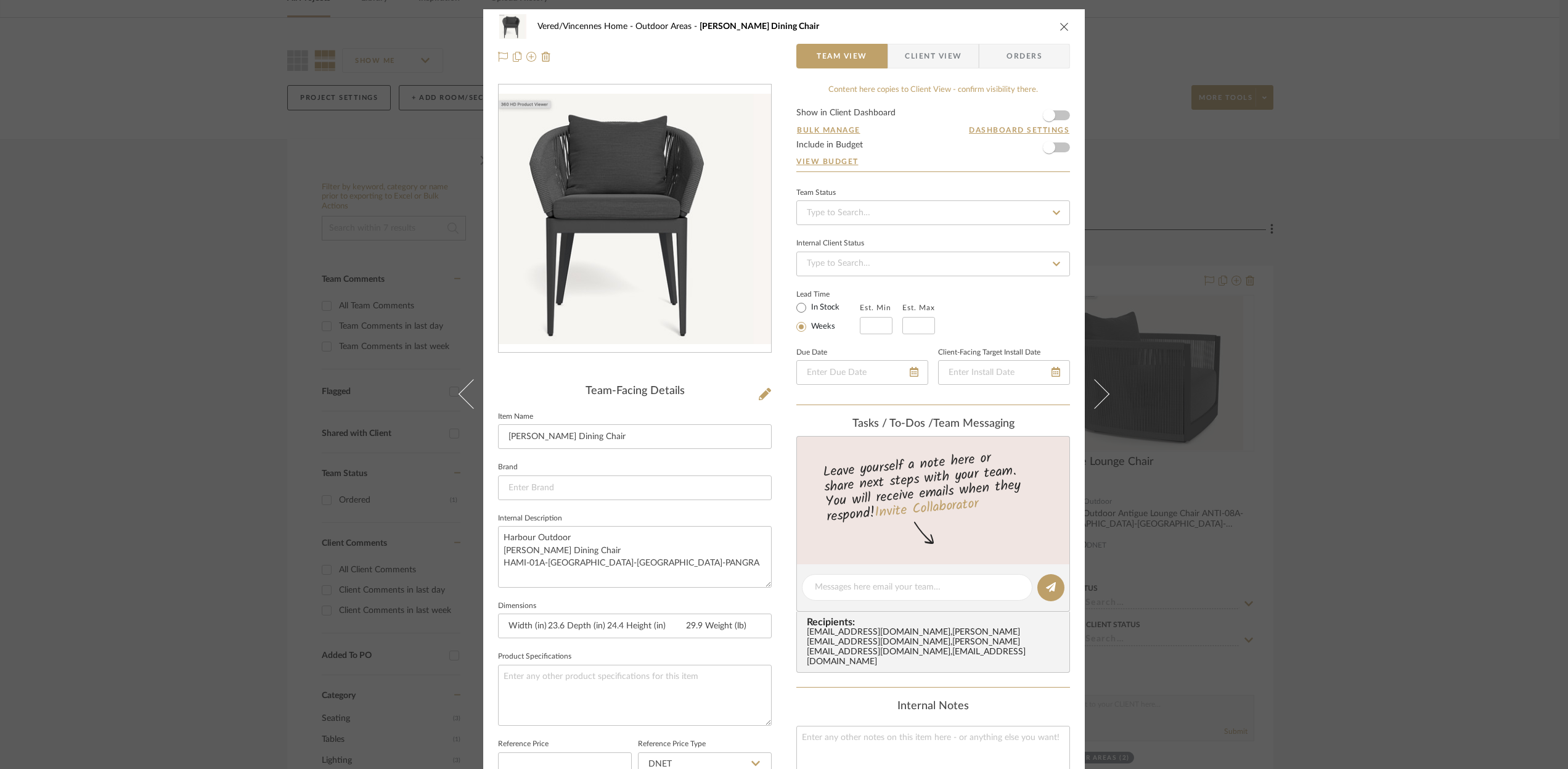
click at [1059, 27] on icon "close" at bounding box center [1064, 27] width 10 height 10
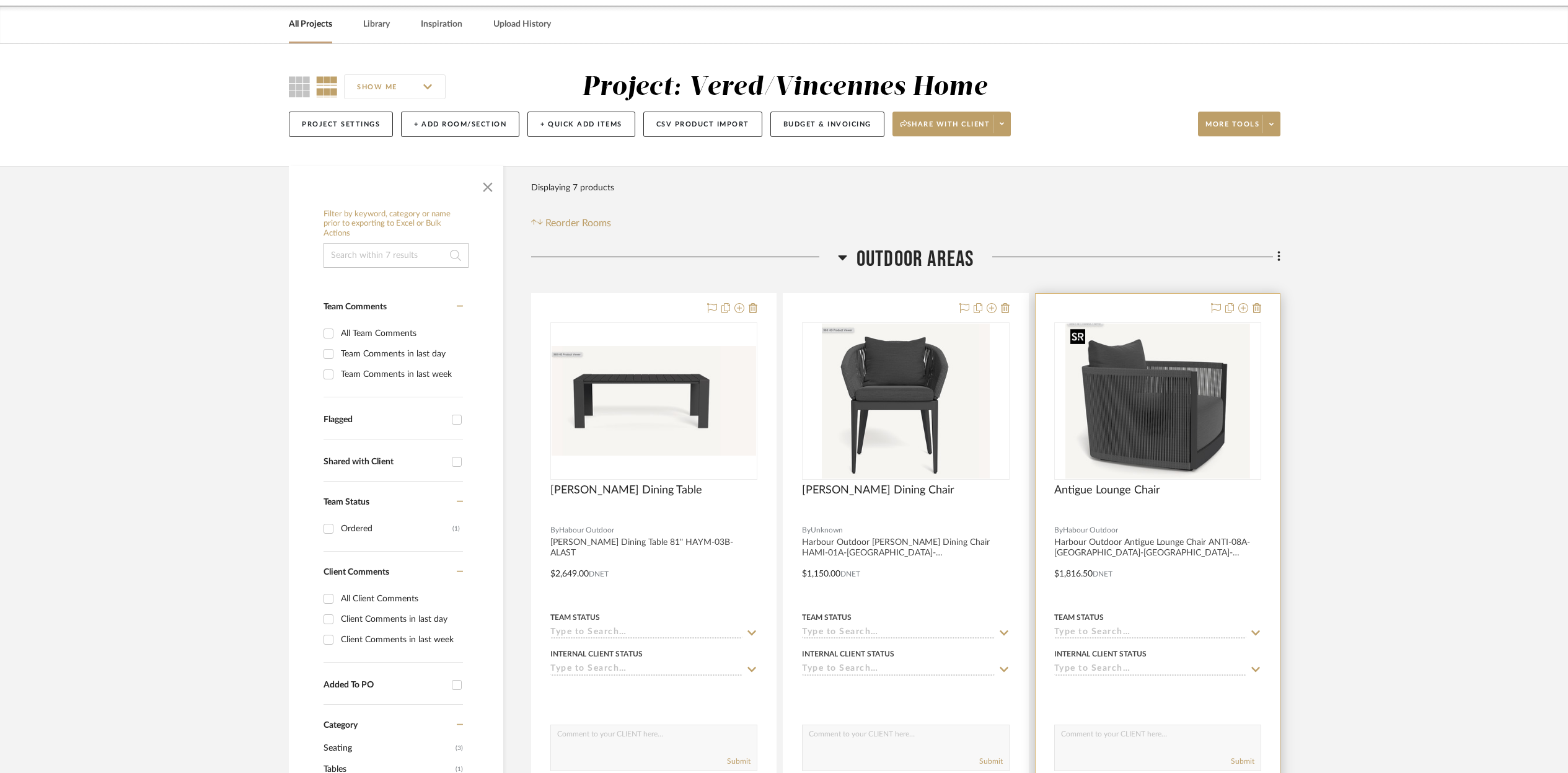
click at [1136, 382] on img "0" at bounding box center [1157, 401] width 185 height 155
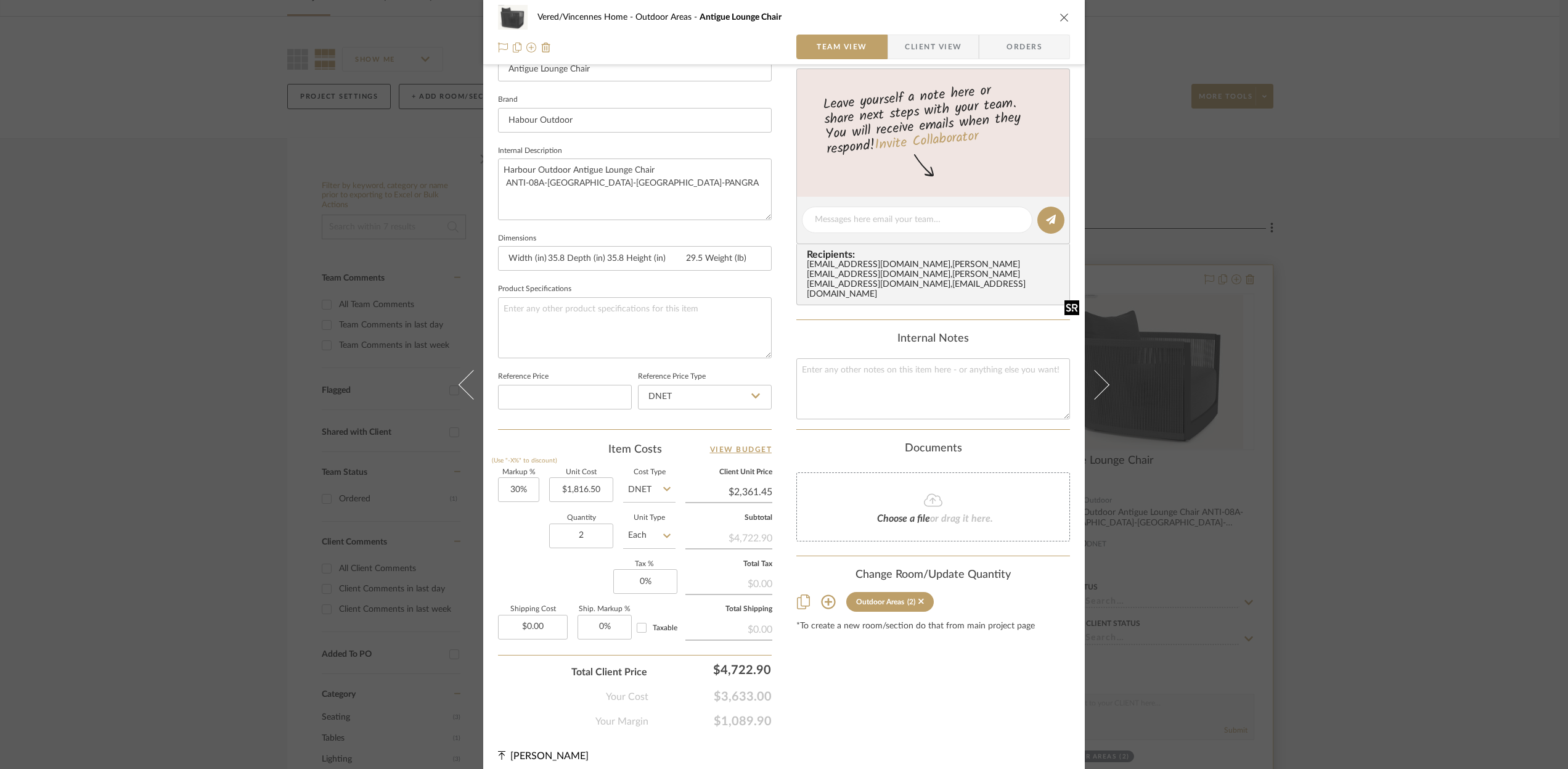
scroll to position [375, 0]
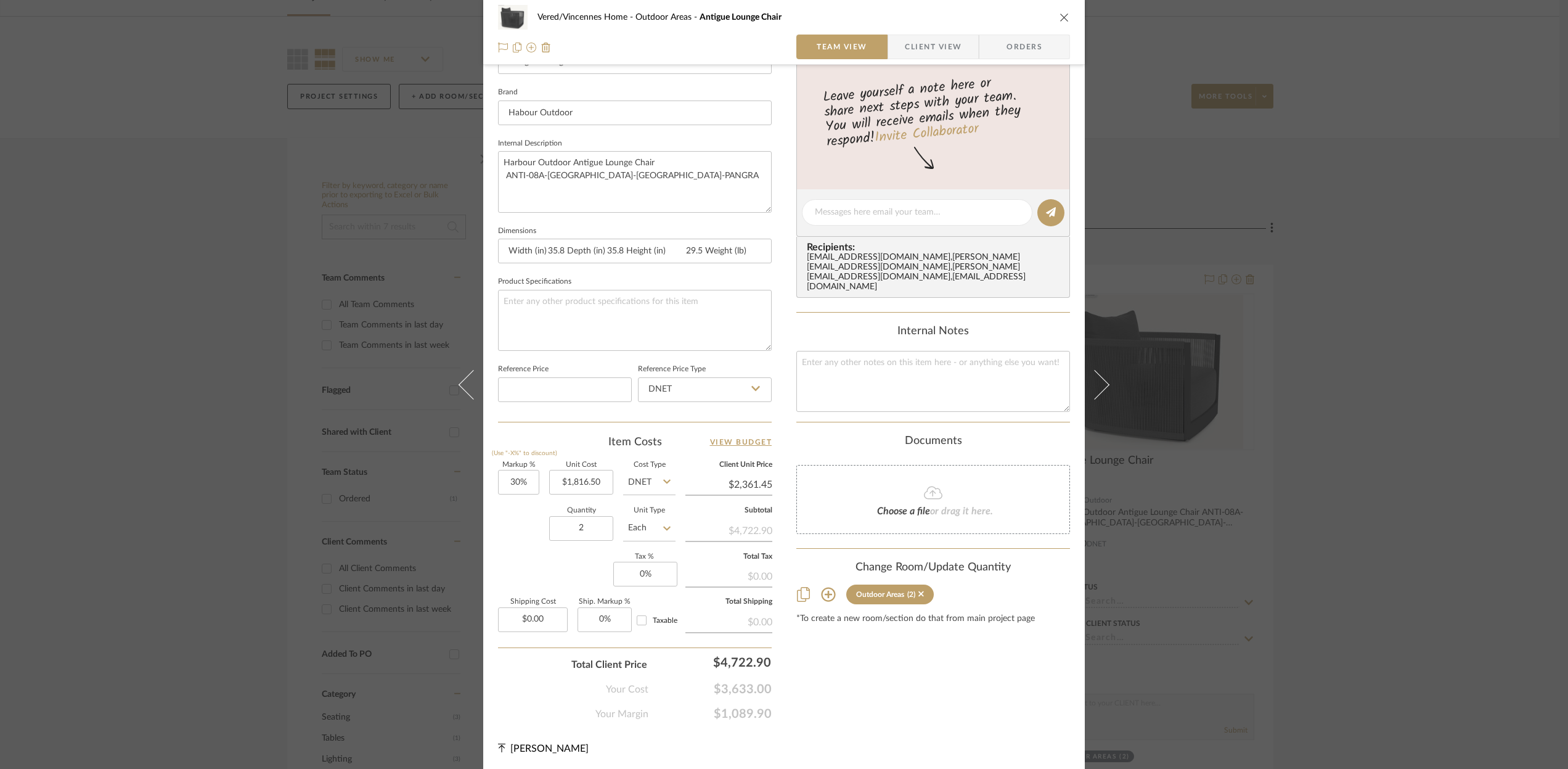
drag, startPoint x: 1058, startPoint y: 16, endPoint x: 1054, endPoint y: 31, distance: 15.5
click at [1059, 16] on icon "close" at bounding box center [1064, 18] width 10 height 10
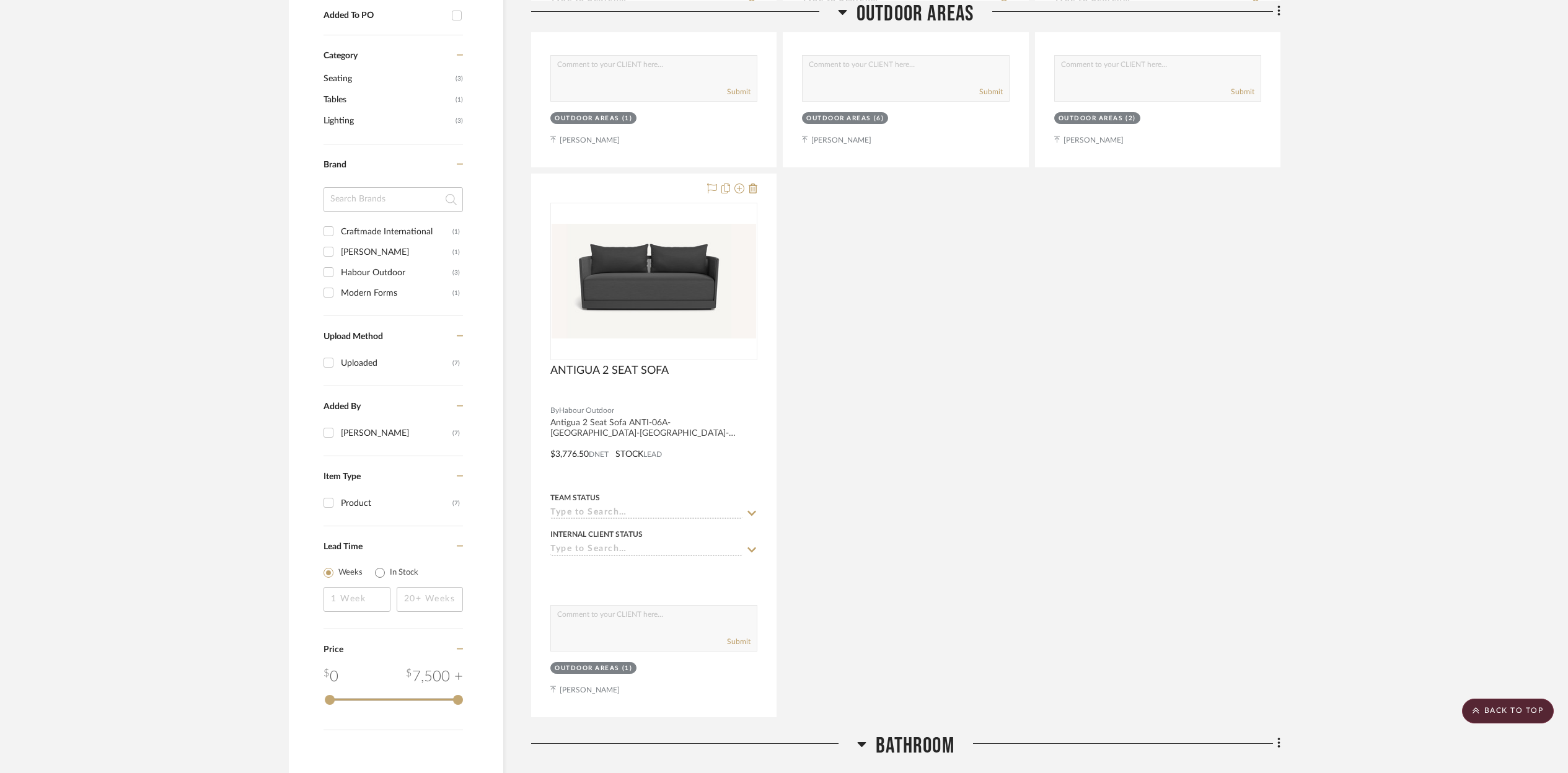
scroll to position [727, 0]
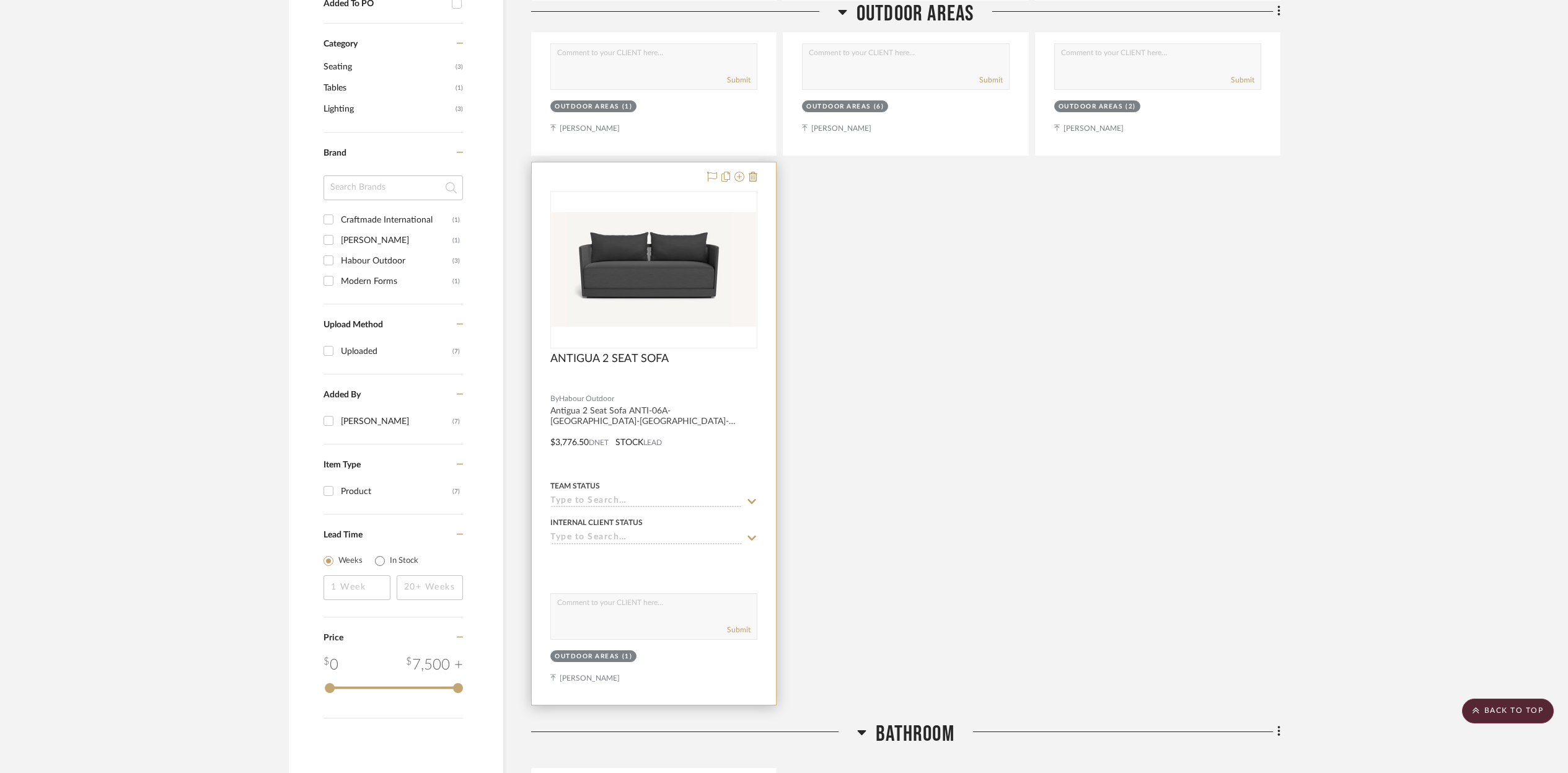
click at [688, 348] on div at bounding box center [654, 433] width 244 height 543
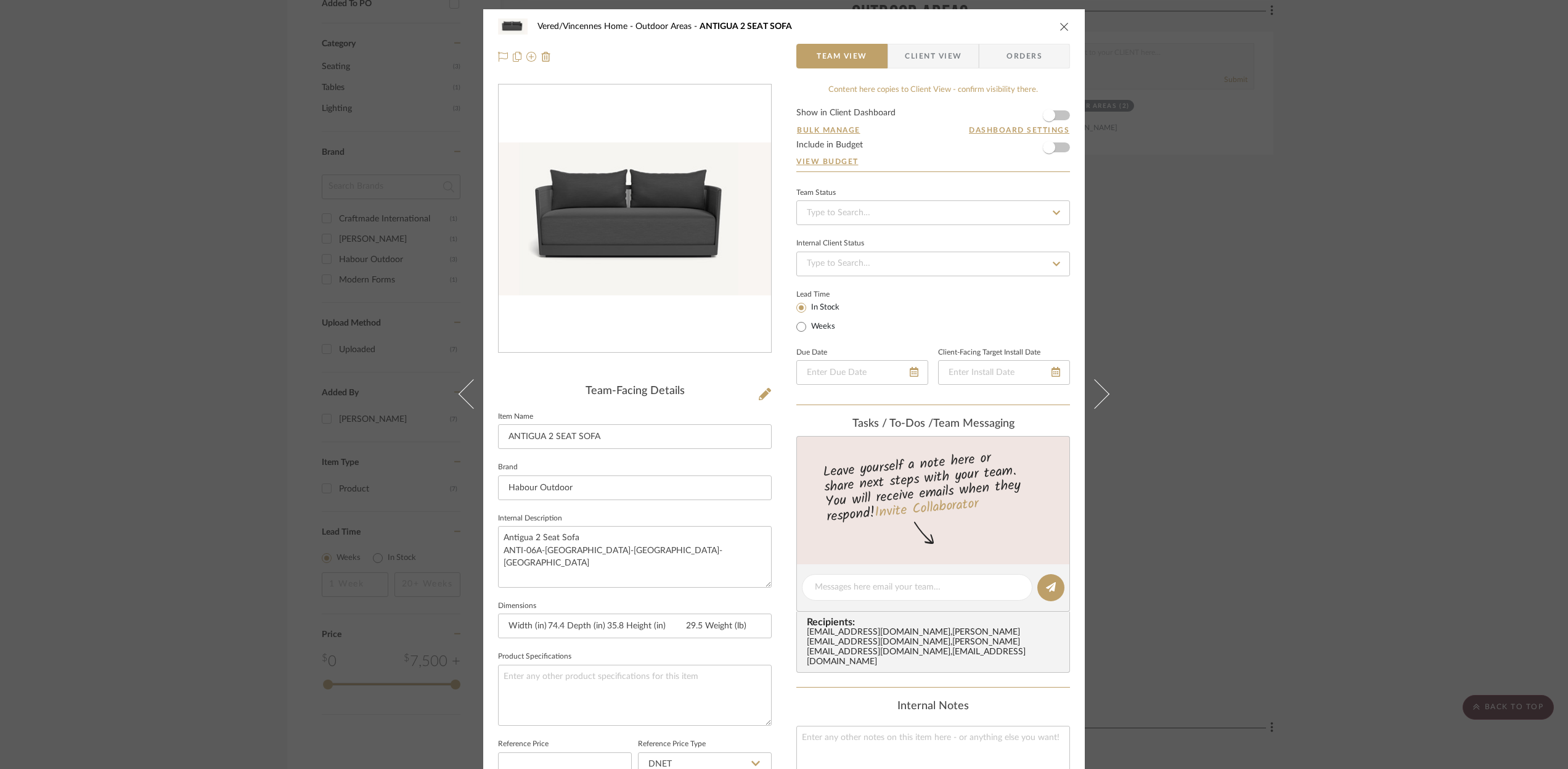
click at [1059, 24] on icon "close" at bounding box center [1064, 27] width 10 height 10
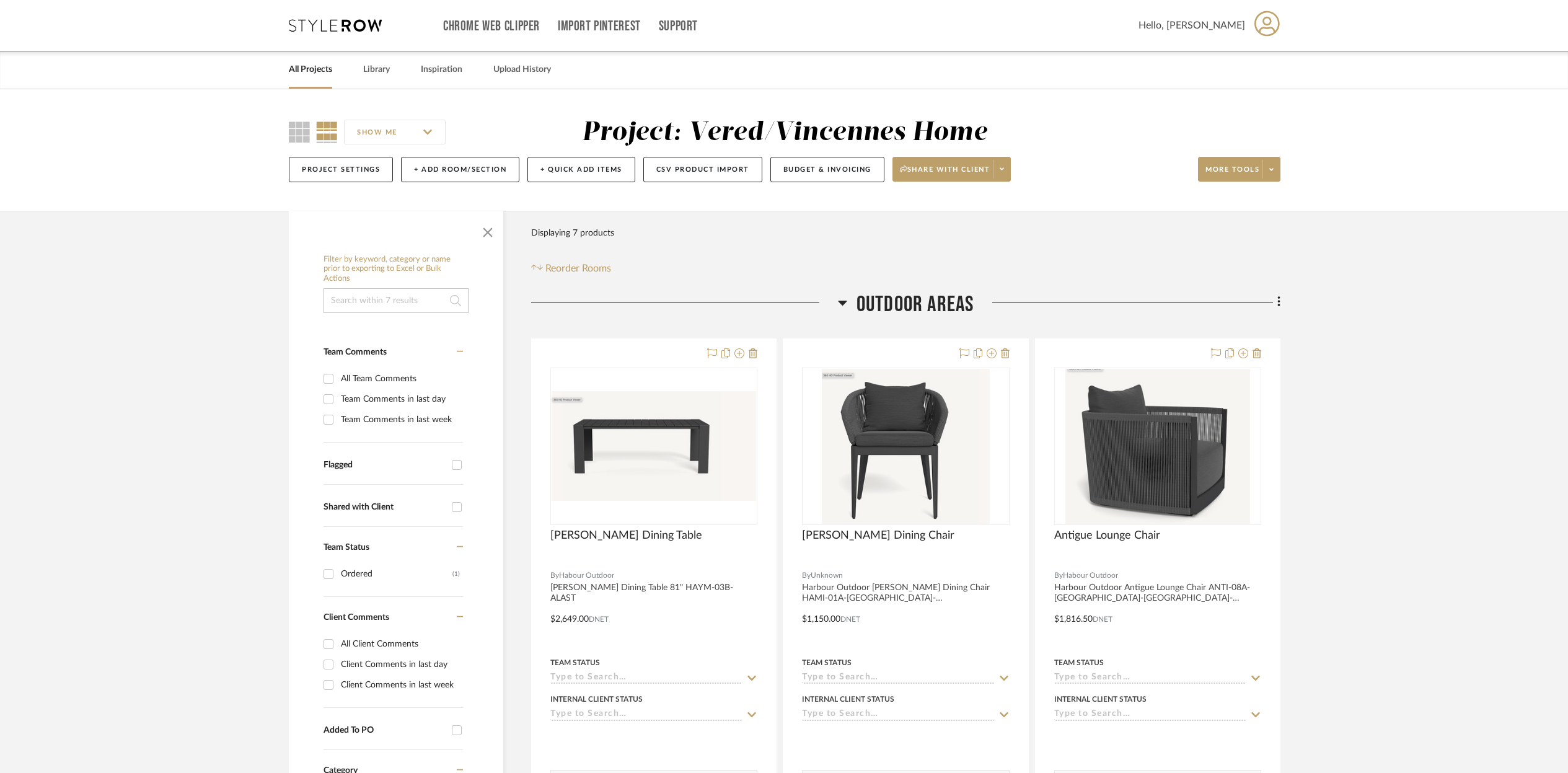
scroll to position [2, 0]
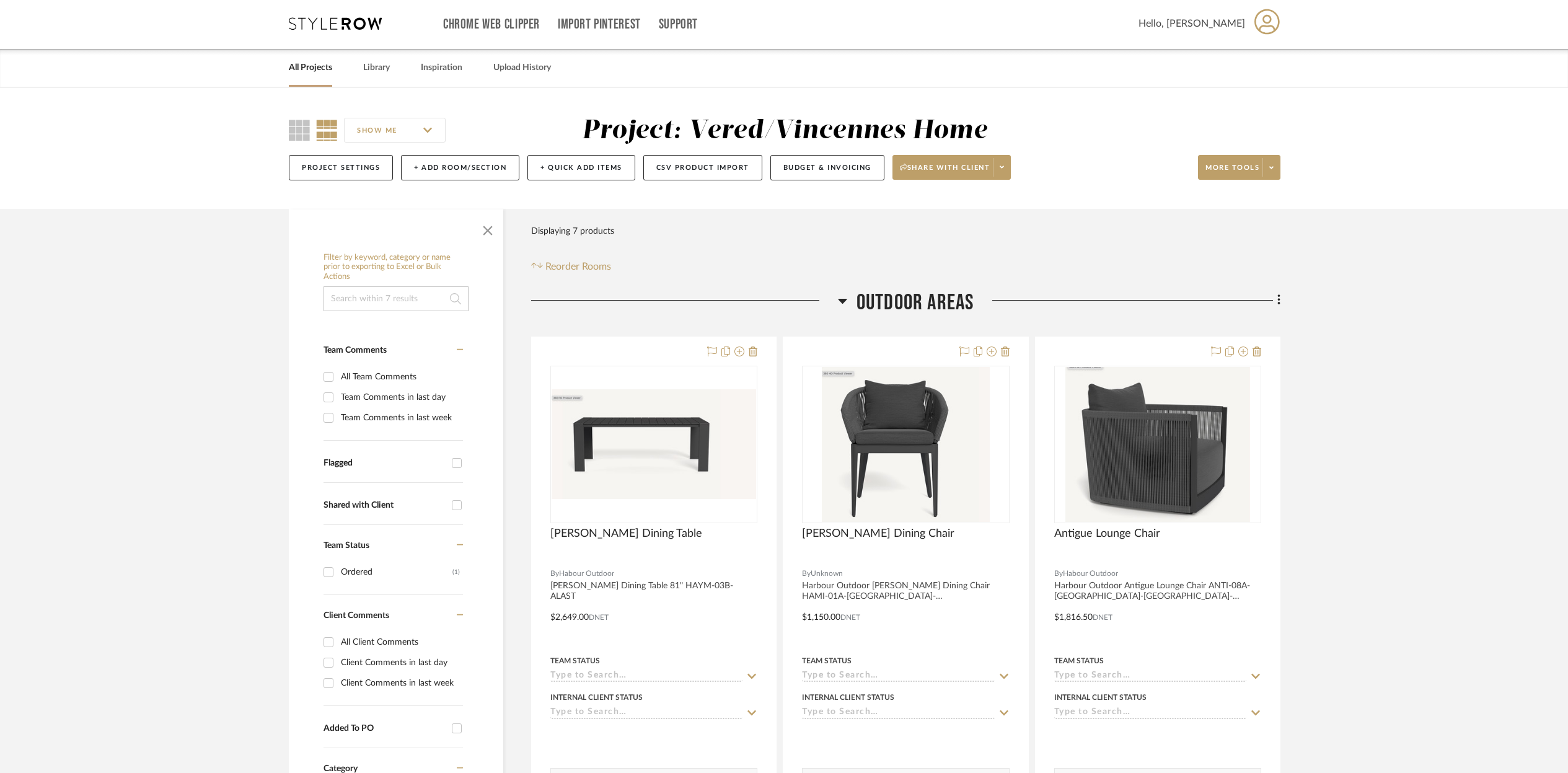
click at [312, 68] on link "All Projects" at bounding box center [310, 68] width 43 height 17
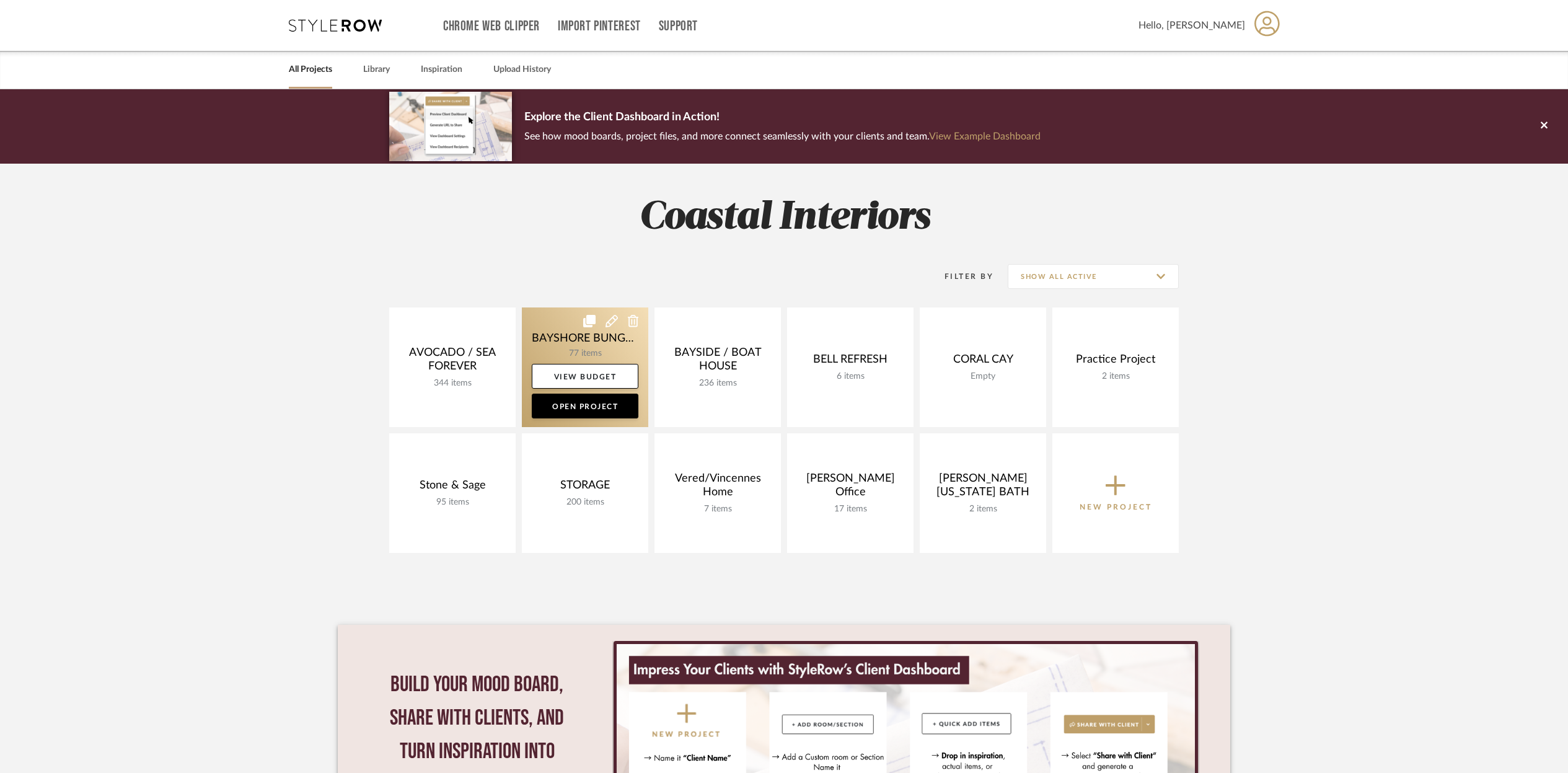
click at [601, 348] on link at bounding box center [584, 367] width 126 height 120
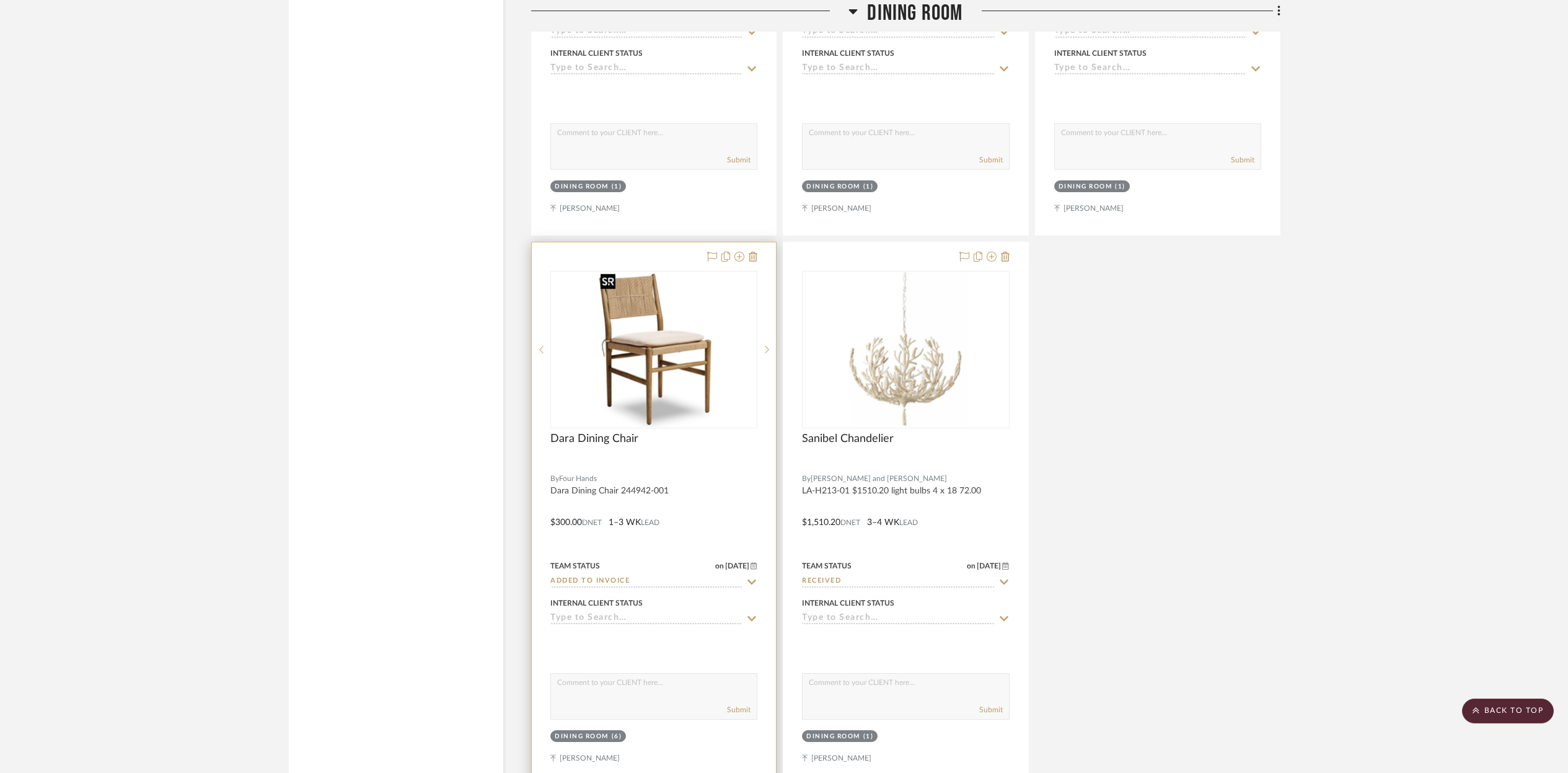
scroll to position [2680, 0]
